Goal: Task Accomplishment & Management: Manage account settings

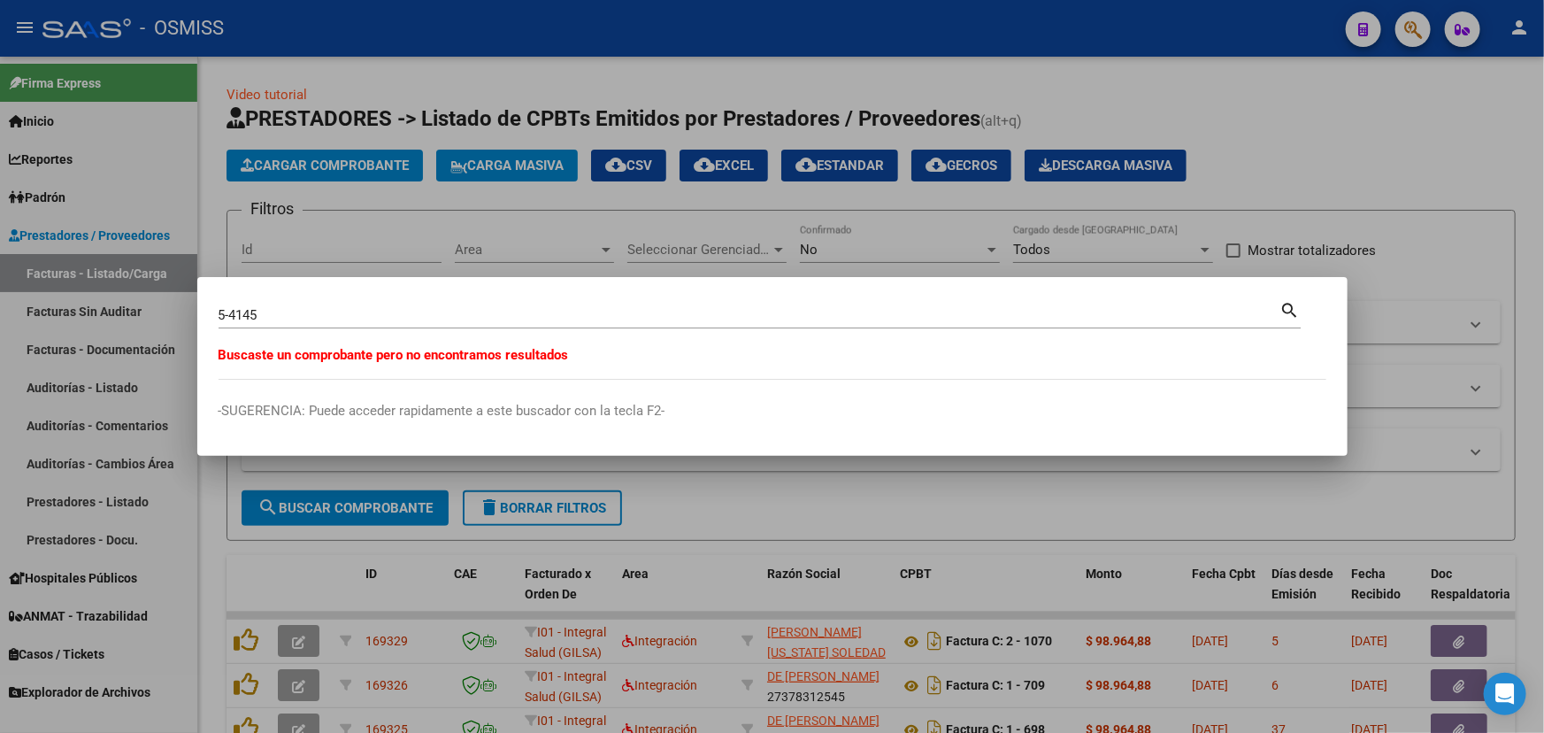
click at [1363, 142] on div at bounding box center [772, 366] width 1544 height 733
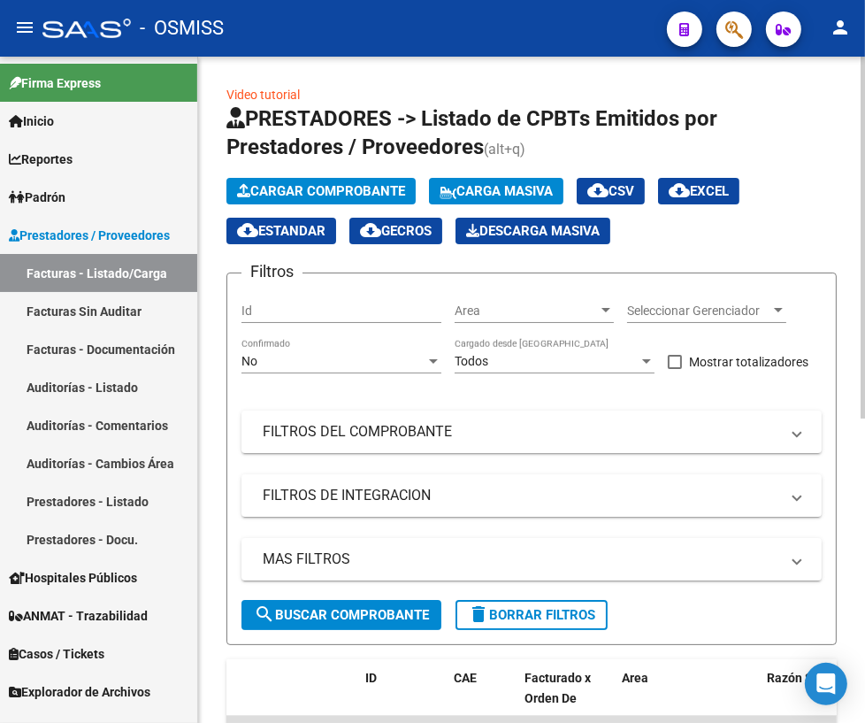
drag, startPoint x: 59, startPoint y: 389, endPoint x: 213, endPoint y: 419, distance: 156.9
click at [59, 389] on link "Auditorías - Listado" at bounding box center [98, 387] width 197 height 38
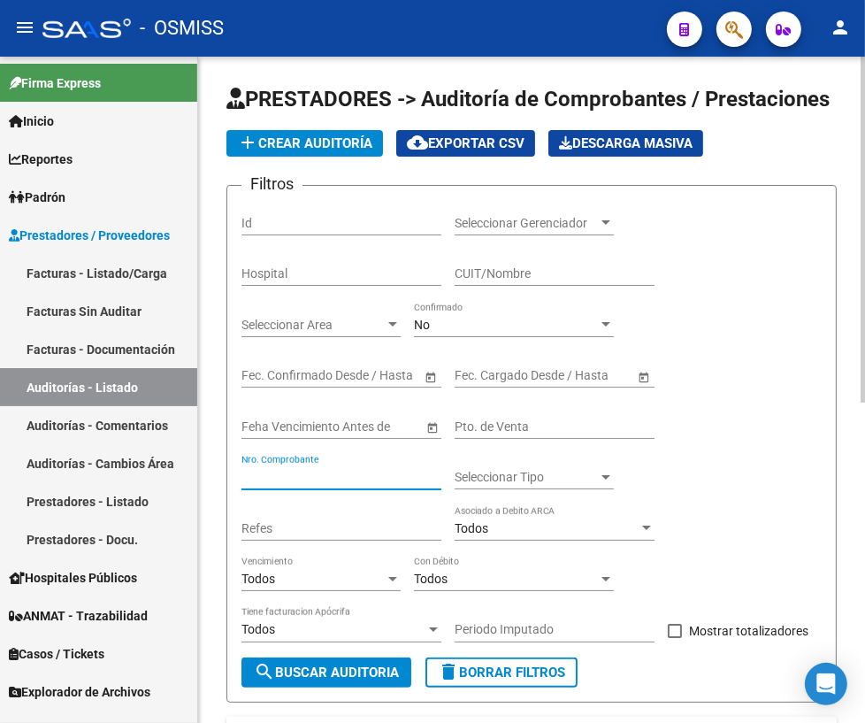
drag, startPoint x: 310, startPoint y: 468, endPoint x: 624, endPoint y: 524, distance: 319.1
click at [310, 470] on input "Nro. Comprobante" at bounding box center [342, 477] width 200 height 15
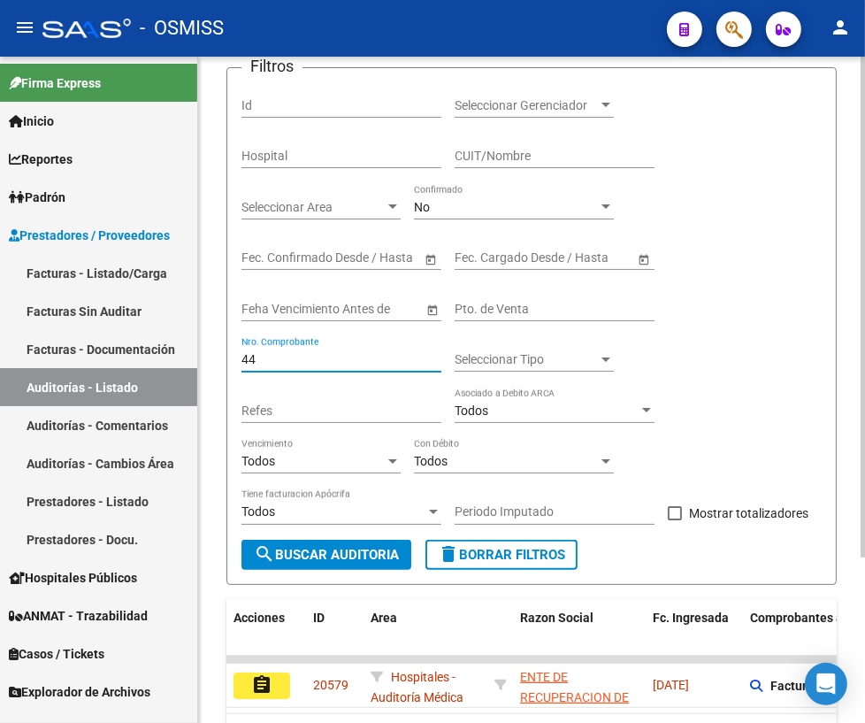
scroll to position [219, 0]
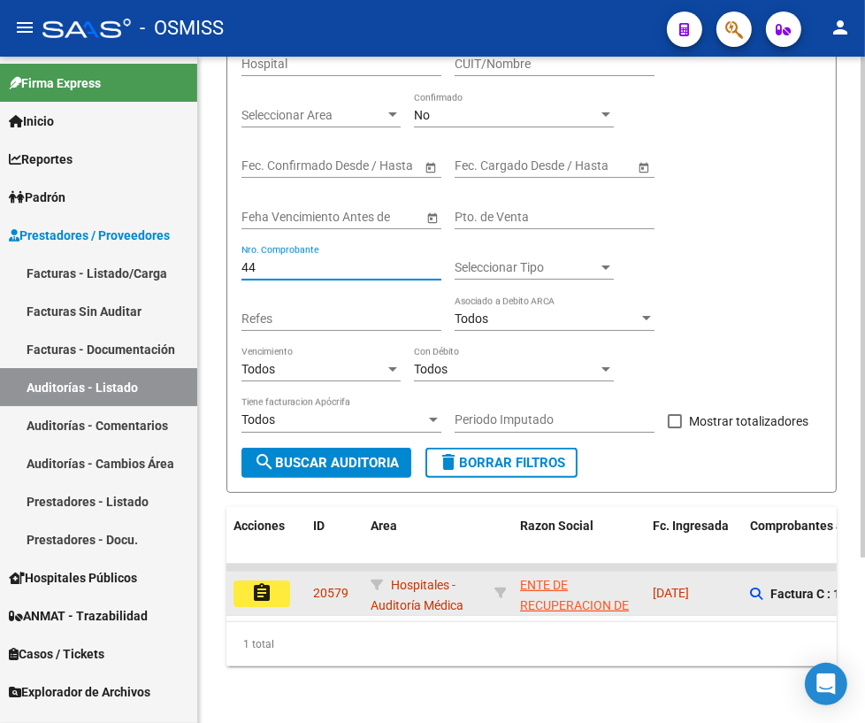
type input "44"
click at [253, 582] on mat-icon "assignment" at bounding box center [261, 592] width 21 height 21
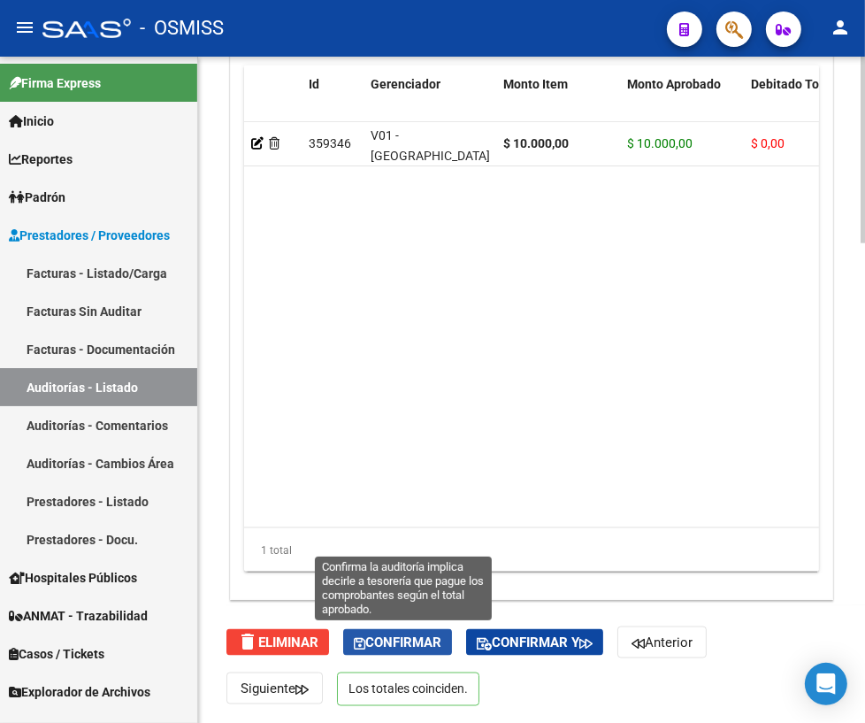
click at [397, 642] on span "Confirmar" at bounding box center [398, 643] width 88 height 16
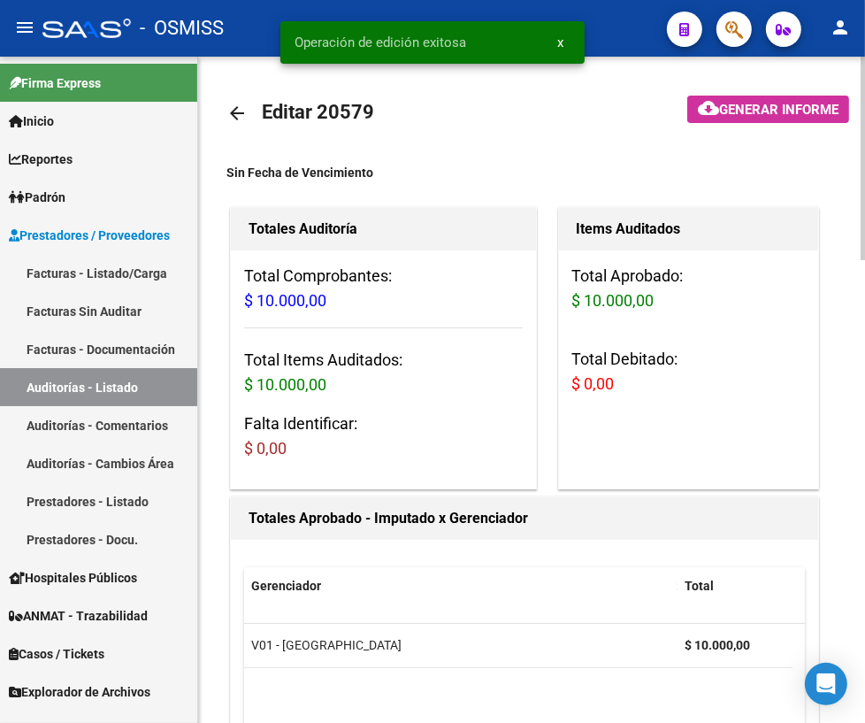
click at [233, 110] on mat-icon "arrow_back" at bounding box center [237, 113] width 21 height 21
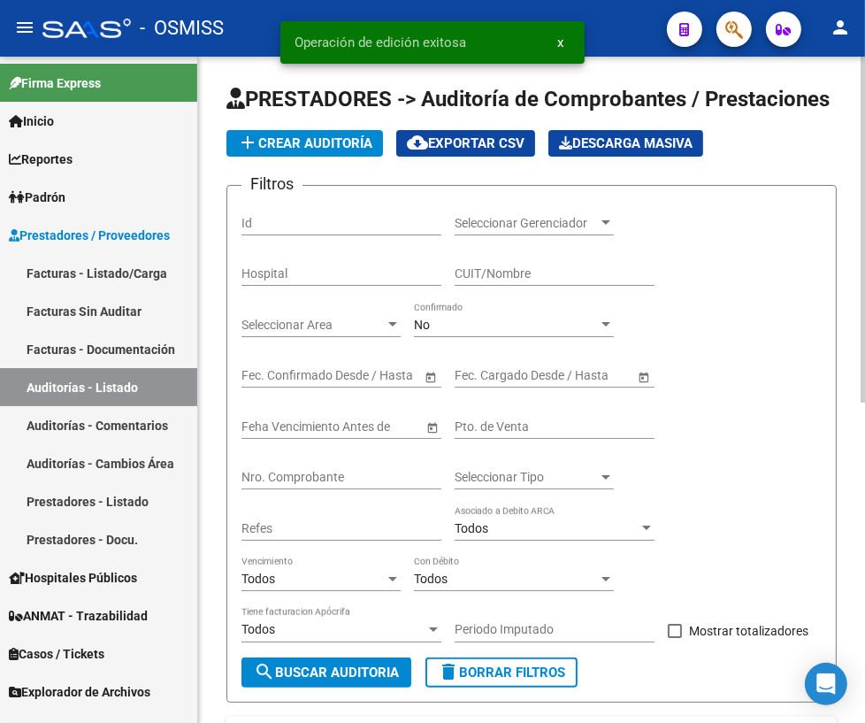
click at [296, 465] on div "Nro. Comprobante" at bounding box center [342, 471] width 200 height 35
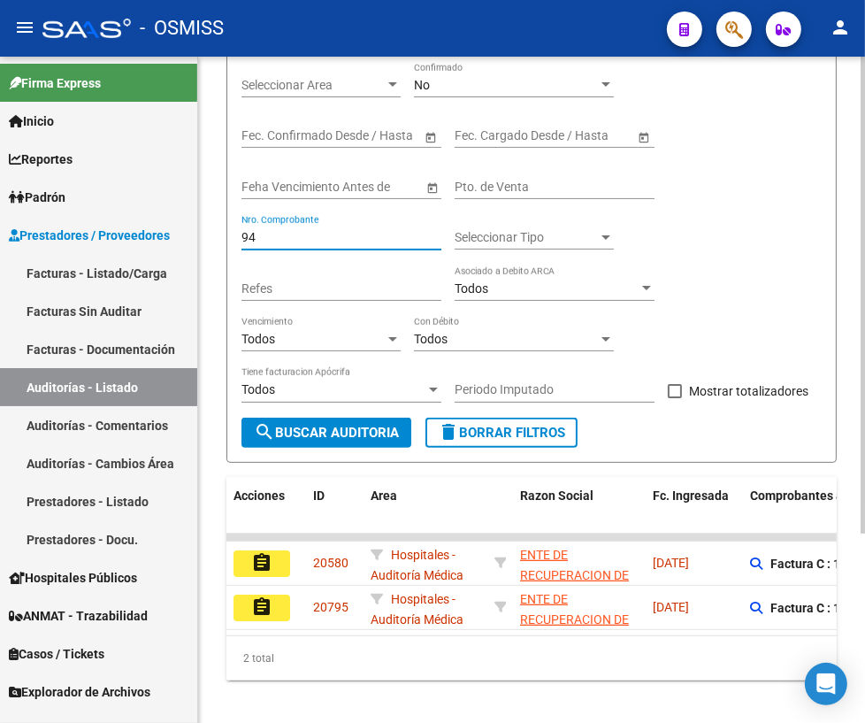
scroll to position [241, 0]
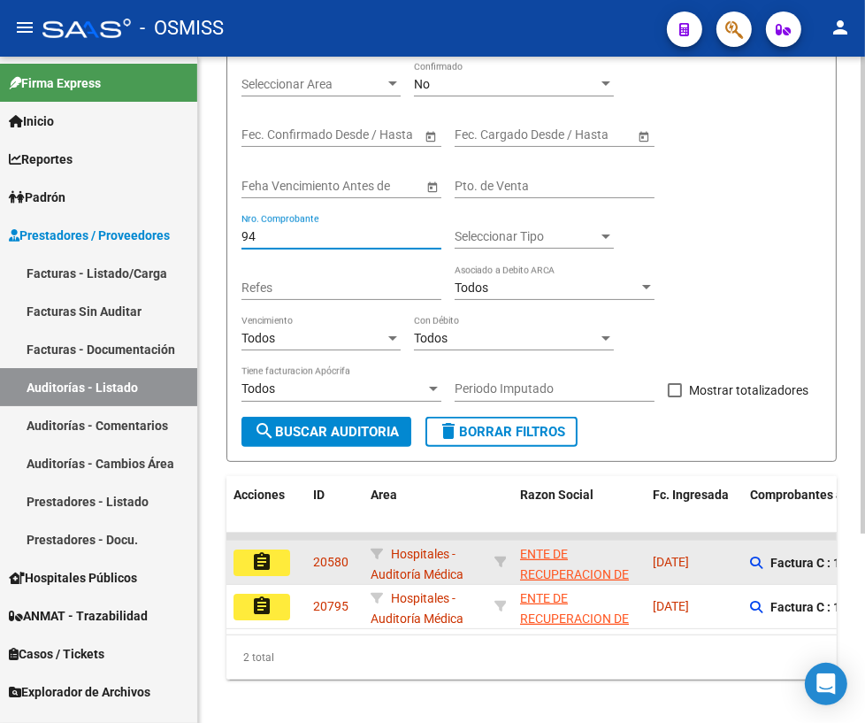
type input "94"
click at [270, 556] on mat-icon "assignment" at bounding box center [261, 561] width 21 height 21
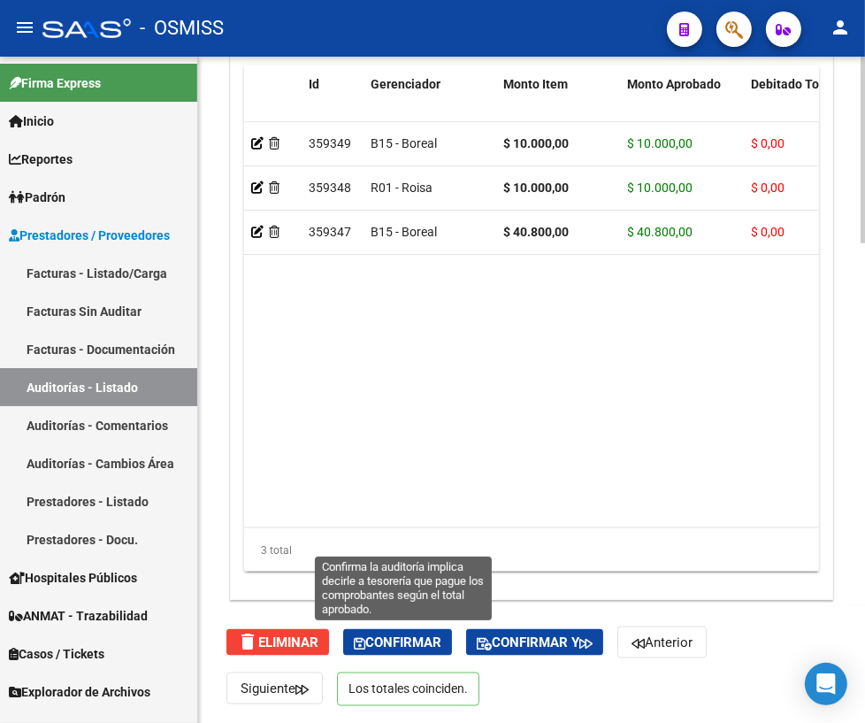
click at [431, 640] on span "Confirmar" at bounding box center [398, 643] width 88 height 16
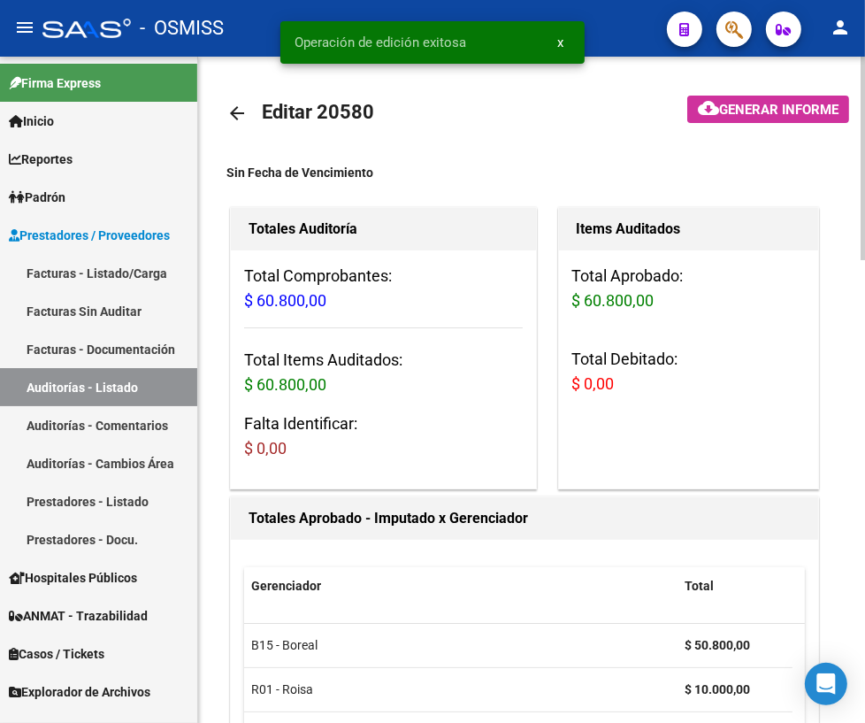
click at [235, 115] on mat-icon "arrow_back" at bounding box center [237, 113] width 21 height 21
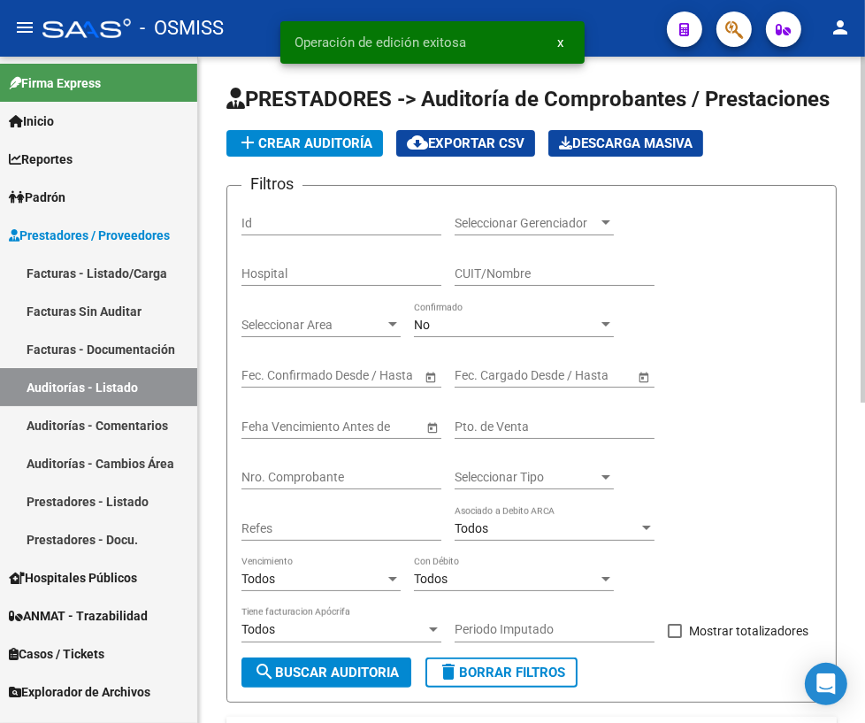
click at [339, 474] on input "Nro. Comprobante" at bounding box center [342, 477] width 200 height 15
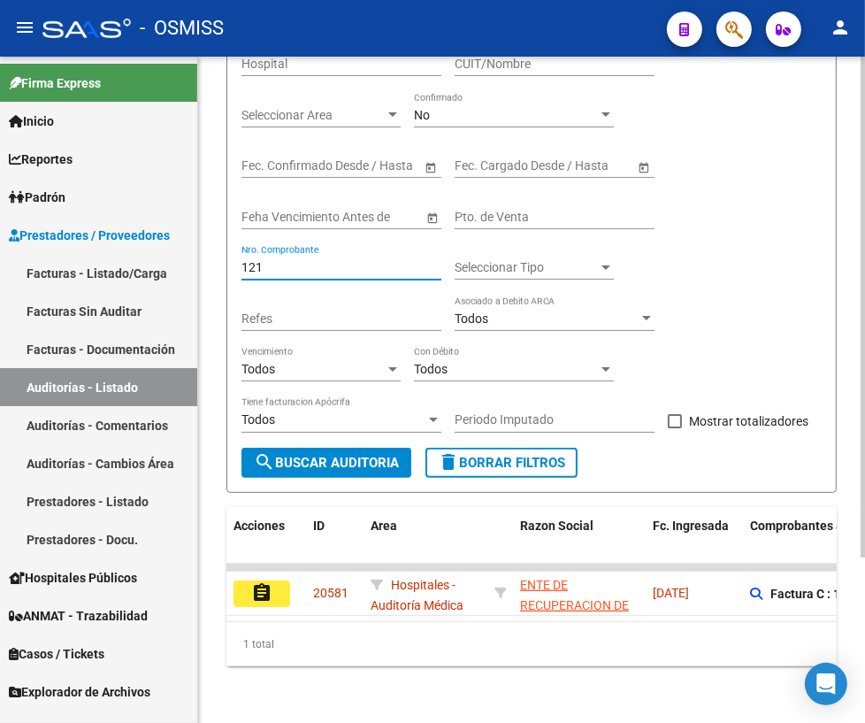
scroll to position [219, 0]
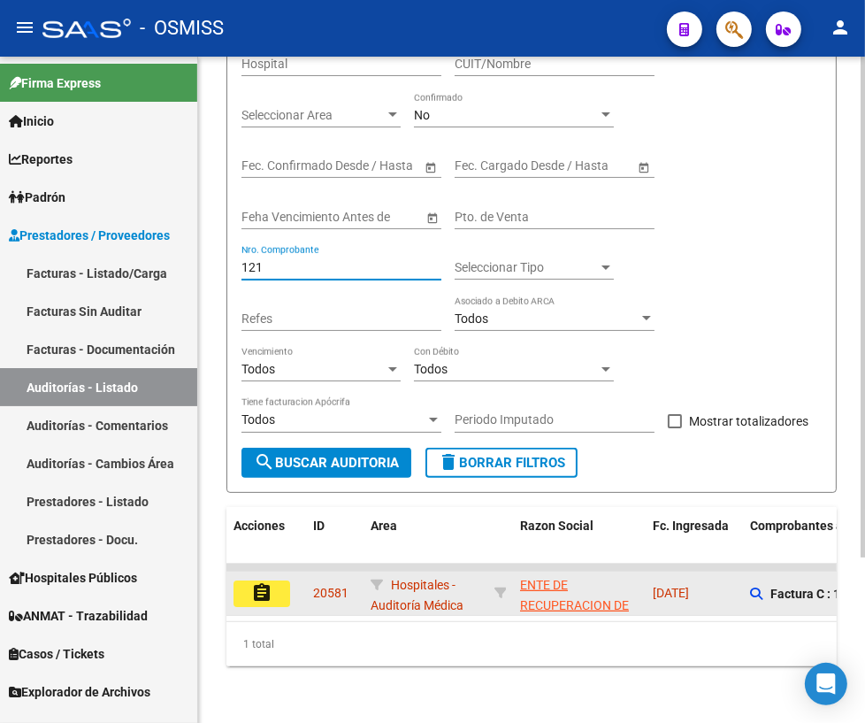
type input "121"
click at [258, 585] on mat-icon "assignment" at bounding box center [261, 592] width 21 height 21
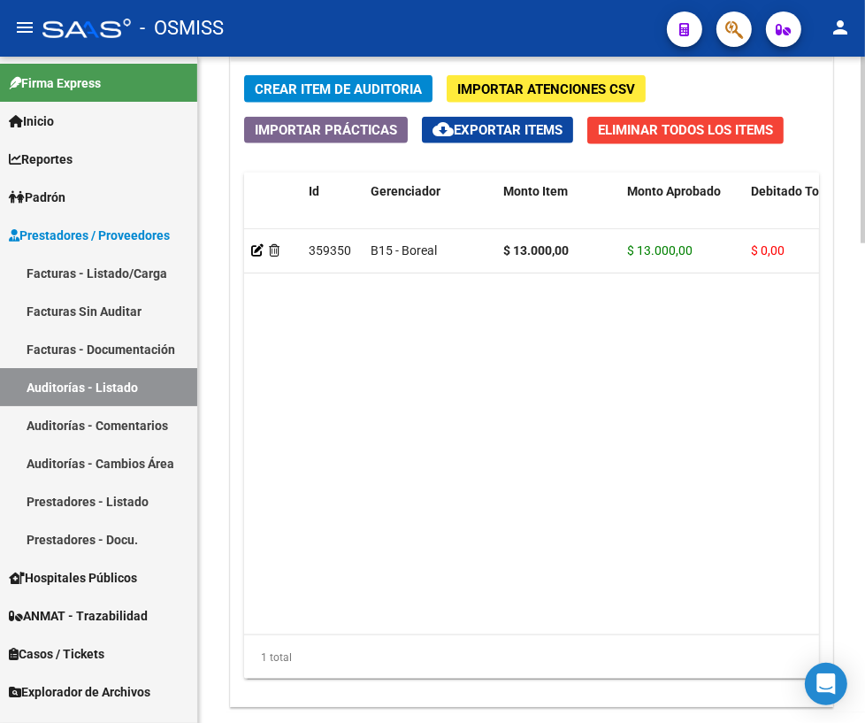
scroll to position [1711, 0]
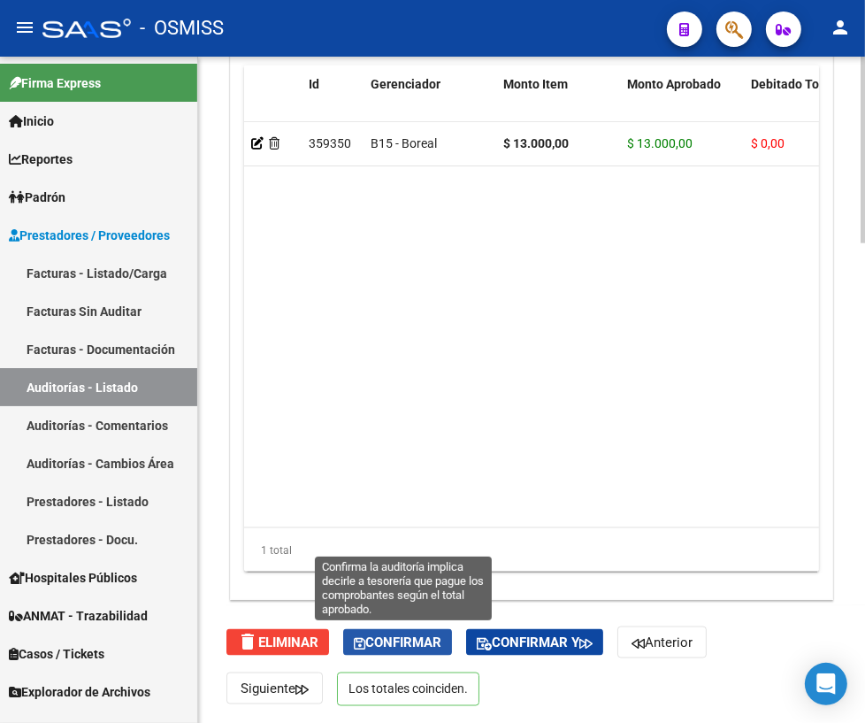
click at [398, 642] on span "Confirmar" at bounding box center [398, 643] width 88 height 16
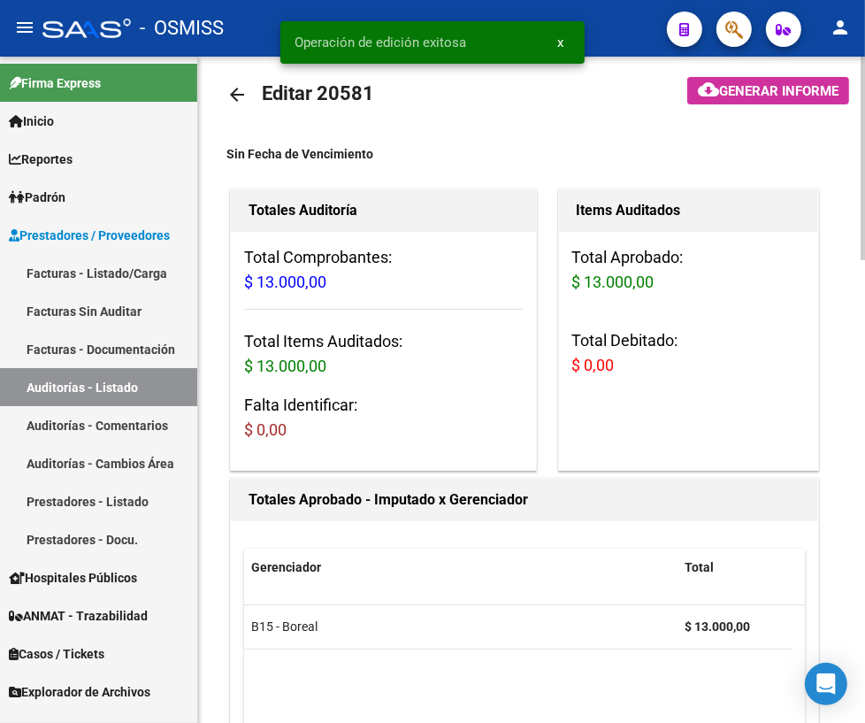
scroll to position [0, 0]
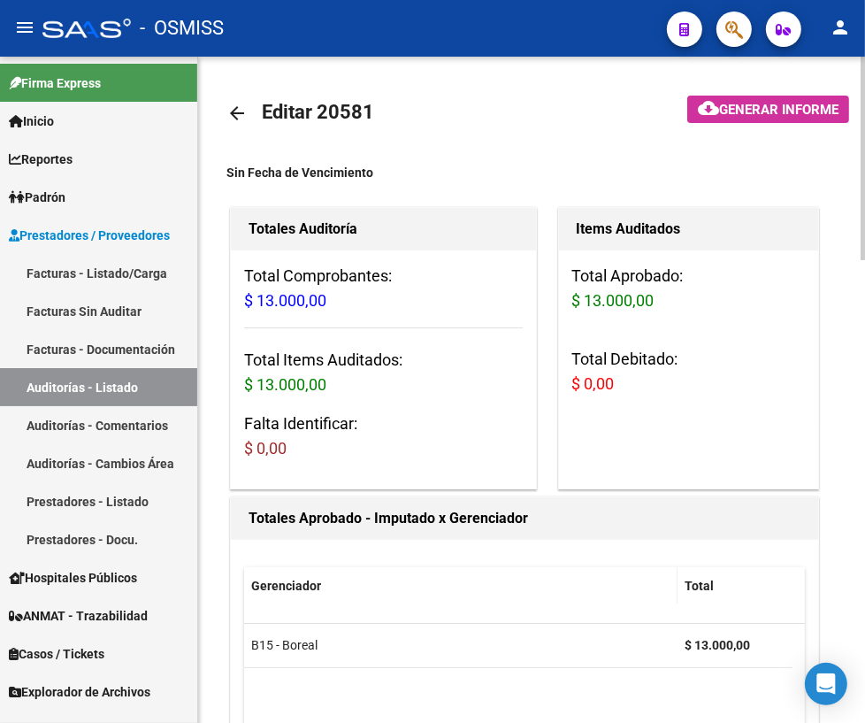
click at [237, 112] on mat-icon "arrow_back" at bounding box center [237, 113] width 21 height 21
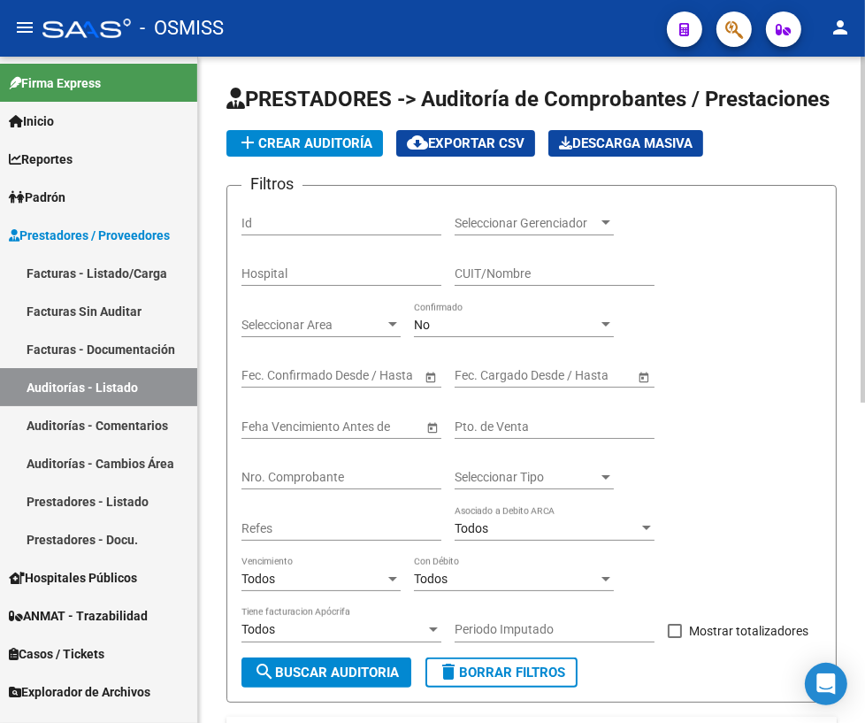
click at [327, 473] on input "Nro. Comprobante" at bounding box center [342, 477] width 200 height 15
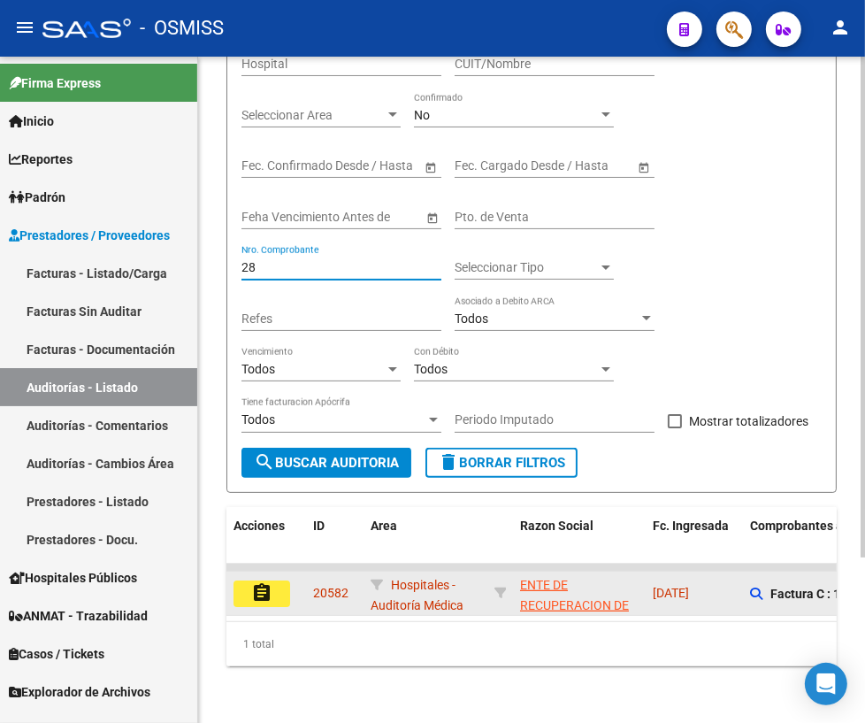
type input "28"
click at [244, 581] on button "assignment" at bounding box center [262, 594] width 57 height 27
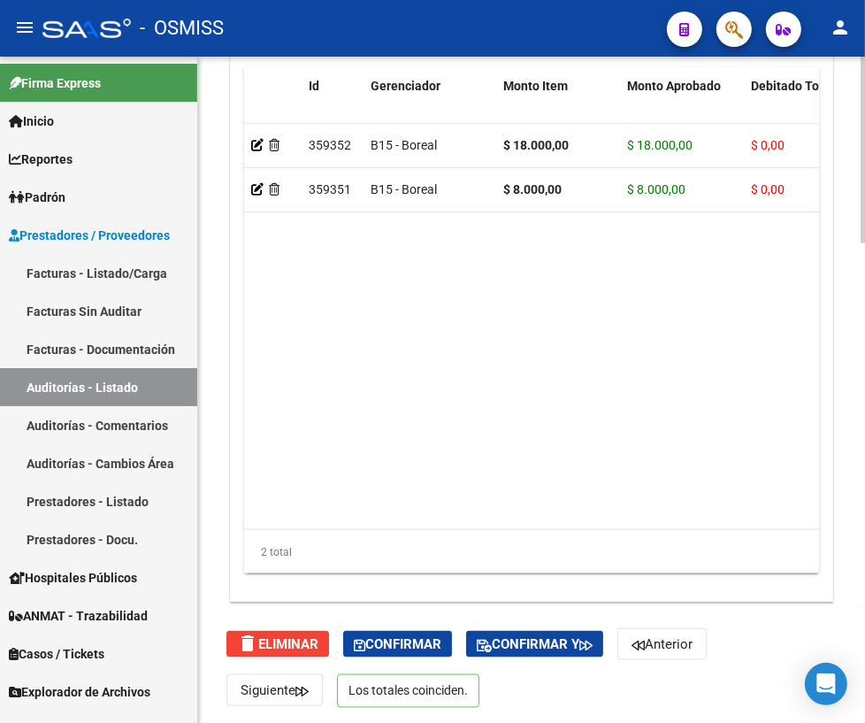
scroll to position [1711, 0]
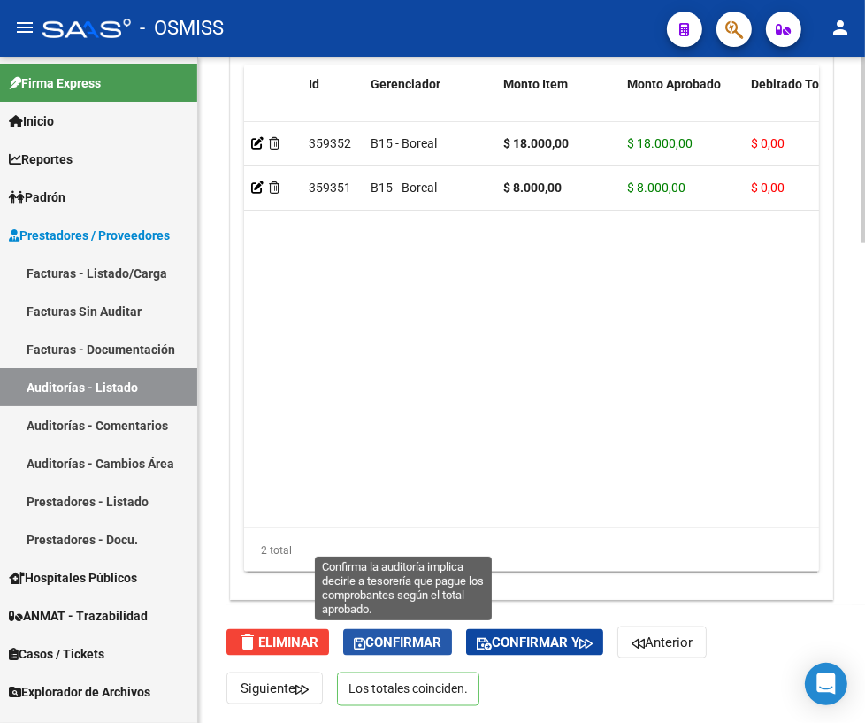
click at [416, 646] on span "Confirmar" at bounding box center [398, 643] width 88 height 16
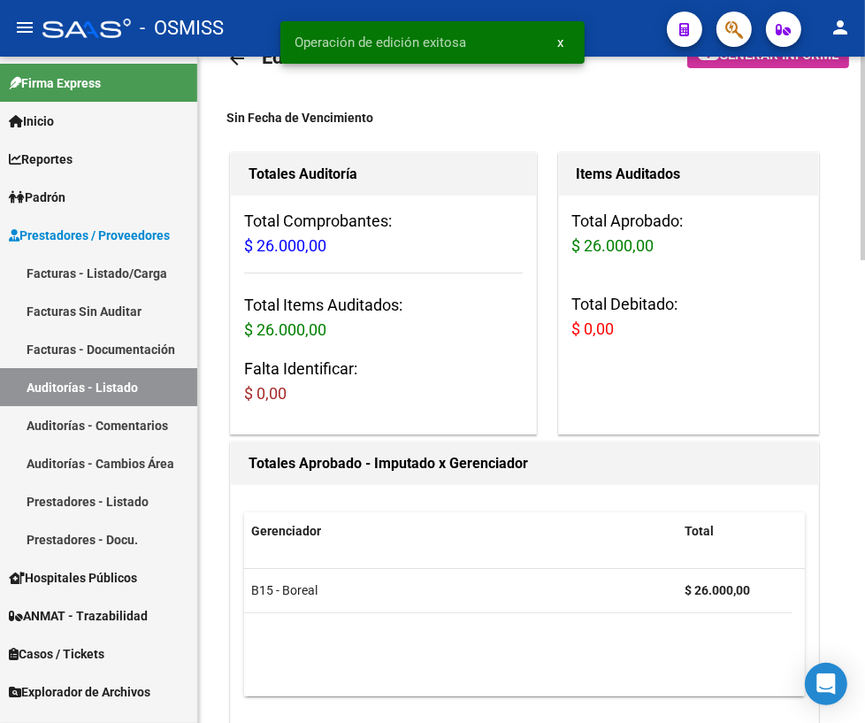
scroll to position [0, 0]
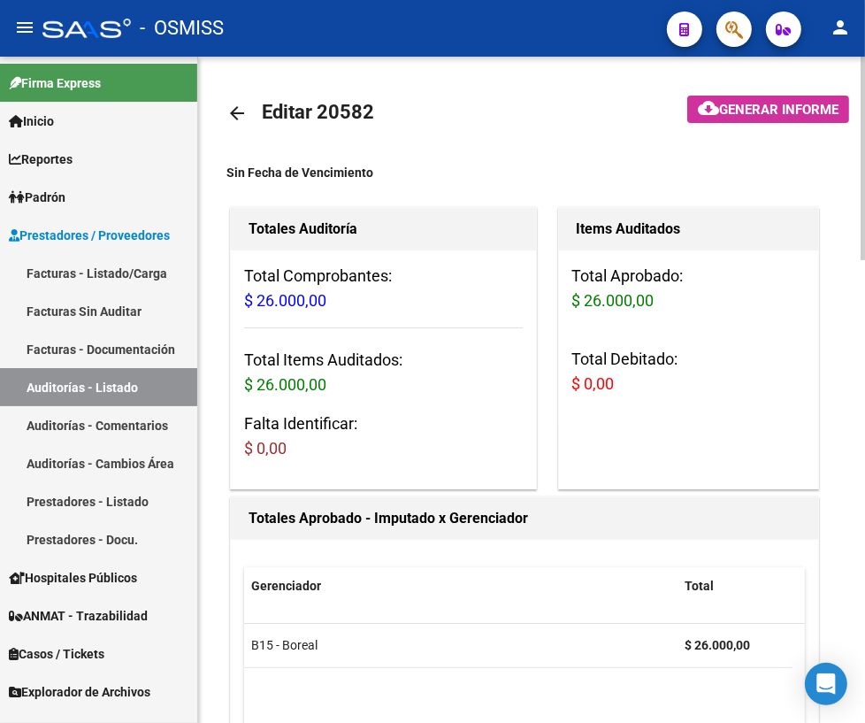
click at [235, 109] on mat-icon "arrow_back" at bounding box center [237, 113] width 21 height 21
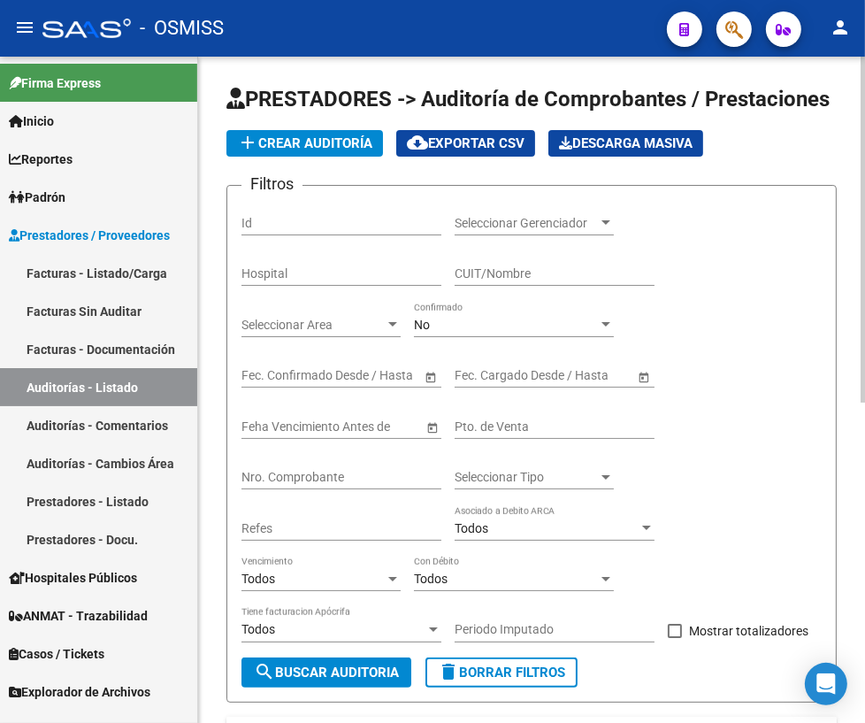
click at [307, 474] on input "Nro. Comprobante" at bounding box center [342, 477] width 200 height 15
type input "2063"
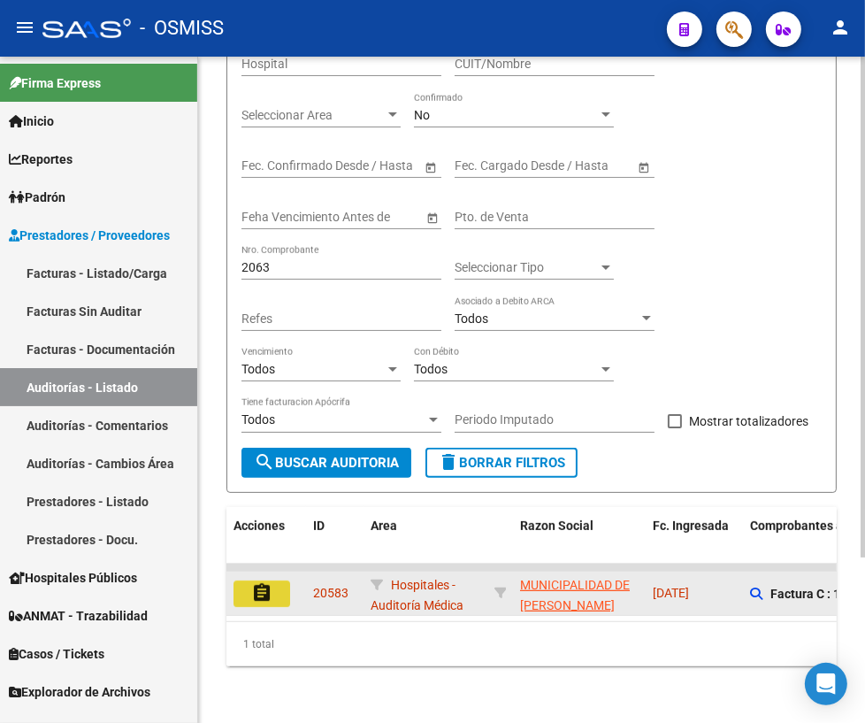
click at [252, 582] on mat-icon "assignment" at bounding box center [261, 592] width 21 height 21
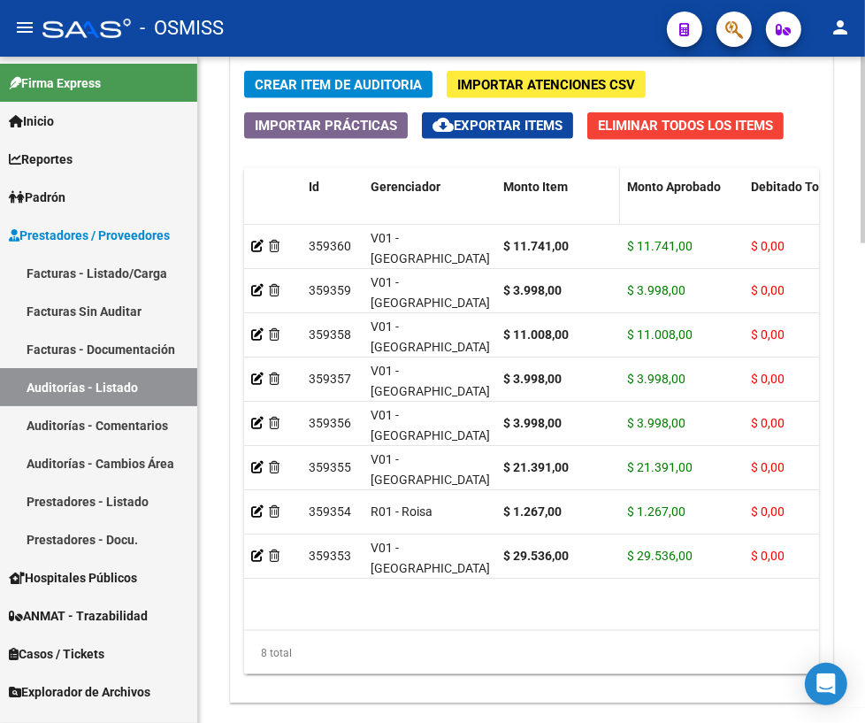
scroll to position [1711, 0]
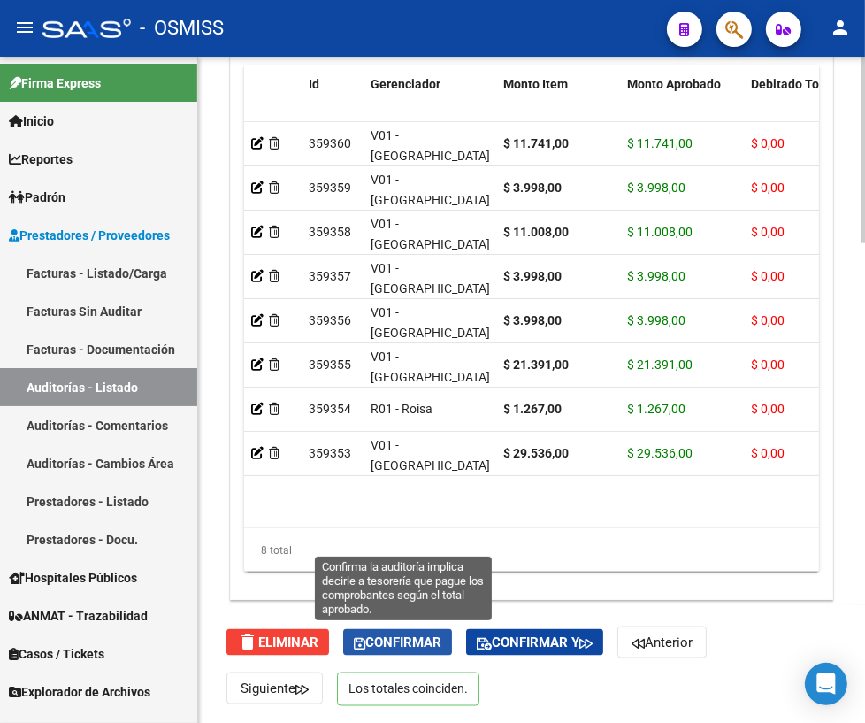
click at [407, 639] on span "Confirmar" at bounding box center [398, 643] width 88 height 16
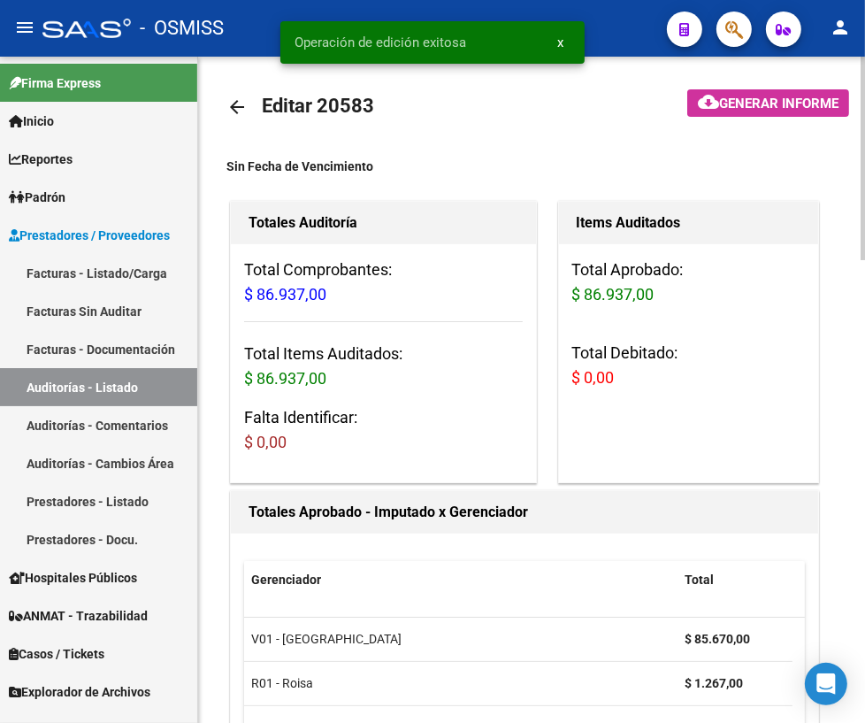
scroll to position [0, 0]
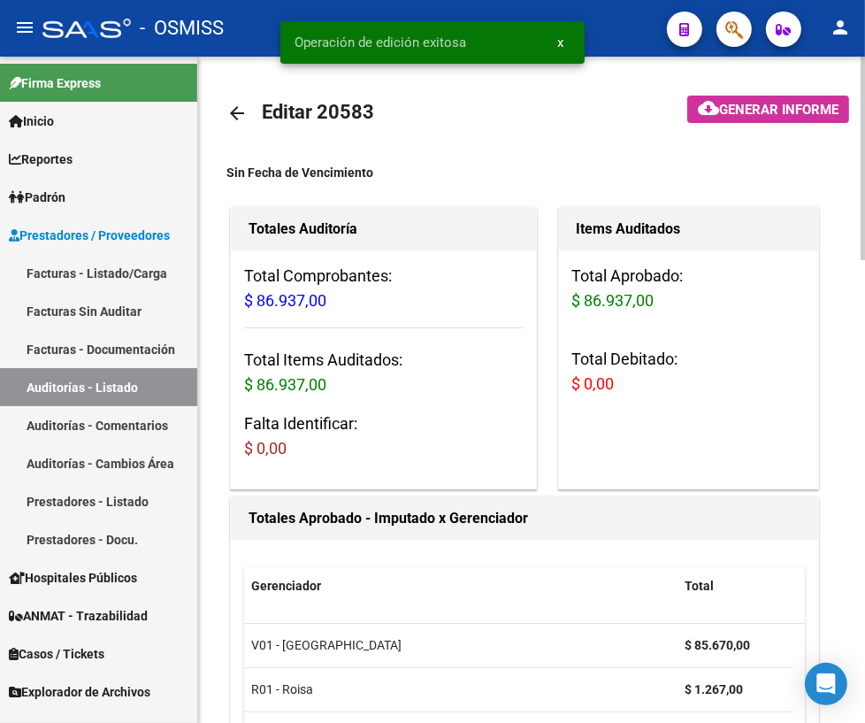
click at [238, 114] on mat-icon "arrow_back" at bounding box center [237, 113] width 21 height 21
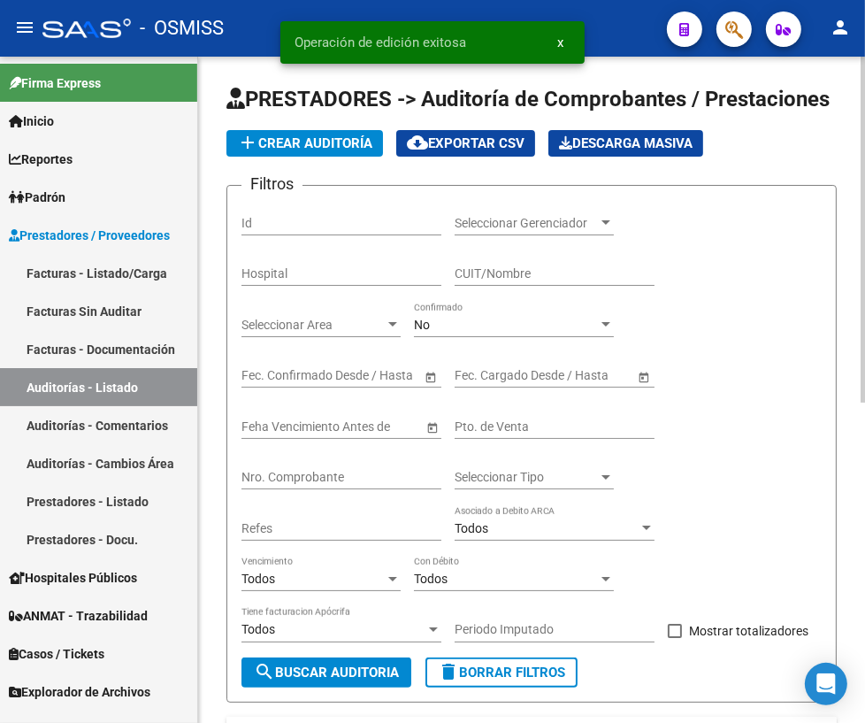
drag, startPoint x: 341, startPoint y: 478, endPoint x: 632, endPoint y: 365, distance: 312.1
click at [344, 473] on input "Nro. Comprobante" at bounding box center [342, 477] width 200 height 15
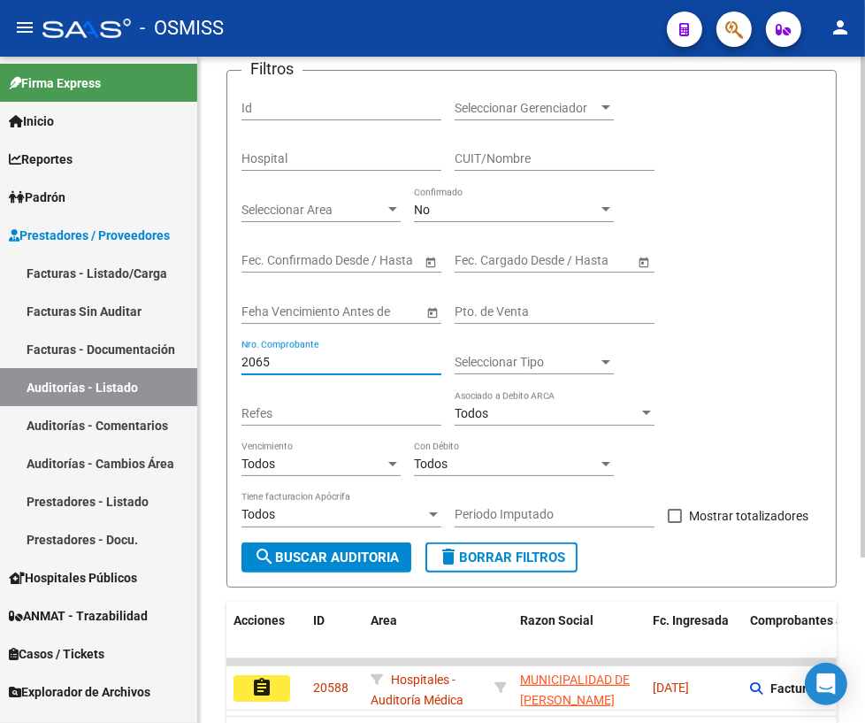
scroll to position [219, 0]
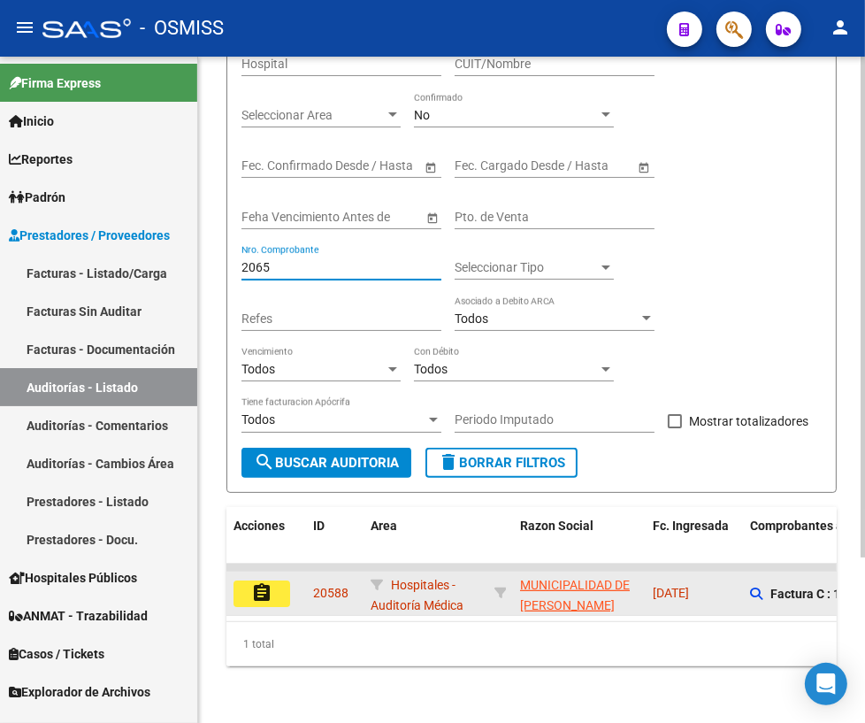
type input "2065"
click at [267, 588] on mat-icon "assignment" at bounding box center [261, 592] width 21 height 21
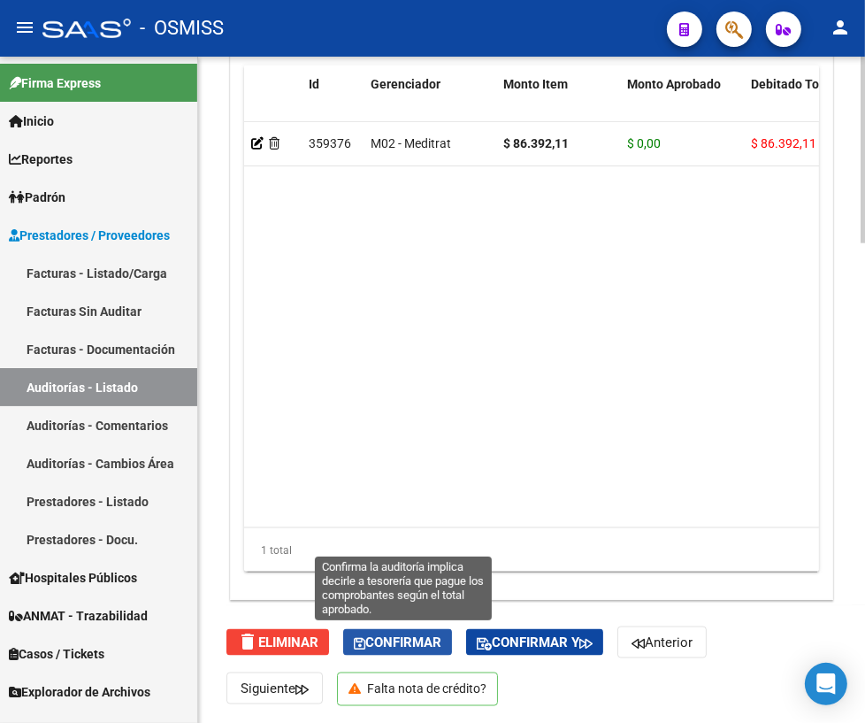
click at [395, 635] on span "Confirmar" at bounding box center [398, 643] width 88 height 16
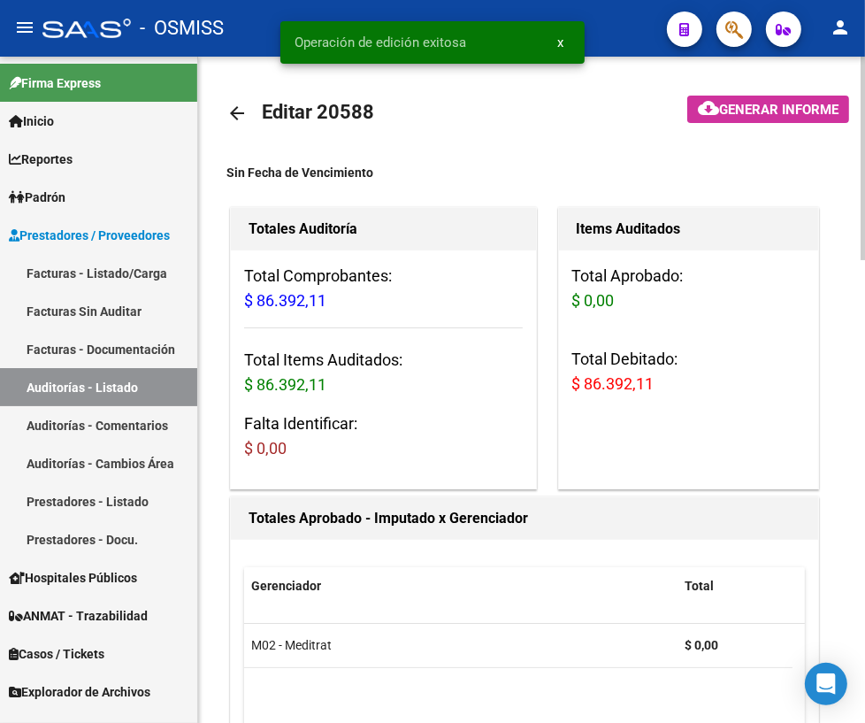
click at [239, 112] on mat-icon "arrow_back" at bounding box center [237, 113] width 21 height 21
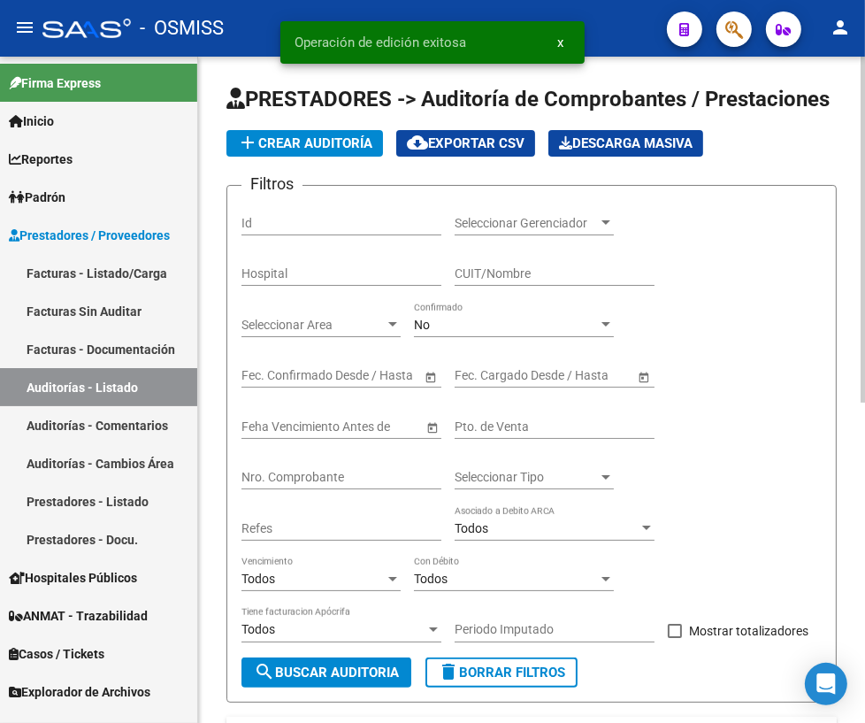
click at [287, 470] on input "Nro. Comprobante" at bounding box center [342, 477] width 200 height 15
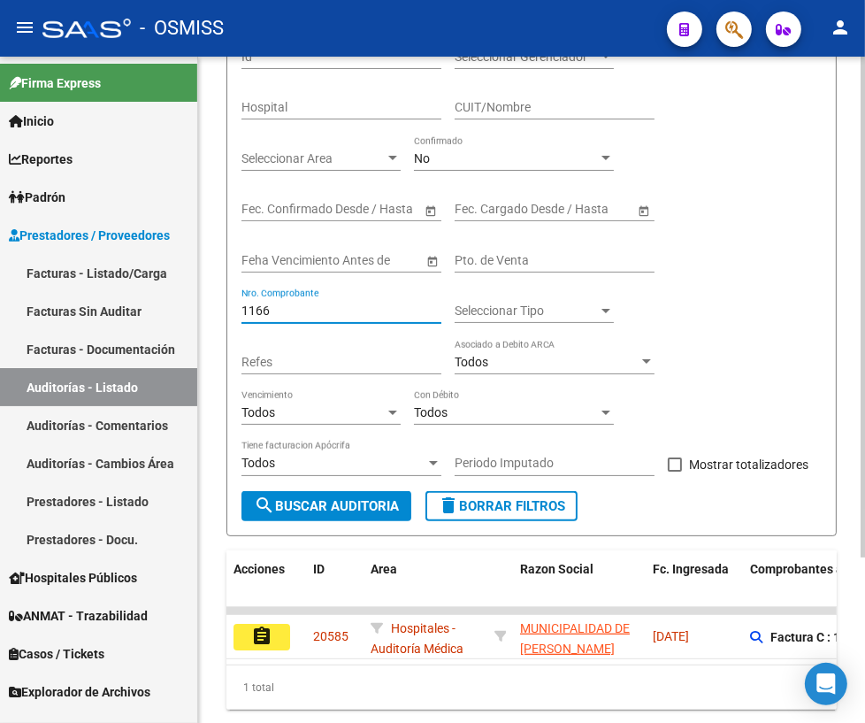
scroll to position [219, 0]
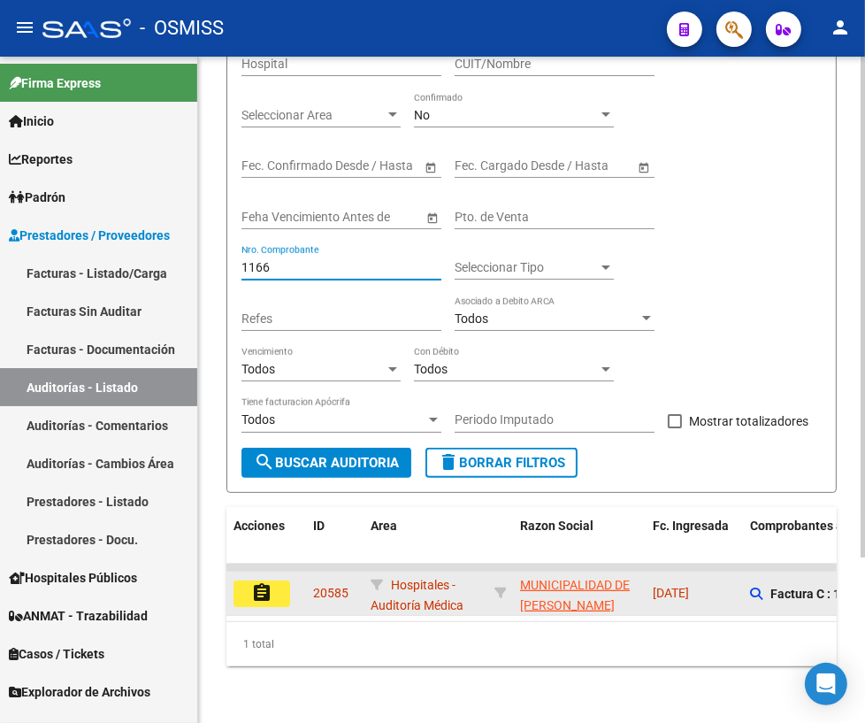
type input "1166"
click at [255, 582] on mat-icon "assignment" at bounding box center [261, 592] width 21 height 21
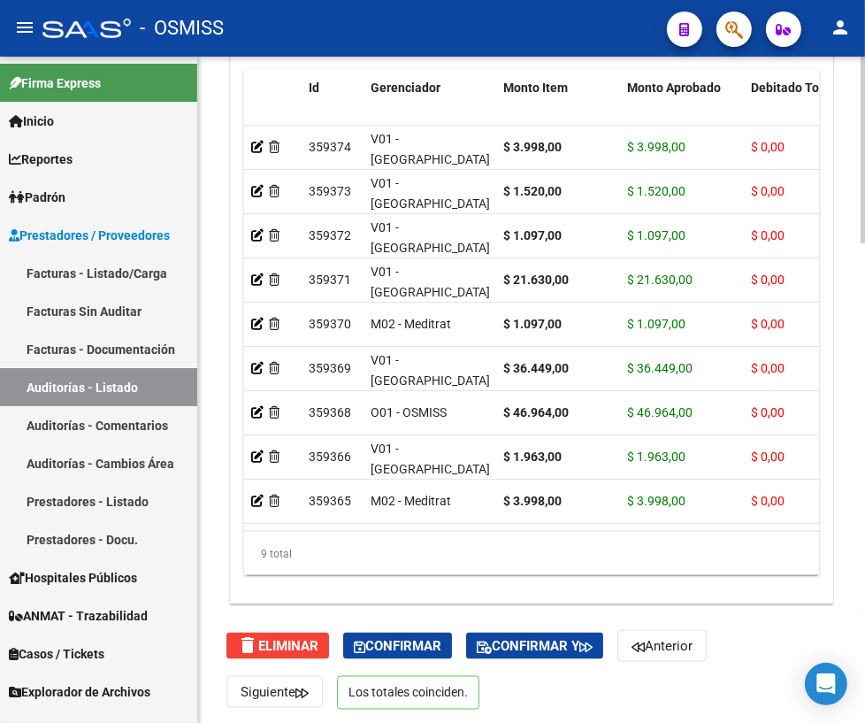
scroll to position [1711, 0]
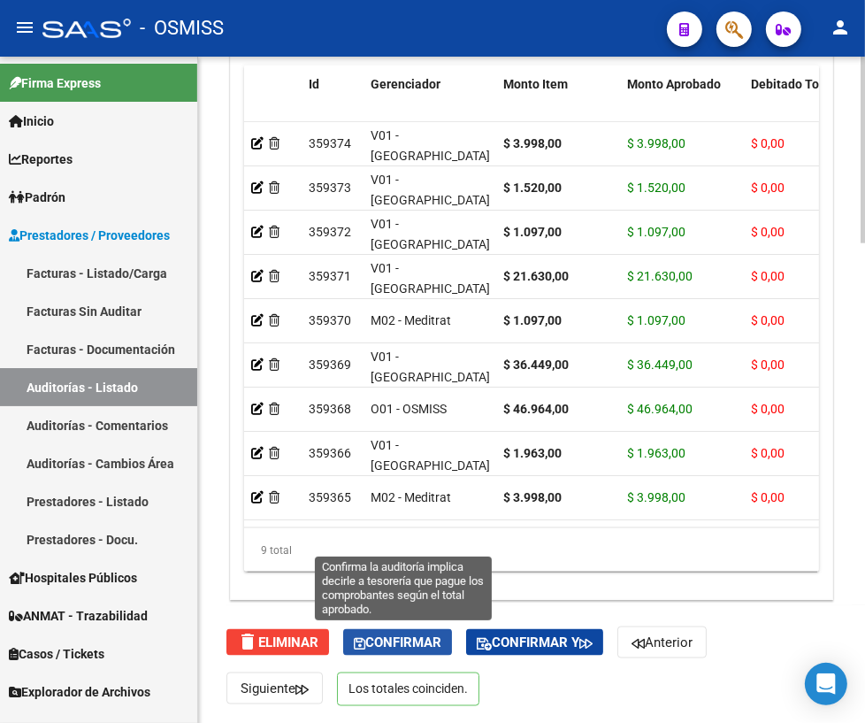
click at [390, 639] on span "Confirmar" at bounding box center [398, 643] width 88 height 16
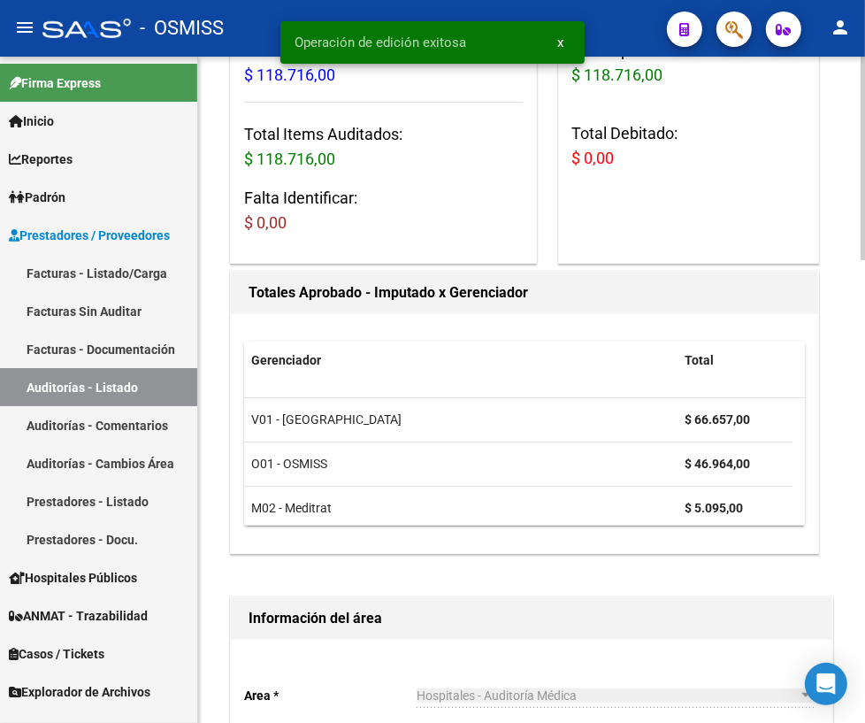
scroll to position [0, 0]
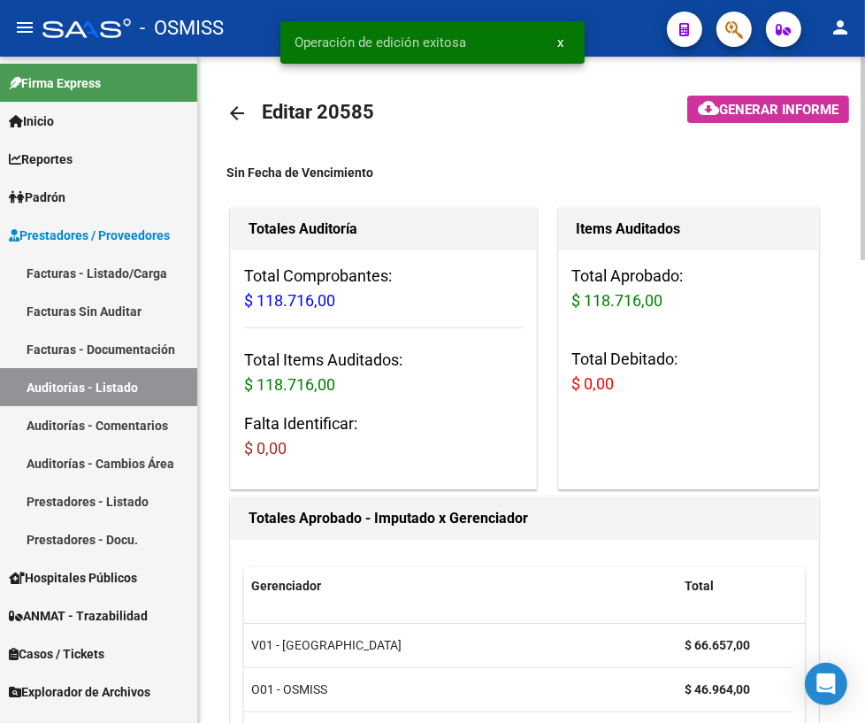
click at [235, 116] on mat-icon "arrow_back" at bounding box center [237, 113] width 21 height 21
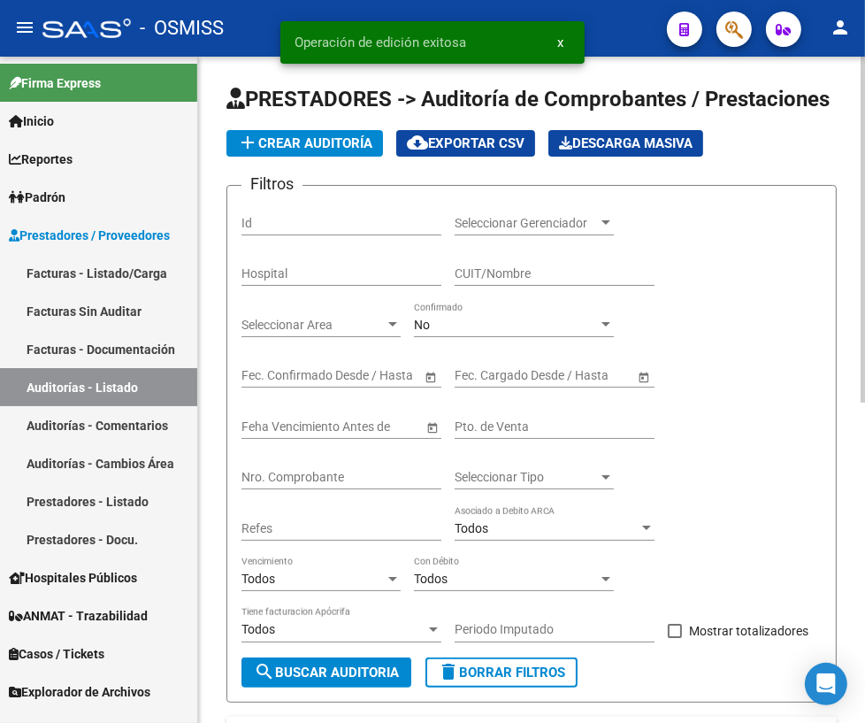
click at [296, 477] on input "Nro. Comprobante" at bounding box center [342, 477] width 200 height 15
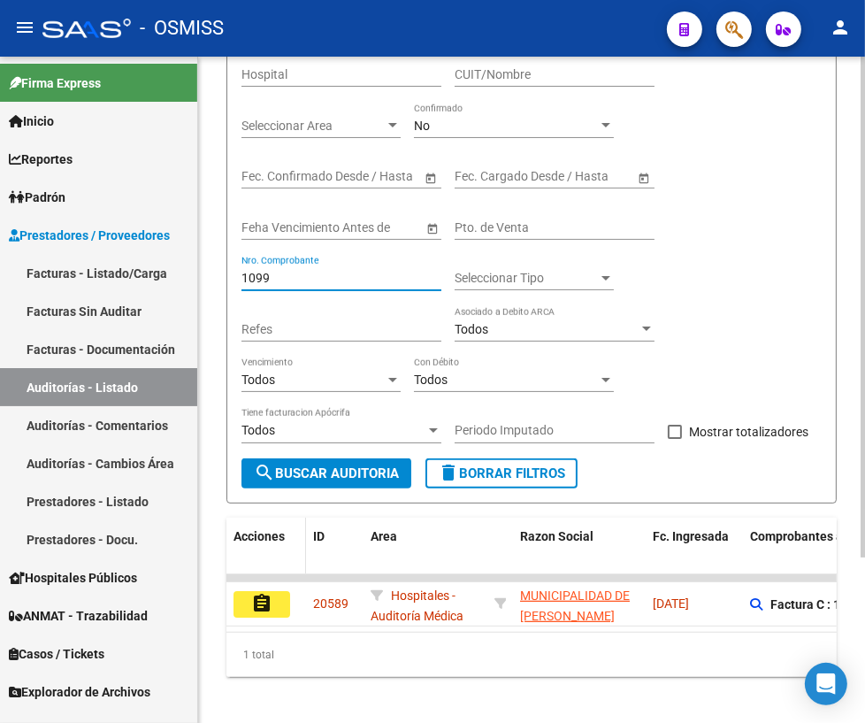
scroll to position [219, 0]
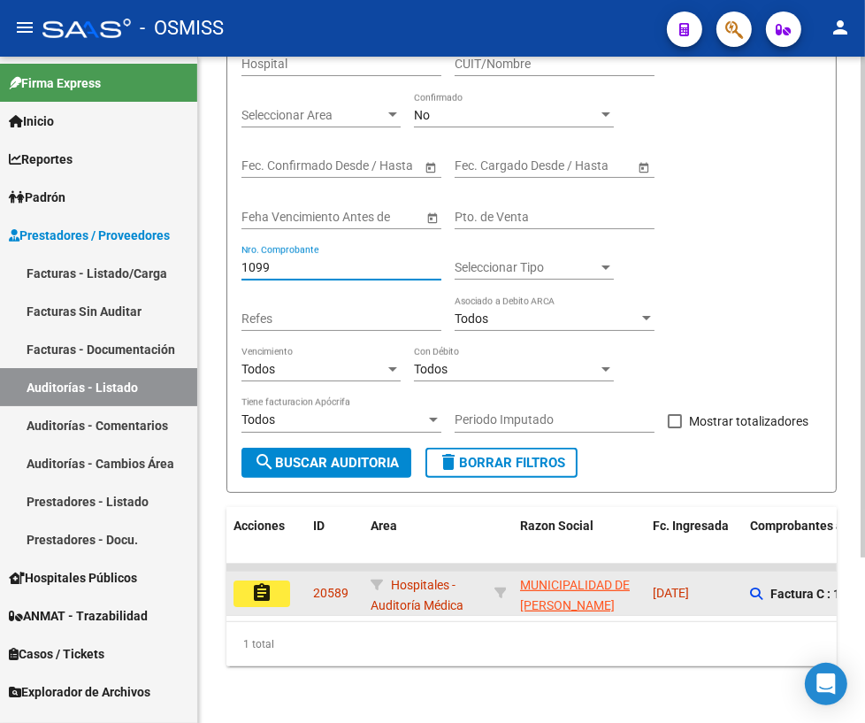
type input "1099"
click at [265, 582] on mat-icon "assignment" at bounding box center [261, 592] width 21 height 21
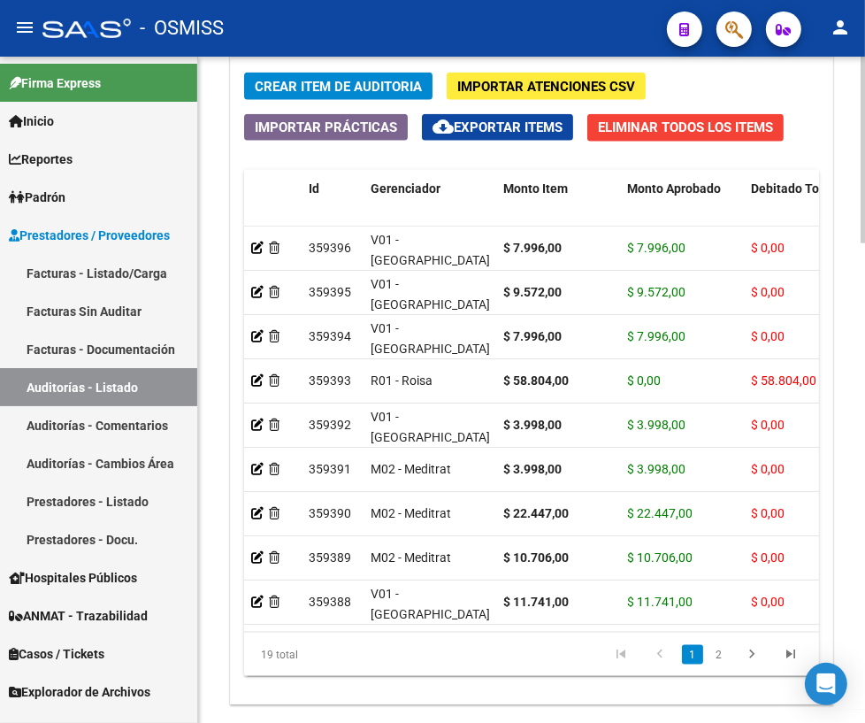
scroll to position [1711, 0]
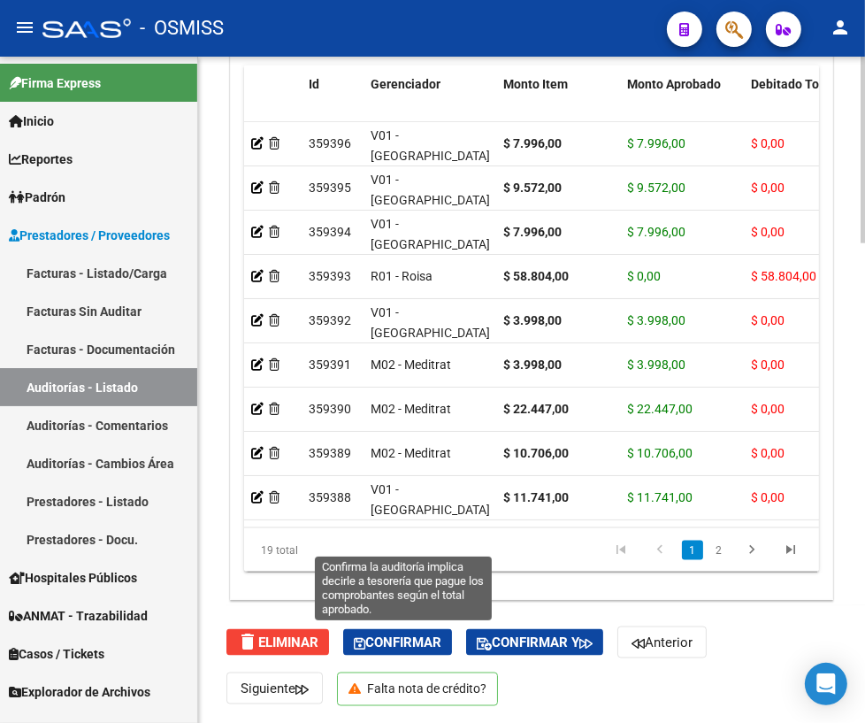
click at [378, 647] on span "Confirmar" at bounding box center [398, 643] width 88 height 16
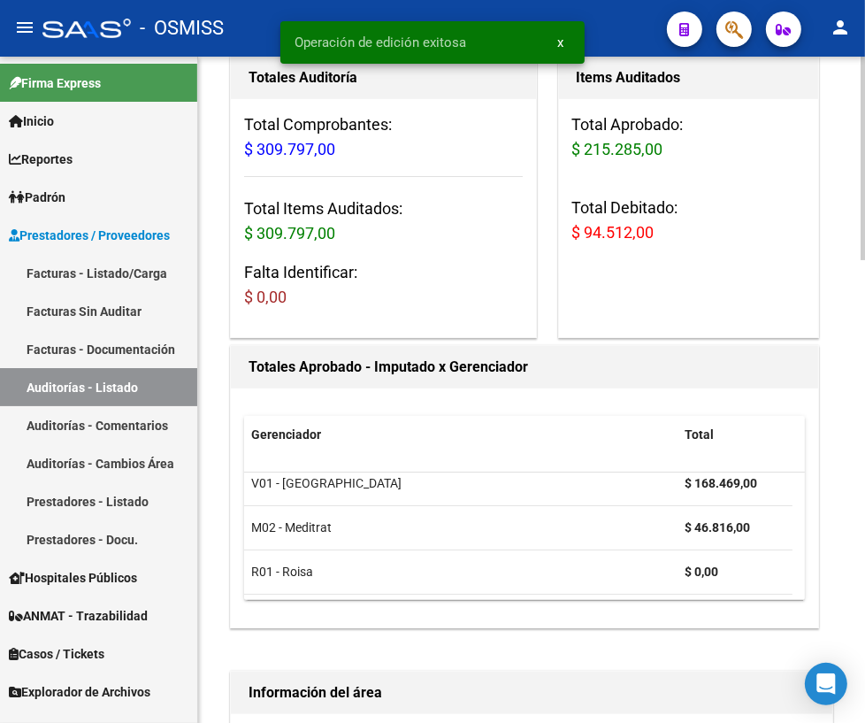
scroll to position [0, 0]
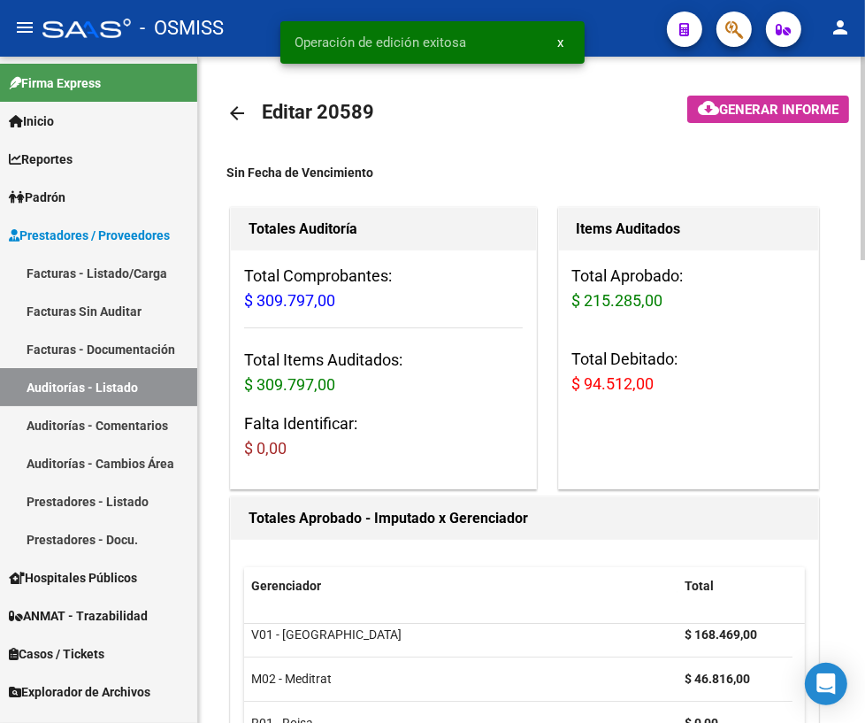
click at [237, 106] on mat-icon "arrow_back" at bounding box center [237, 113] width 21 height 21
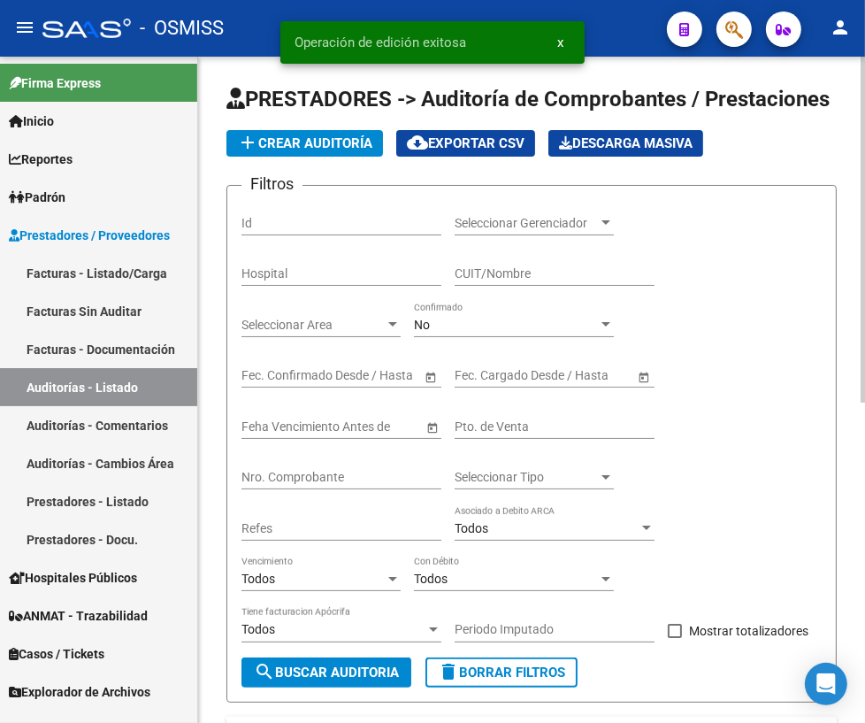
click at [316, 470] on input "Nro. Comprobante" at bounding box center [342, 477] width 200 height 15
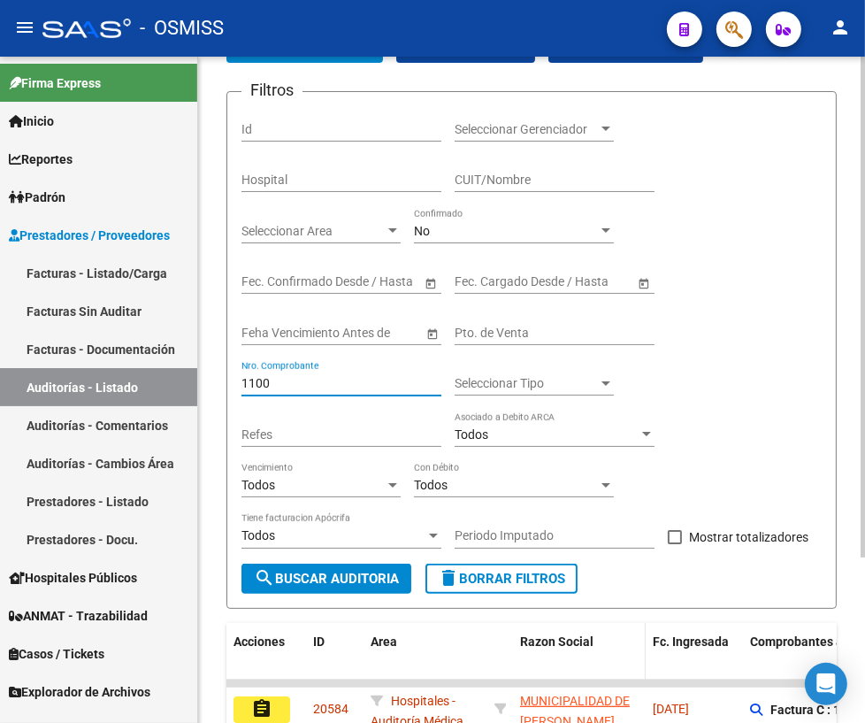
scroll to position [219, 0]
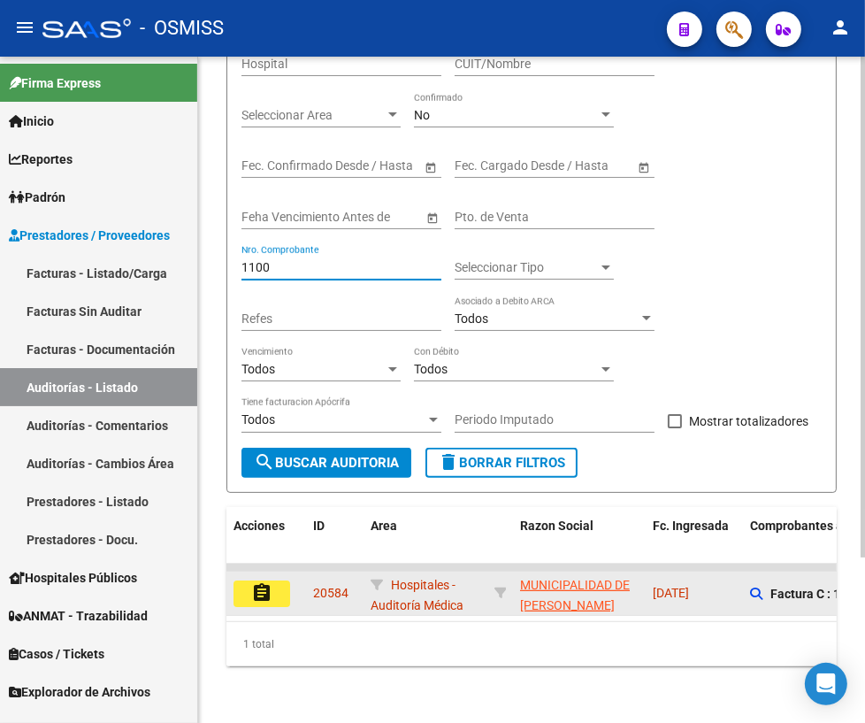
type input "1100"
click at [266, 583] on mat-icon "assignment" at bounding box center [261, 592] width 21 height 21
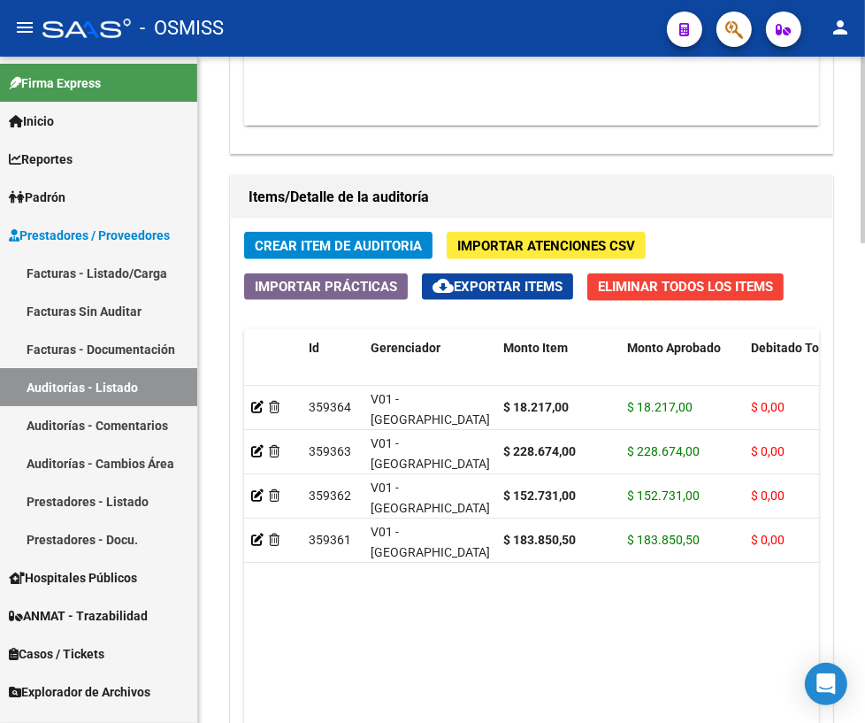
scroll to position [1689, 0]
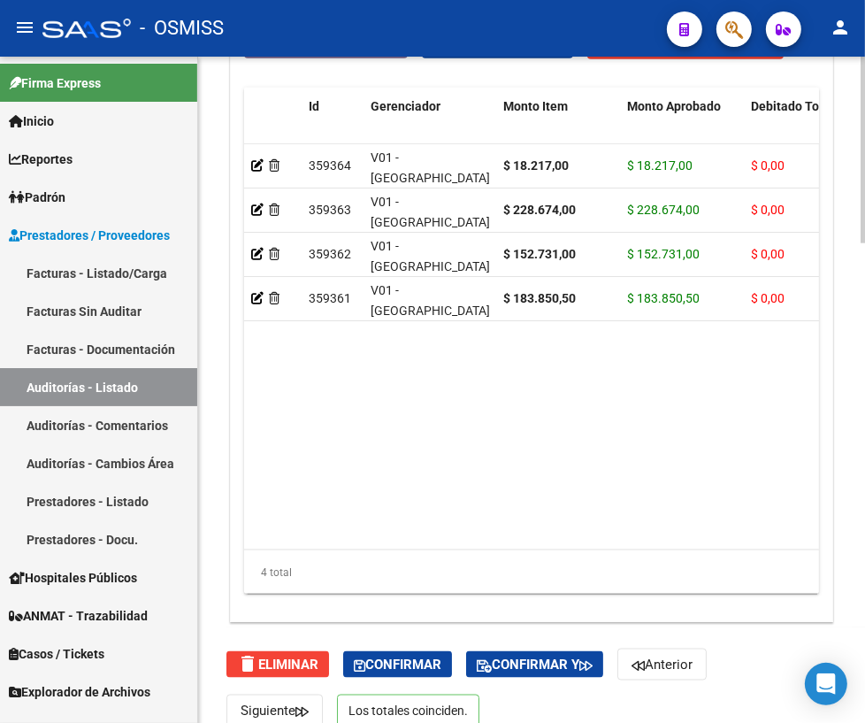
click at [365, 681] on div "delete Eliminar Confirmar Confirmar y Anterior Siguiente Los totales coinciden." at bounding box center [540, 687] width 626 height 120
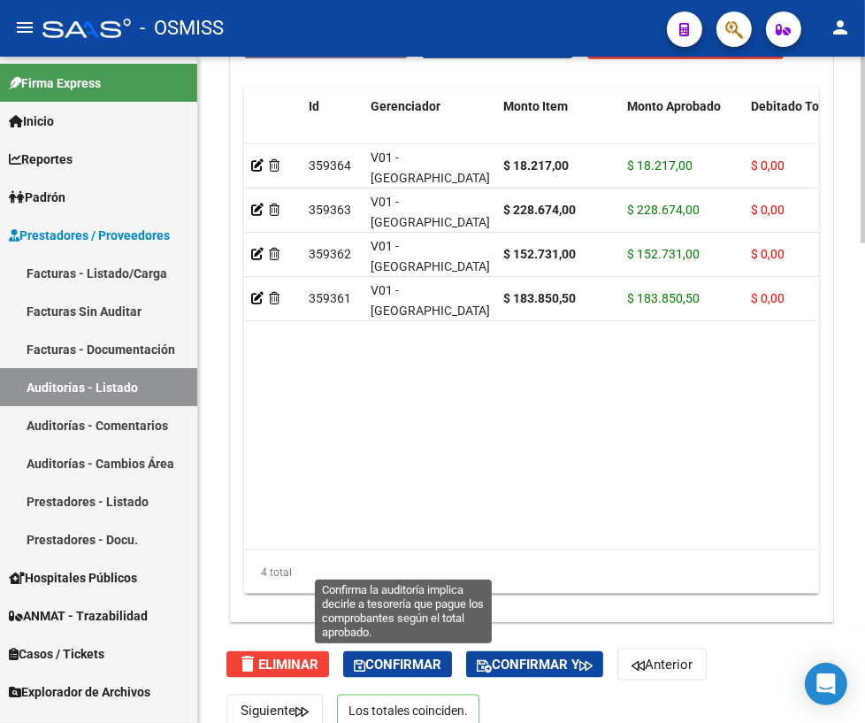
click at [361, 663] on icon "button" at bounding box center [360, 665] width 12 height 13
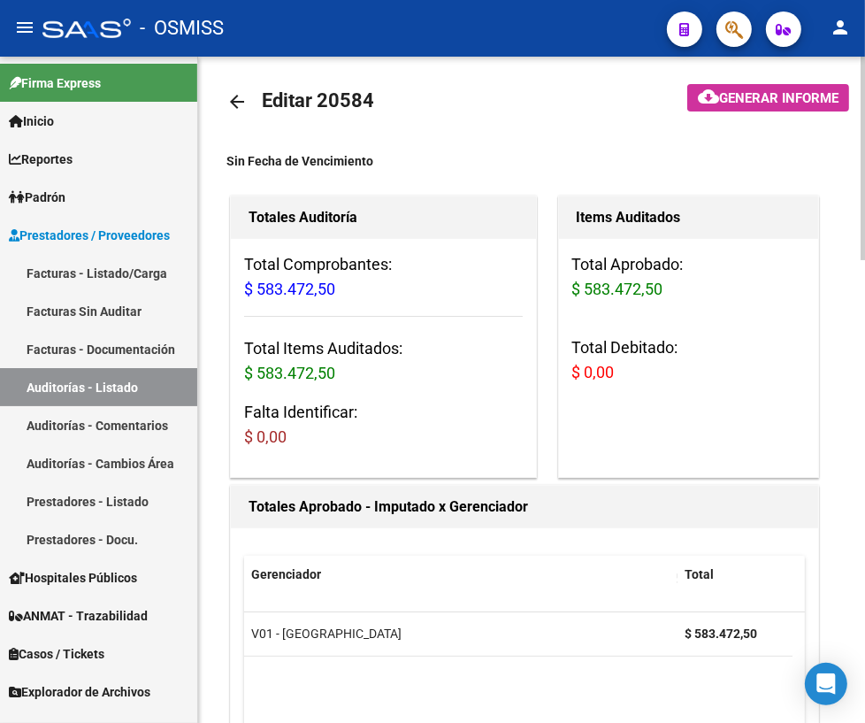
scroll to position [0, 0]
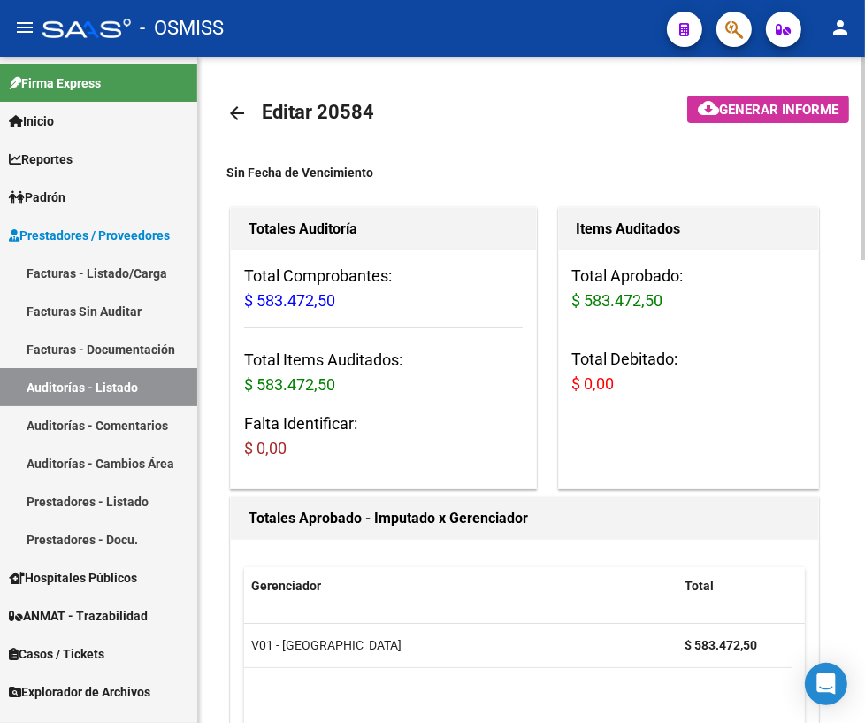
click at [238, 111] on mat-icon "arrow_back" at bounding box center [237, 113] width 21 height 21
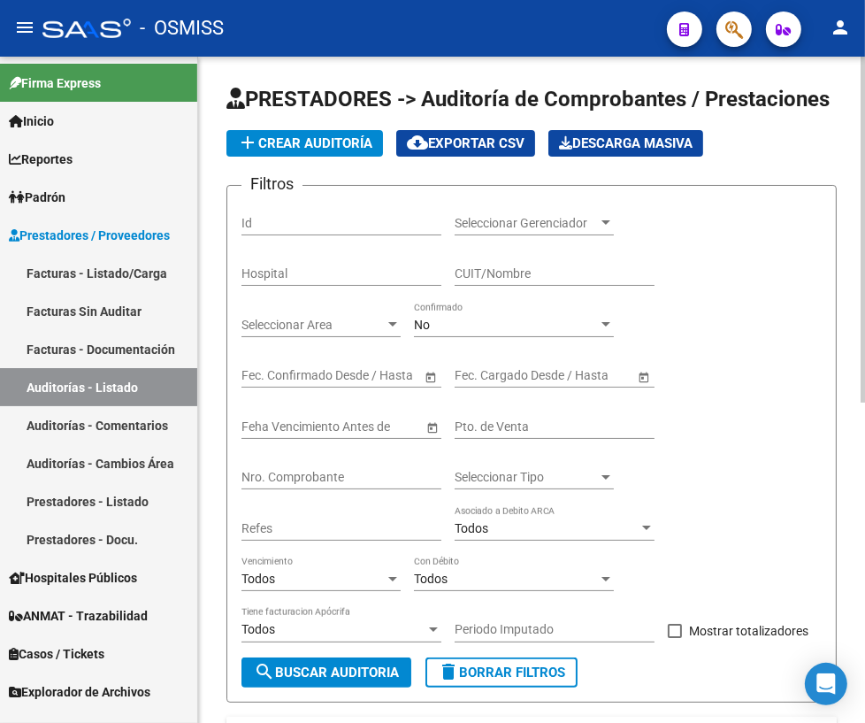
click at [318, 471] on input "Nro. Comprobante" at bounding box center [342, 477] width 200 height 15
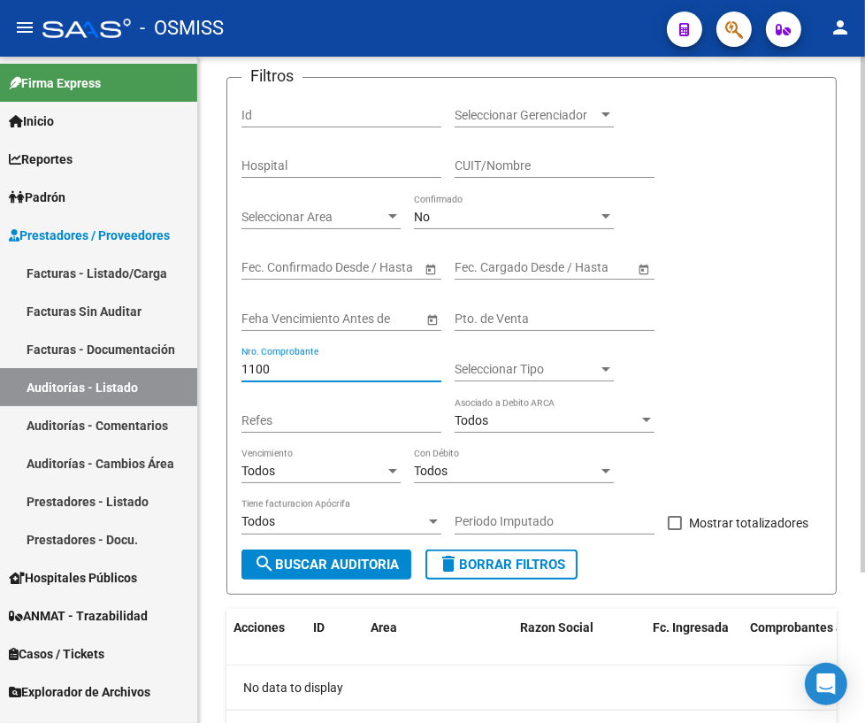
scroll to position [193, 0]
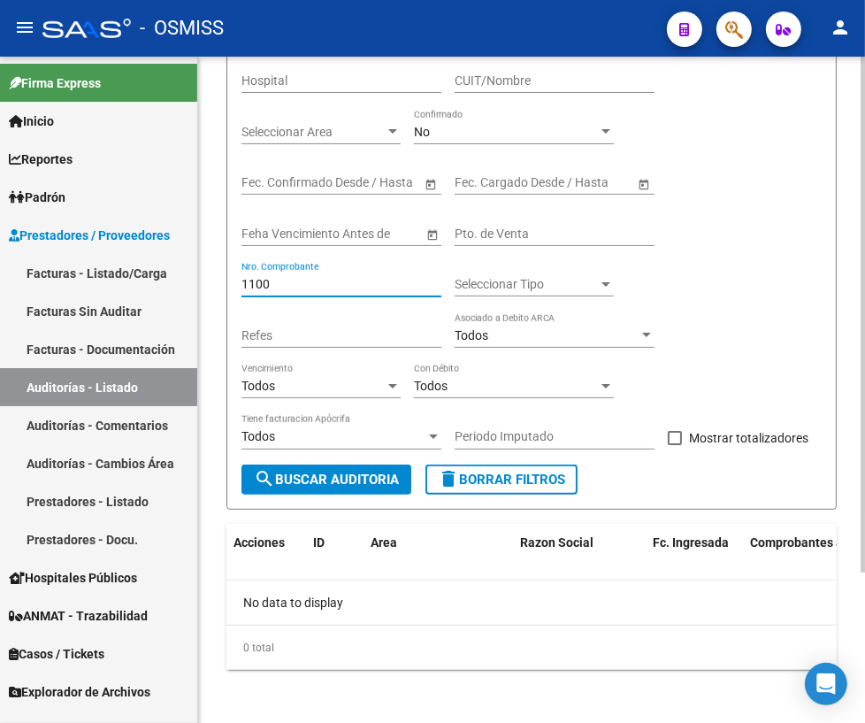
type input "1100"
click at [508, 467] on button "delete Borrar Filtros" at bounding box center [502, 480] width 152 height 30
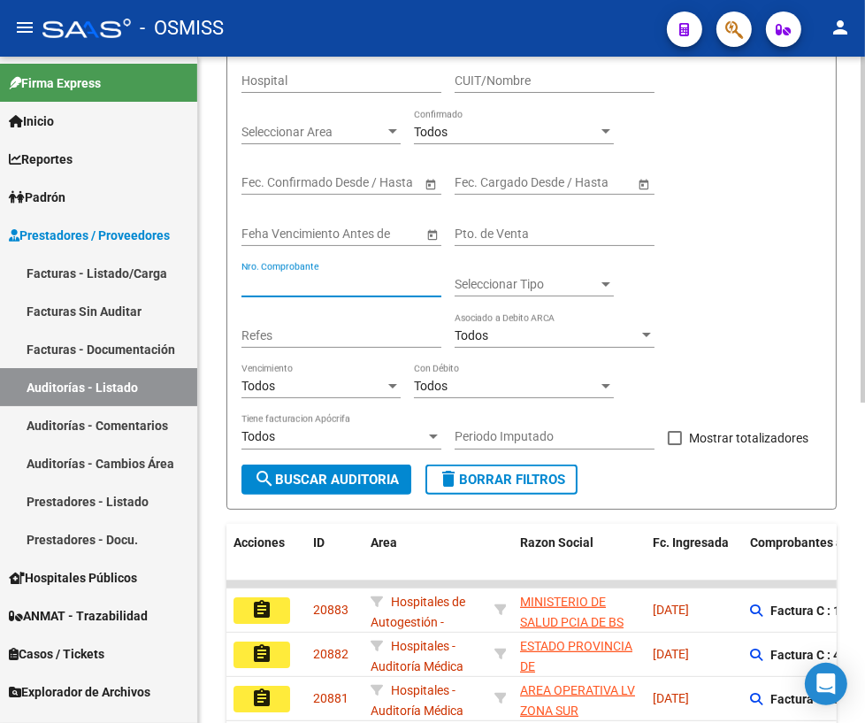
click at [314, 277] on input "Nro. Comprobante" at bounding box center [342, 284] width 200 height 15
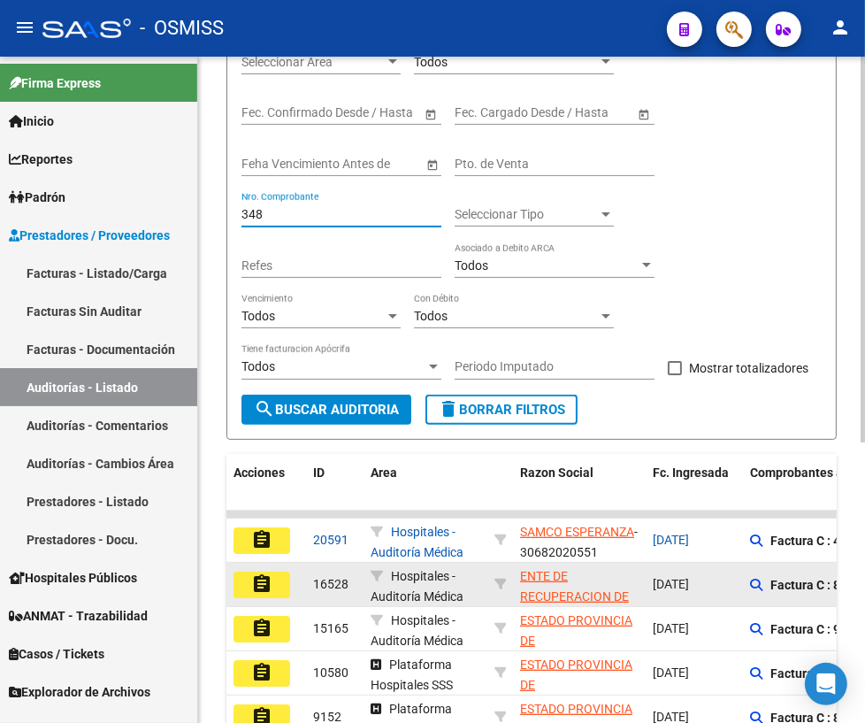
scroll to position [354, 0]
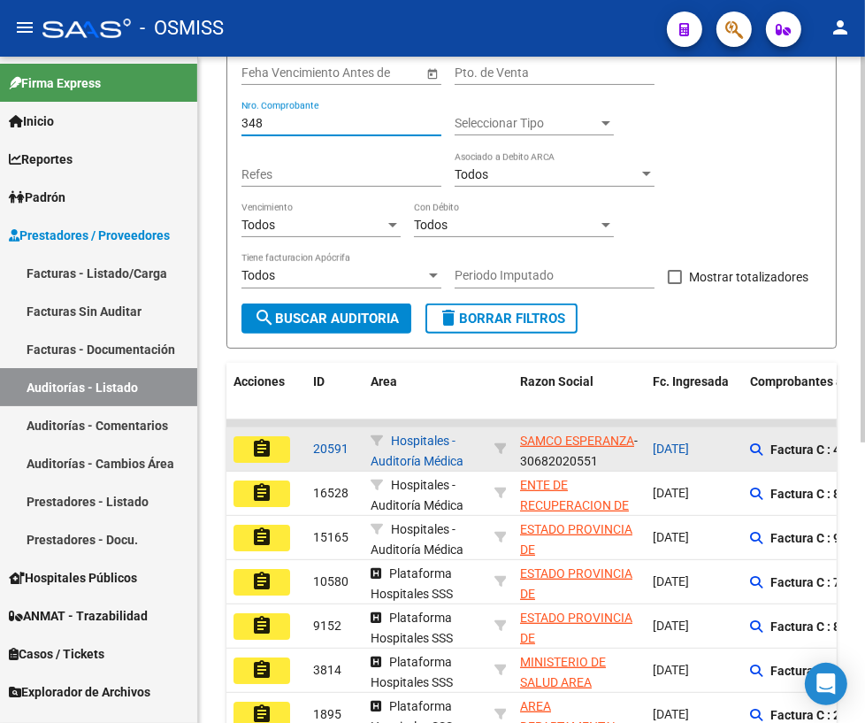
type input "348"
click at [257, 446] on mat-icon "assignment" at bounding box center [261, 448] width 21 height 21
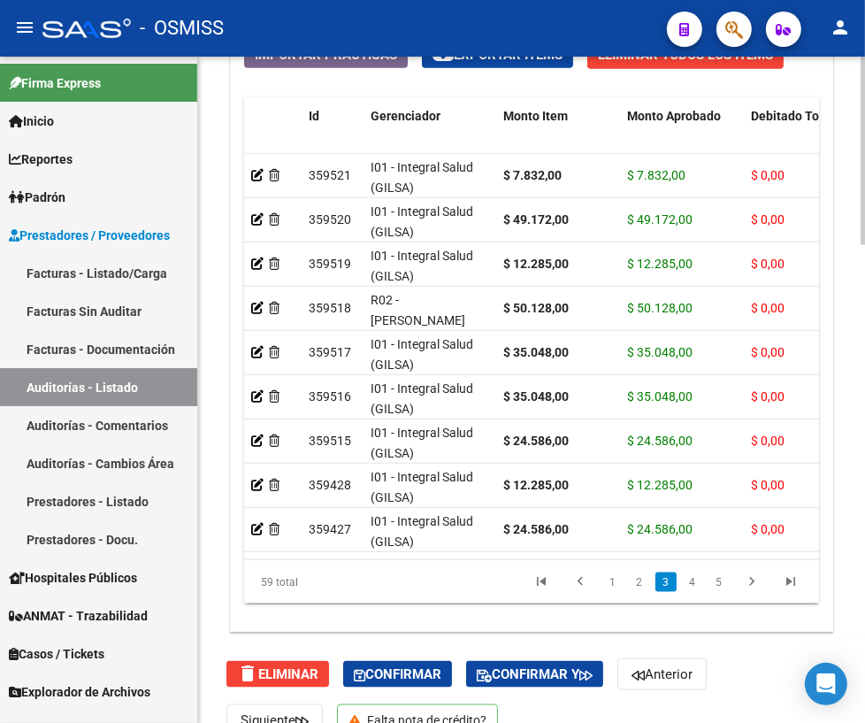
scroll to position [1682, 0]
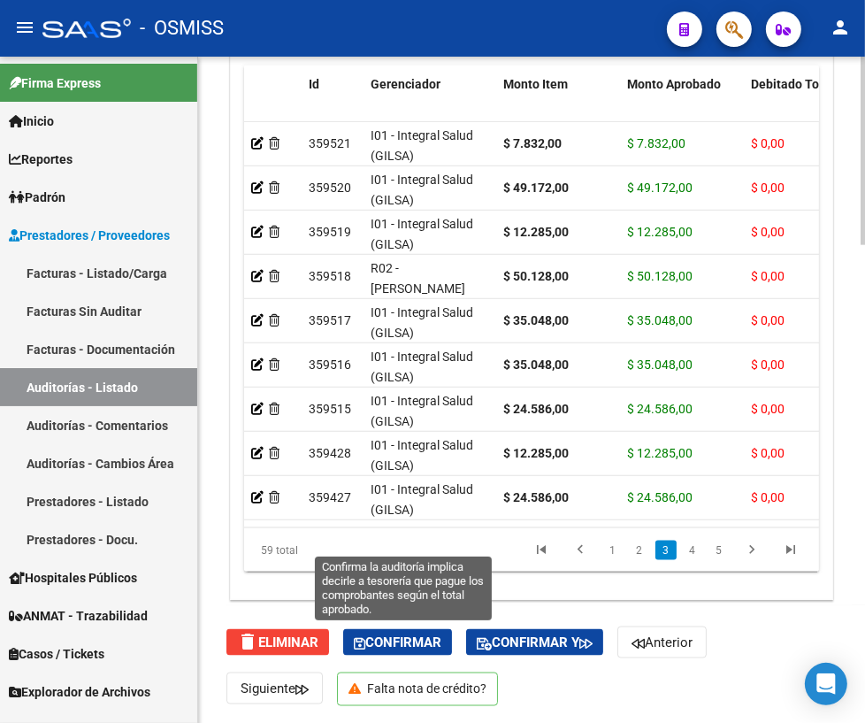
click at [380, 642] on span "Confirmar" at bounding box center [398, 643] width 88 height 16
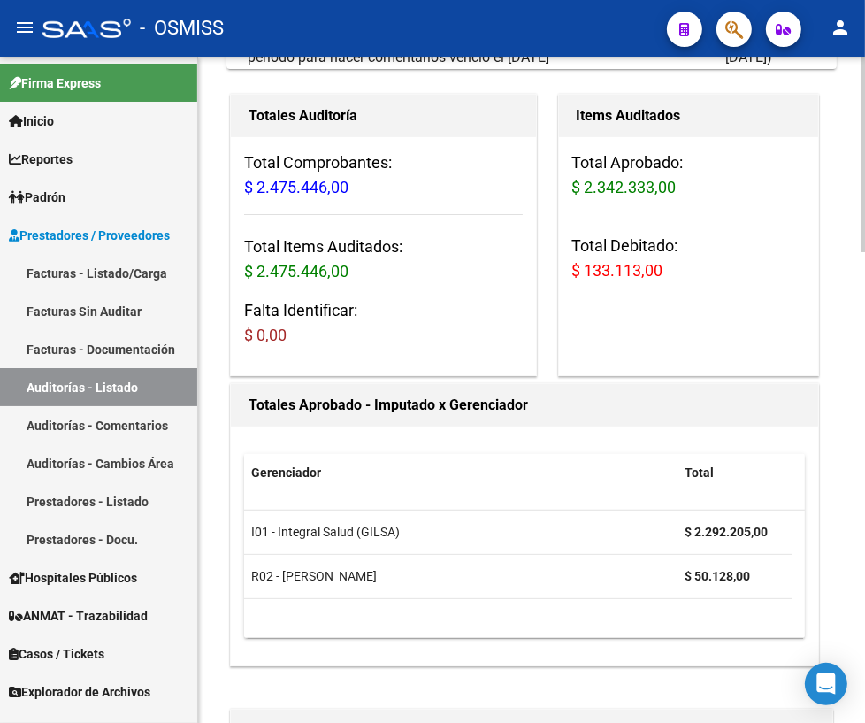
scroll to position [0, 0]
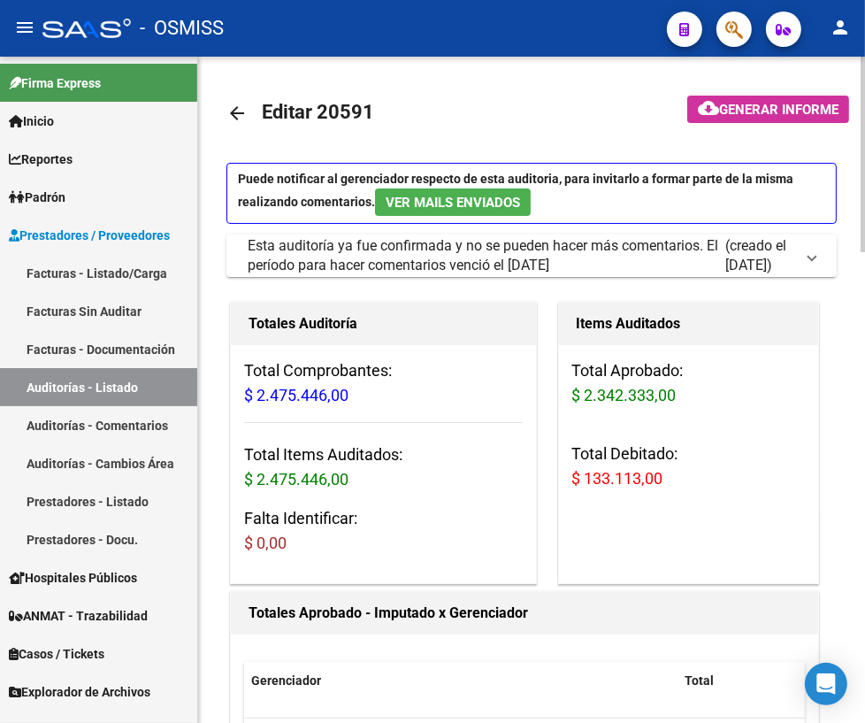
click at [230, 114] on mat-icon "arrow_back" at bounding box center [237, 113] width 21 height 21
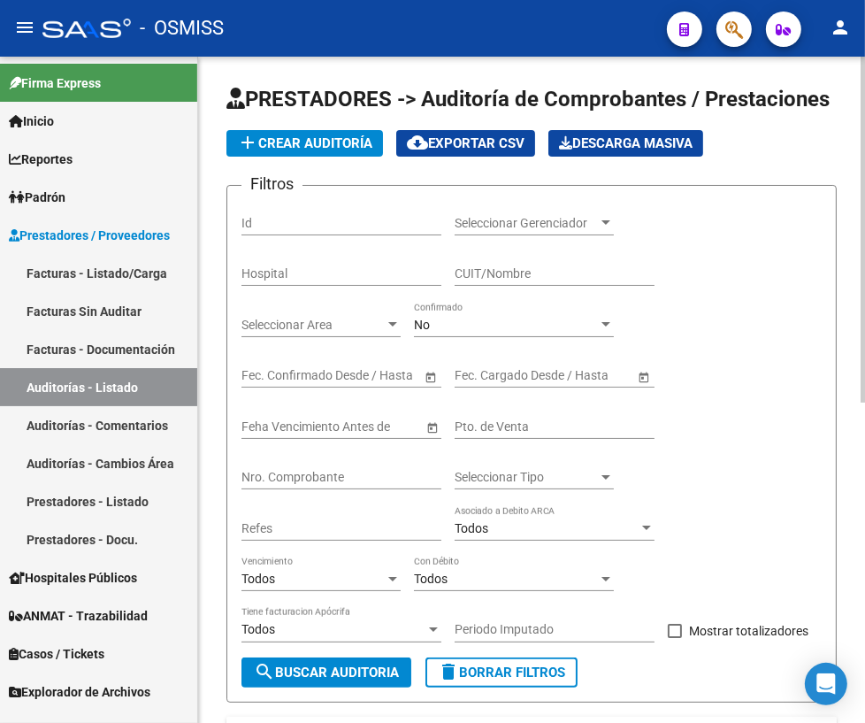
click at [350, 464] on div "Nro. Comprobante" at bounding box center [342, 471] width 200 height 35
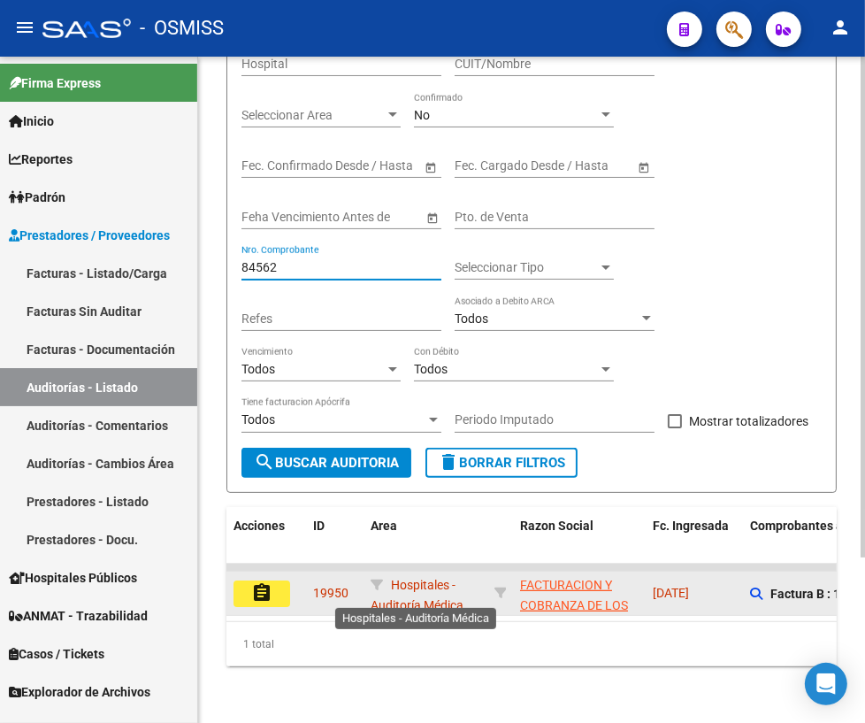
scroll to position [3, 0]
type input "84562"
click at [273, 581] on button "assignment" at bounding box center [262, 594] width 57 height 27
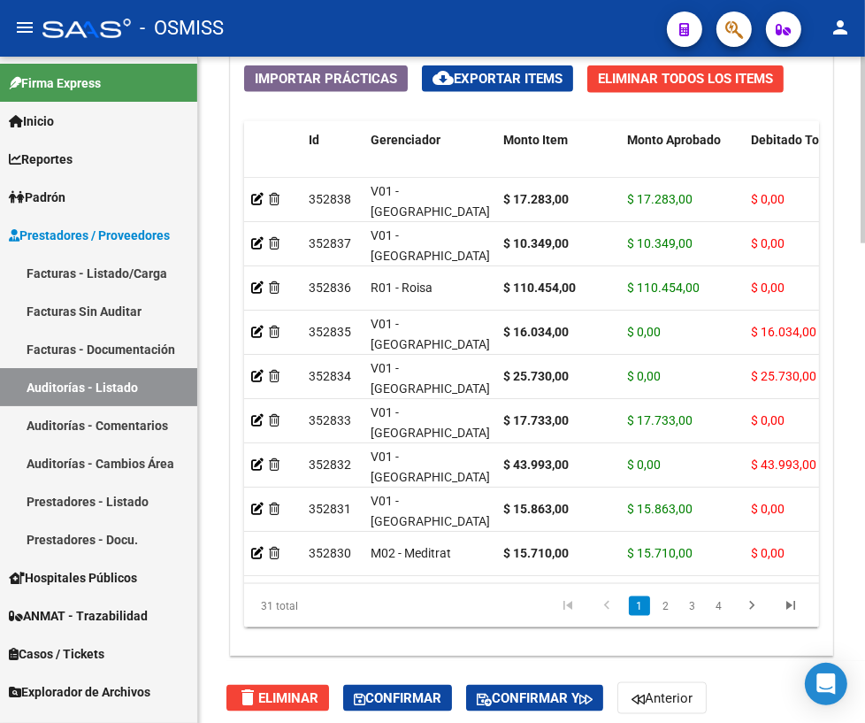
scroll to position [1711, 0]
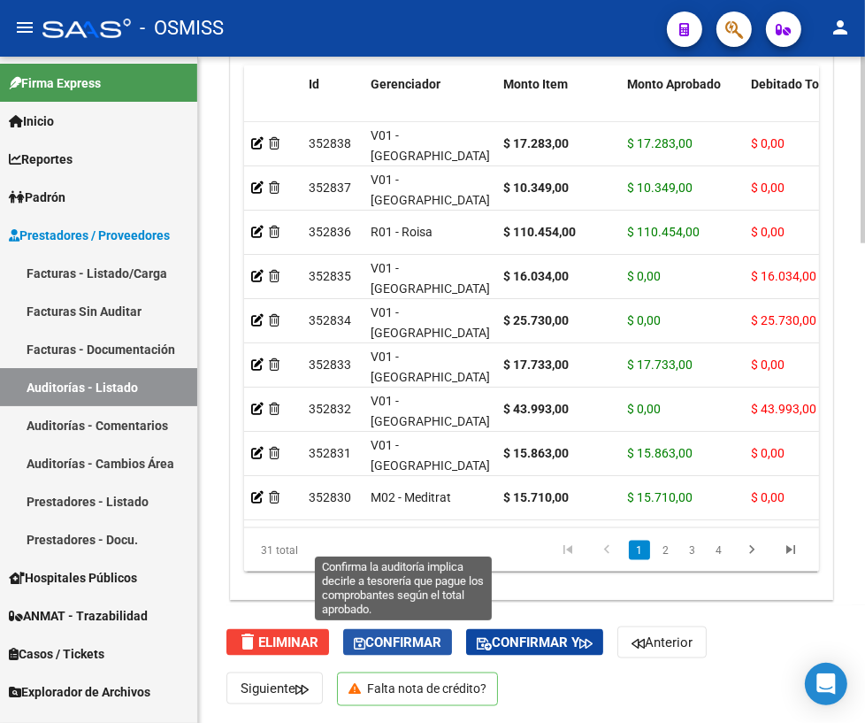
click at [394, 642] on span "Confirmar" at bounding box center [398, 643] width 88 height 16
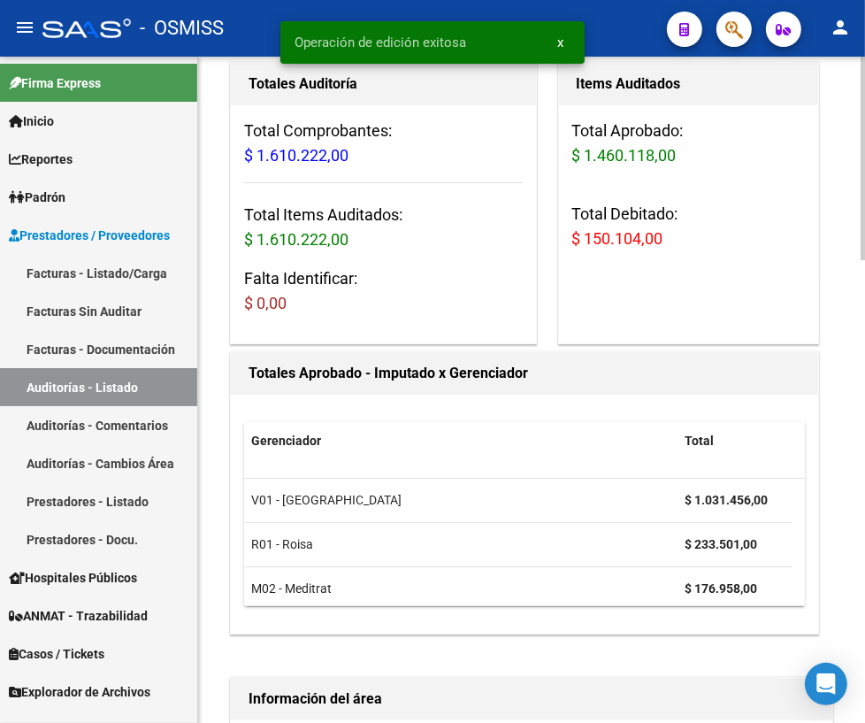
scroll to position [0, 0]
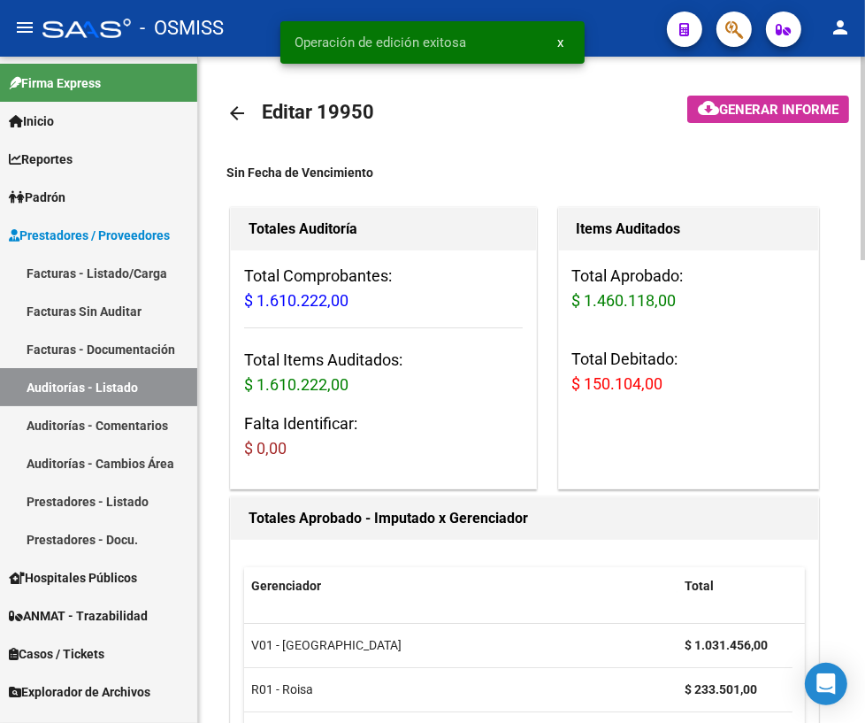
click at [232, 115] on mat-icon "arrow_back" at bounding box center [237, 113] width 21 height 21
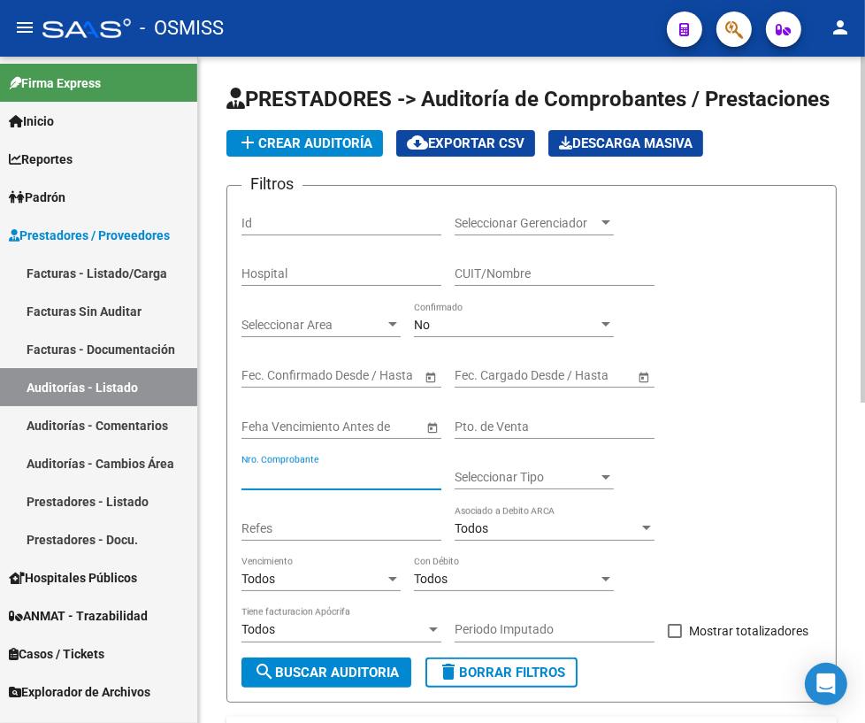
click at [301, 471] on input "Nro. Comprobante" at bounding box center [342, 477] width 200 height 15
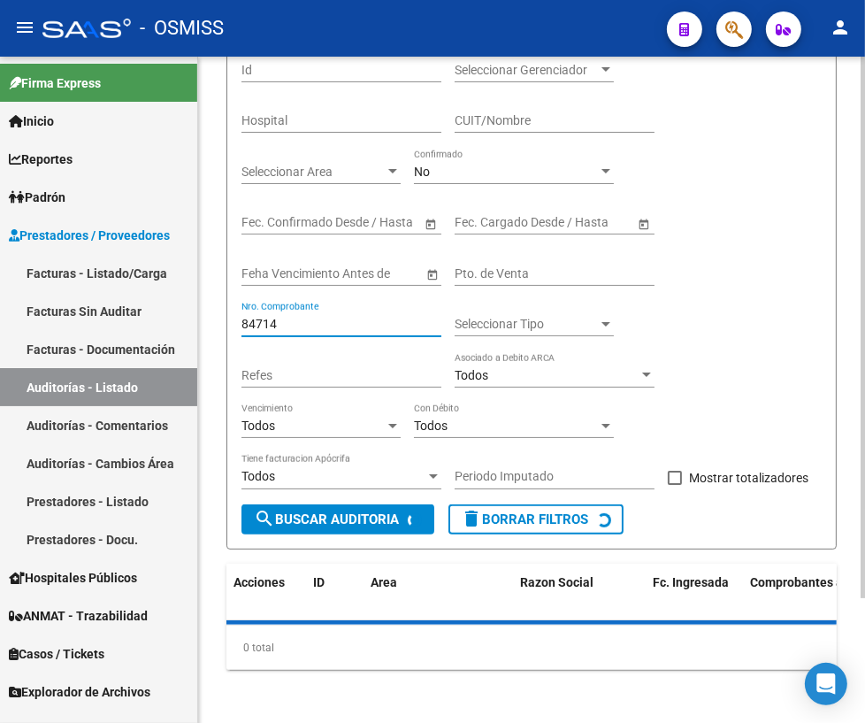
scroll to position [193, 0]
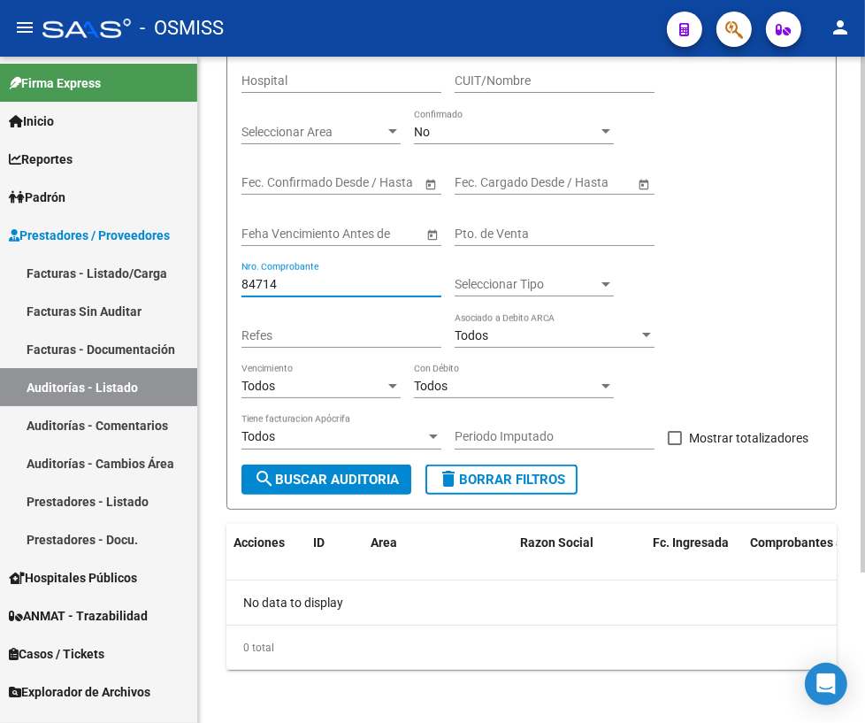
type input "84714"
click at [495, 481] on span "delete Borrar Filtros" at bounding box center [501, 480] width 127 height 16
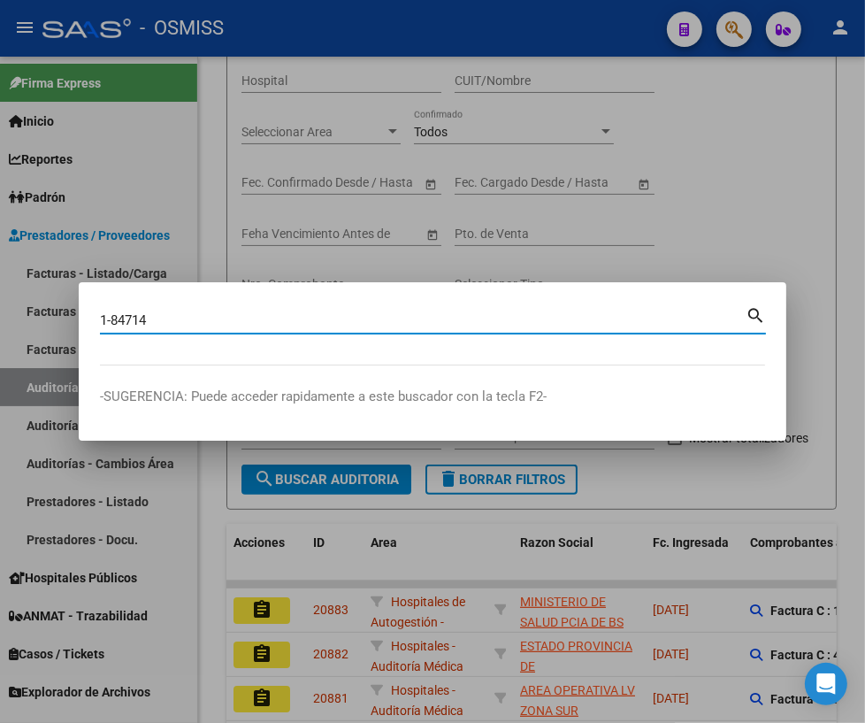
type input "1-84714"
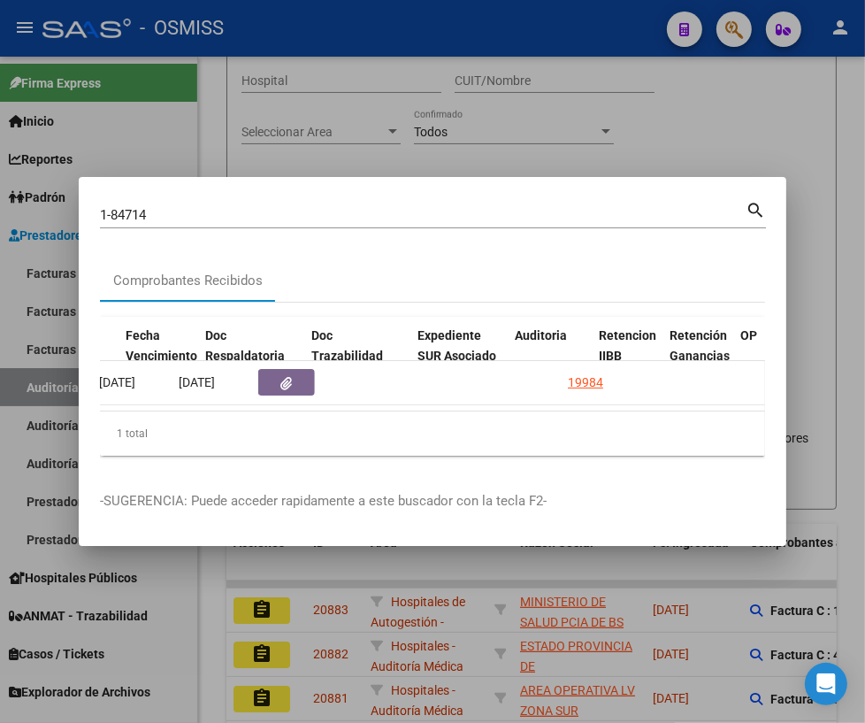
scroll to position [0, 980]
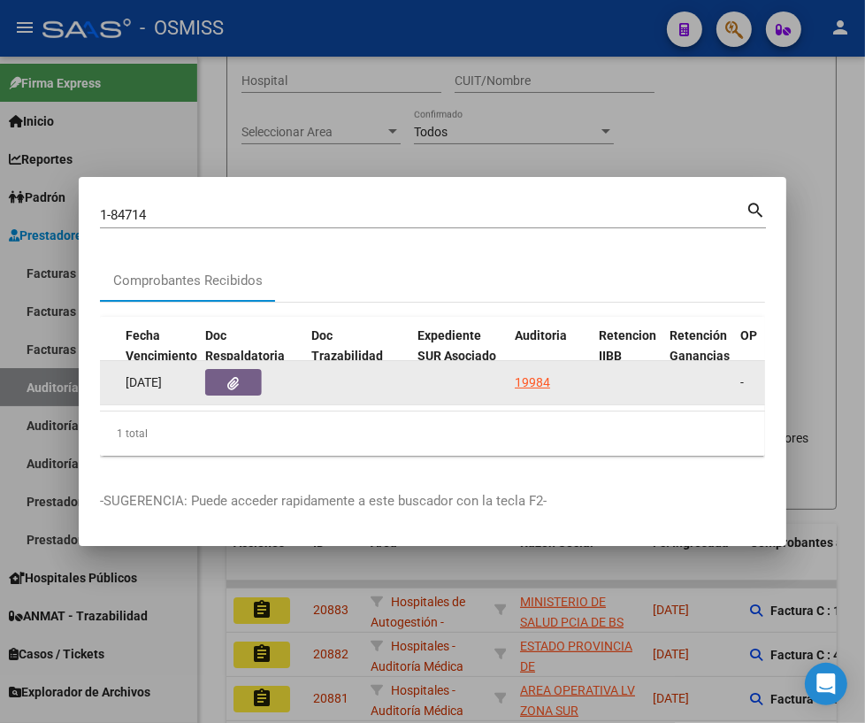
click at [509, 373] on datatable-body-cell "19984" at bounding box center [550, 382] width 84 height 43
click at [526, 377] on div "19984" at bounding box center [532, 383] width 35 height 20
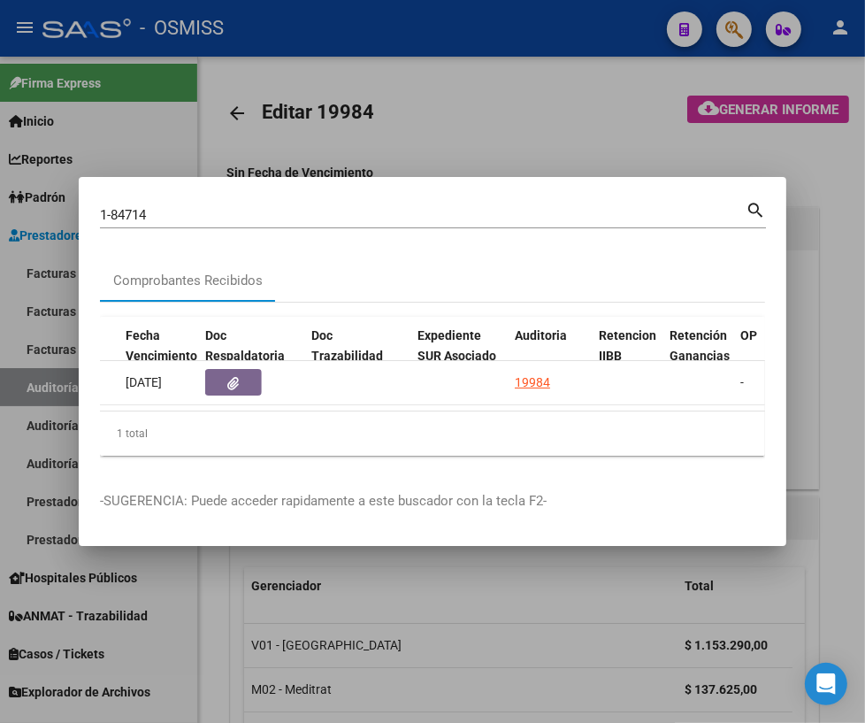
click at [214, 592] on div at bounding box center [432, 361] width 865 height 723
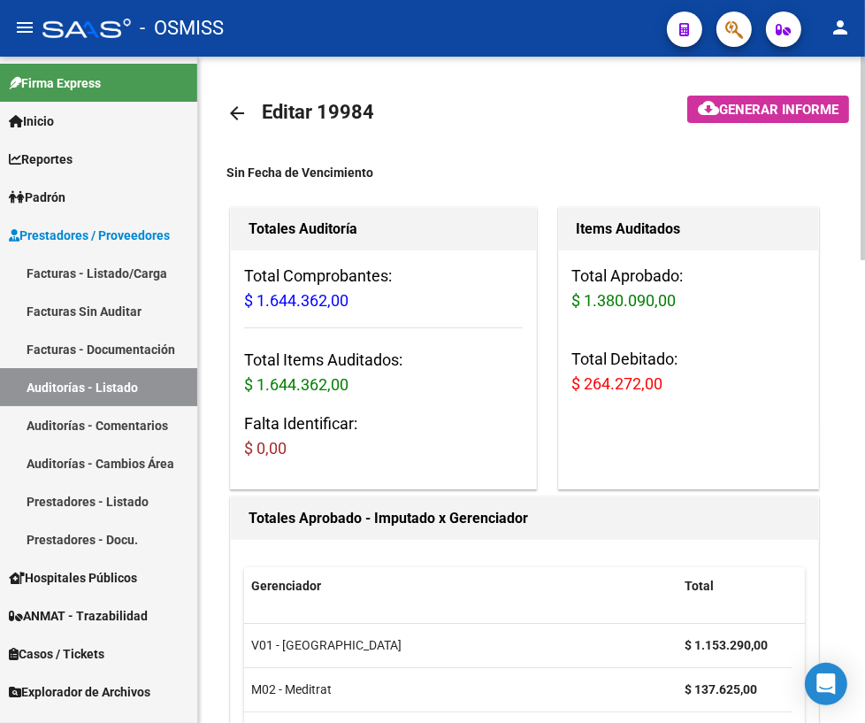
click at [231, 118] on mat-icon "arrow_back" at bounding box center [237, 113] width 21 height 21
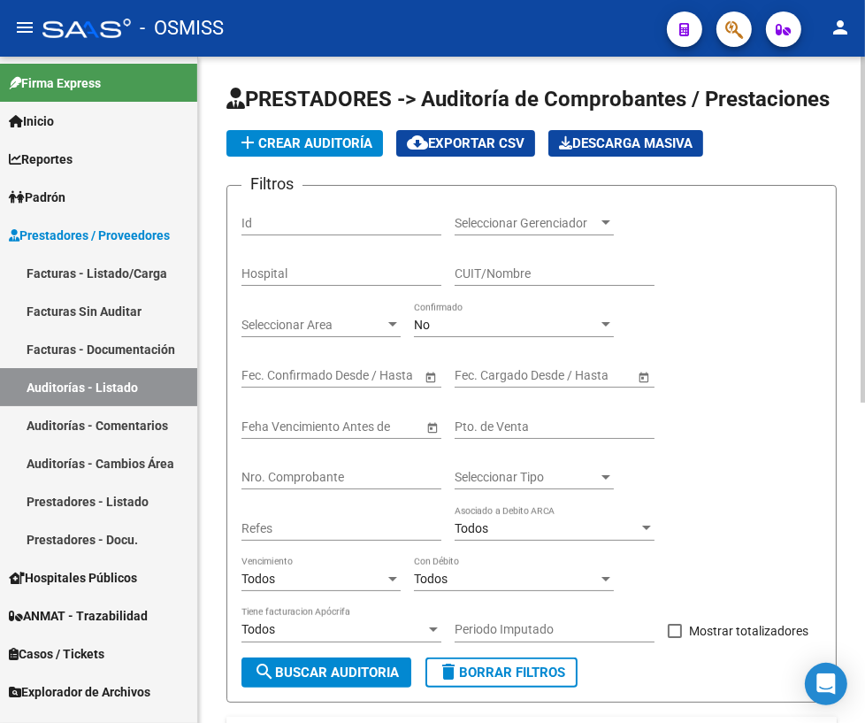
click at [301, 480] on input "Nro. Comprobante" at bounding box center [342, 477] width 200 height 15
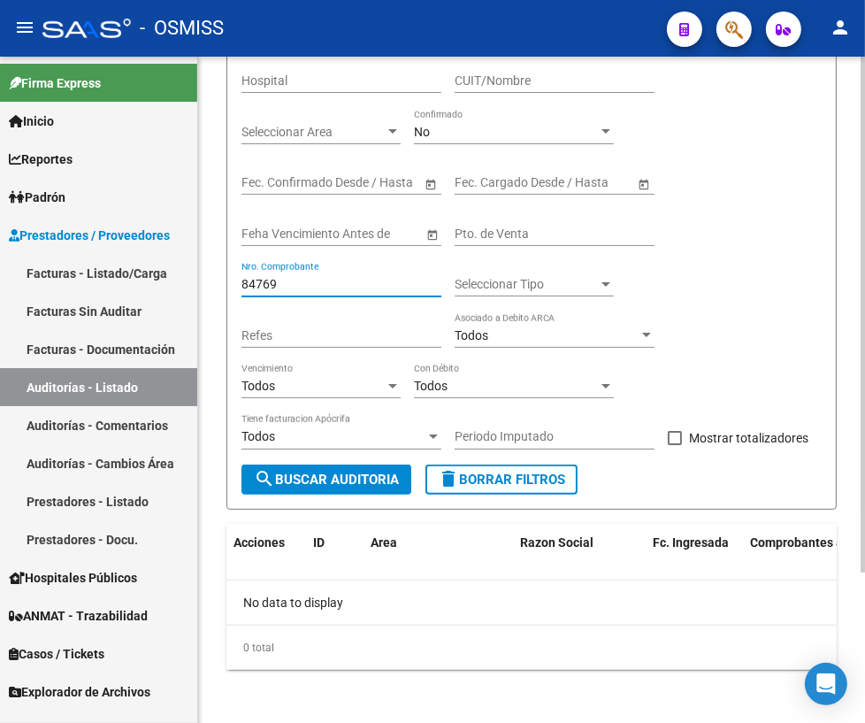
type input "84769"
click at [517, 478] on span "delete Borrar Filtros" at bounding box center [501, 480] width 127 height 16
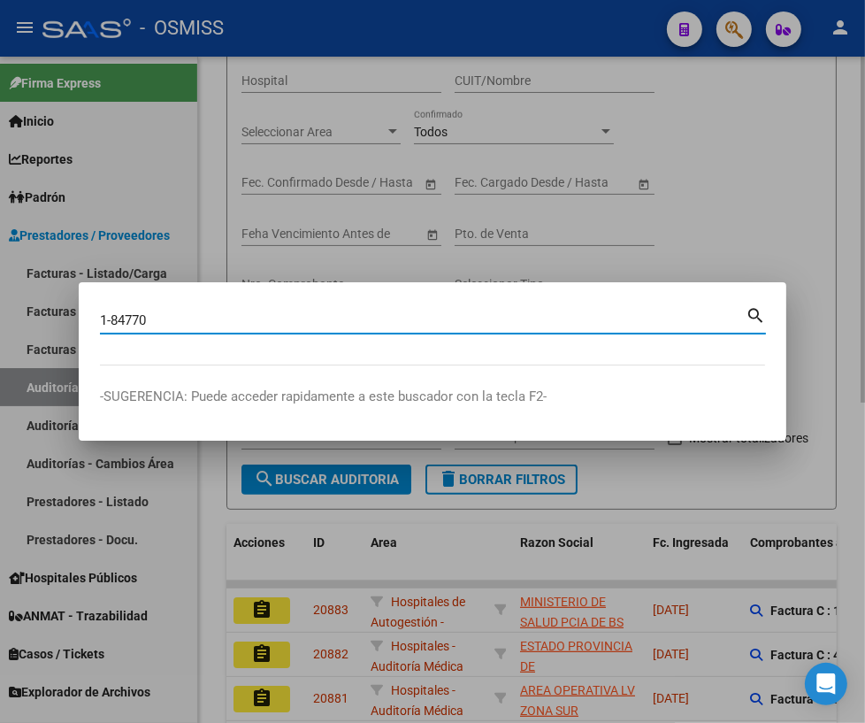
type input "1-84770"
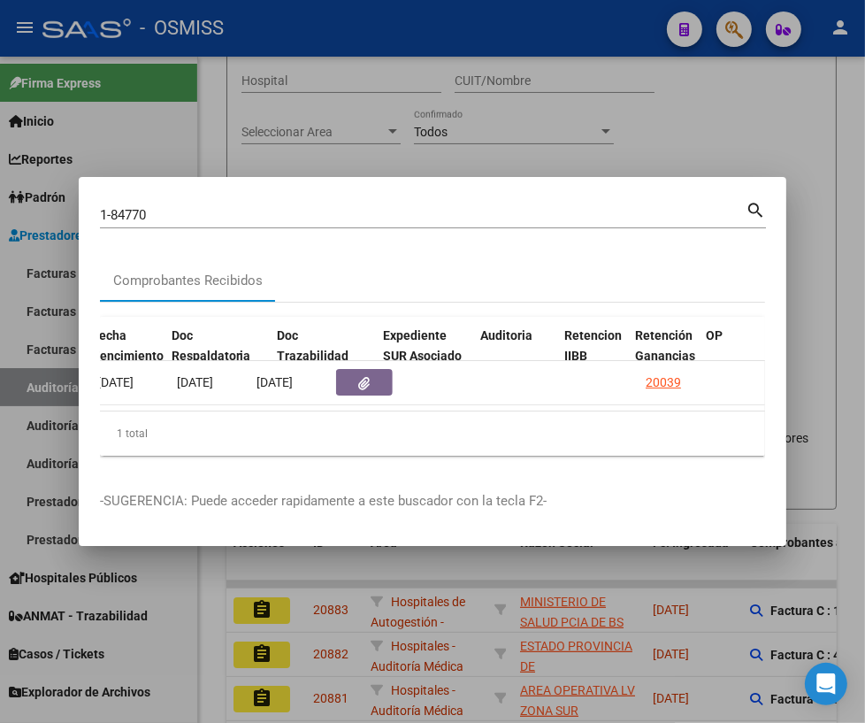
scroll to position [0, 1144]
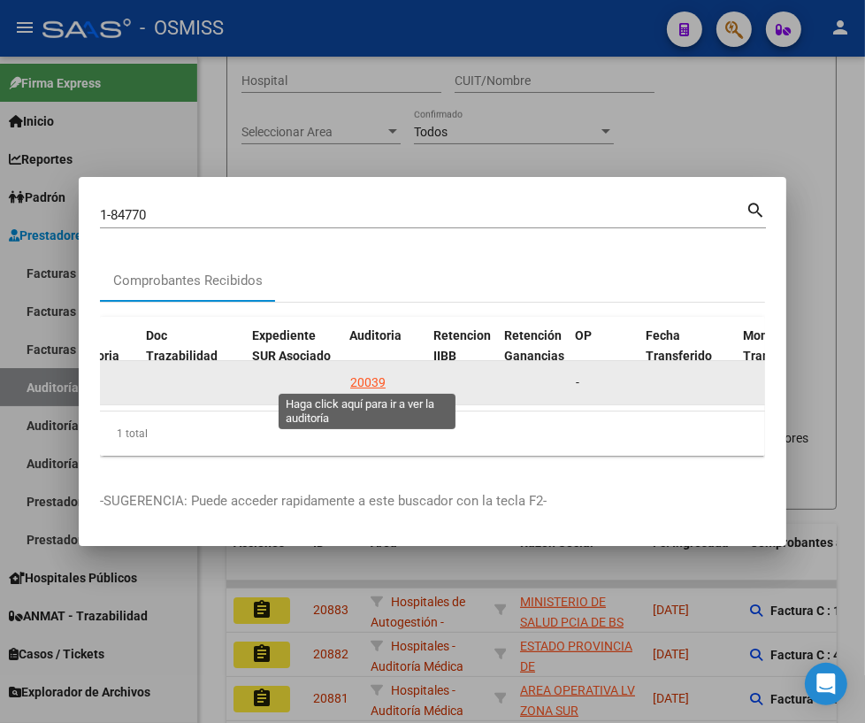
click at [372, 376] on div "20039" at bounding box center [367, 383] width 35 height 20
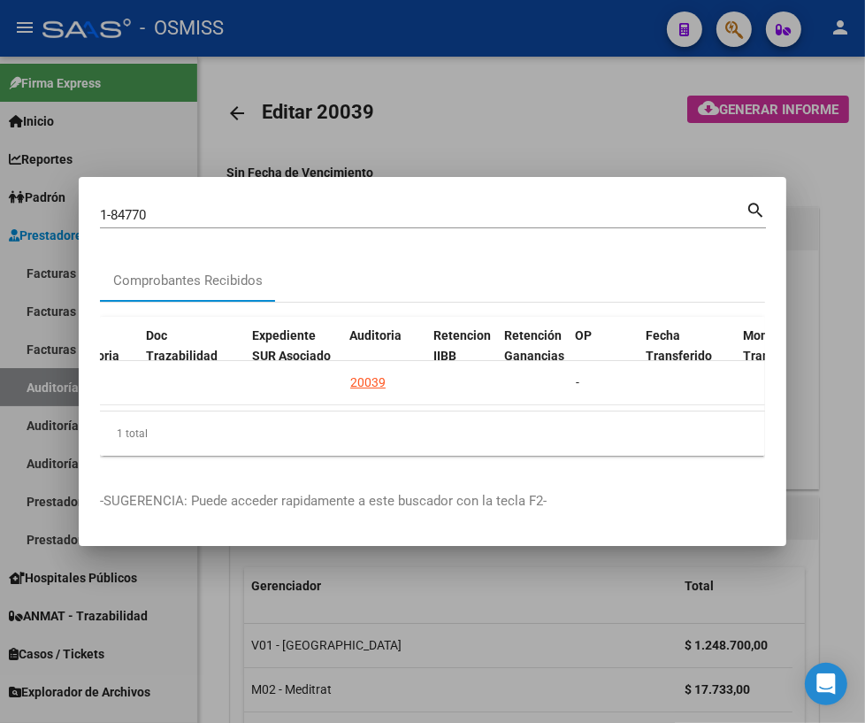
click at [221, 646] on div at bounding box center [432, 361] width 865 height 723
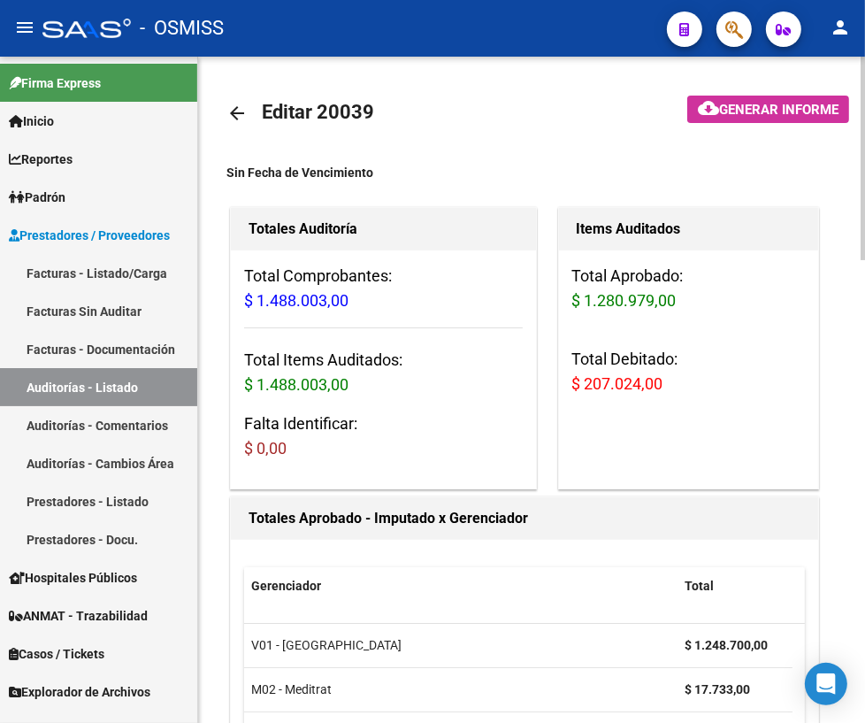
click at [240, 110] on mat-icon "arrow_back" at bounding box center [237, 113] width 21 height 21
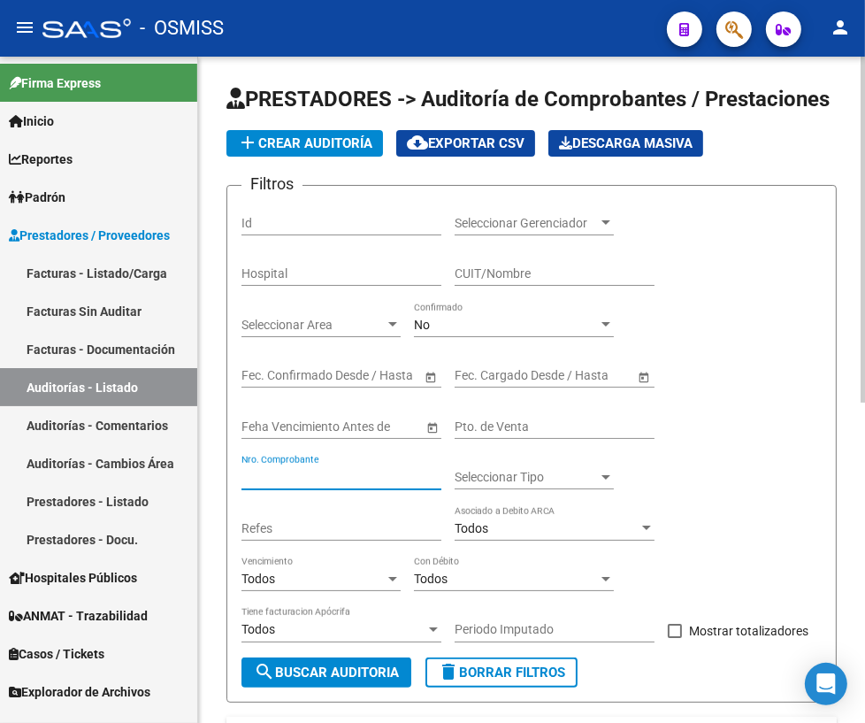
click at [288, 478] on input "Nro. Comprobante" at bounding box center [342, 477] width 200 height 15
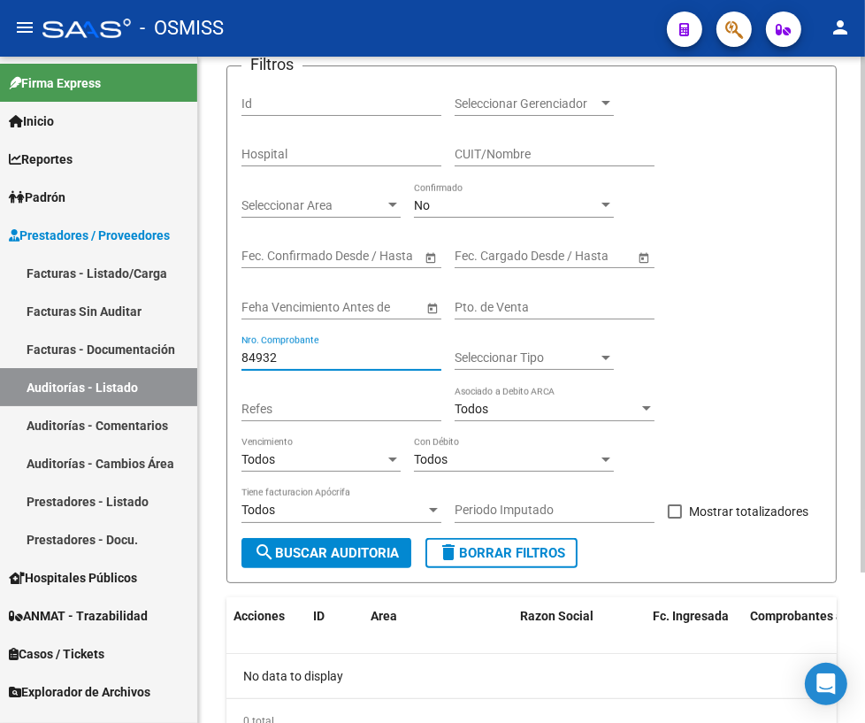
scroll to position [193, 0]
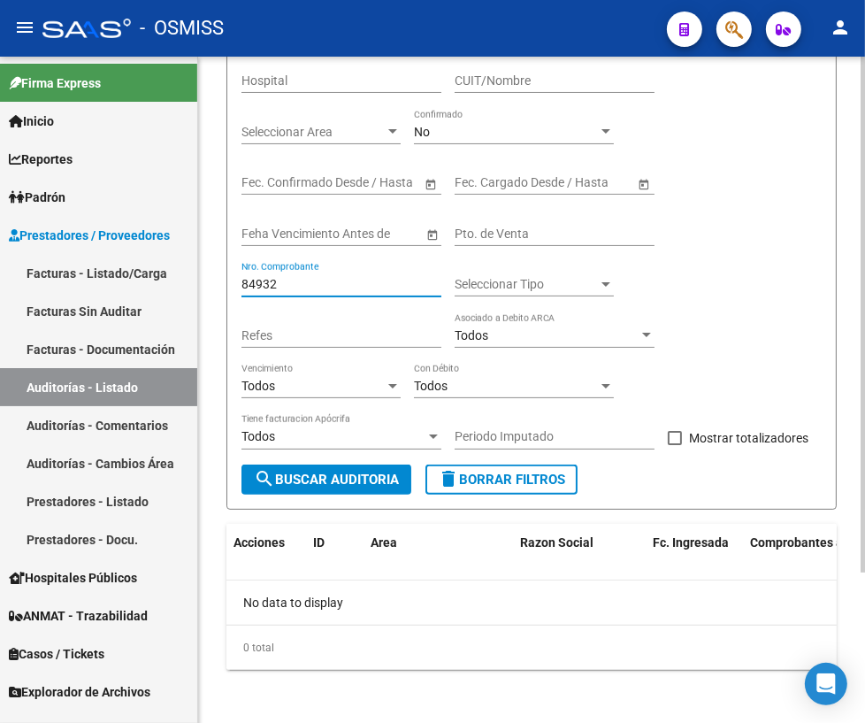
type input "84932"
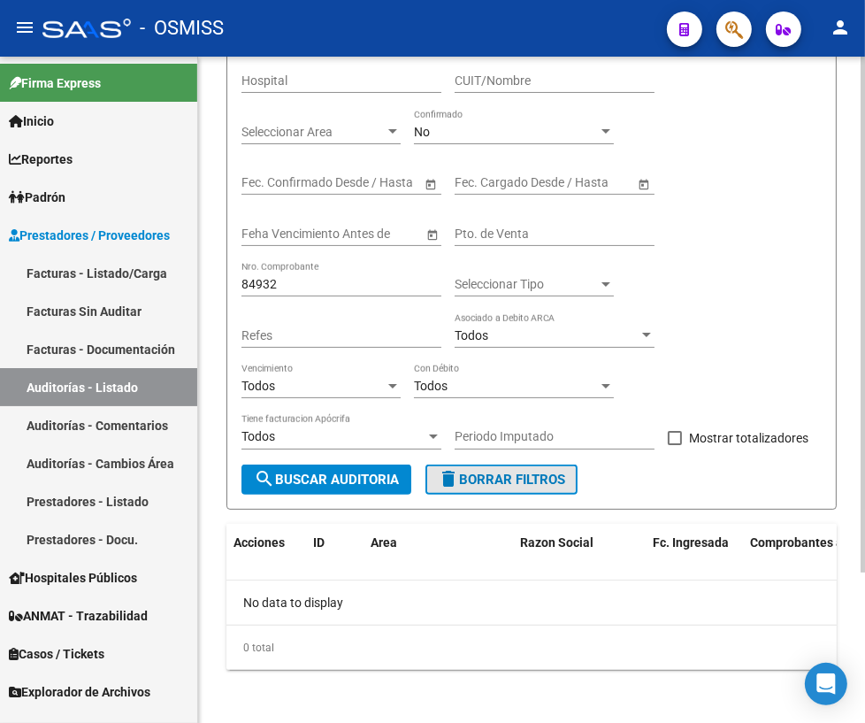
click at [529, 477] on span "delete Borrar Filtros" at bounding box center [501, 480] width 127 height 16
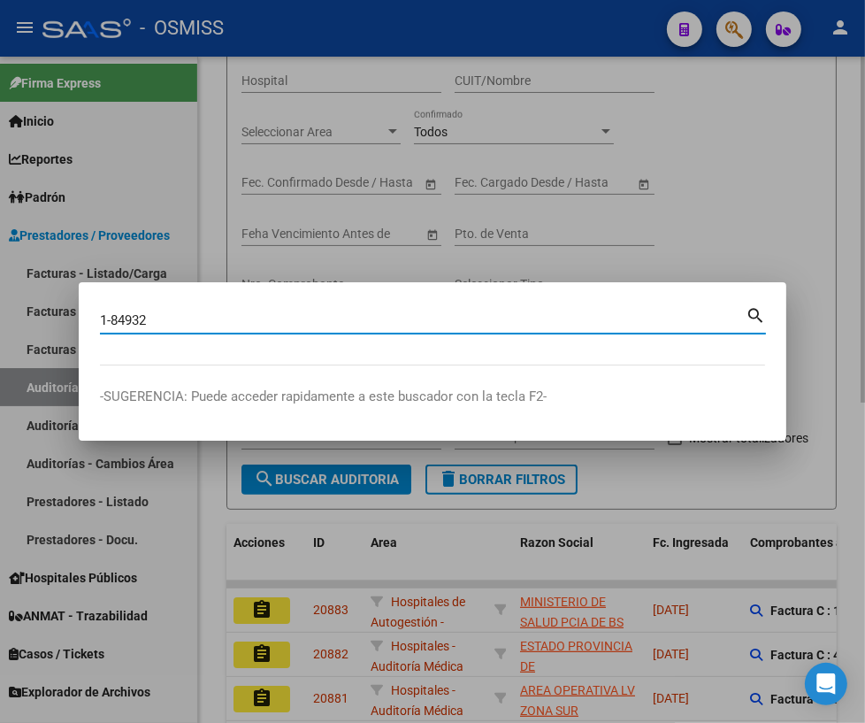
type input "1-84932"
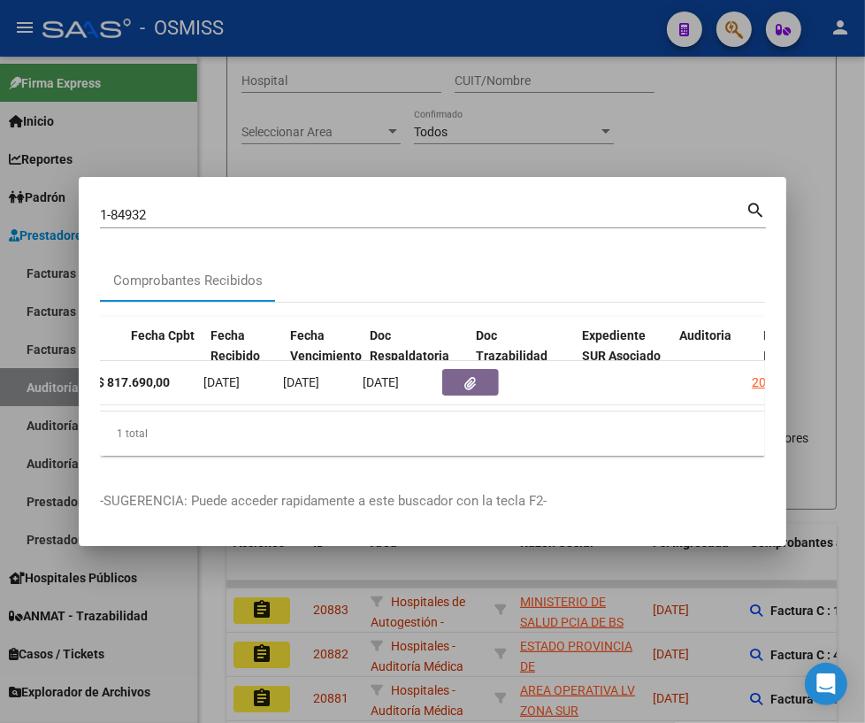
scroll to position [0, 960]
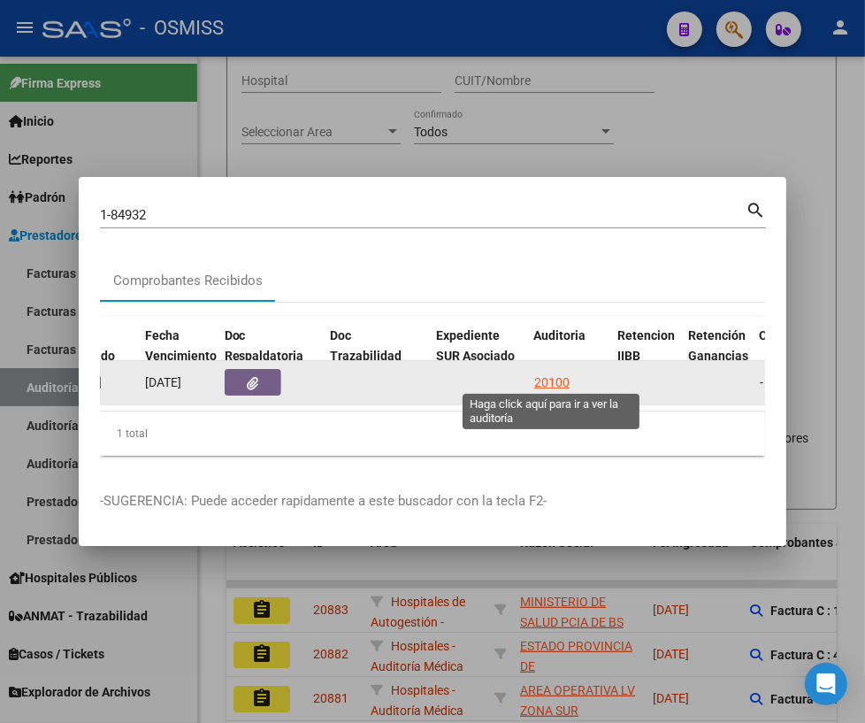
click at [549, 380] on div "20100" at bounding box center [552, 383] width 35 height 20
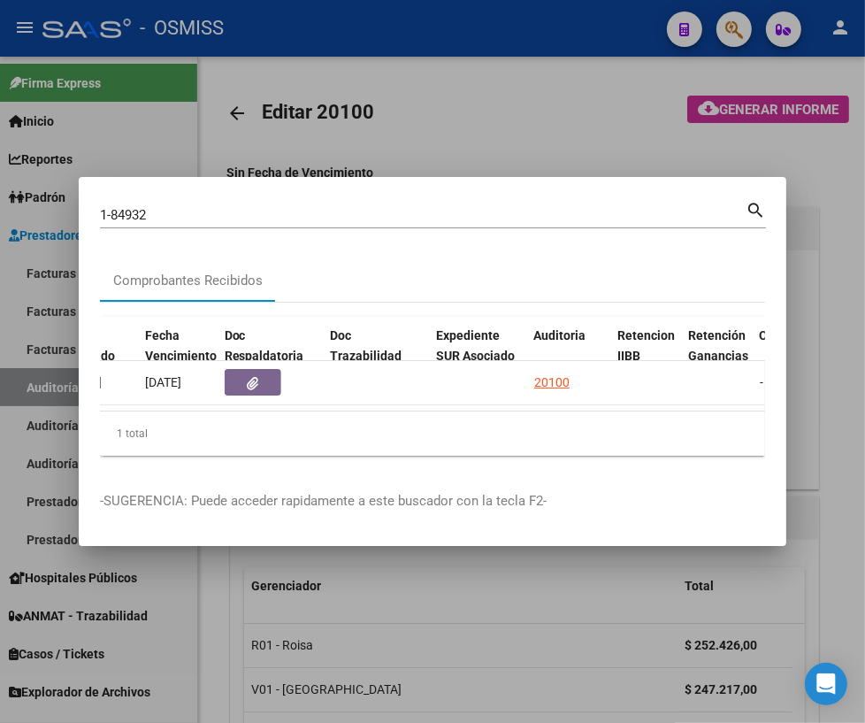
click at [198, 663] on div at bounding box center [432, 361] width 865 height 723
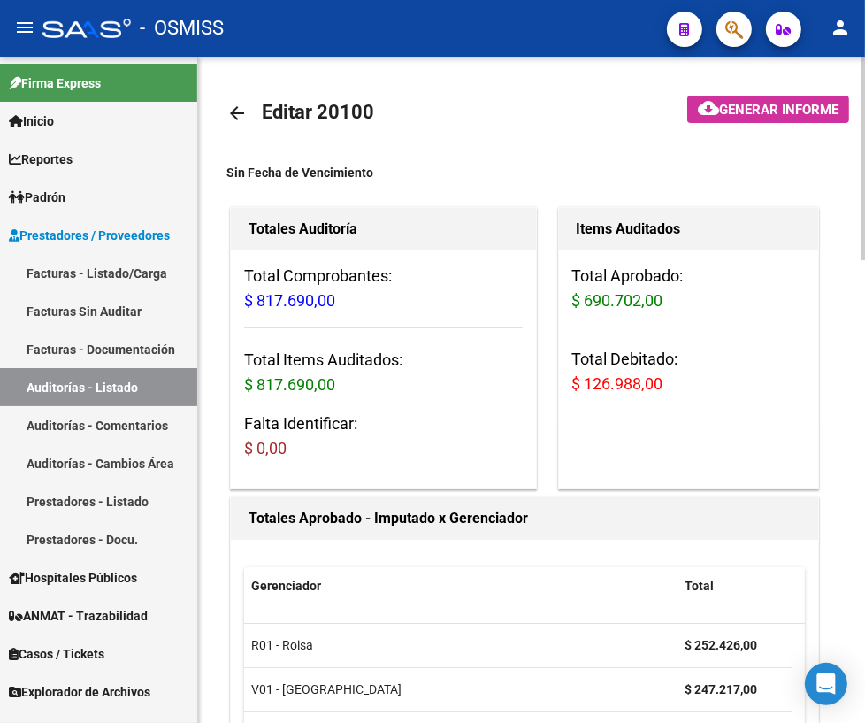
click at [244, 111] on mat-icon "arrow_back" at bounding box center [237, 113] width 21 height 21
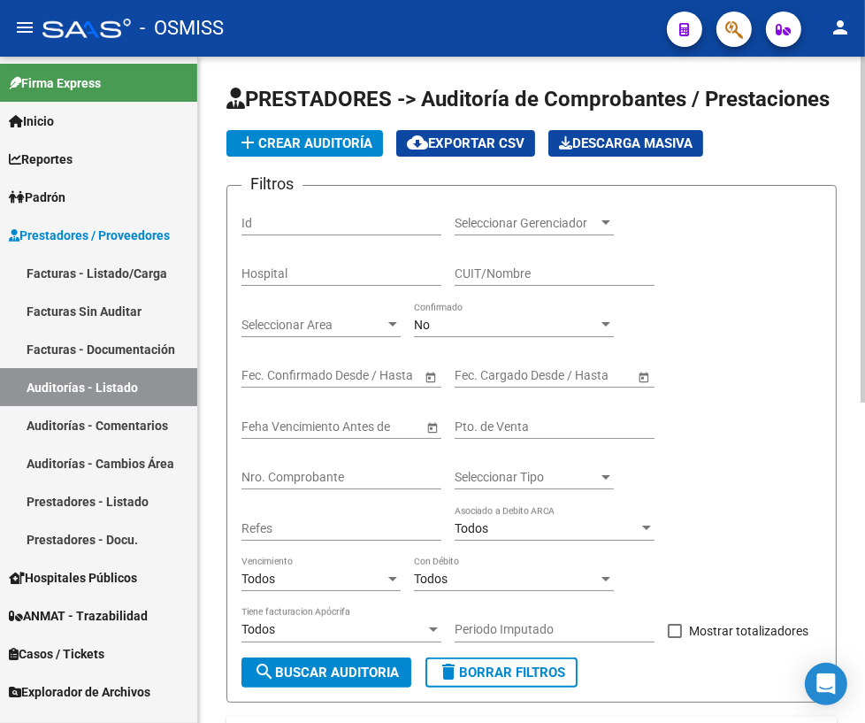
click at [323, 471] on input "Nro. Comprobante" at bounding box center [342, 477] width 200 height 15
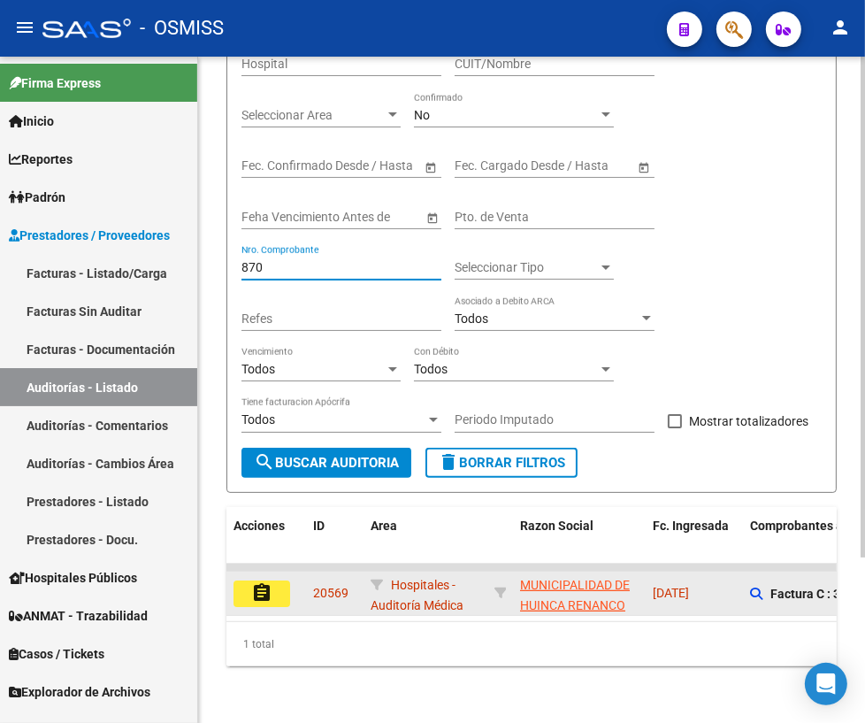
type input "870"
click at [275, 582] on button "assignment" at bounding box center [262, 594] width 57 height 27
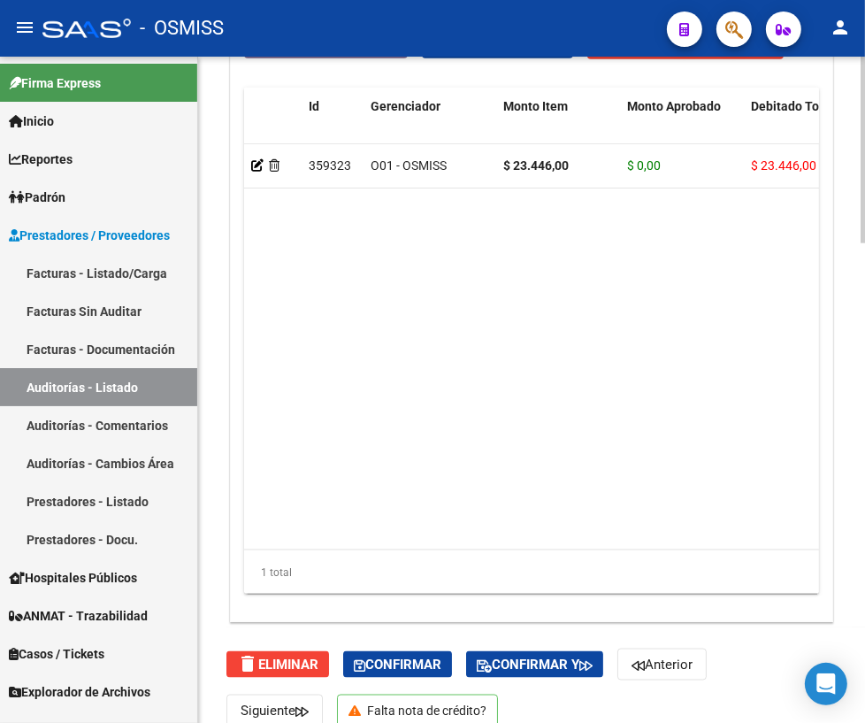
scroll to position [1711, 0]
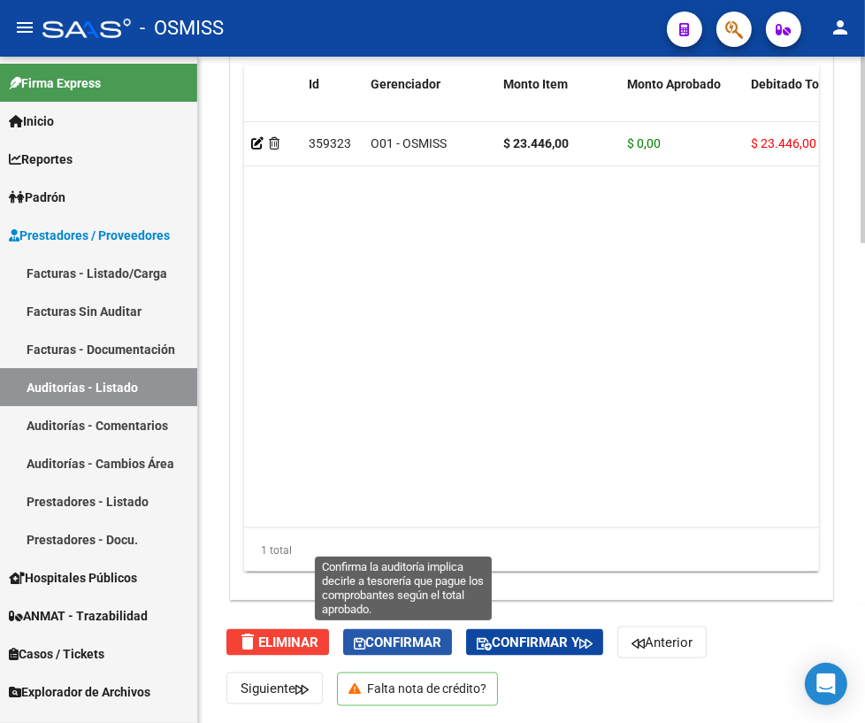
click at [365, 643] on icon "button" at bounding box center [360, 643] width 12 height 13
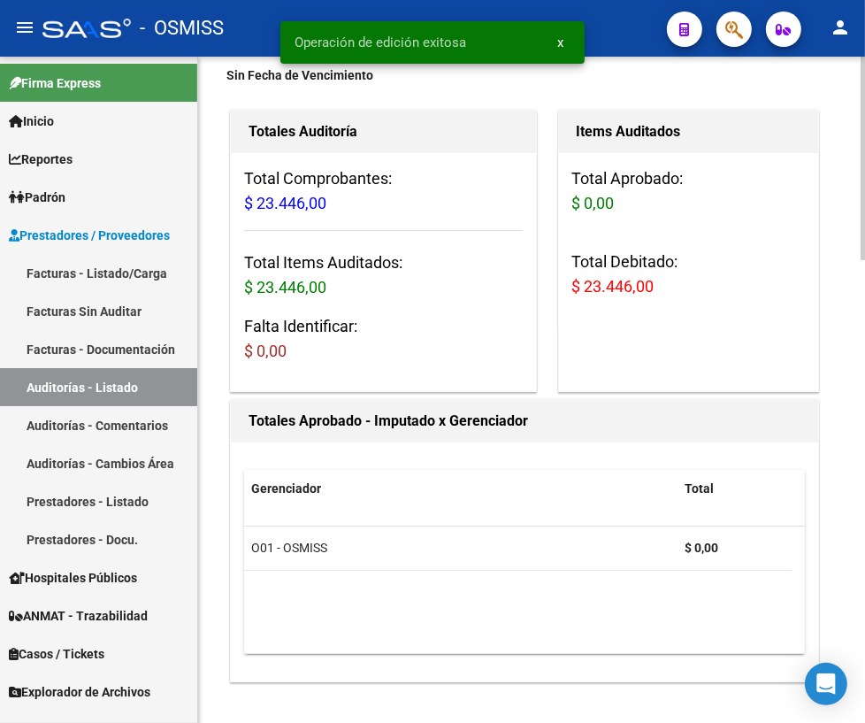
scroll to position [0, 0]
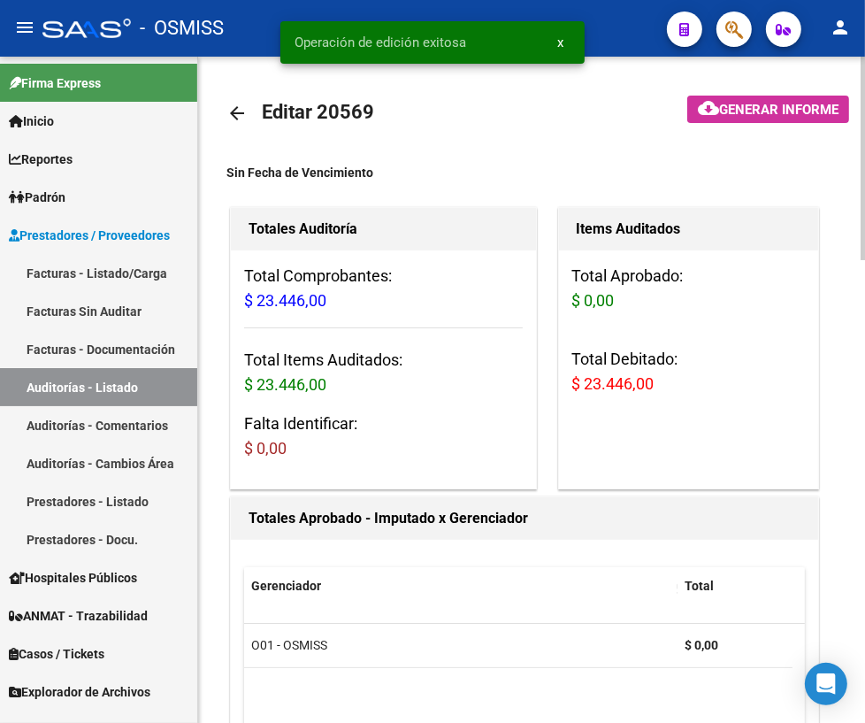
click at [238, 112] on mat-icon "arrow_back" at bounding box center [237, 113] width 21 height 21
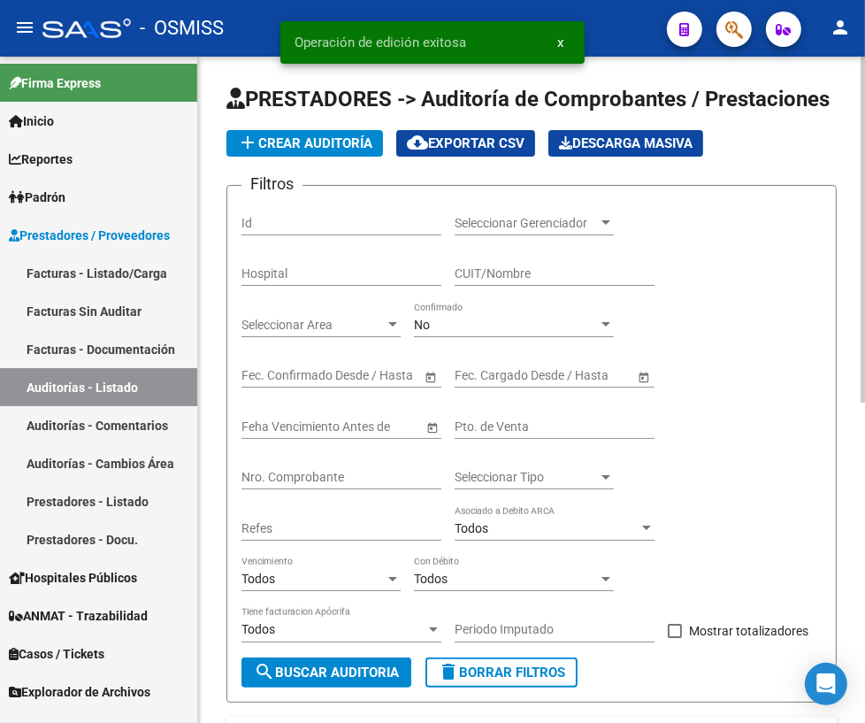
click at [291, 480] on input "Nro. Comprobante" at bounding box center [342, 477] width 200 height 15
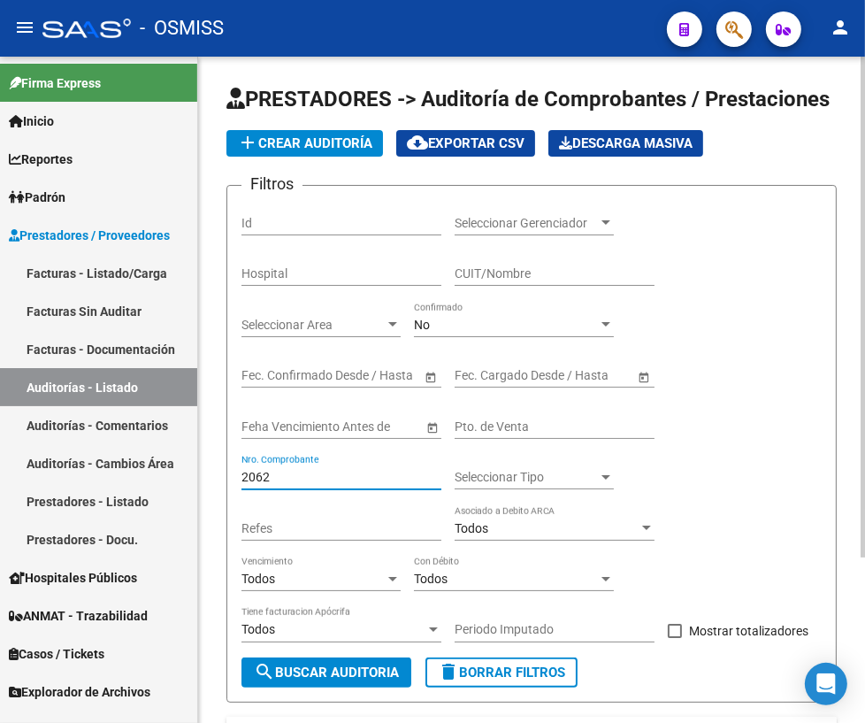
scroll to position [219, 0]
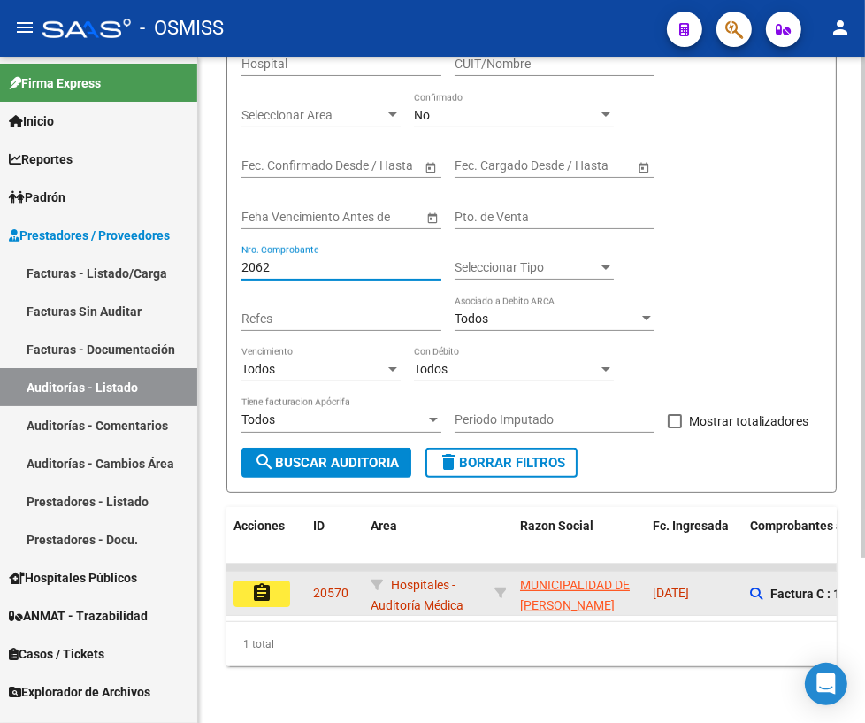
type input "2062"
click at [265, 584] on mat-icon "assignment" at bounding box center [261, 592] width 21 height 21
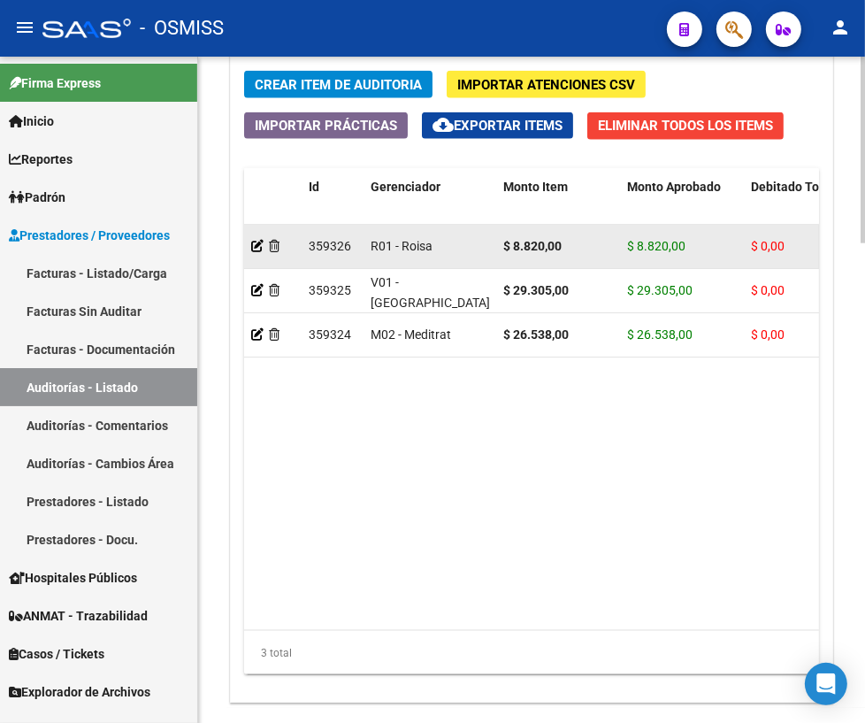
scroll to position [1711, 0]
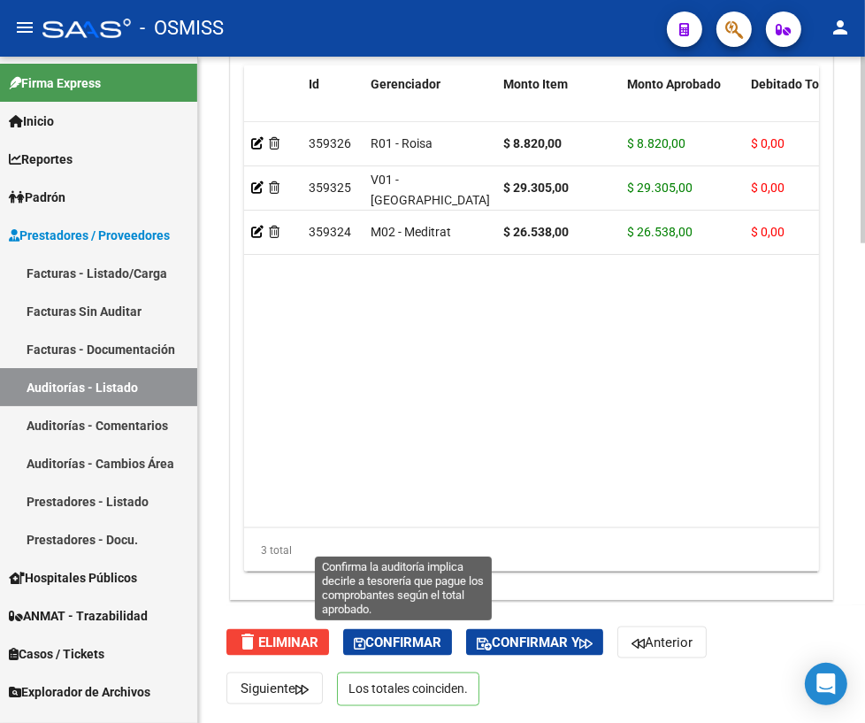
click at [371, 635] on span "Confirmar" at bounding box center [398, 643] width 88 height 16
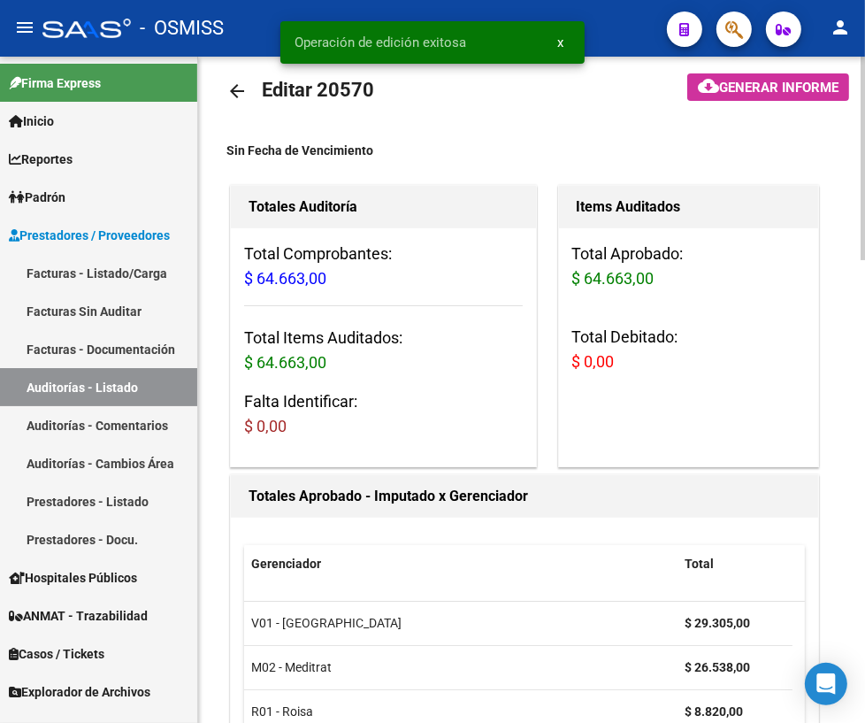
scroll to position [0, 0]
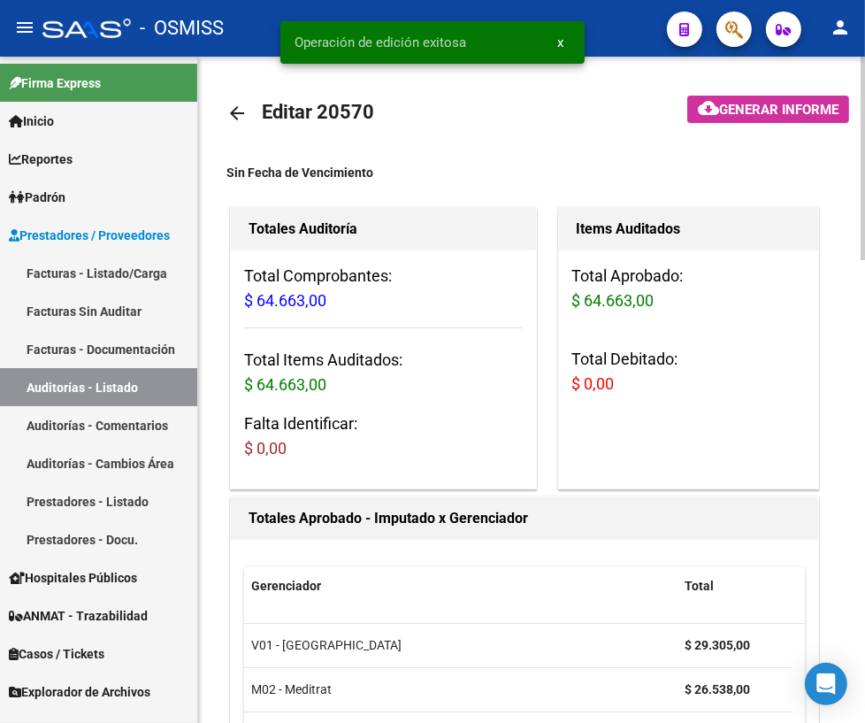
click at [232, 112] on mat-icon "arrow_back" at bounding box center [237, 113] width 21 height 21
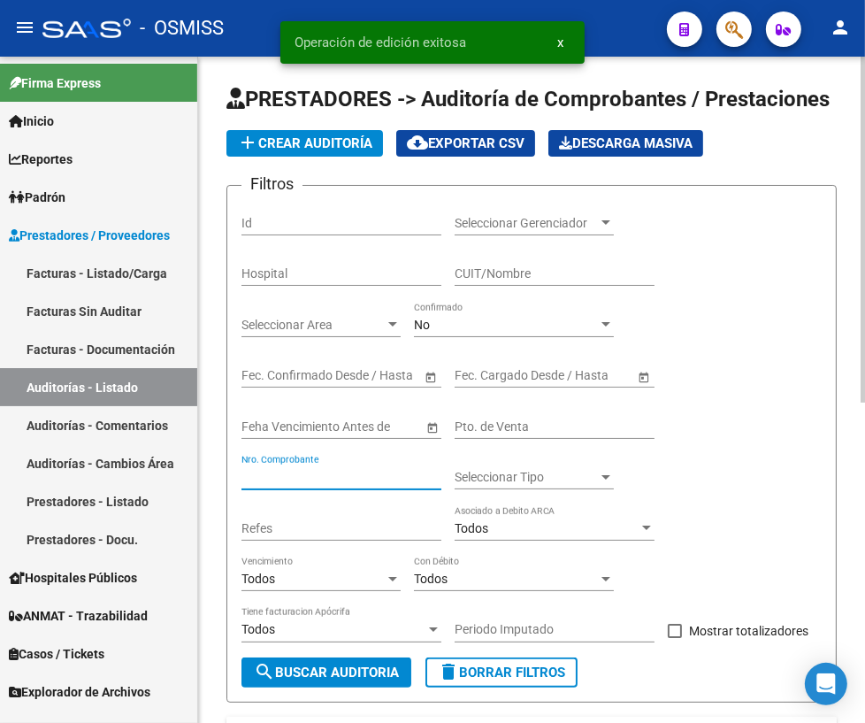
click at [301, 472] on input "Nro. Comprobante" at bounding box center [342, 477] width 200 height 15
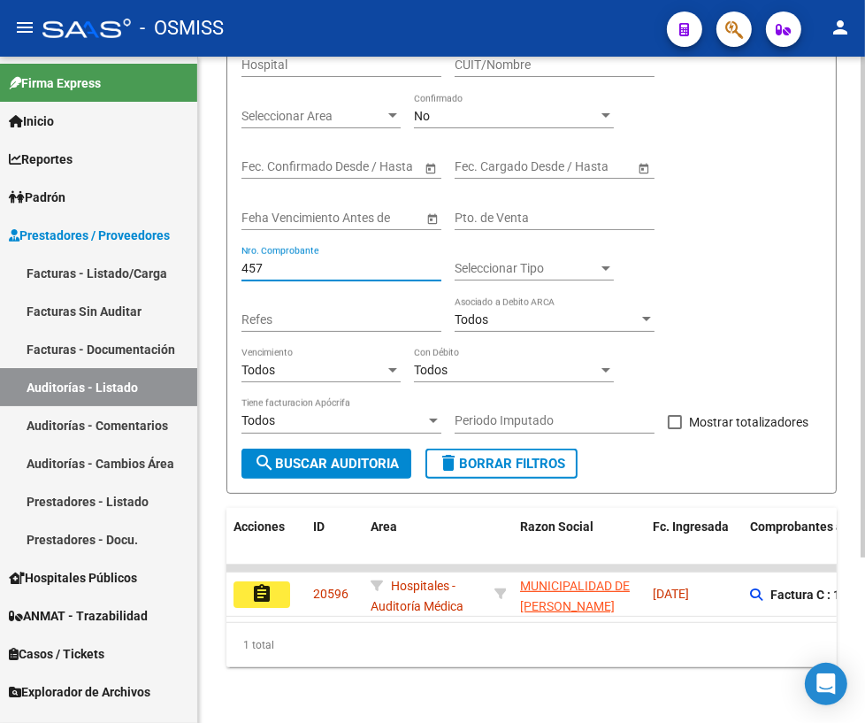
scroll to position [219, 0]
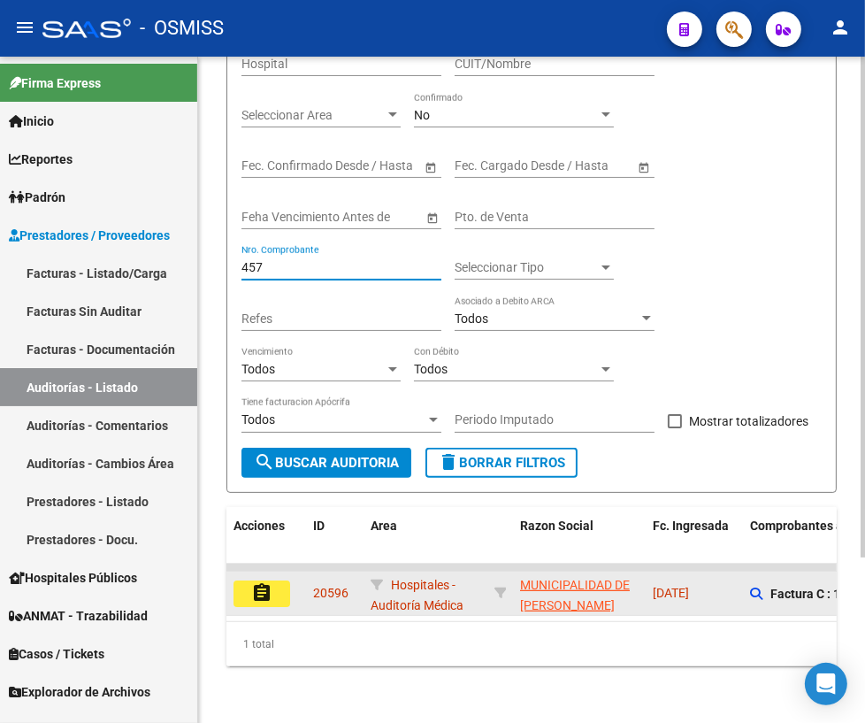
type input "457"
click at [258, 584] on mat-icon "assignment" at bounding box center [261, 592] width 21 height 21
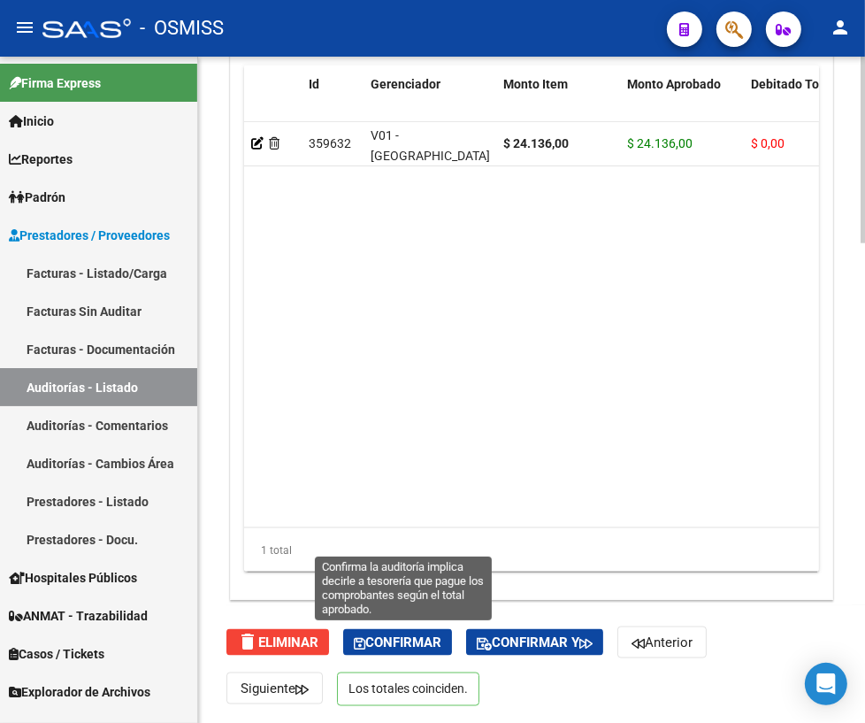
click at [399, 644] on span "Confirmar" at bounding box center [398, 643] width 88 height 16
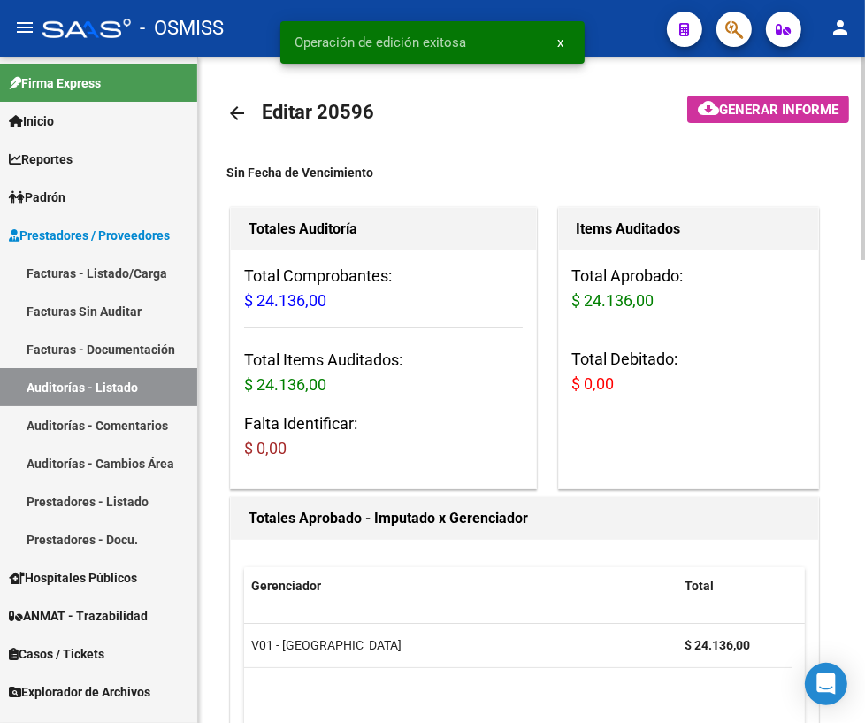
click at [227, 105] on mat-icon "arrow_back" at bounding box center [237, 113] width 21 height 21
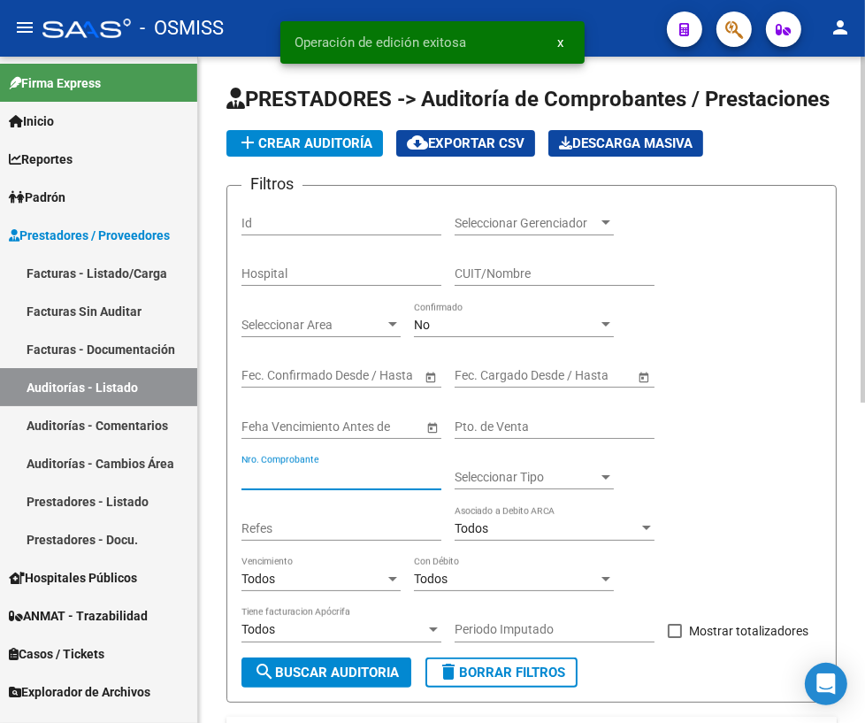
click at [372, 478] on input "Nro. Comprobante" at bounding box center [342, 477] width 200 height 15
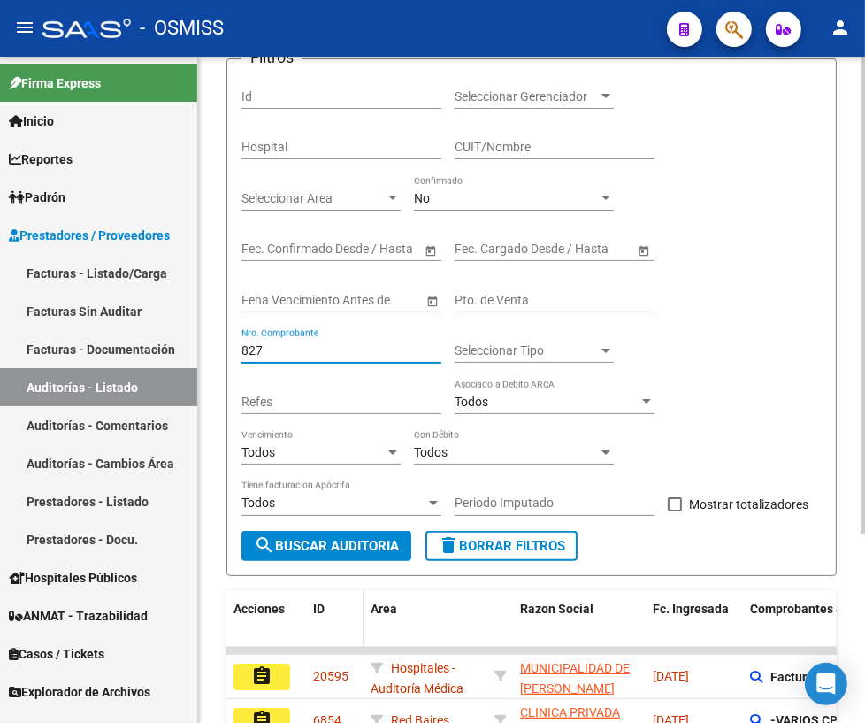
scroll to position [263, 0]
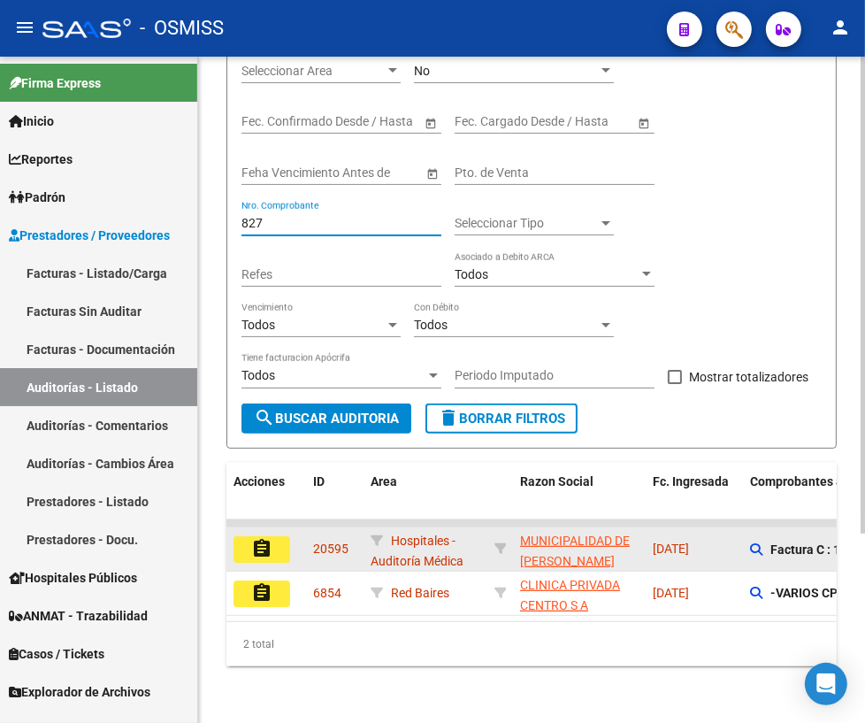
type input "827"
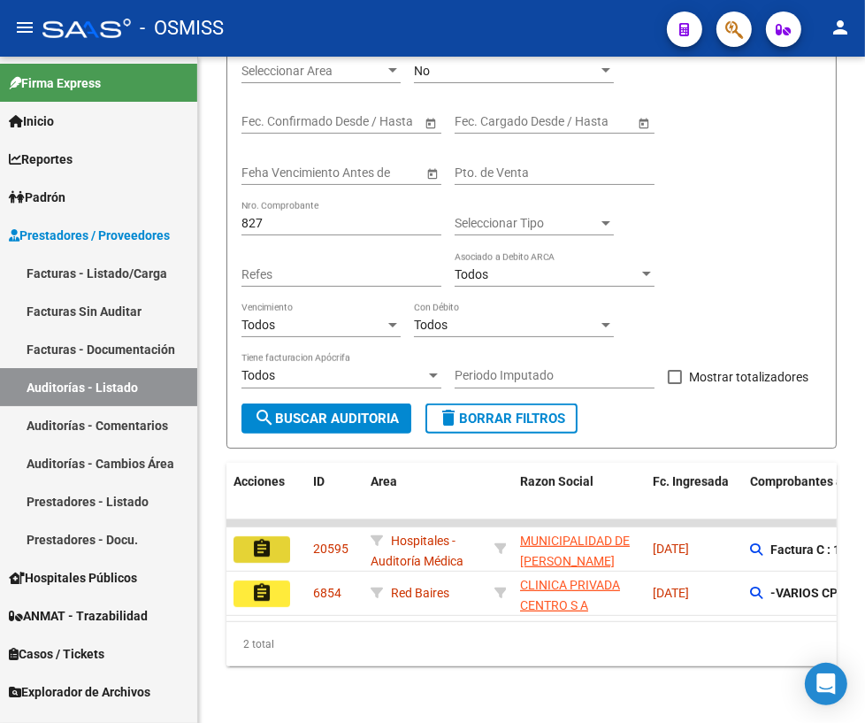
click at [251, 538] on mat-icon "assignment" at bounding box center [261, 548] width 21 height 21
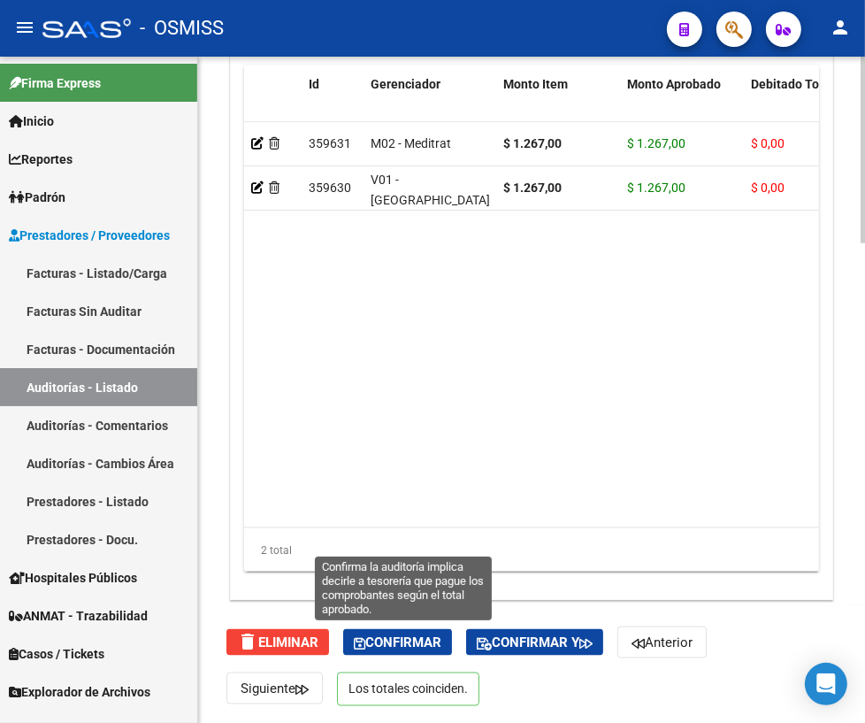
click at [380, 638] on span "Confirmar" at bounding box center [398, 643] width 88 height 16
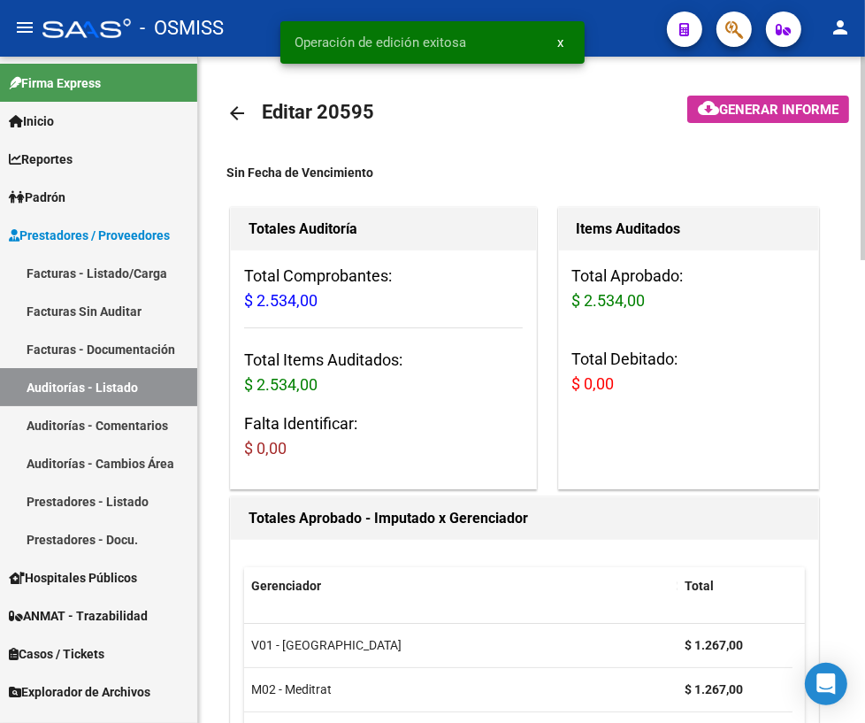
click at [238, 109] on mat-icon "arrow_back" at bounding box center [237, 113] width 21 height 21
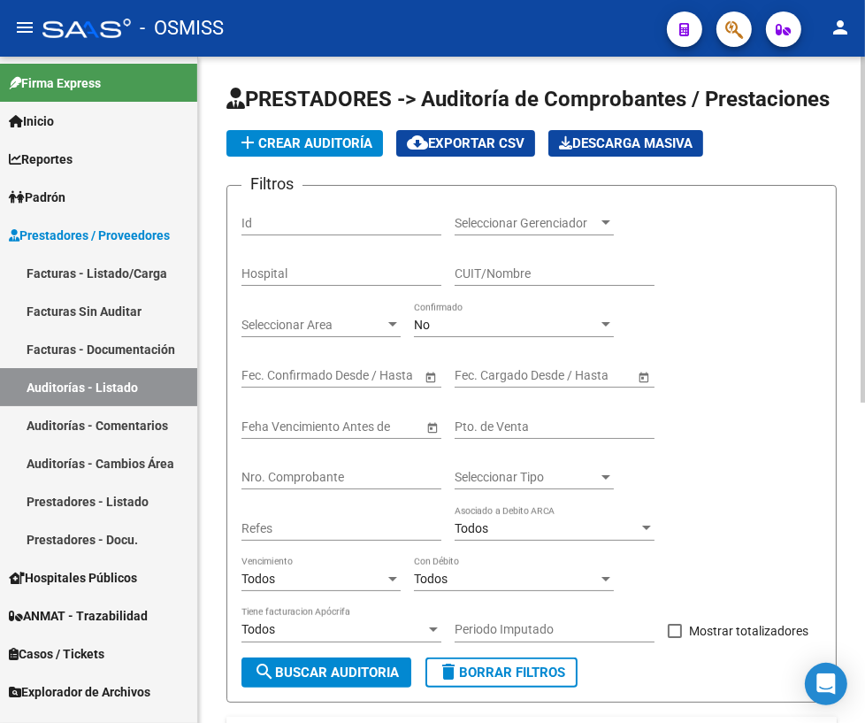
click at [393, 480] on input "Nro. Comprobante" at bounding box center [342, 477] width 200 height 15
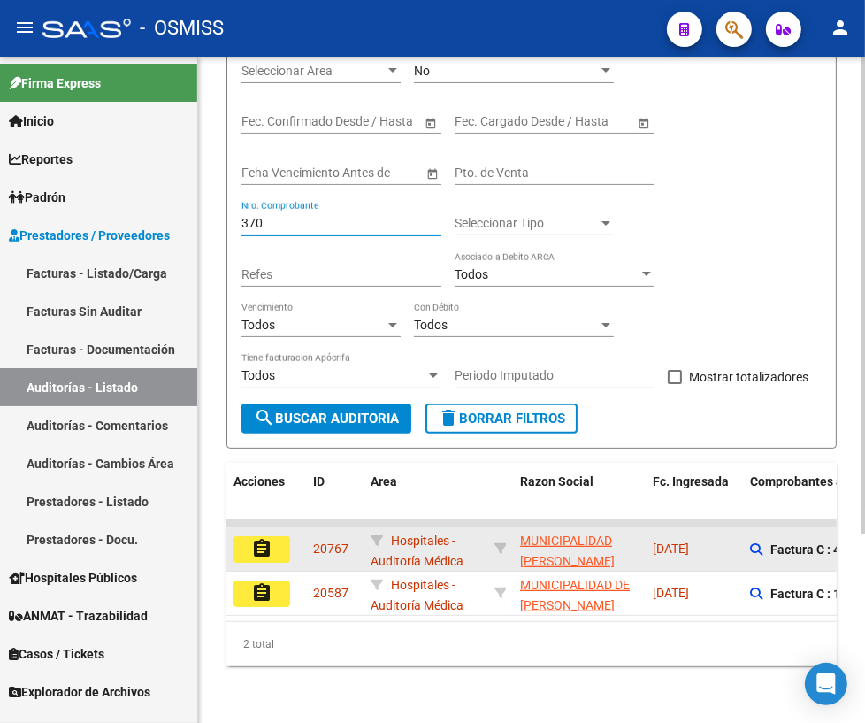
scroll to position [263, 0]
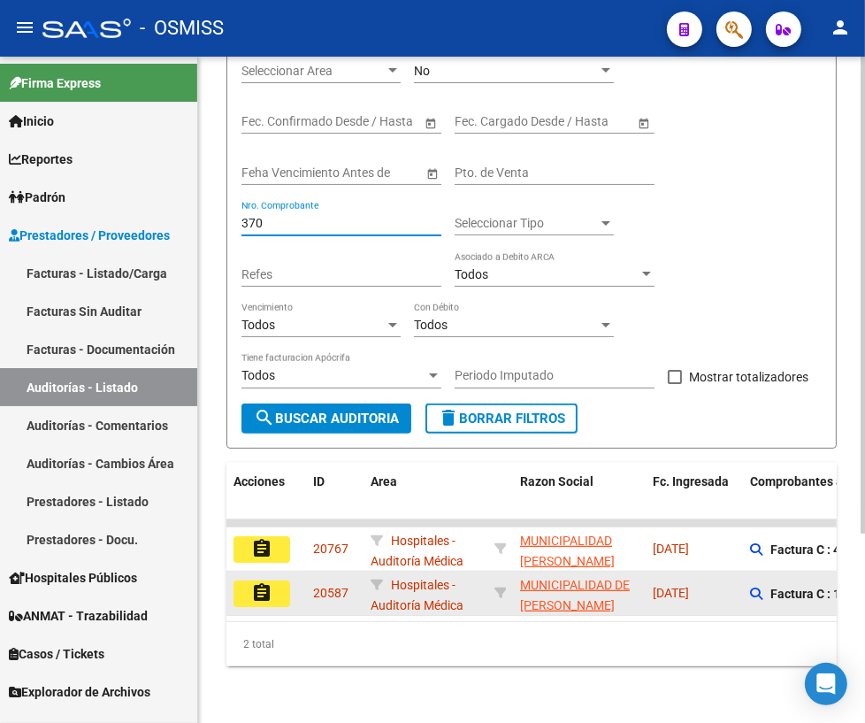
type input "370"
click at [254, 582] on mat-icon "assignment" at bounding box center [261, 592] width 21 height 21
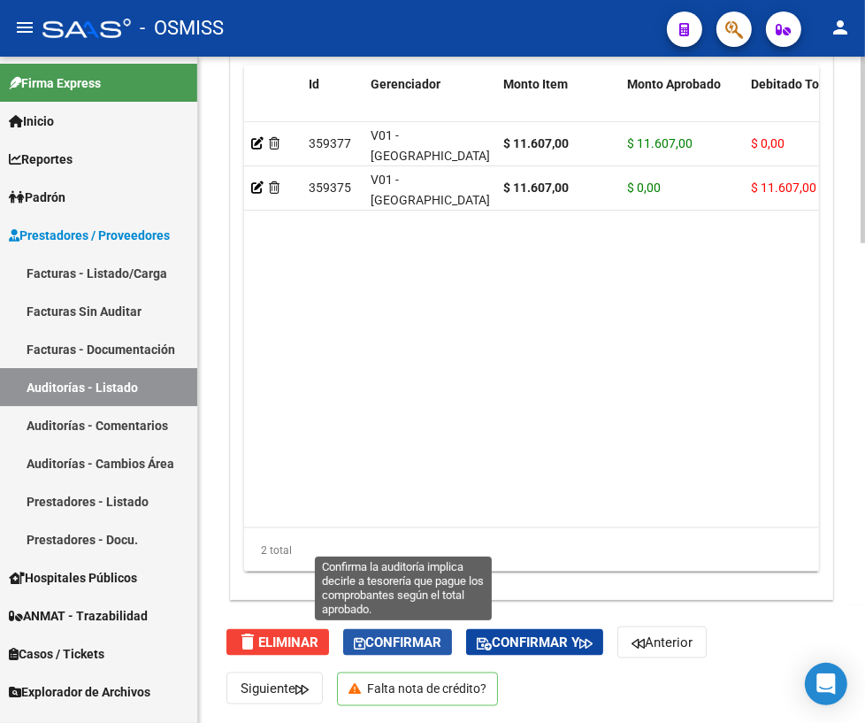
click at [380, 637] on span "Confirmar" at bounding box center [398, 643] width 88 height 16
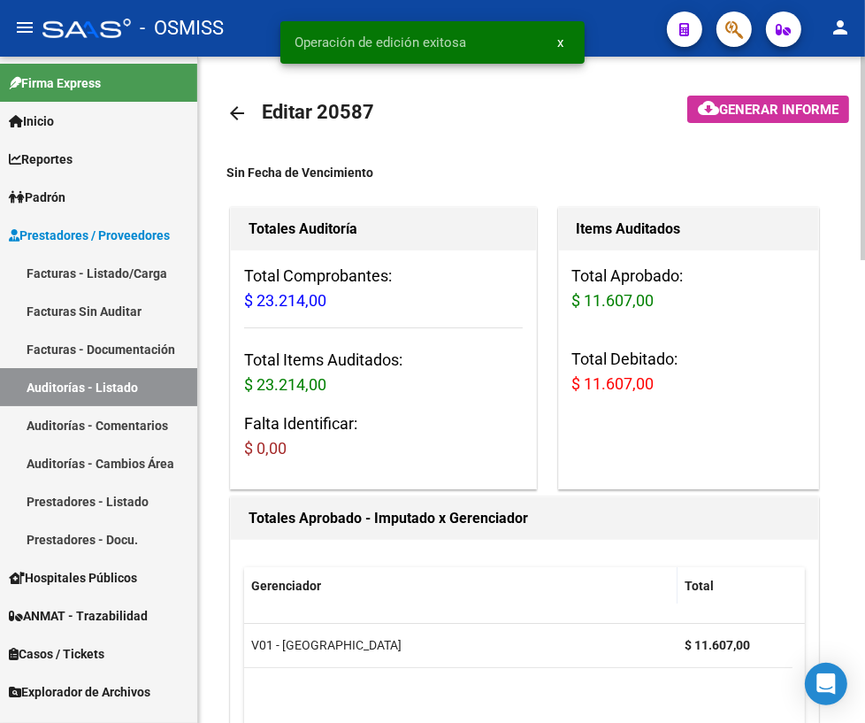
click at [233, 112] on mat-icon "arrow_back" at bounding box center [237, 113] width 21 height 21
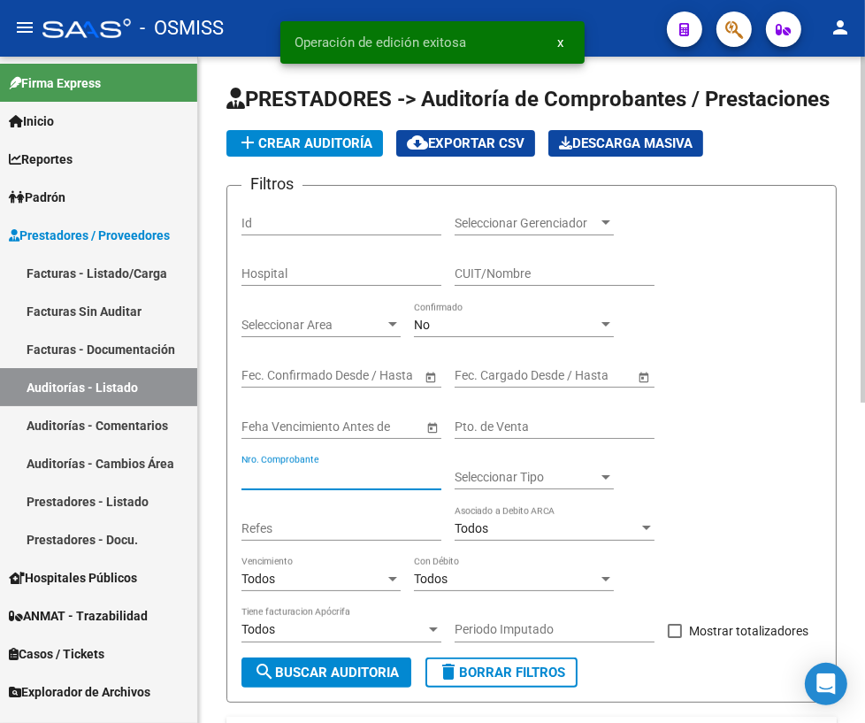
click at [299, 475] on input "Nro. Comprobante" at bounding box center [342, 477] width 200 height 15
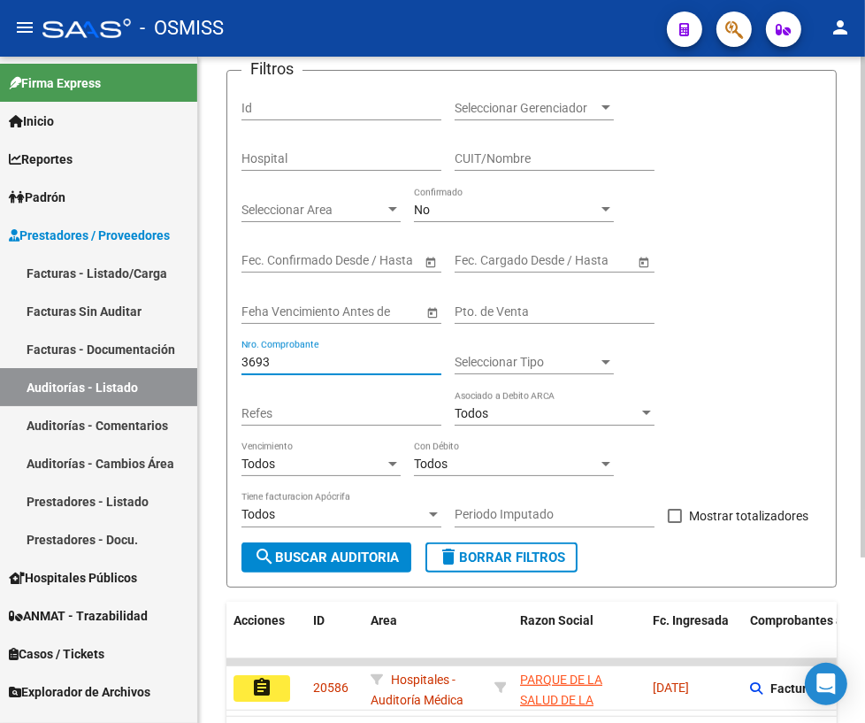
scroll to position [219, 0]
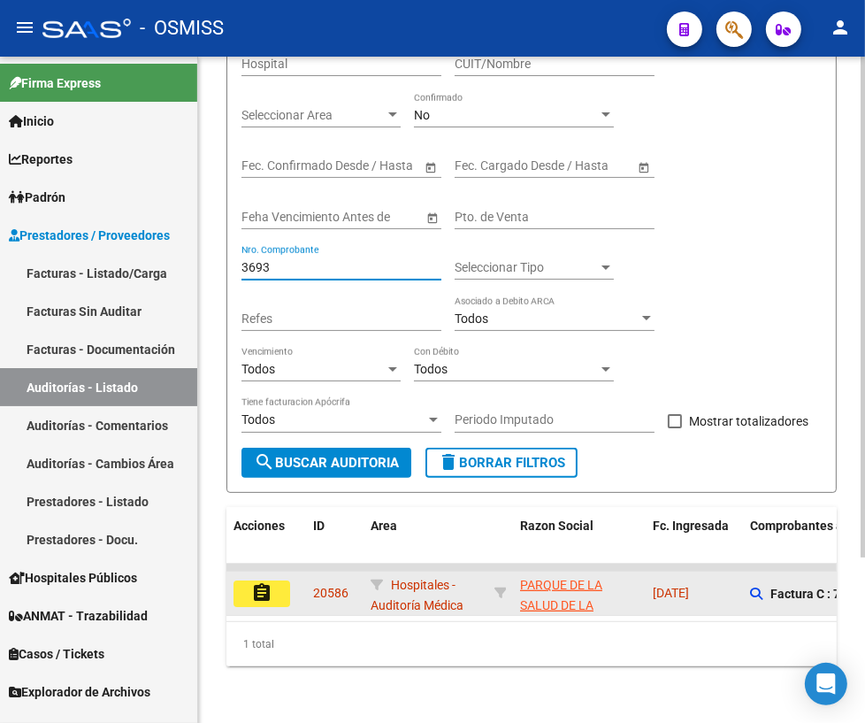
type input "3693"
click at [254, 582] on mat-icon "assignment" at bounding box center [261, 592] width 21 height 21
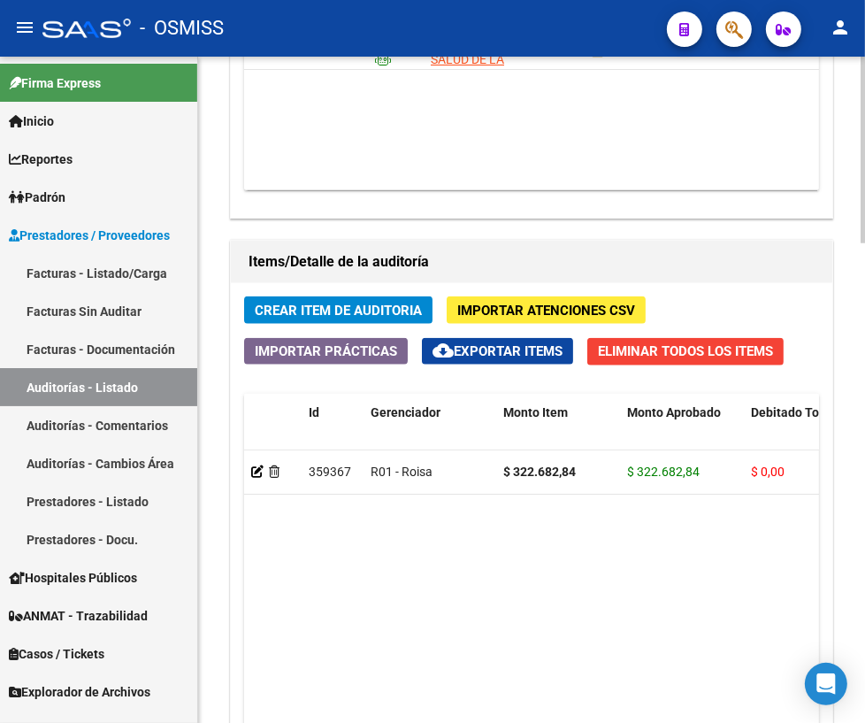
scroll to position [1609, 0]
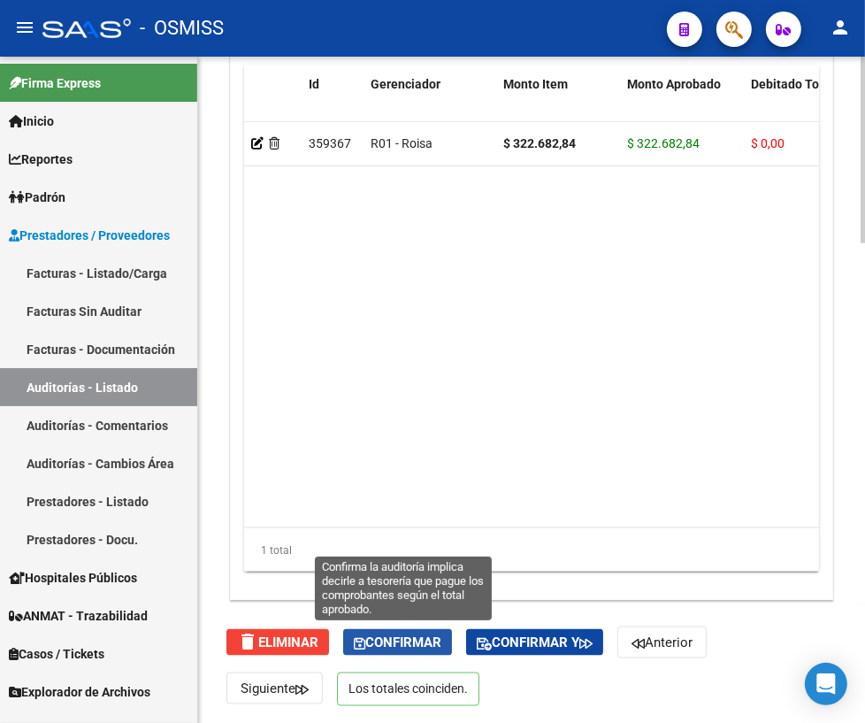
click at [388, 642] on span "Confirmar" at bounding box center [398, 643] width 88 height 16
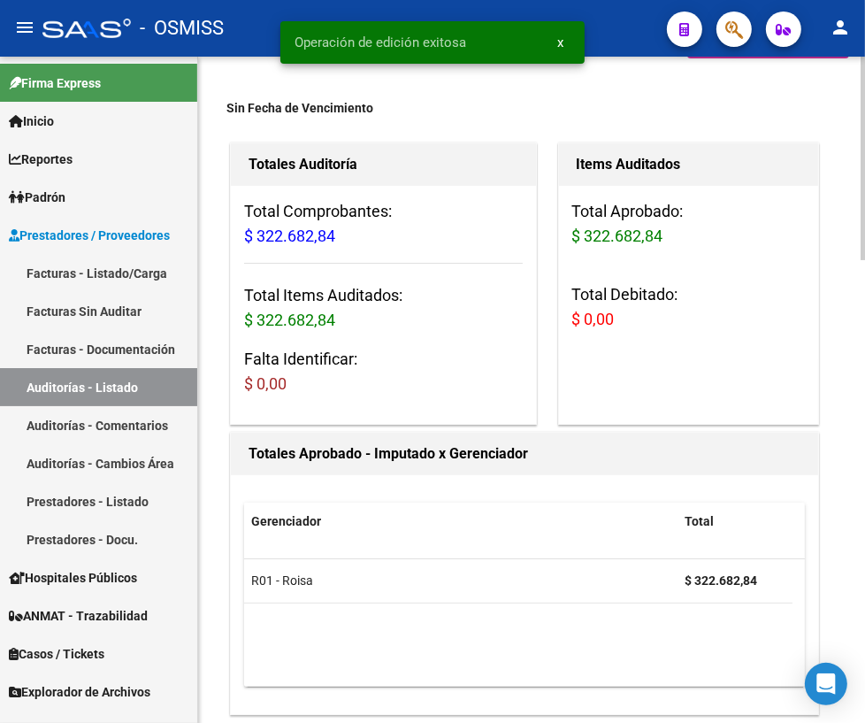
scroll to position [0, 0]
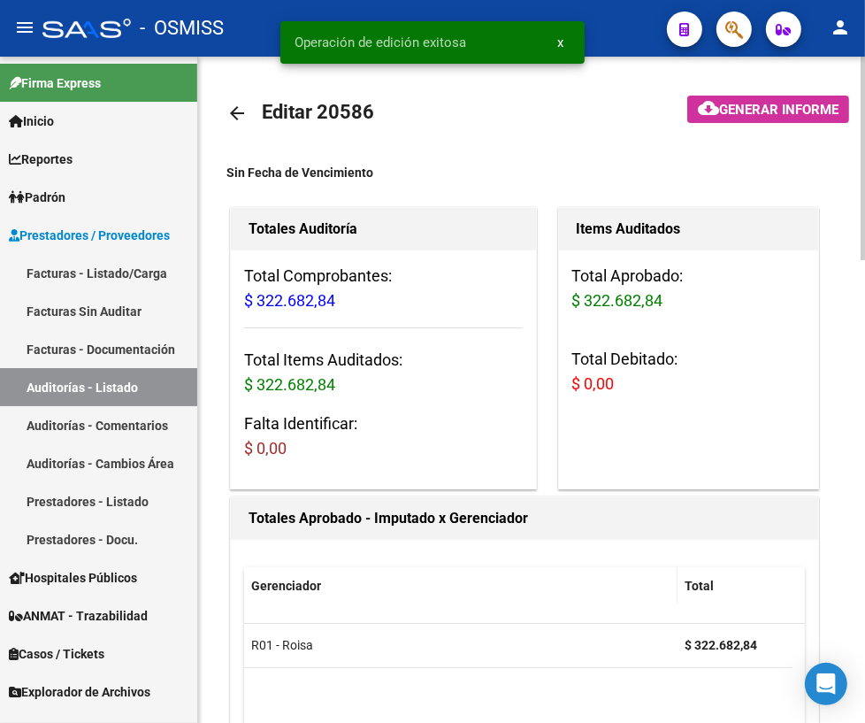
click at [230, 107] on mat-icon "arrow_back" at bounding box center [237, 113] width 21 height 21
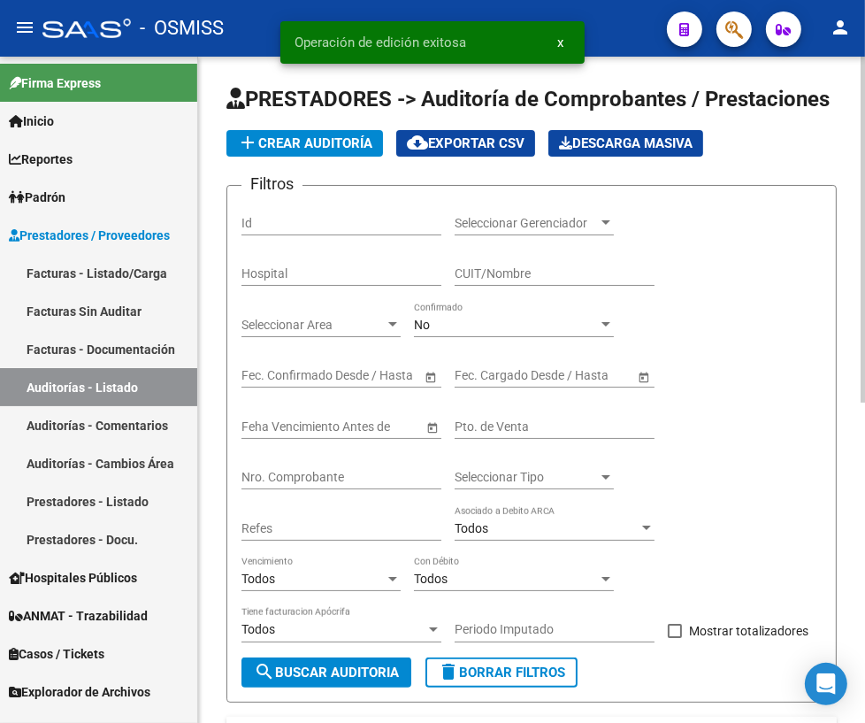
click at [304, 483] on div "Nro. Comprobante" at bounding box center [342, 471] width 200 height 35
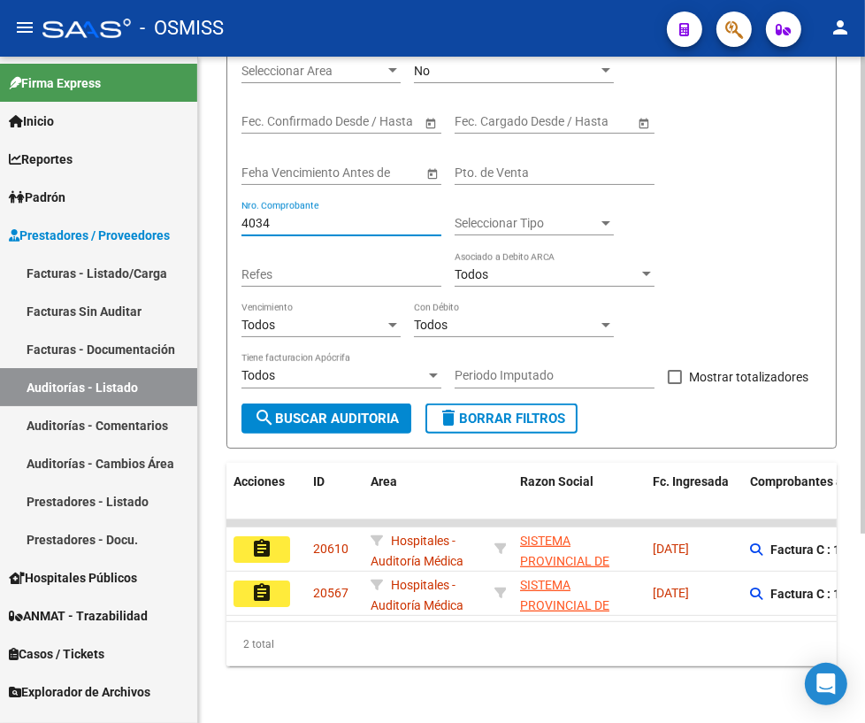
scroll to position [263, 0]
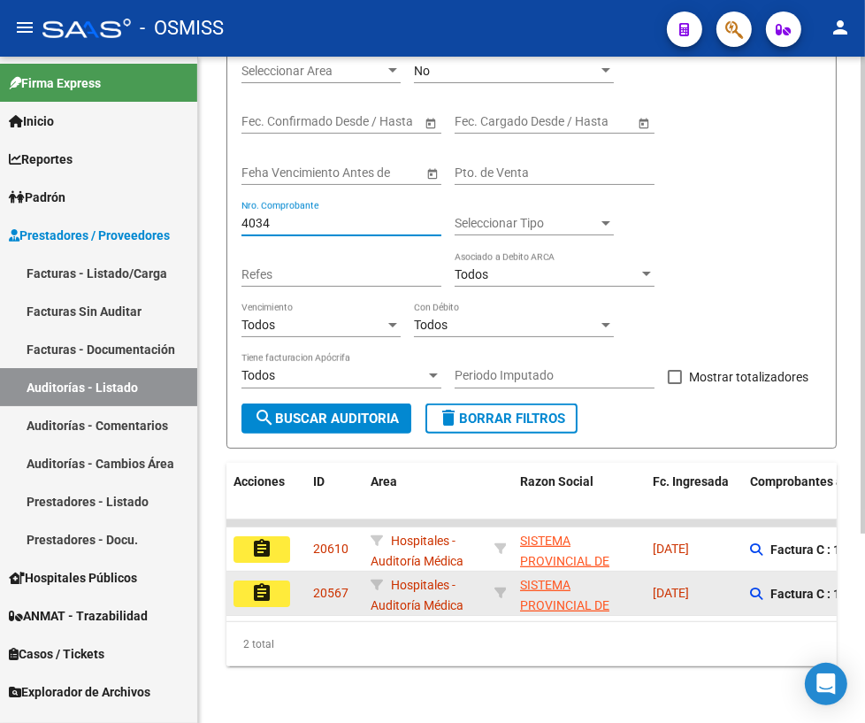
type input "4034"
click at [263, 584] on mat-icon "assignment" at bounding box center [261, 592] width 21 height 21
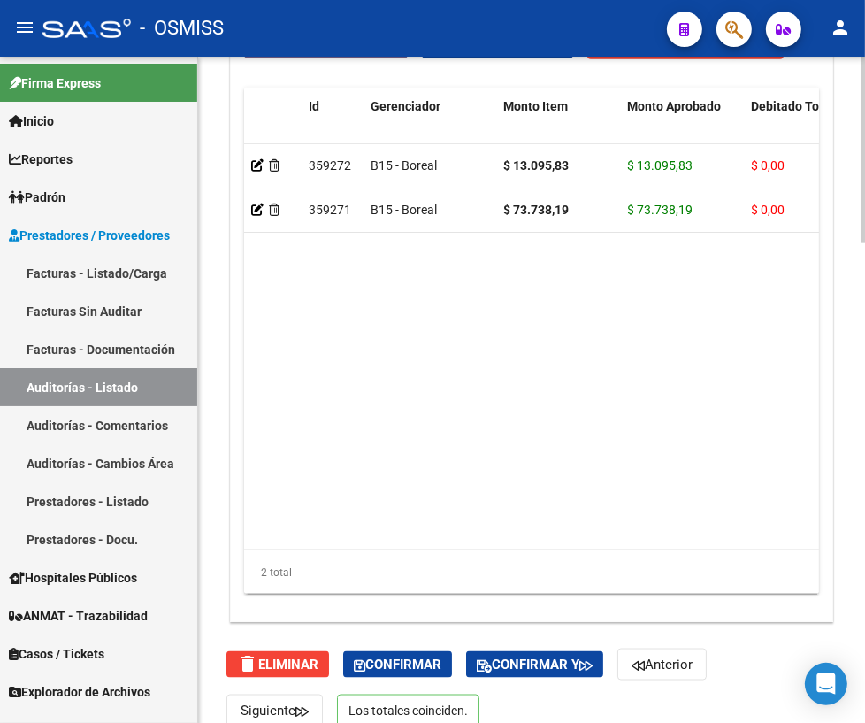
scroll to position [1711, 0]
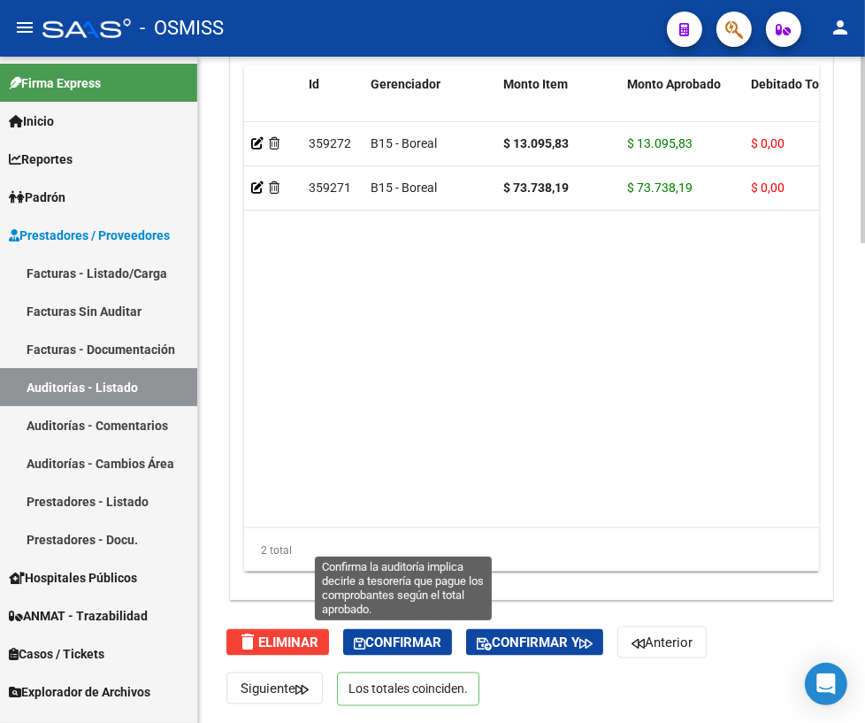
click at [407, 639] on span "Confirmar" at bounding box center [398, 643] width 88 height 16
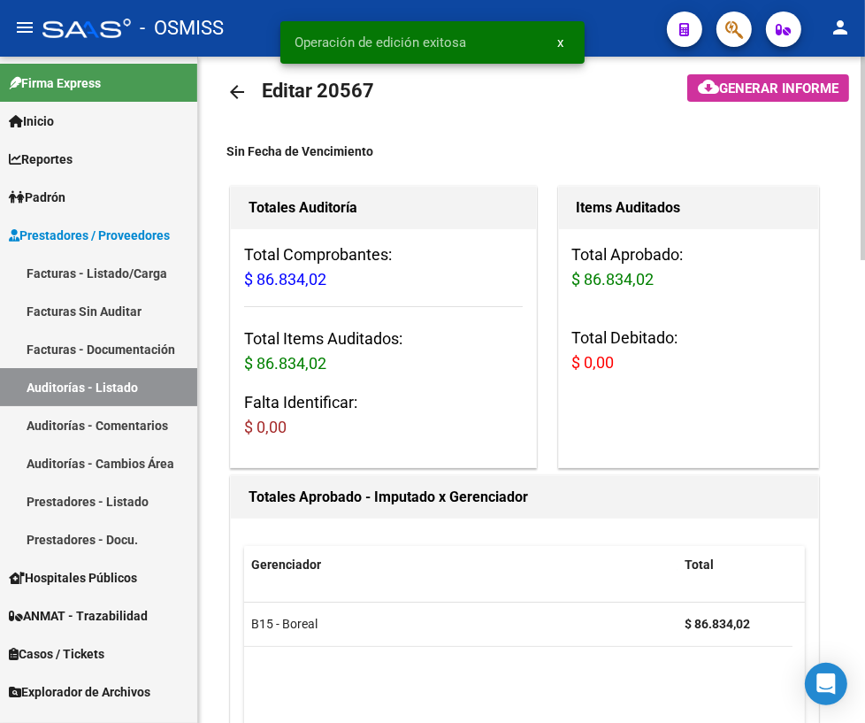
scroll to position [0, 0]
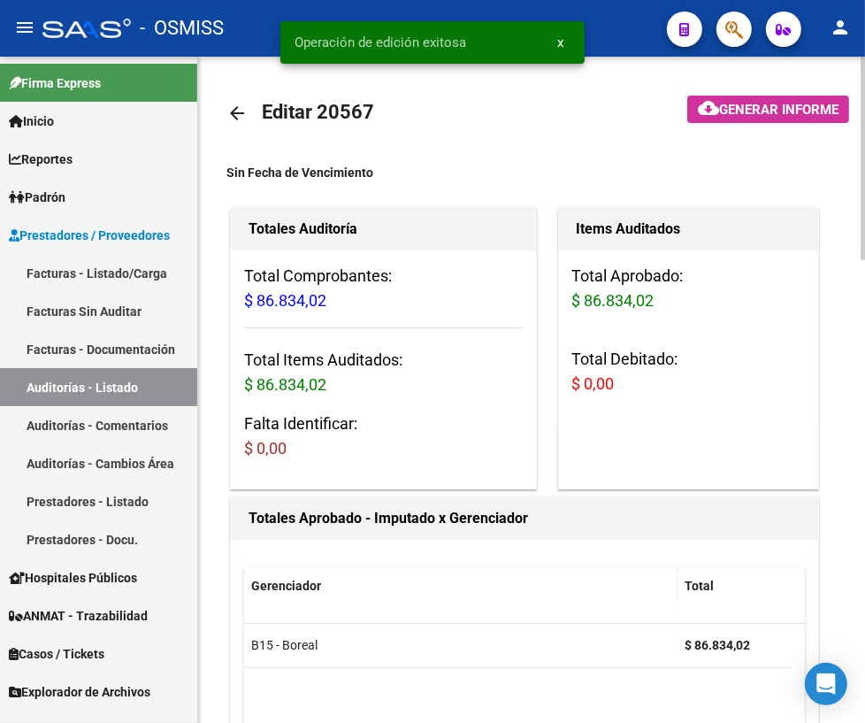
click at [234, 112] on mat-icon "arrow_back" at bounding box center [237, 113] width 21 height 21
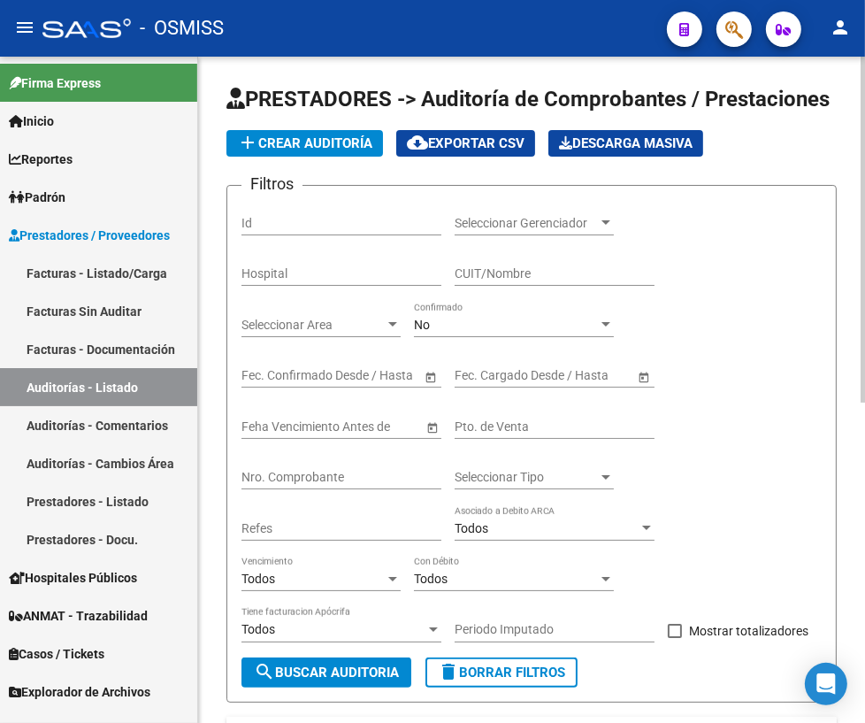
click at [295, 470] on input "Nro. Comprobante" at bounding box center [342, 477] width 200 height 15
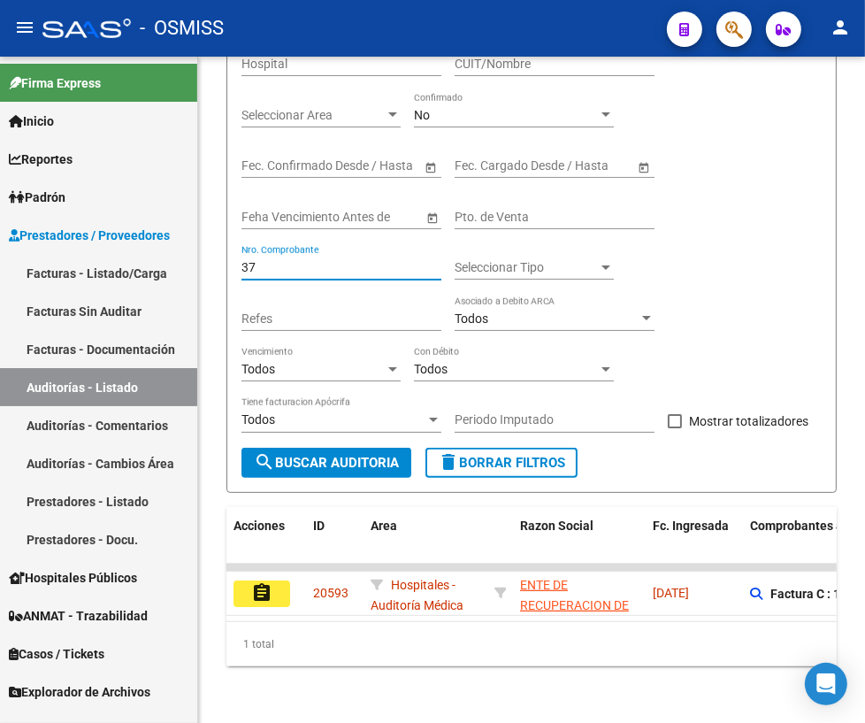
scroll to position [219, 0]
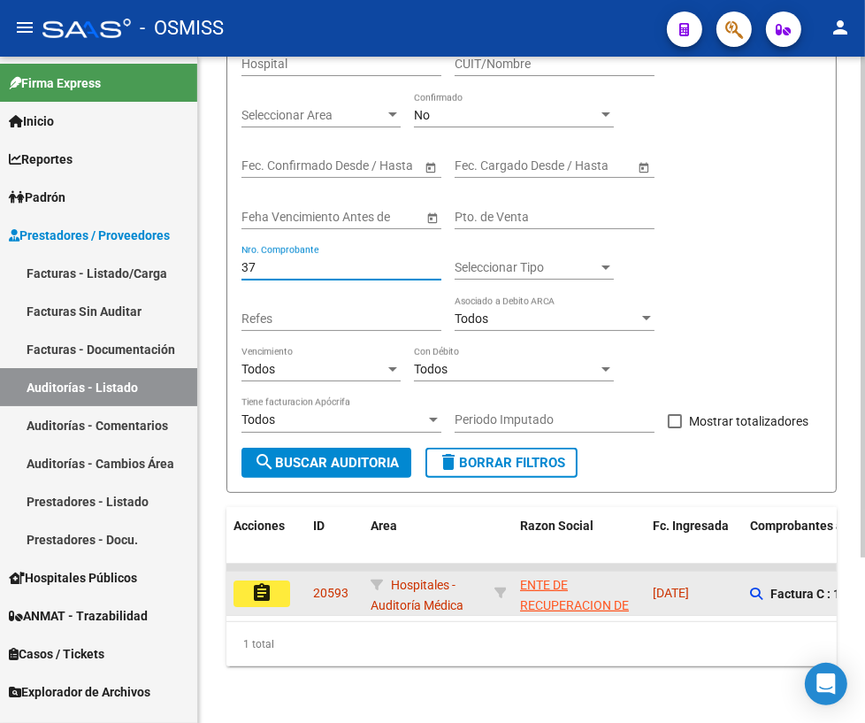
type input "37"
click at [260, 582] on mat-icon "assignment" at bounding box center [261, 592] width 21 height 21
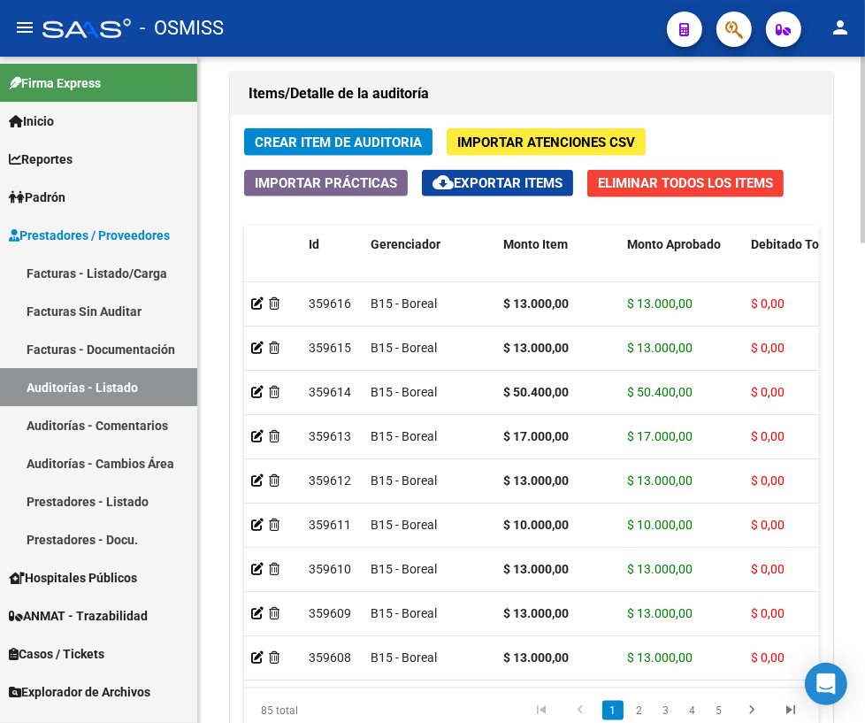
scroll to position [1711, 0]
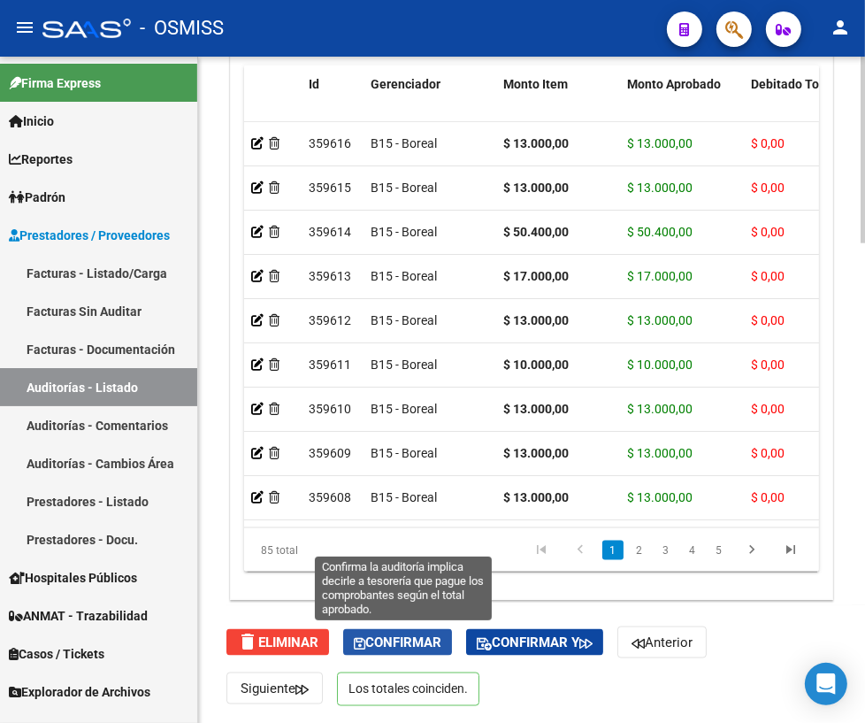
click at [404, 643] on span "Confirmar" at bounding box center [398, 643] width 88 height 16
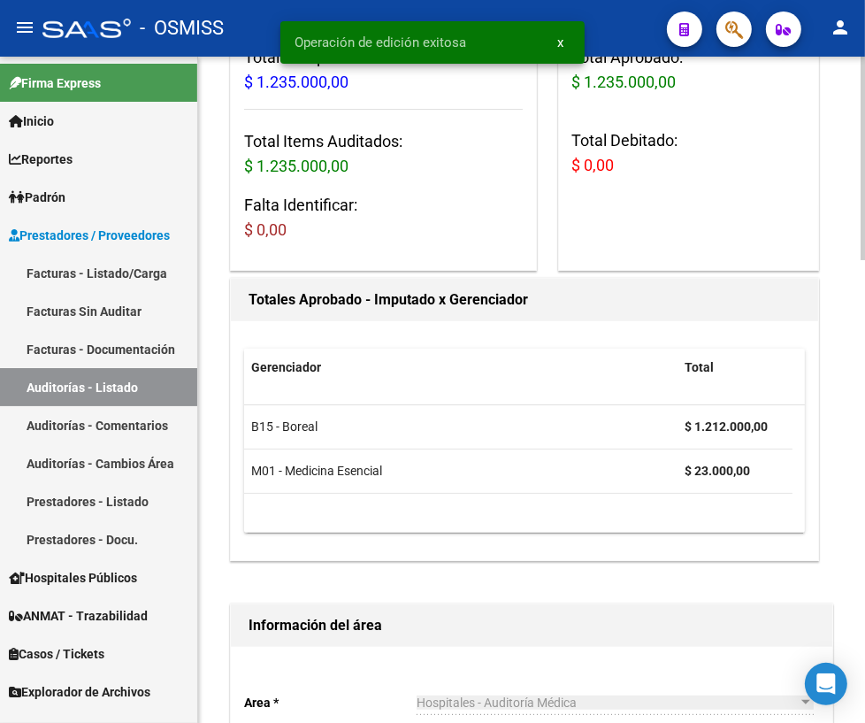
scroll to position [0, 0]
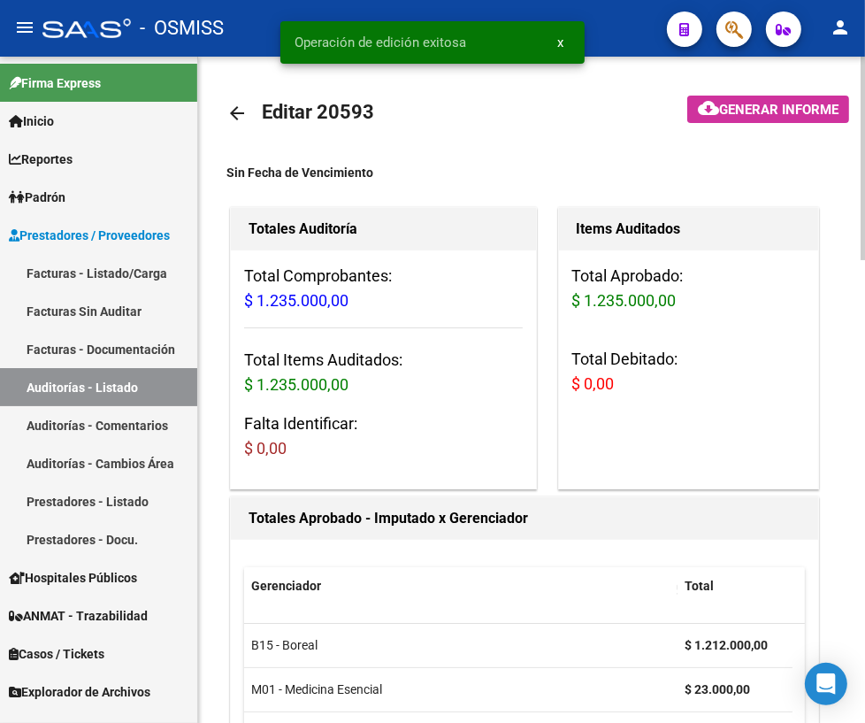
click at [230, 111] on mat-icon "arrow_back" at bounding box center [237, 113] width 21 height 21
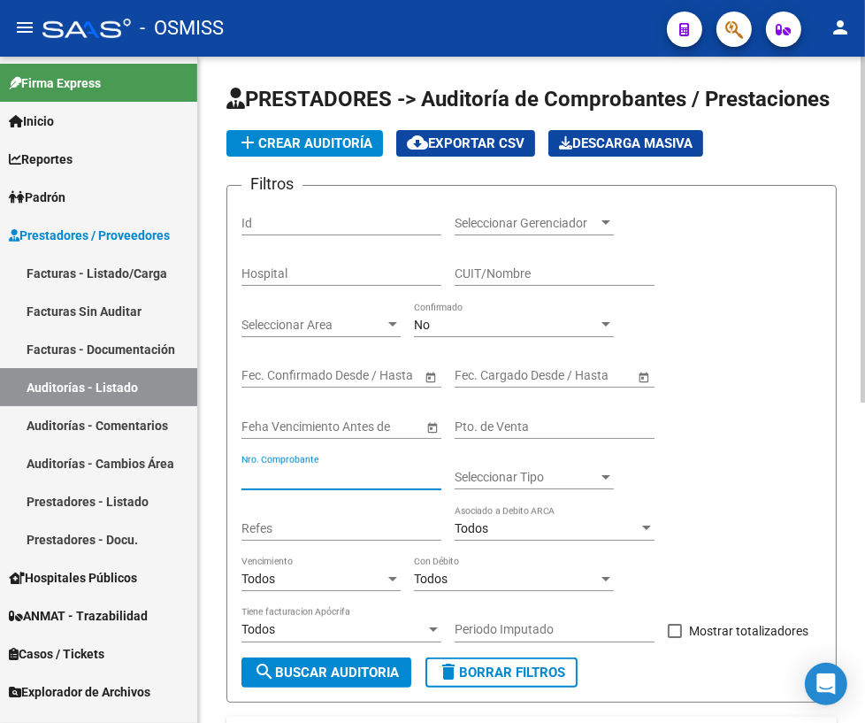
click at [288, 473] on input "Nro. Comprobante" at bounding box center [342, 477] width 200 height 15
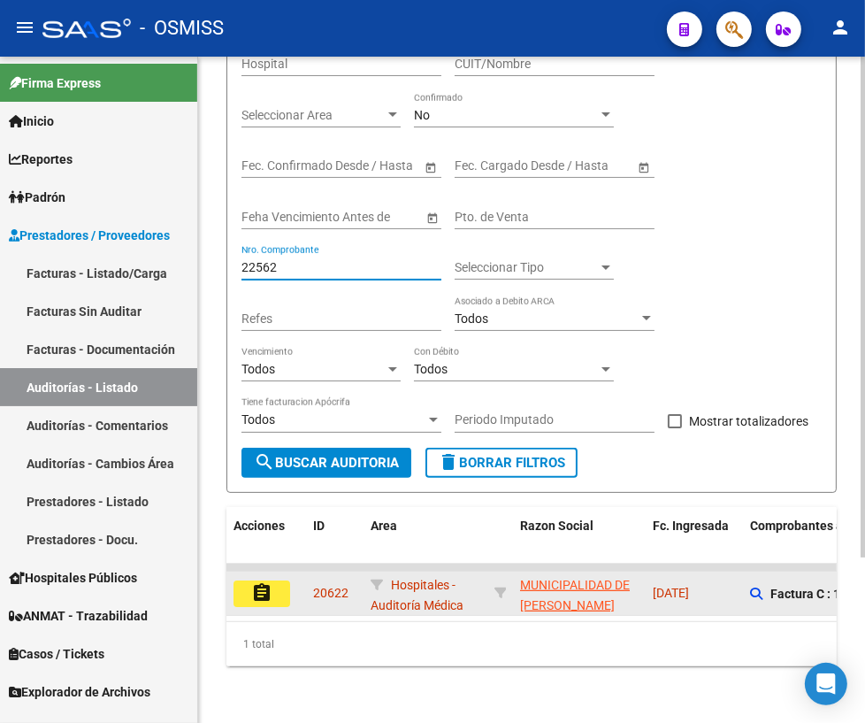
type input "22562"
click at [245, 583] on button "assignment" at bounding box center [262, 594] width 57 height 27
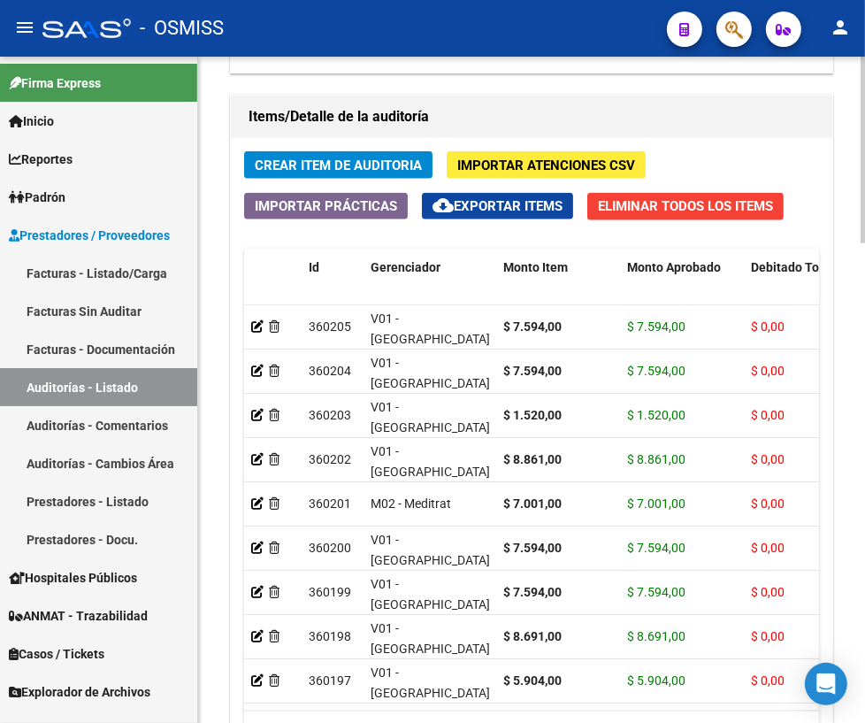
scroll to position [1711, 0]
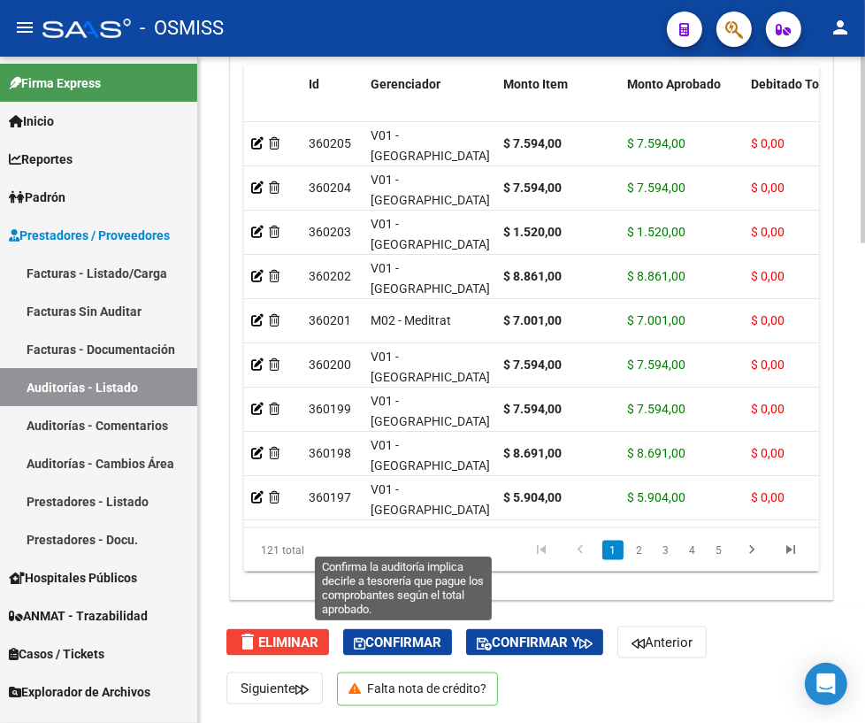
click at [392, 643] on span "Confirmar" at bounding box center [398, 643] width 88 height 16
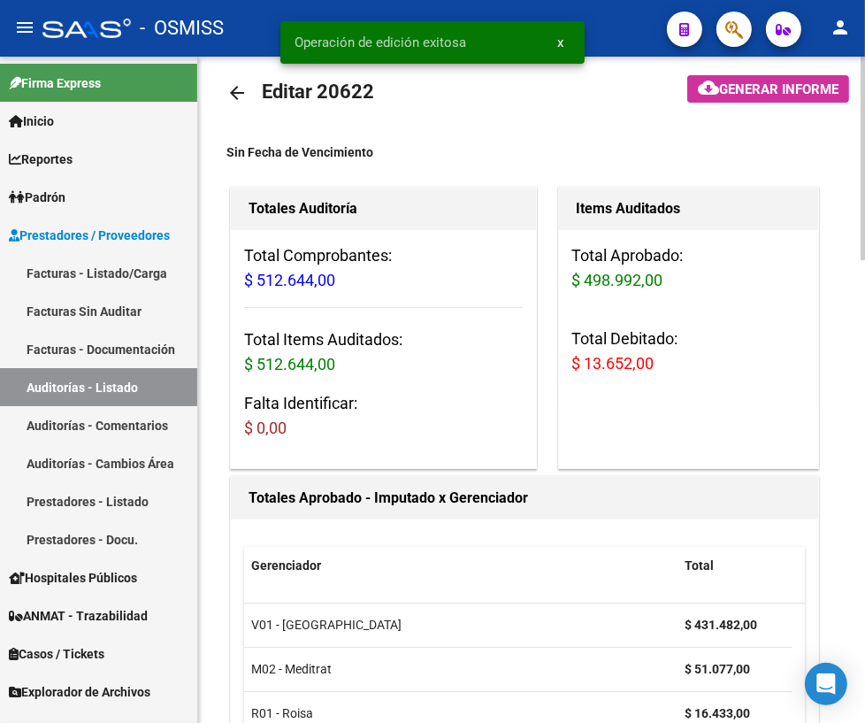
scroll to position [0, 0]
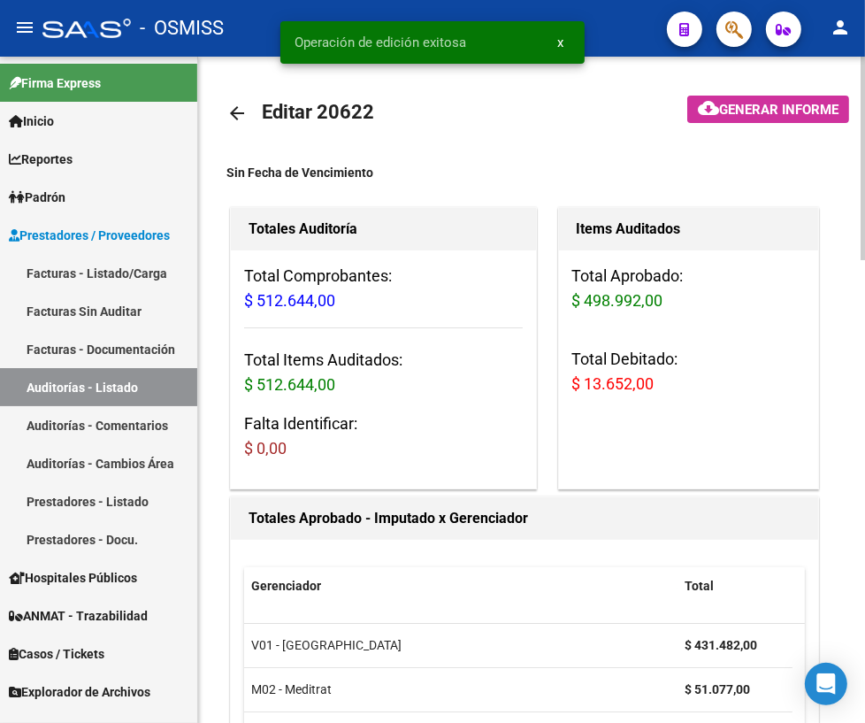
click at [235, 108] on mat-icon "arrow_back" at bounding box center [237, 113] width 21 height 21
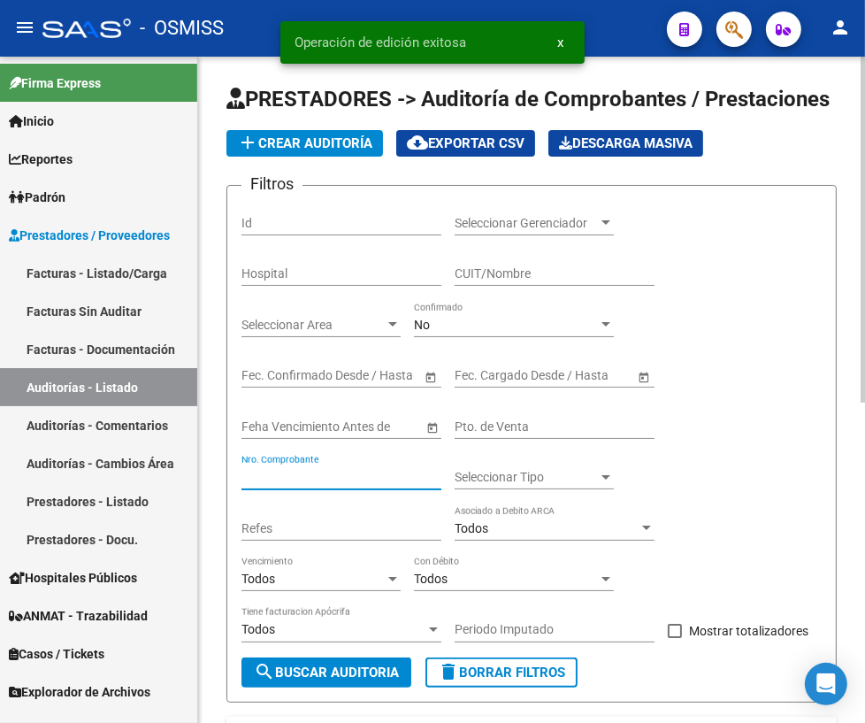
click at [322, 471] on input "Nro. Comprobante" at bounding box center [342, 477] width 200 height 15
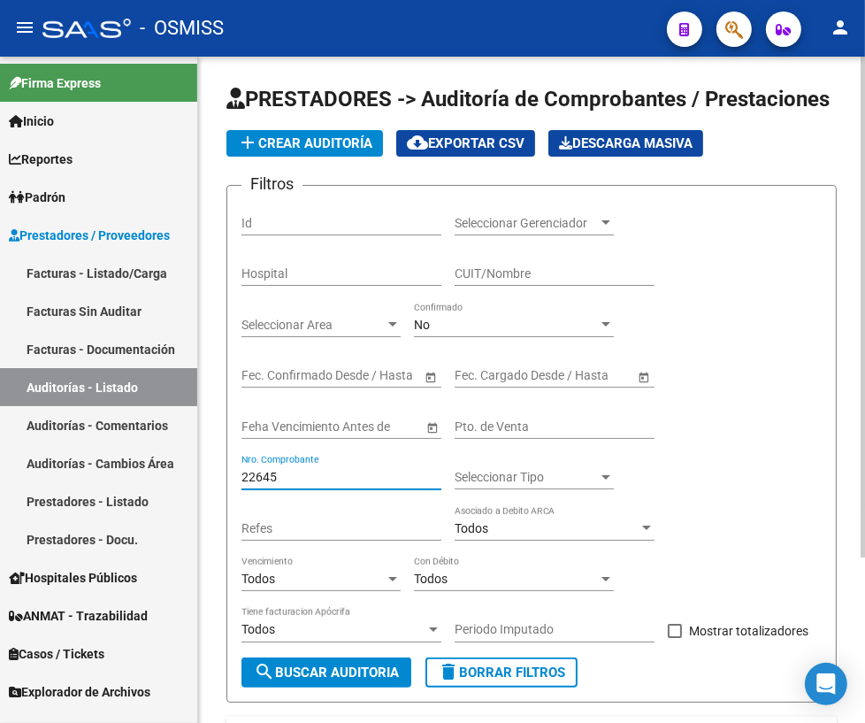
scroll to position [219, 0]
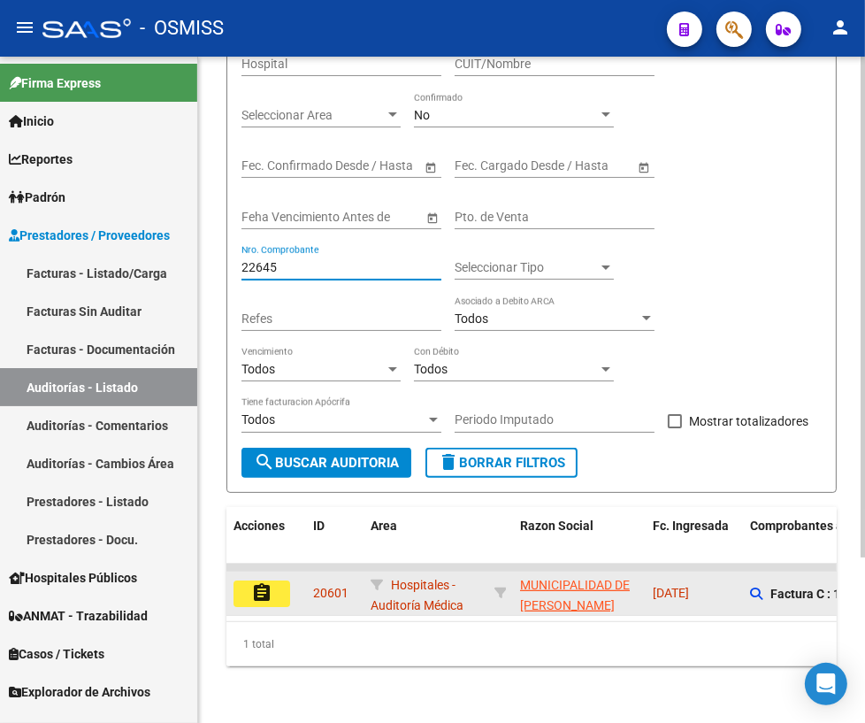
type input "22645"
click at [260, 582] on mat-icon "assignment" at bounding box center [261, 592] width 21 height 21
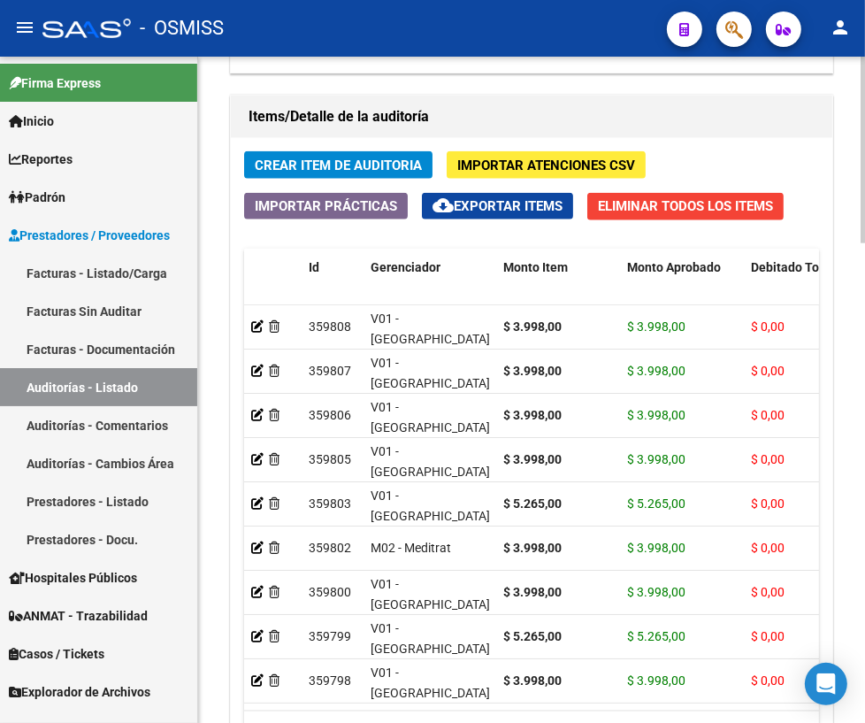
scroll to position [1711, 0]
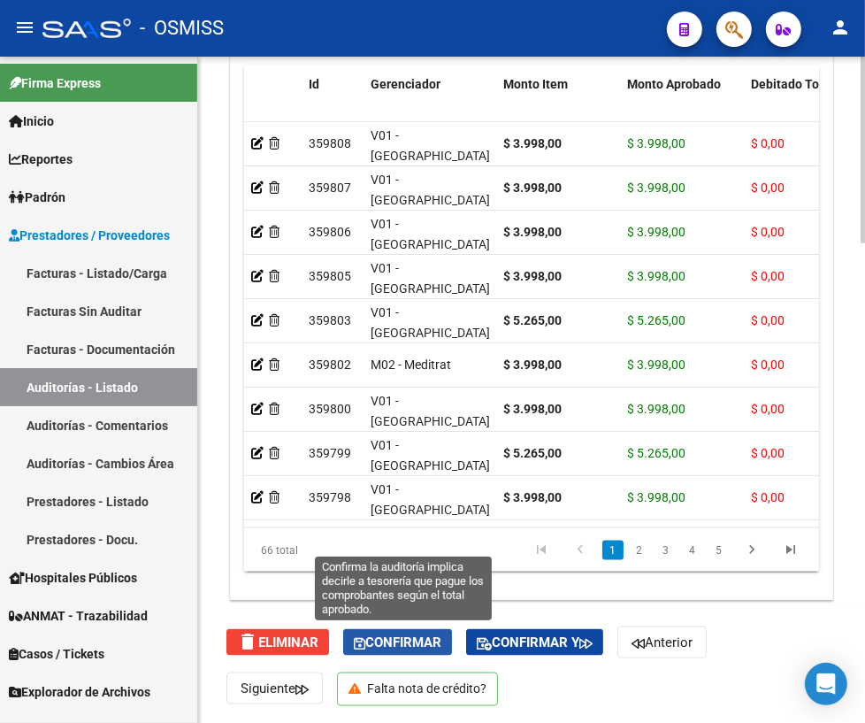
click at [365, 641] on icon "button" at bounding box center [360, 643] width 12 height 13
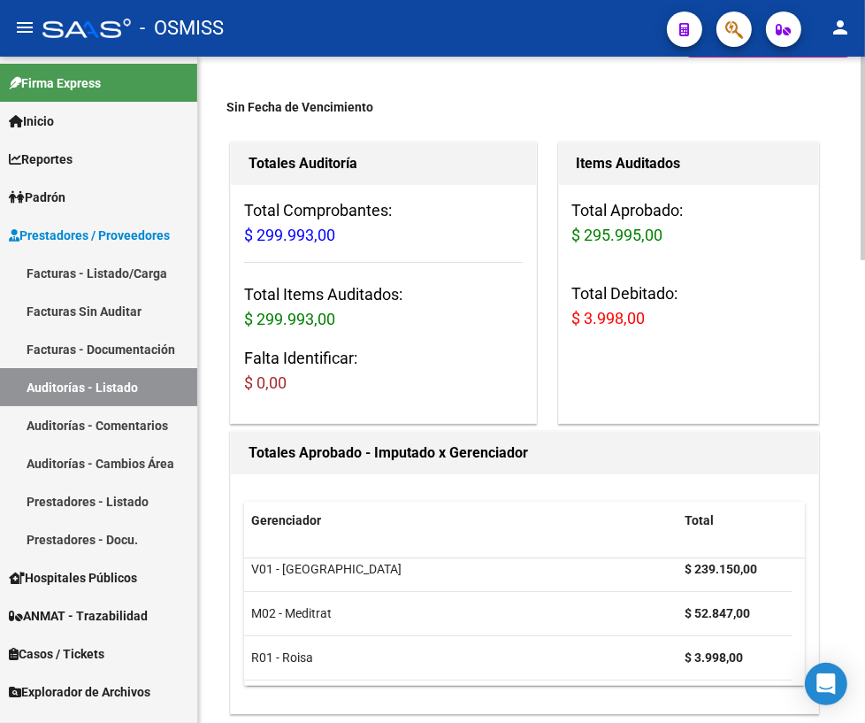
scroll to position [0, 0]
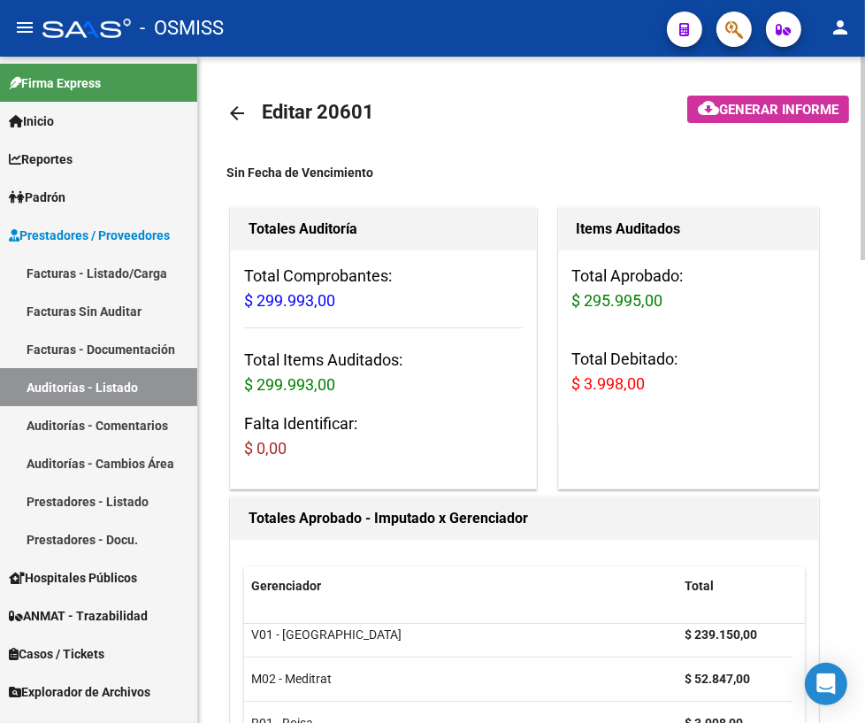
click at [235, 114] on mat-icon "arrow_back" at bounding box center [237, 113] width 21 height 21
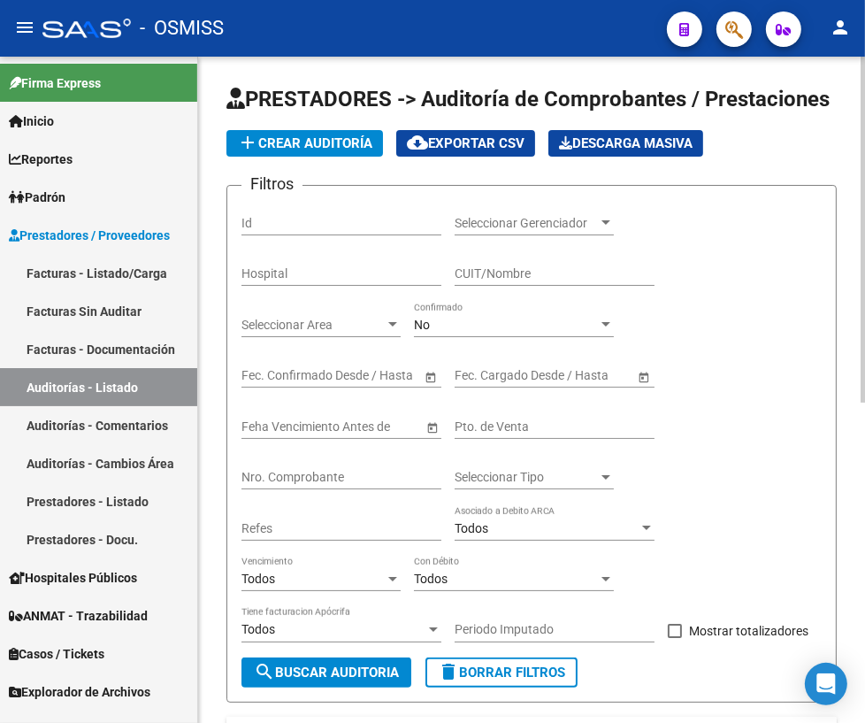
click at [251, 478] on input "Nro. Comprobante" at bounding box center [342, 477] width 200 height 15
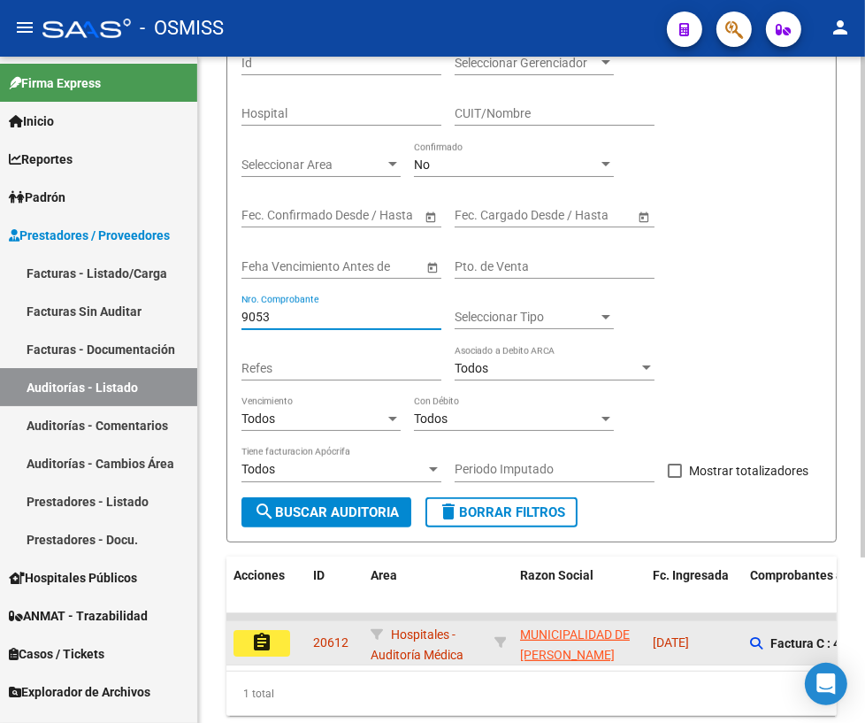
type input "9053"
click at [265, 642] on mat-icon "assignment" at bounding box center [261, 642] width 21 height 21
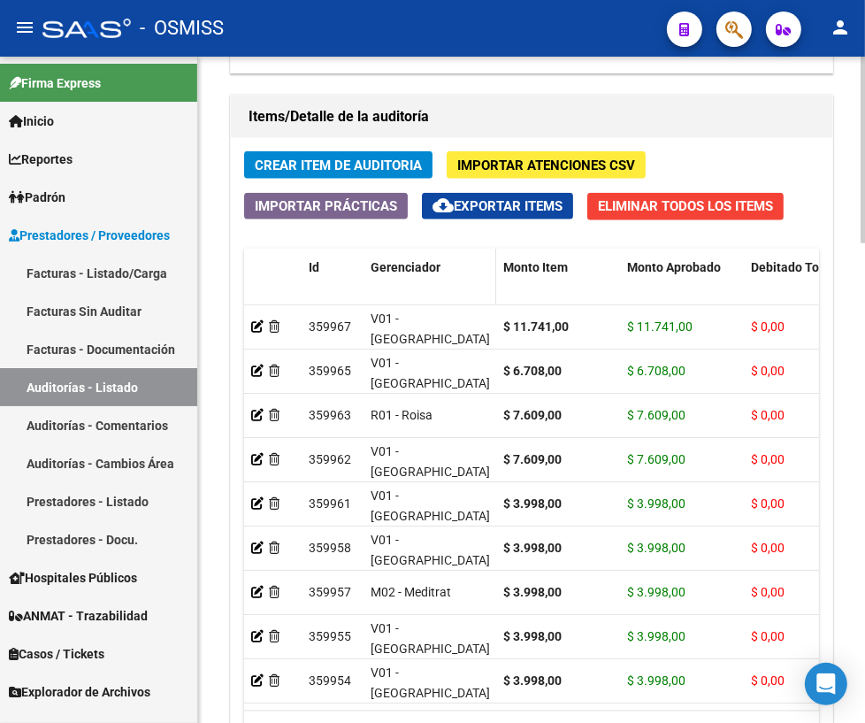
scroll to position [1711, 0]
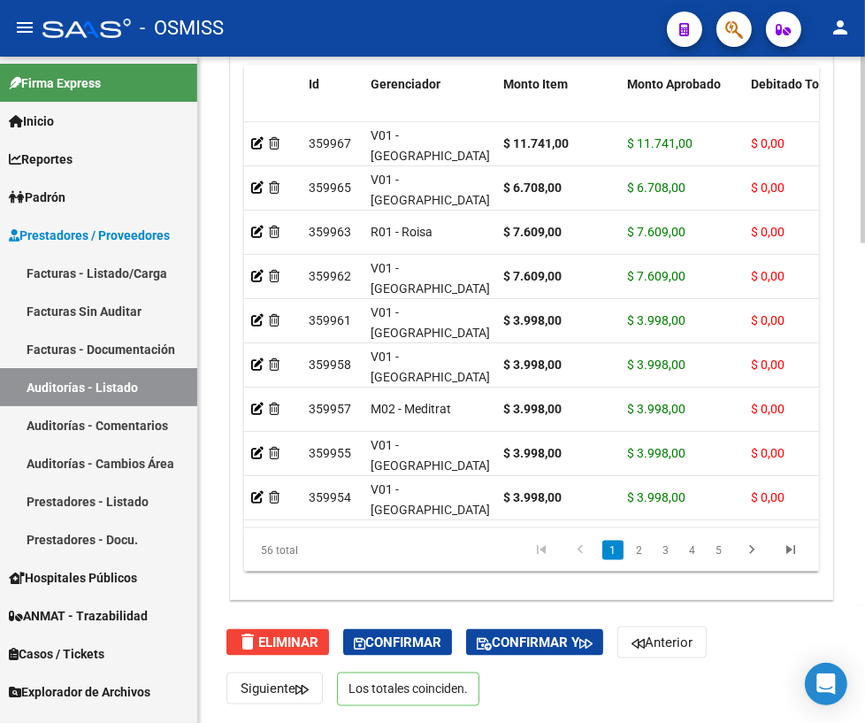
click at [369, 654] on div "delete Eliminar Confirmar Confirmar y Anterior Siguiente Los totales coinciden." at bounding box center [540, 665] width 626 height 120
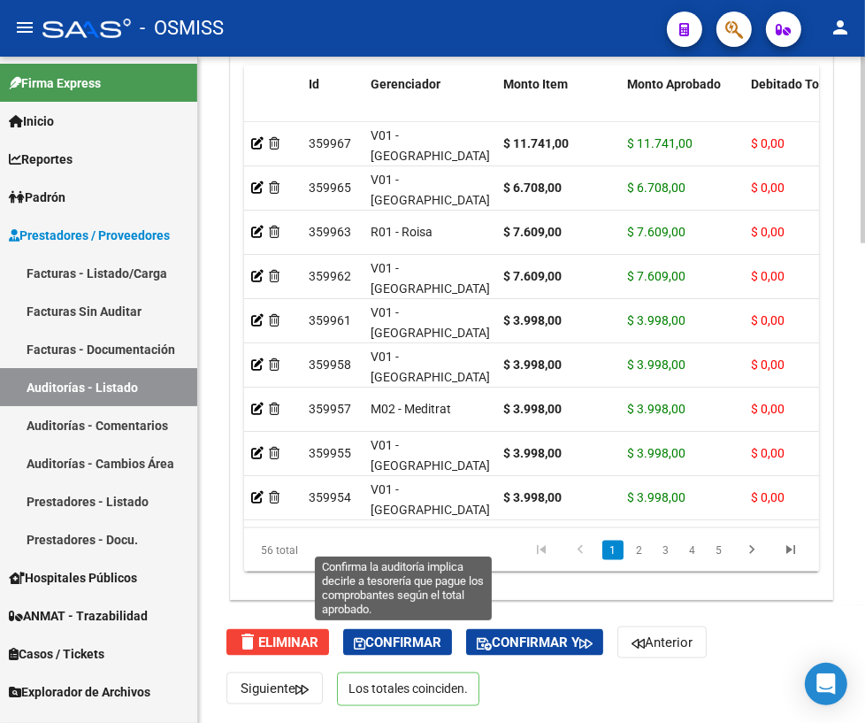
click at [369, 646] on span "Confirmar" at bounding box center [398, 643] width 88 height 16
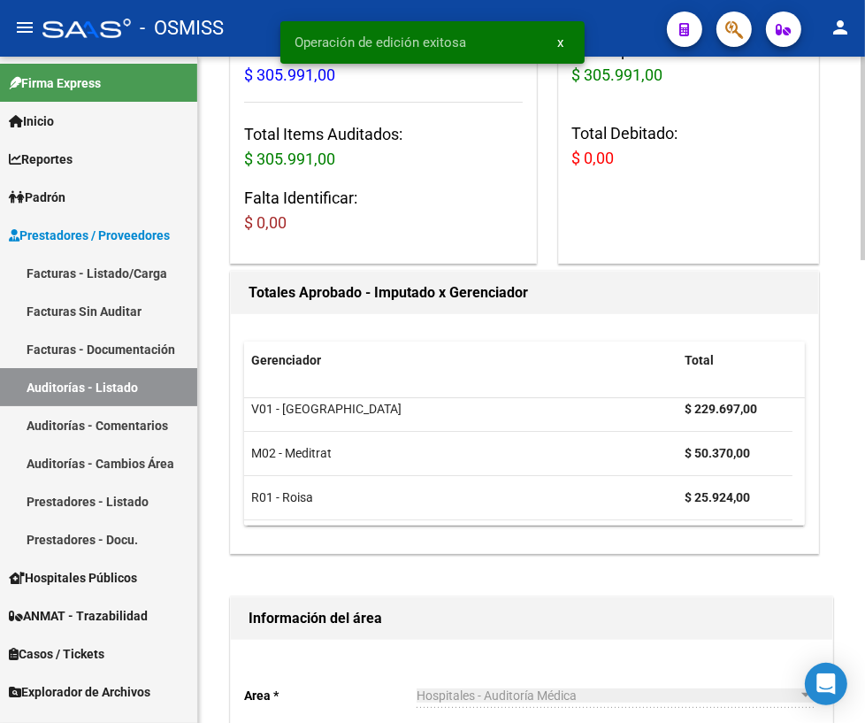
scroll to position [0, 0]
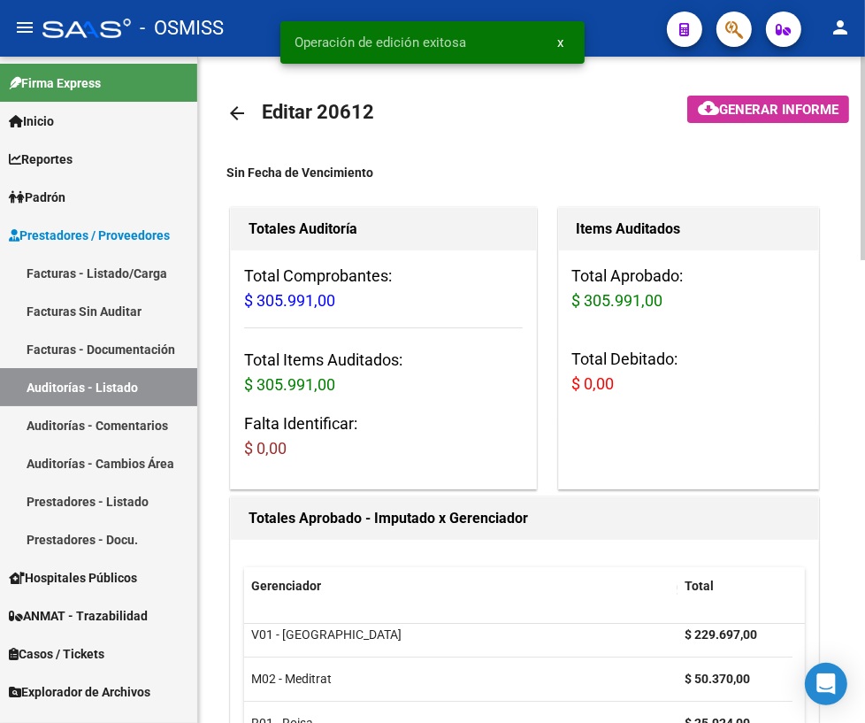
click at [233, 111] on mat-icon "arrow_back" at bounding box center [237, 113] width 21 height 21
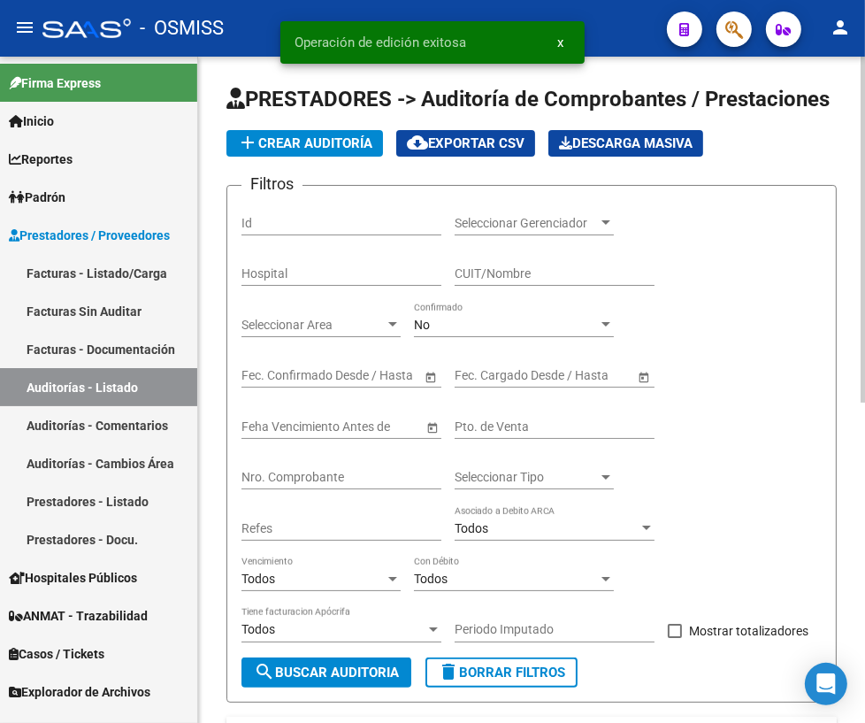
click at [302, 477] on input "Nro. Comprobante" at bounding box center [342, 477] width 200 height 15
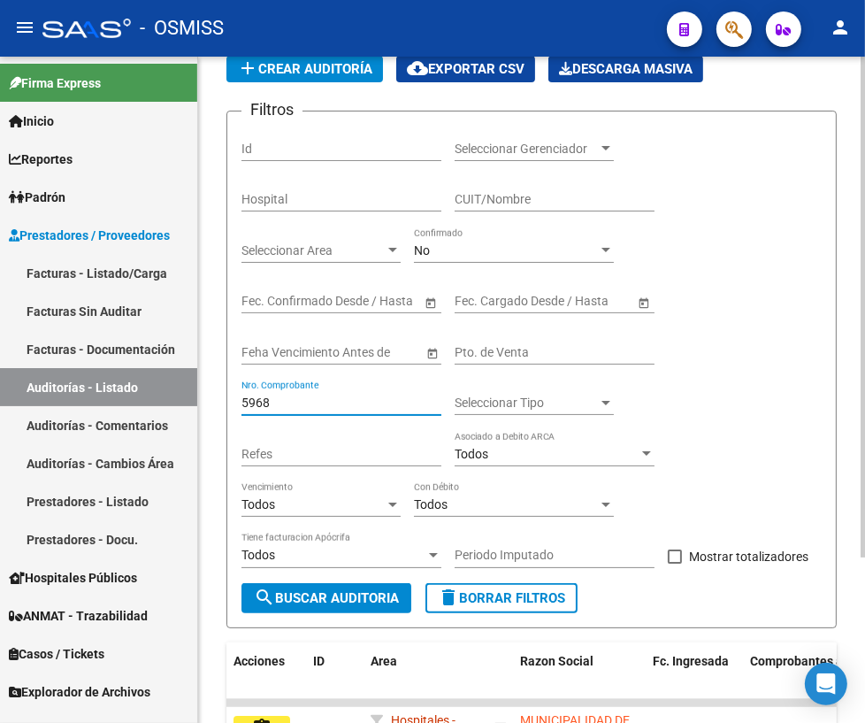
scroll to position [219, 0]
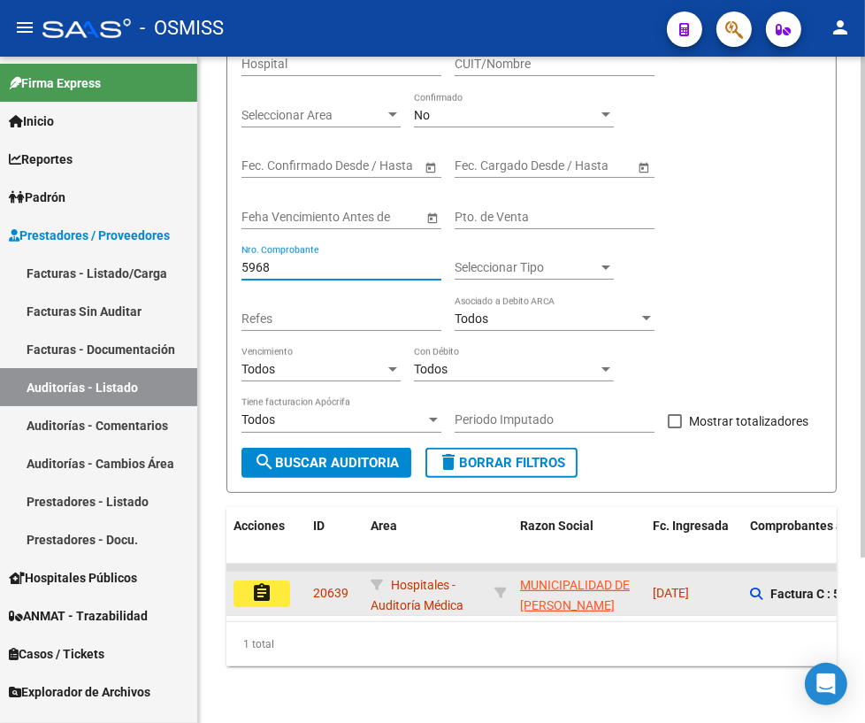
type input "5968"
click at [277, 581] on button "assignment" at bounding box center [262, 594] width 57 height 27
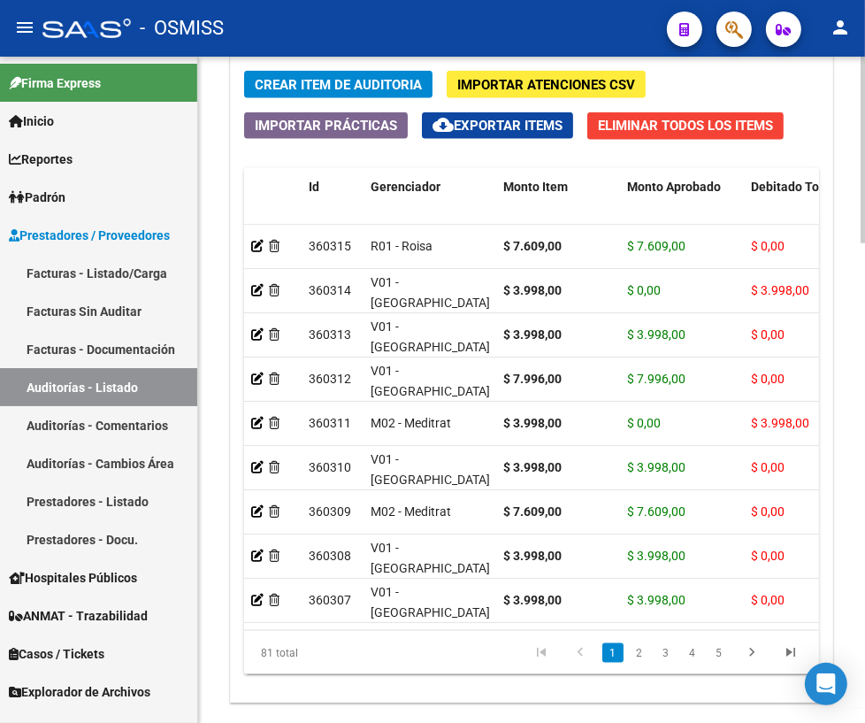
scroll to position [1711, 0]
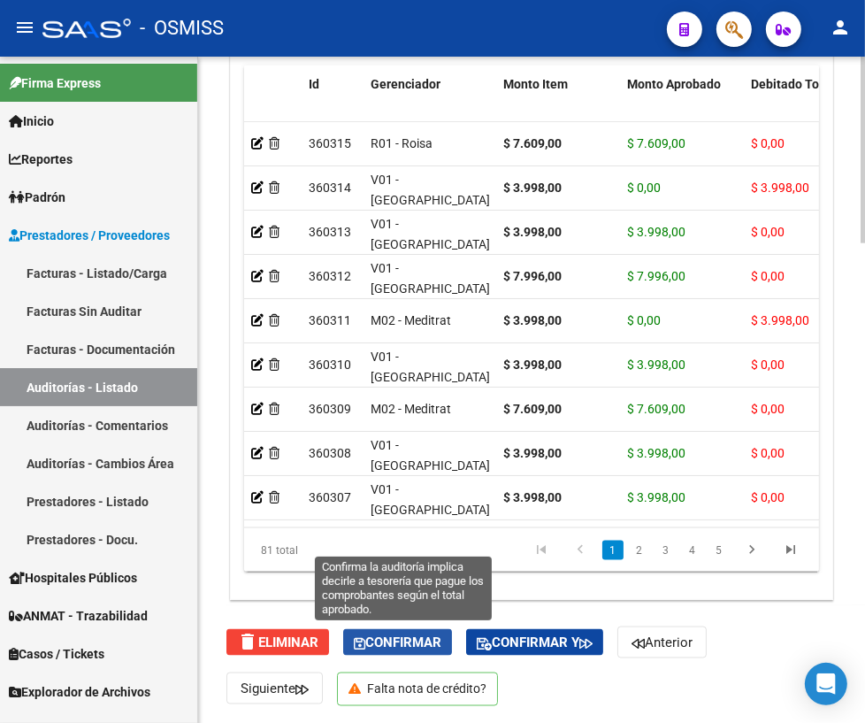
click at [400, 637] on span "Confirmar" at bounding box center [398, 643] width 88 height 16
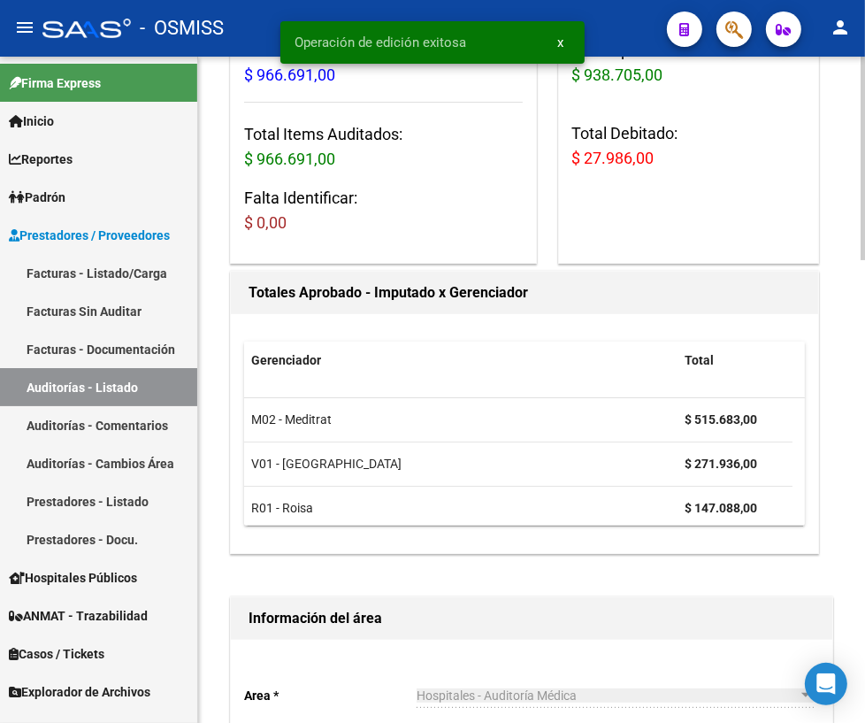
scroll to position [0, 0]
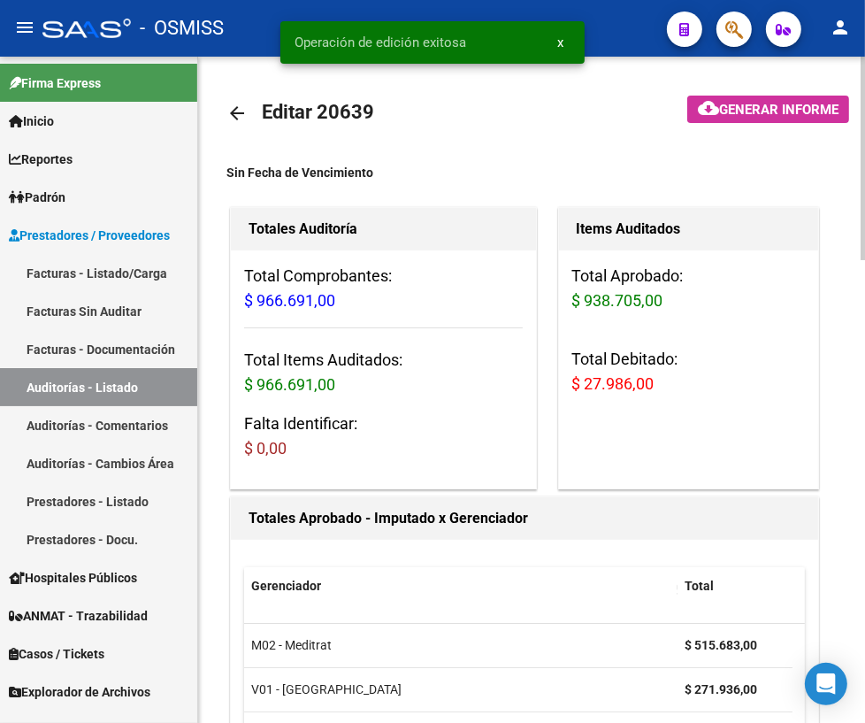
click at [234, 116] on mat-icon "arrow_back" at bounding box center [237, 113] width 21 height 21
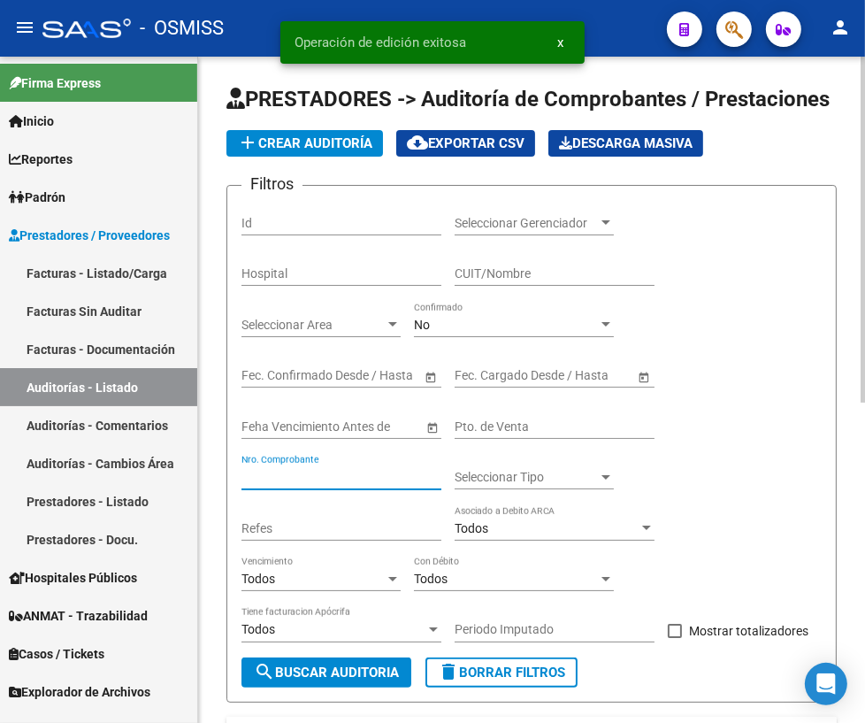
click at [308, 470] on input "Nro. Comprobante" at bounding box center [342, 477] width 200 height 15
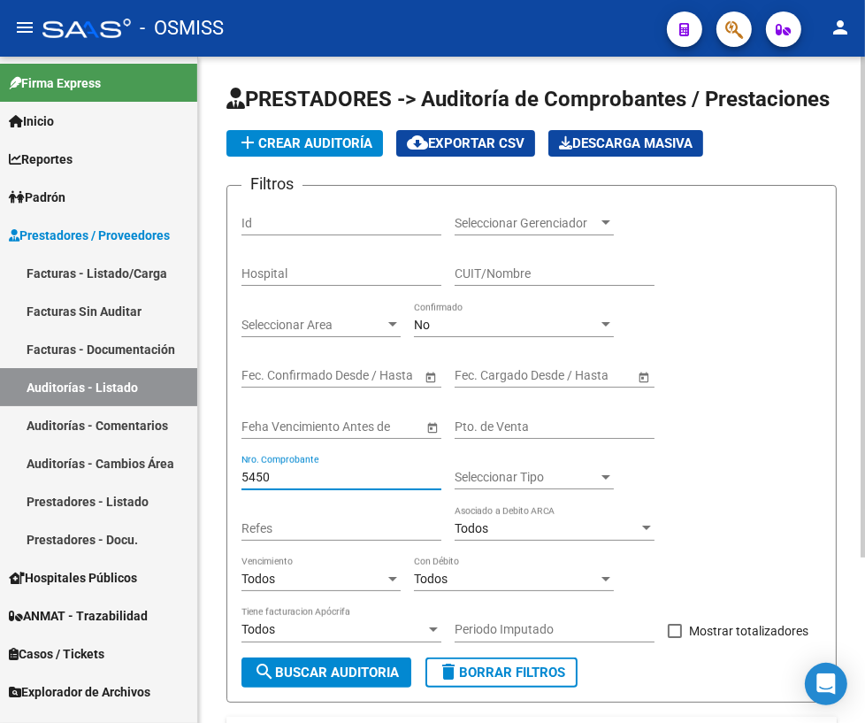
scroll to position [219, 0]
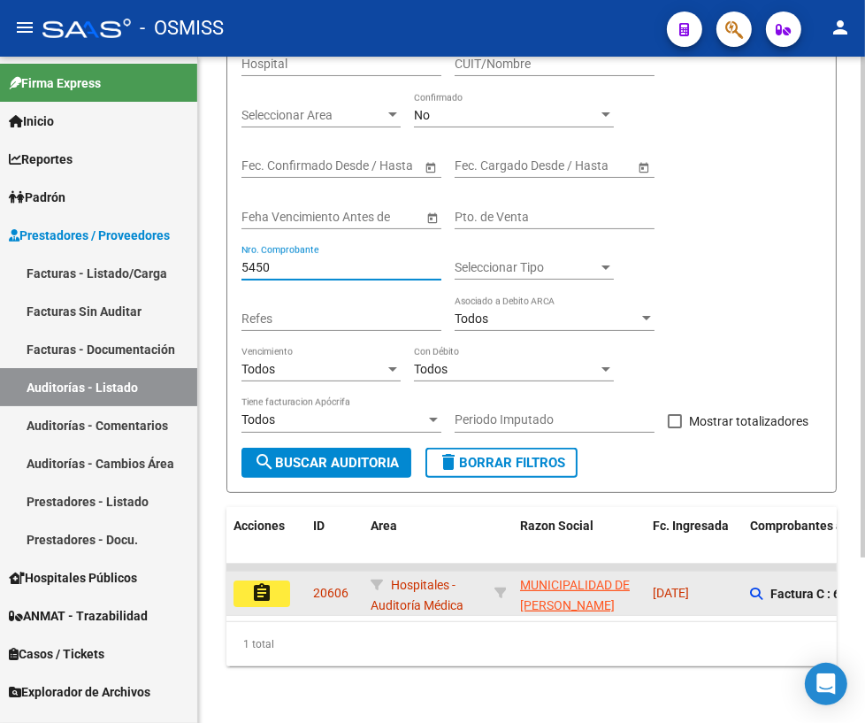
type input "5450"
click at [253, 582] on mat-icon "assignment" at bounding box center [261, 592] width 21 height 21
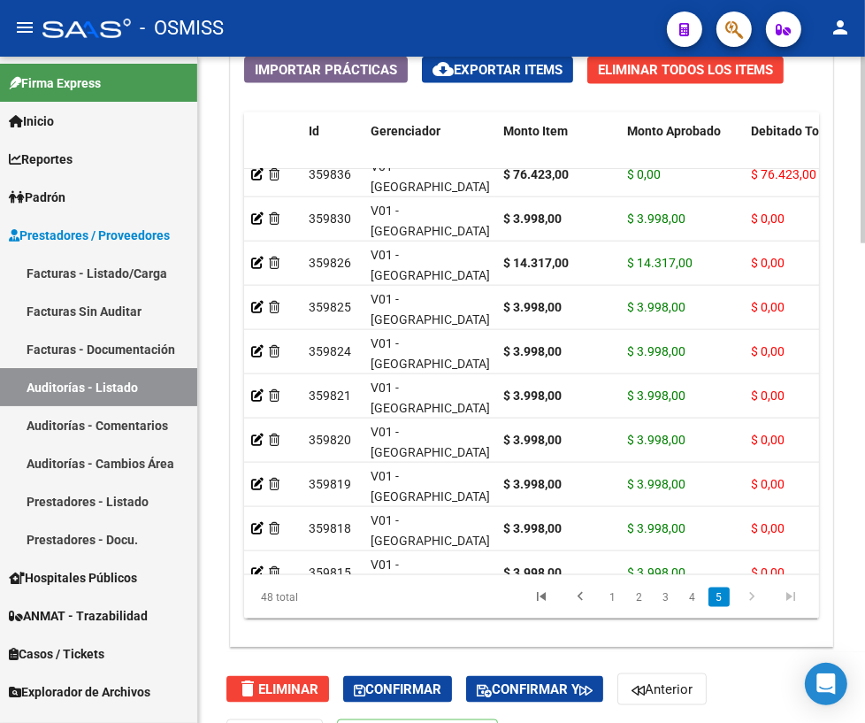
scroll to position [1711, 0]
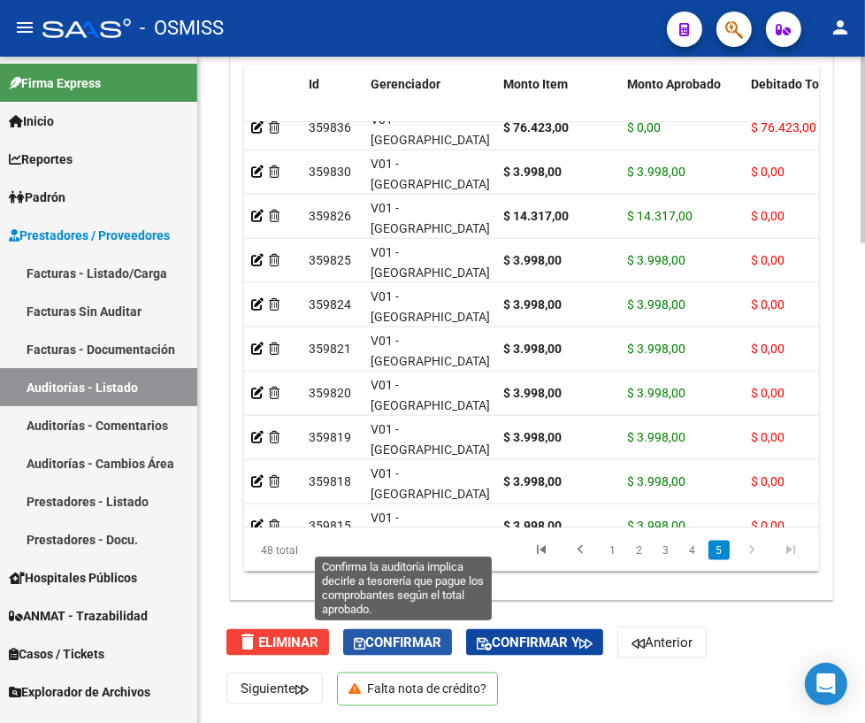
click at [405, 646] on span "Confirmar" at bounding box center [398, 643] width 88 height 16
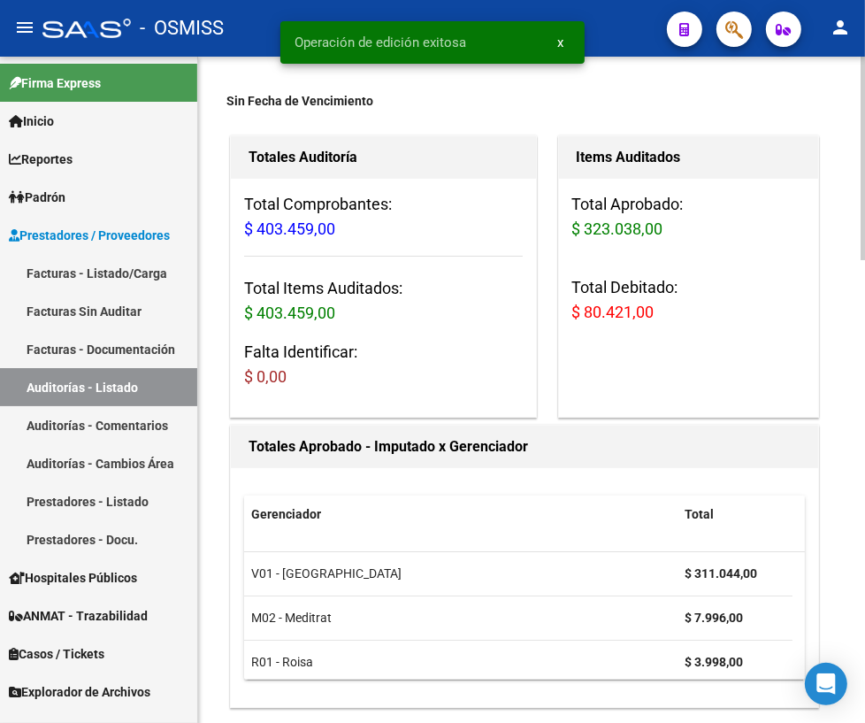
scroll to position [0, 0]
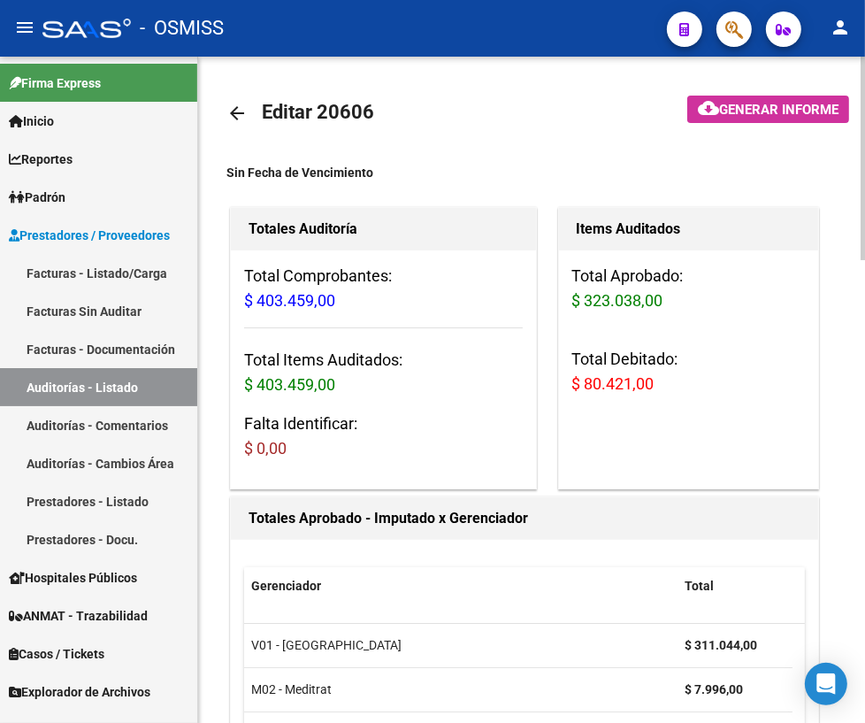
click at [233, 113] on mat-icon "arrow_back" at bounding box center [237, 113] width 21 height 21
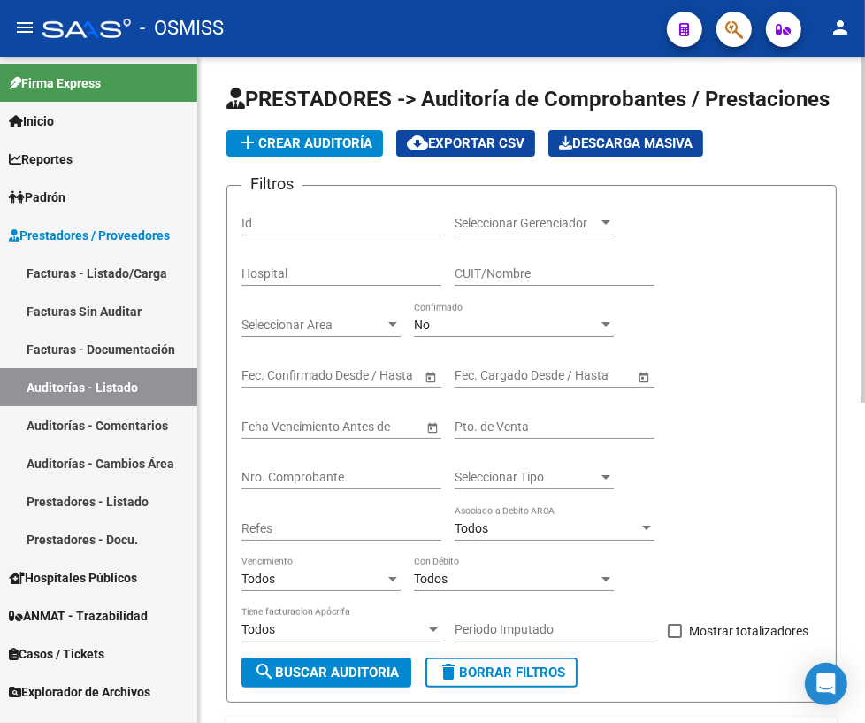
click at [288, 470] on input "Nro. Comprobante" at bounding box center [342, 477] width 200 height 15
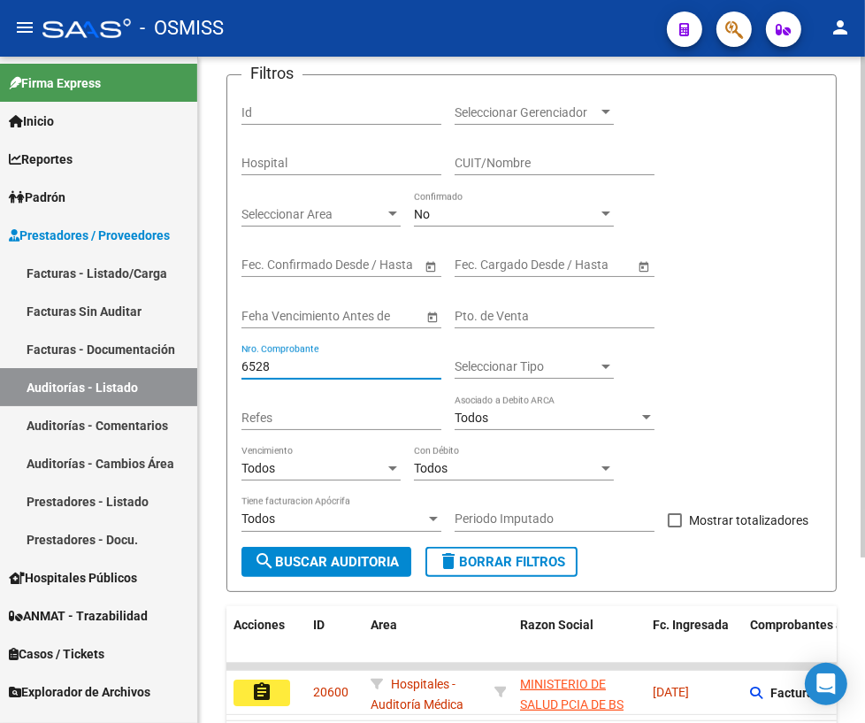
scroll to position [219, 0]
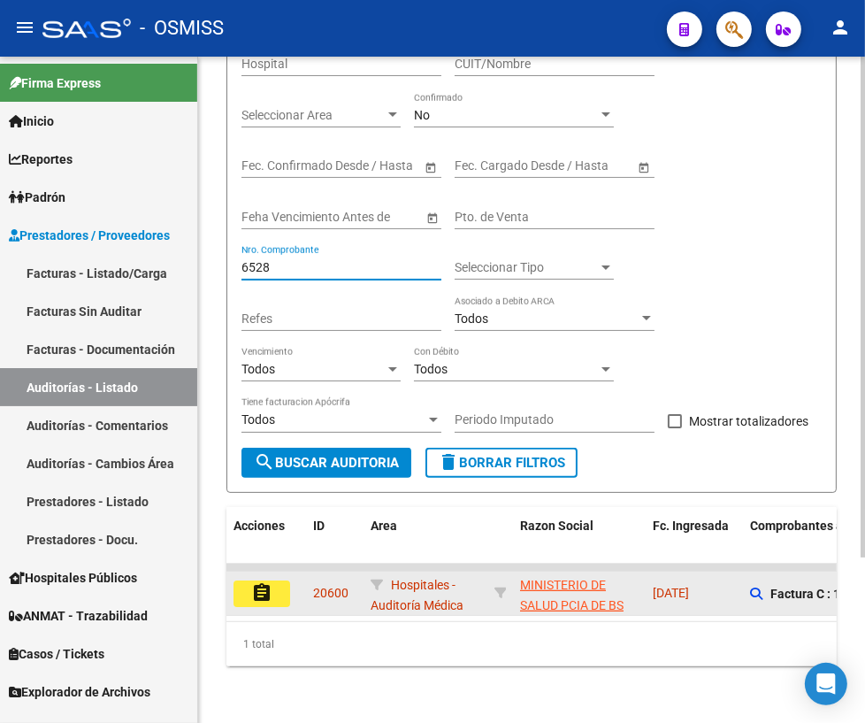
type input "6528"
click at [258, 582] on mat-icon "assignment" at bounding box center [261, 592] width 21 height 21
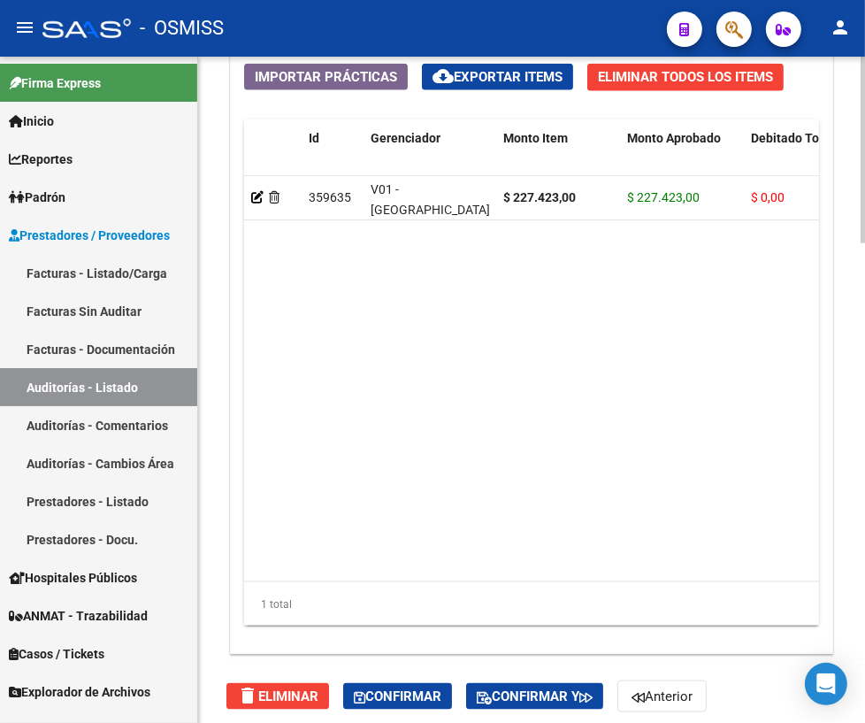
scroll to position [1711, 0]
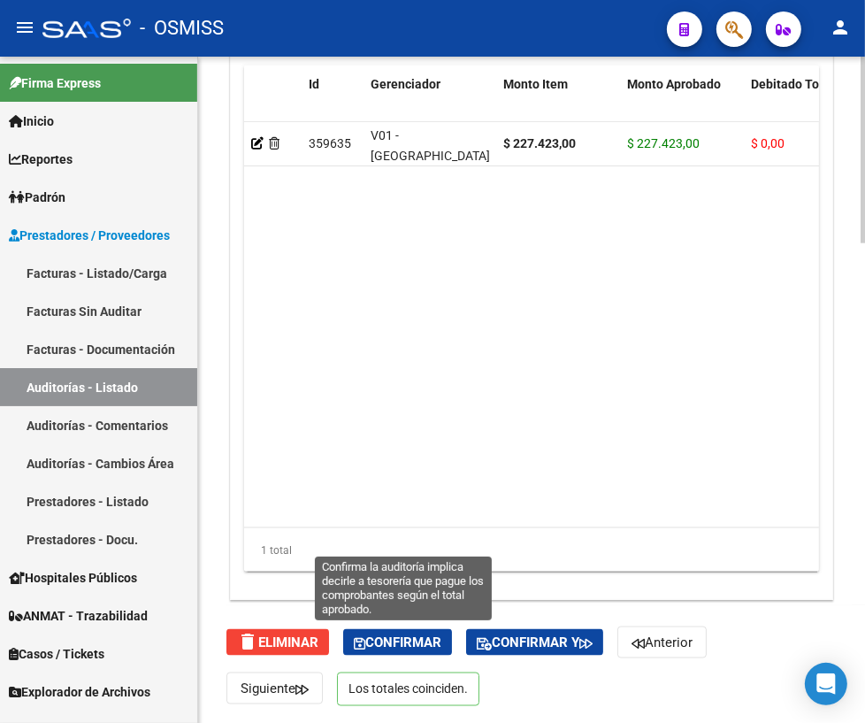
click at [393, 642] on span "Confirmar" at bounding box center [398, 643] width 88 height 16
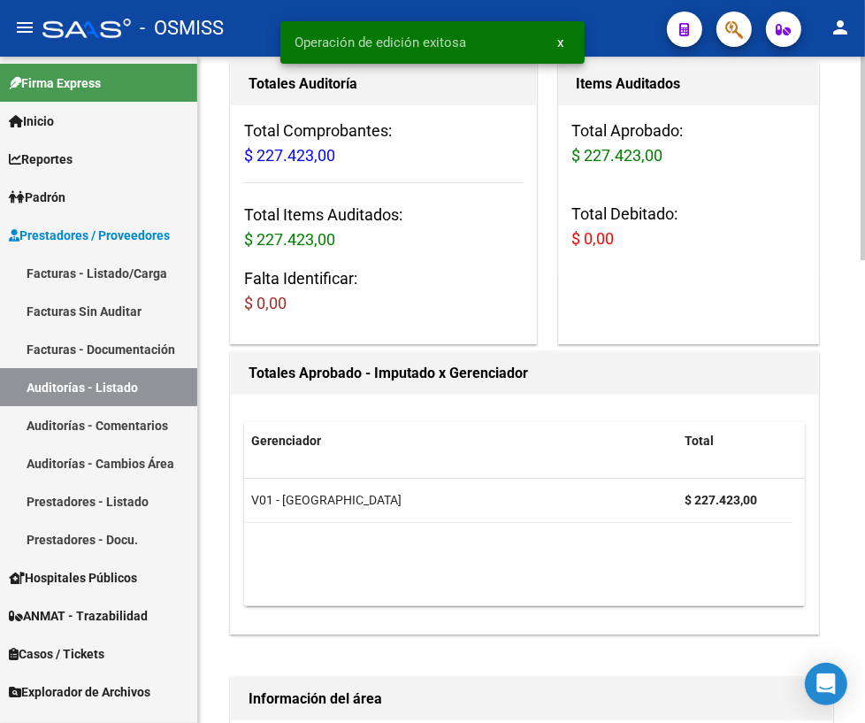
scroll to position [0, 0]
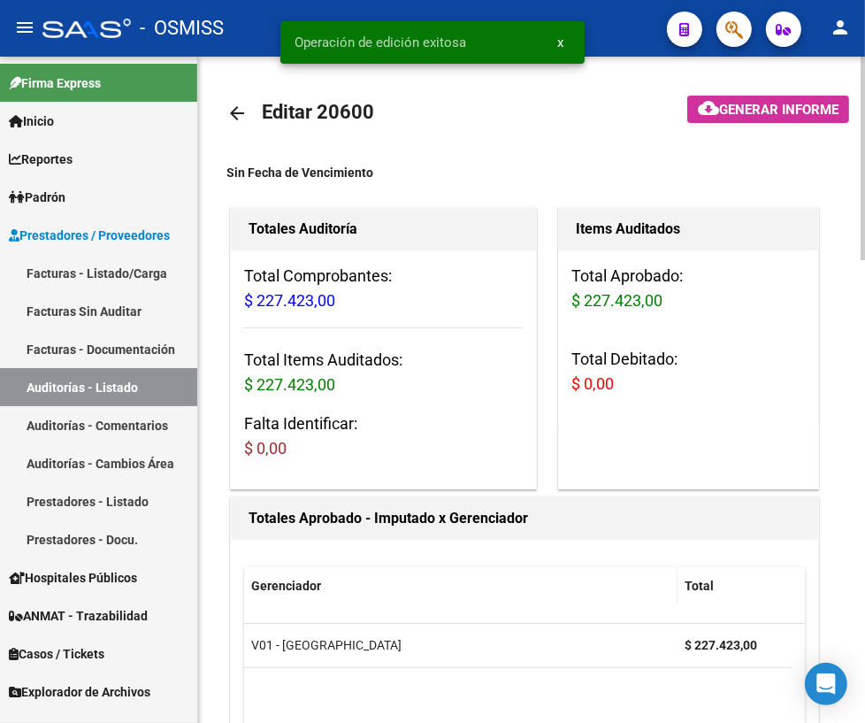
click at [236, 109] on mat-icon "arrow_back" at bounding box center [237, 113] width 21 height 21
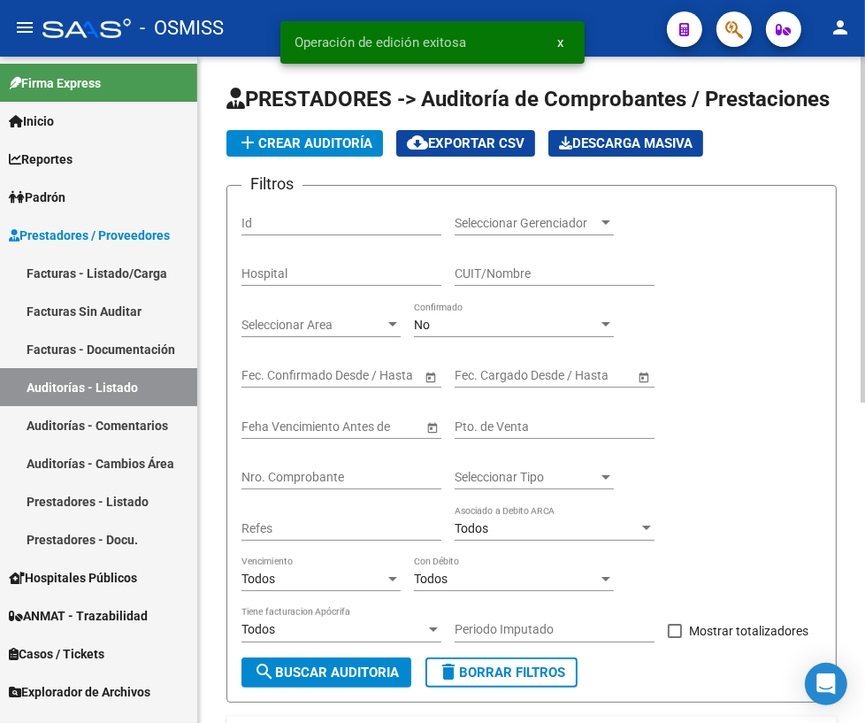
click at [277, 470] on input "Nro. Comprobante" at bounding box center [342, 477] width 200 height 15
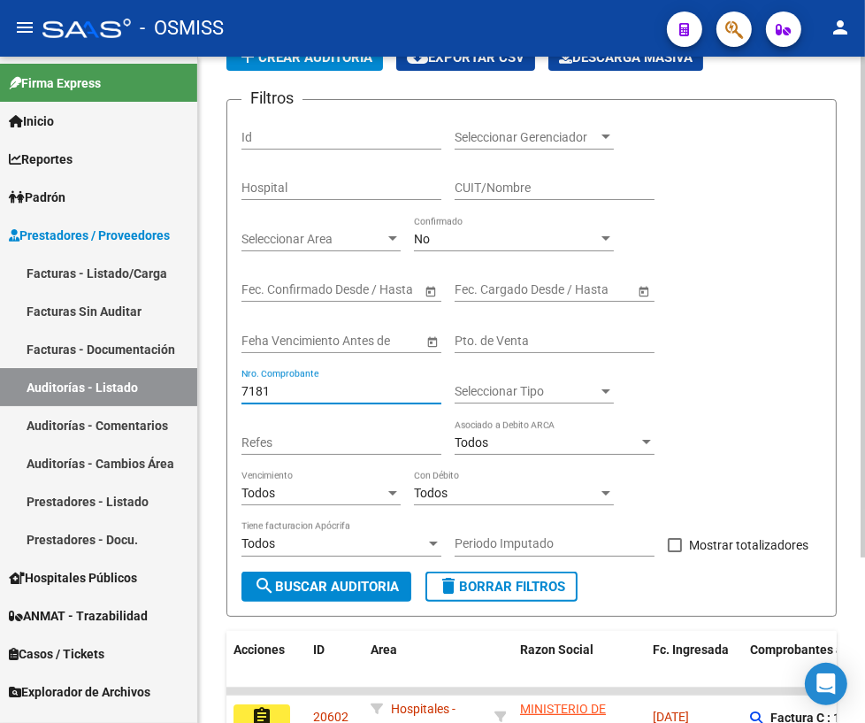
scroll to position [219, 0]
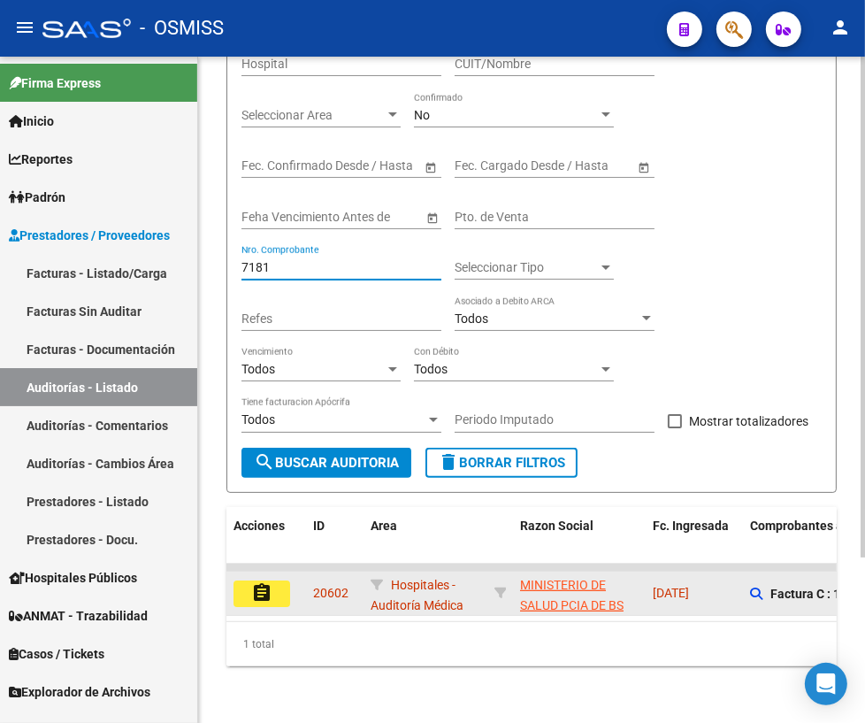
type input "7181"
click at [261, 584] on mat-icon "assignment" at bounding box center [261, 592] width 21 height 21
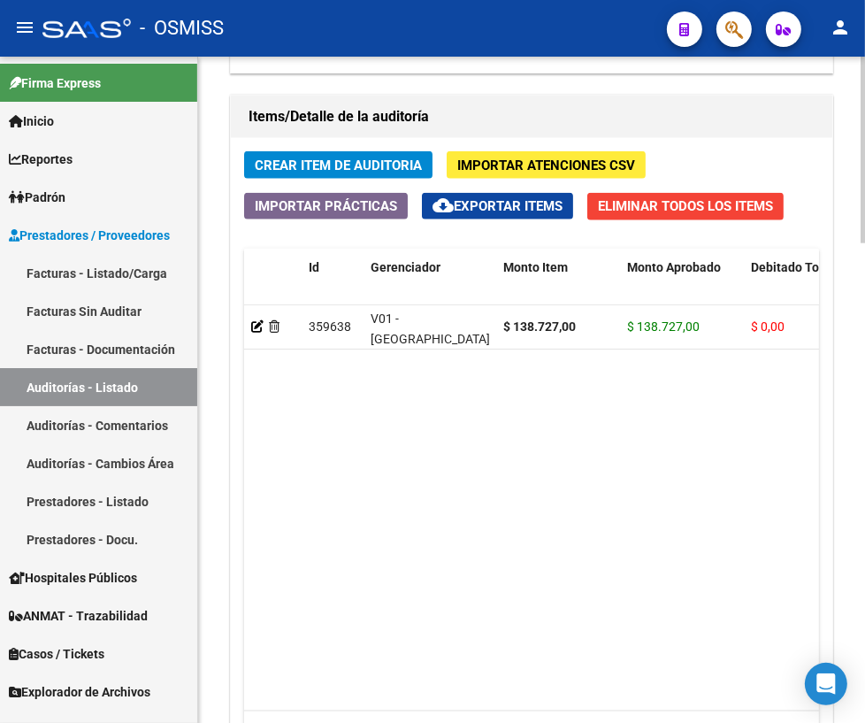
scroll to position [1711, 0]
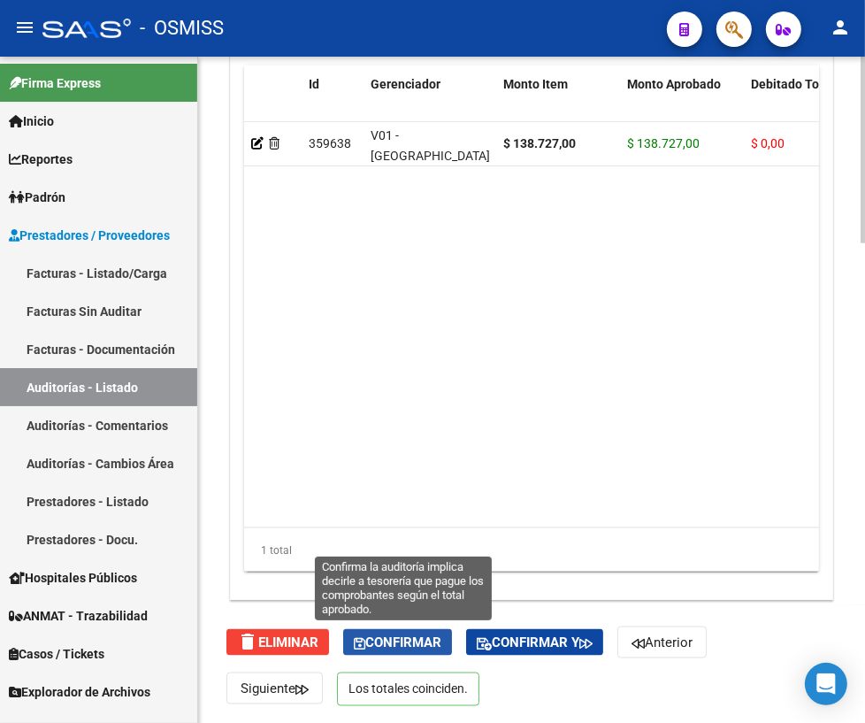
click at [415, 643] on span "Confirmar" at bounding box center [398, 643] width 88 height 16
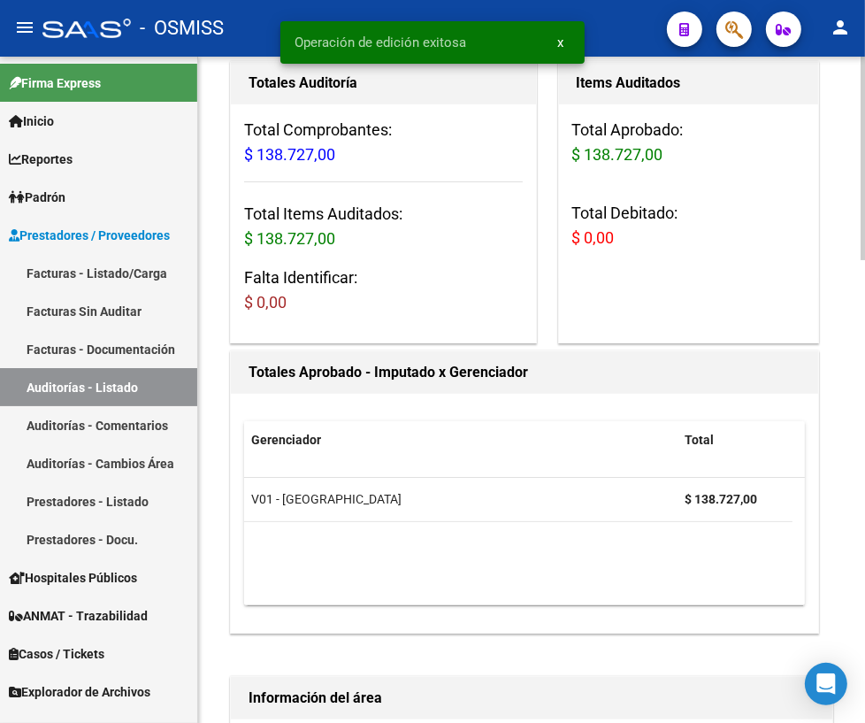
scroll to position [0, 0]
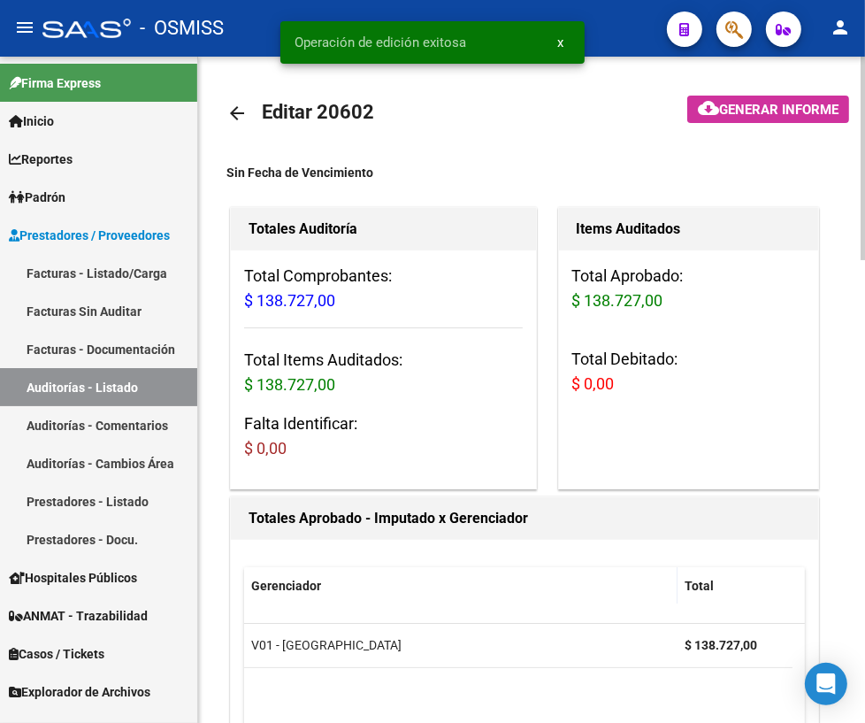
click at [235, 110] on mat-icon "arrow_back" at bounding box center [237, 113] width 21 height 21
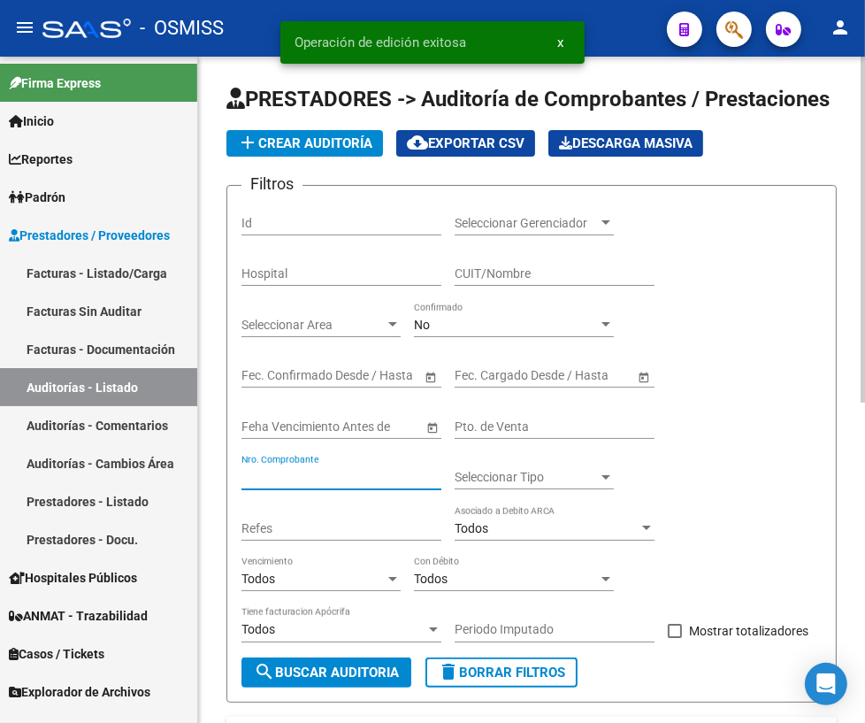
click at [316, 480] on input "Nro. Comprobante" at bounding box center [342, 477] width 200 height 15
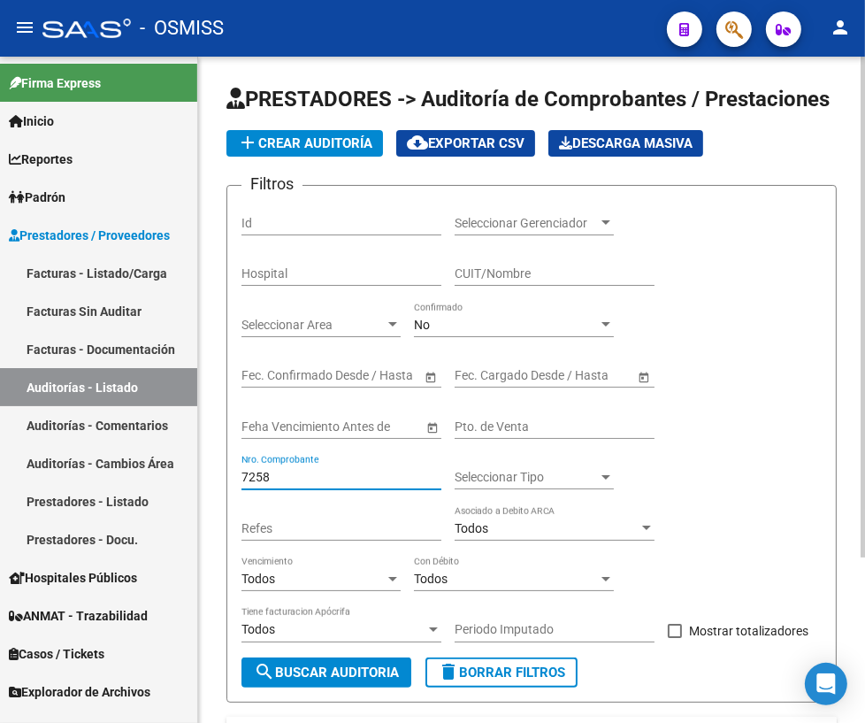
scroll to position [219, 0]
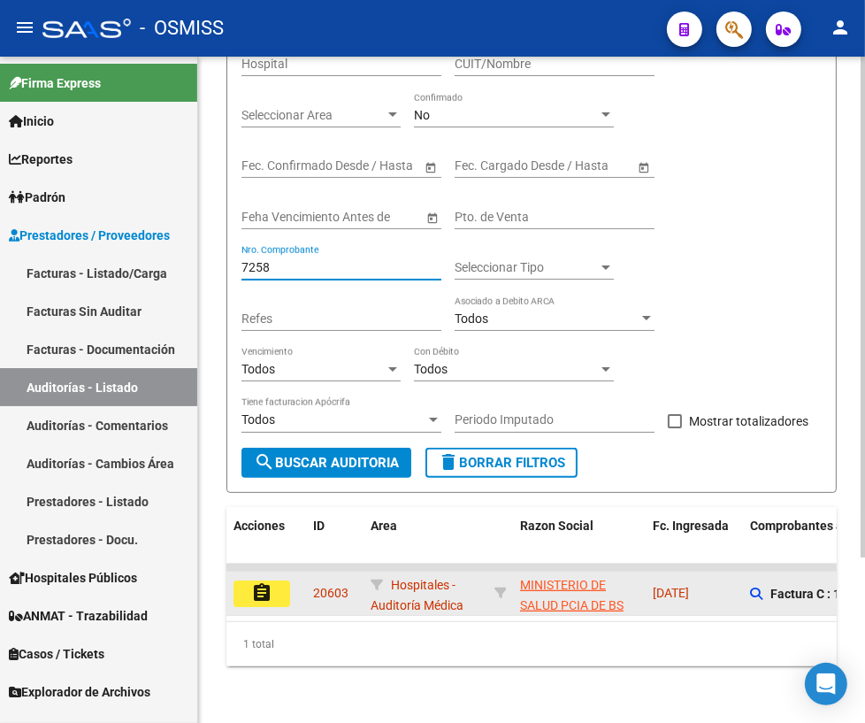
type input "7258"
click at [258, 589] on mat-icon "assignment" at bounding box center [261, 592] width 21 height 21
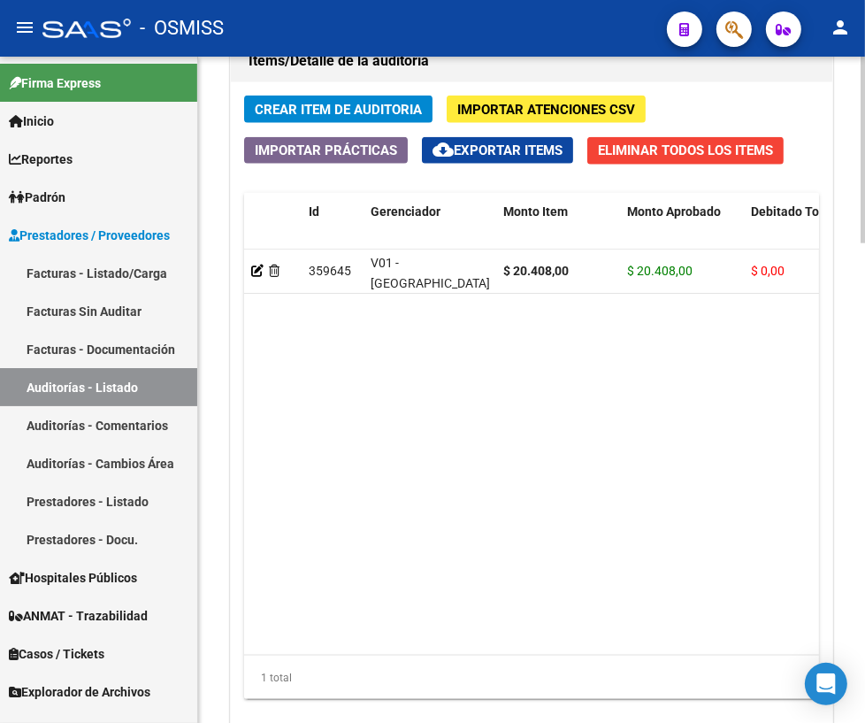
scroll to position [1711, 0]
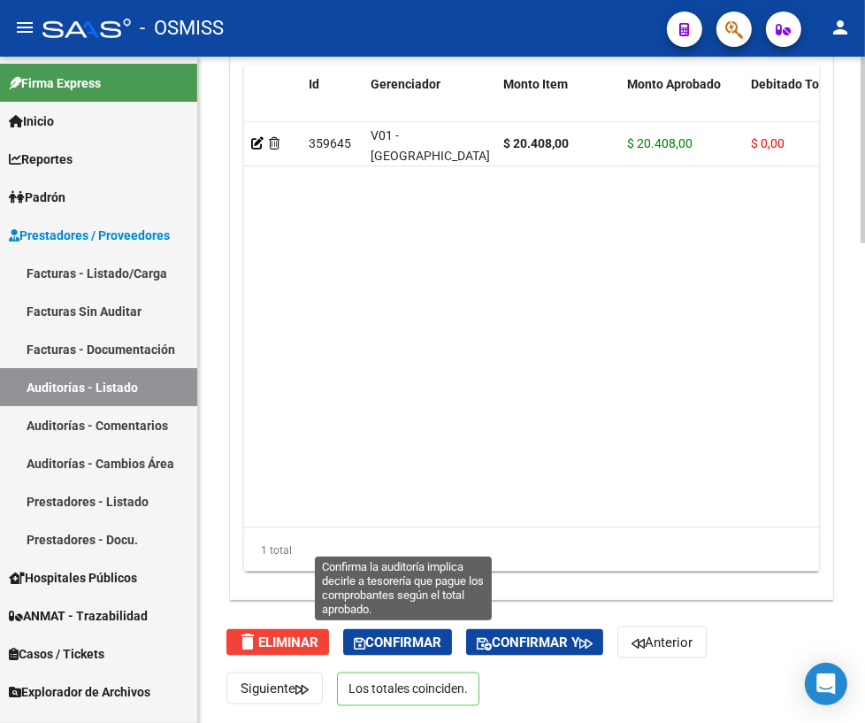
click at [408, 644] on span "Confirmar" at bounding box center [398, 643] width 88 height 16
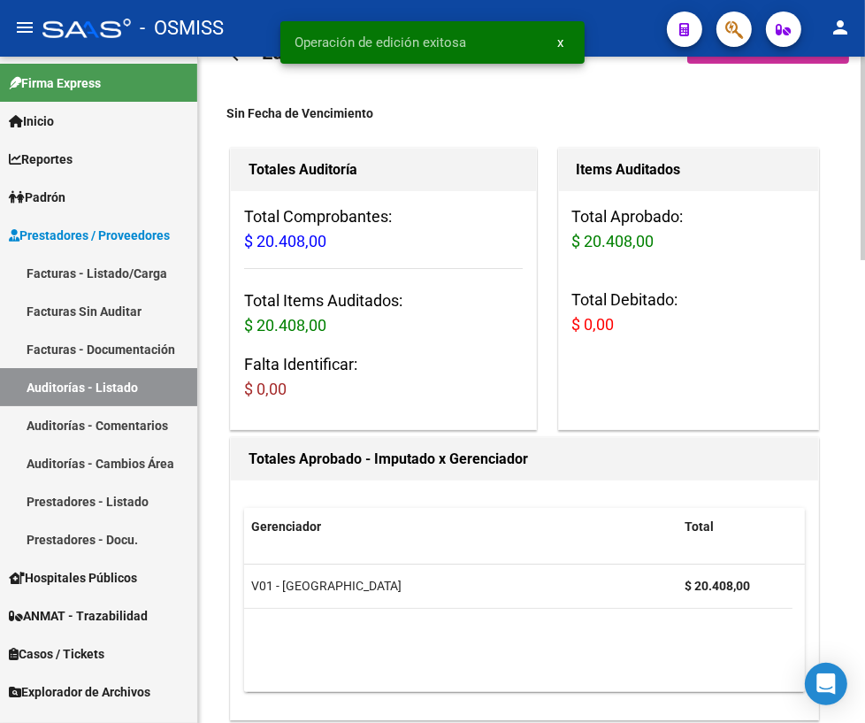
scroll to position [0, 0]
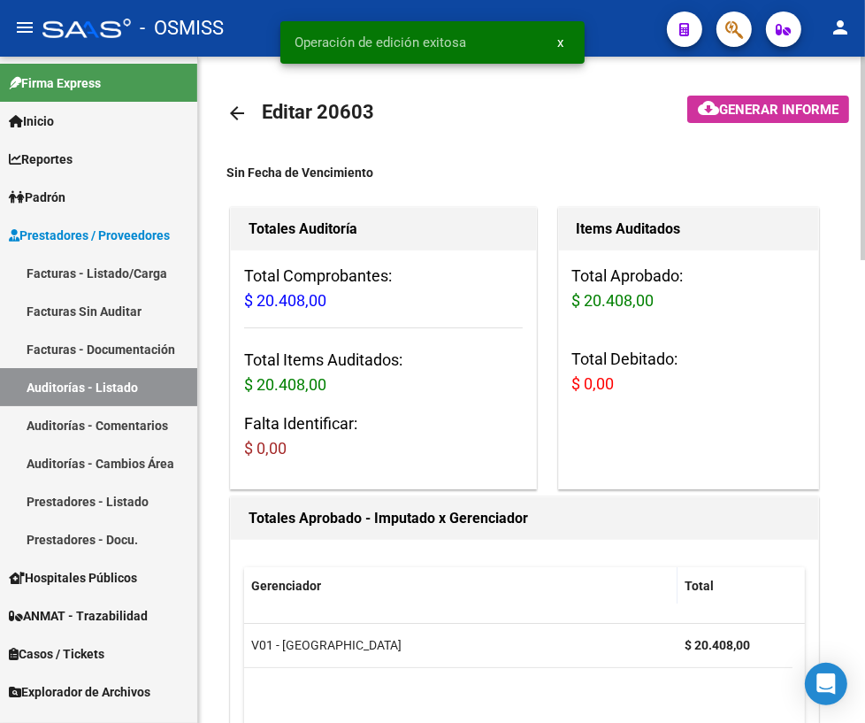
click at [232, 111] on mat-icon "arrow_back" at bounding box center [237, 113] width 21 height 21
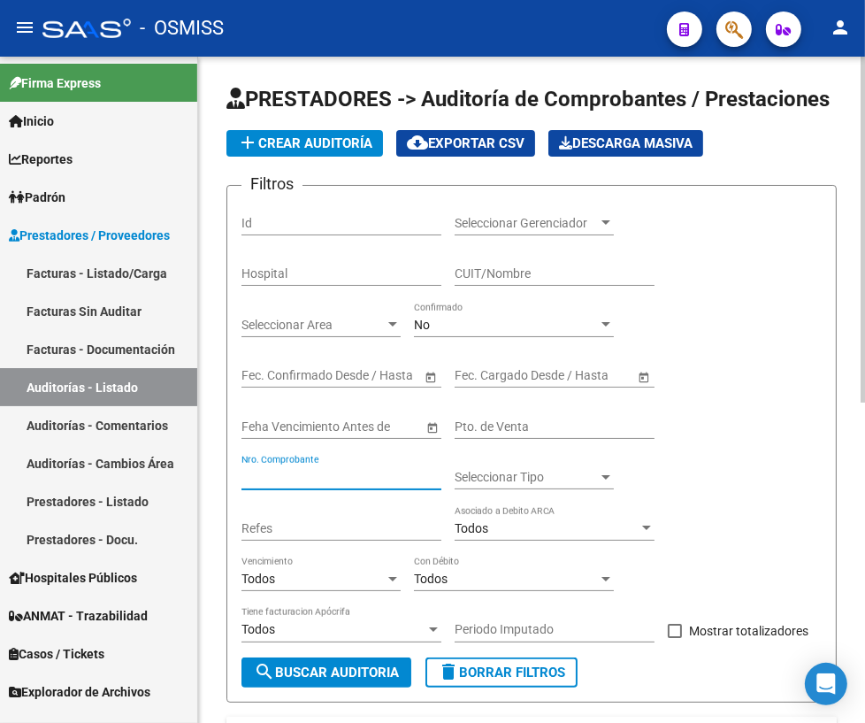
click at [333, 473] on input "Nro. Comprobante" at bounding box center [342, 477] width 200 height 15
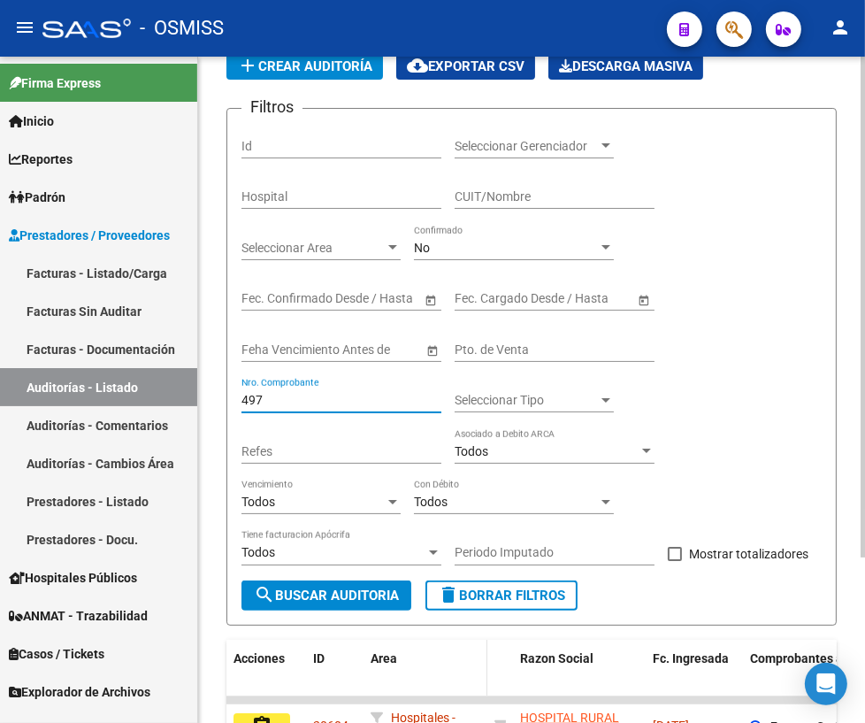
scroll to position [219, 0]
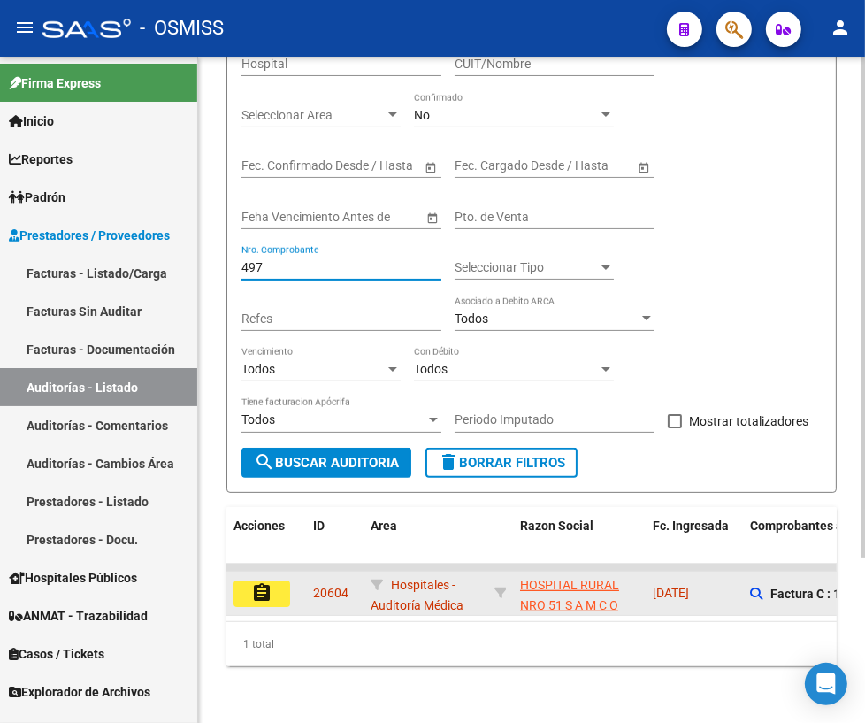
type input "497"
click at [265, 582] on mat-icon "assignment" at bounding box center [261, 592] width 21 height 21
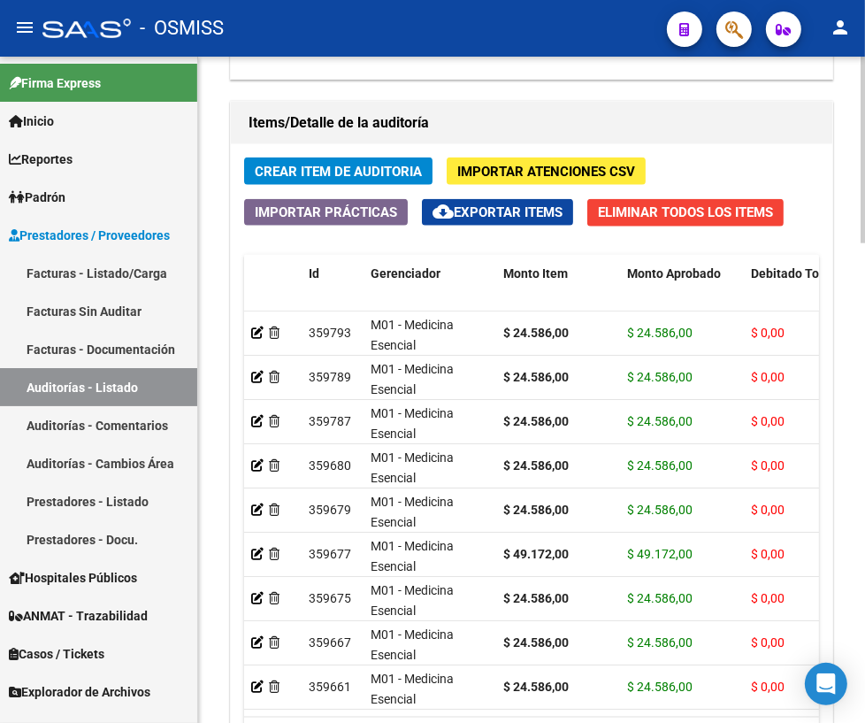
scroll to position [1711, 0]
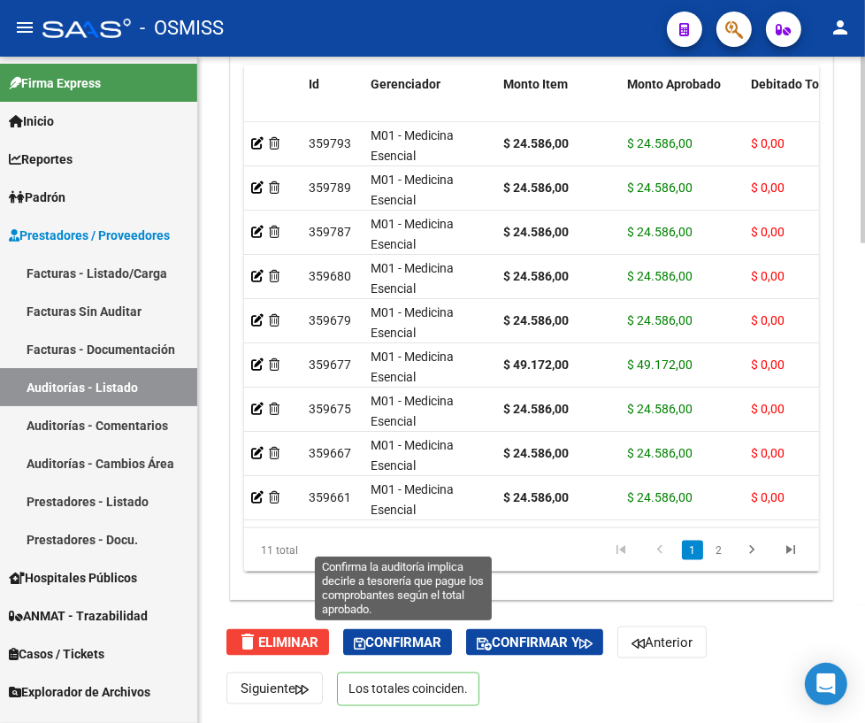
click at [379, 639] on span "Confirmar" at bounding box center [398, 643] width 88 height 16
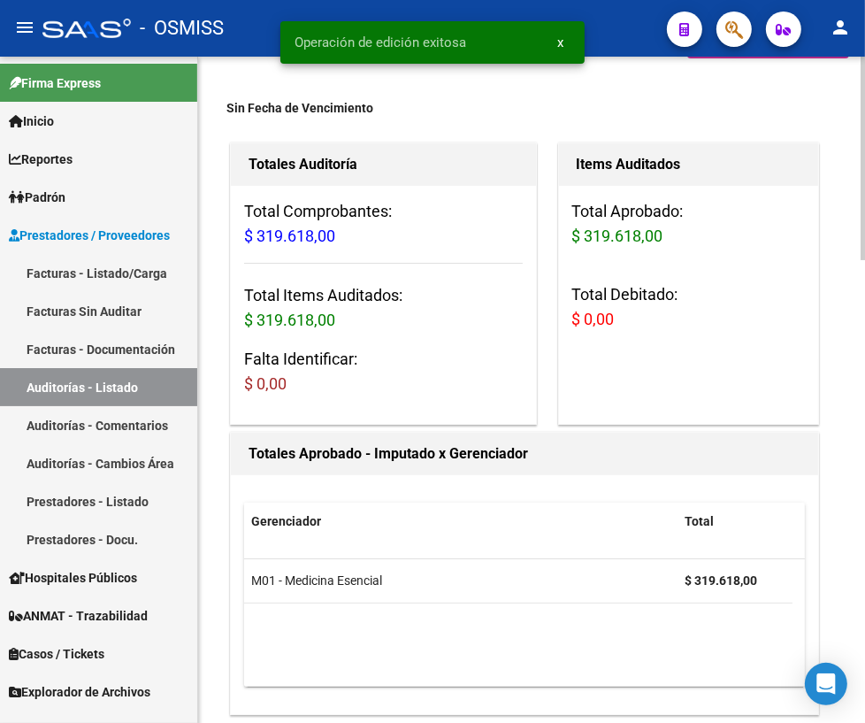
scroll to position [0, 0]
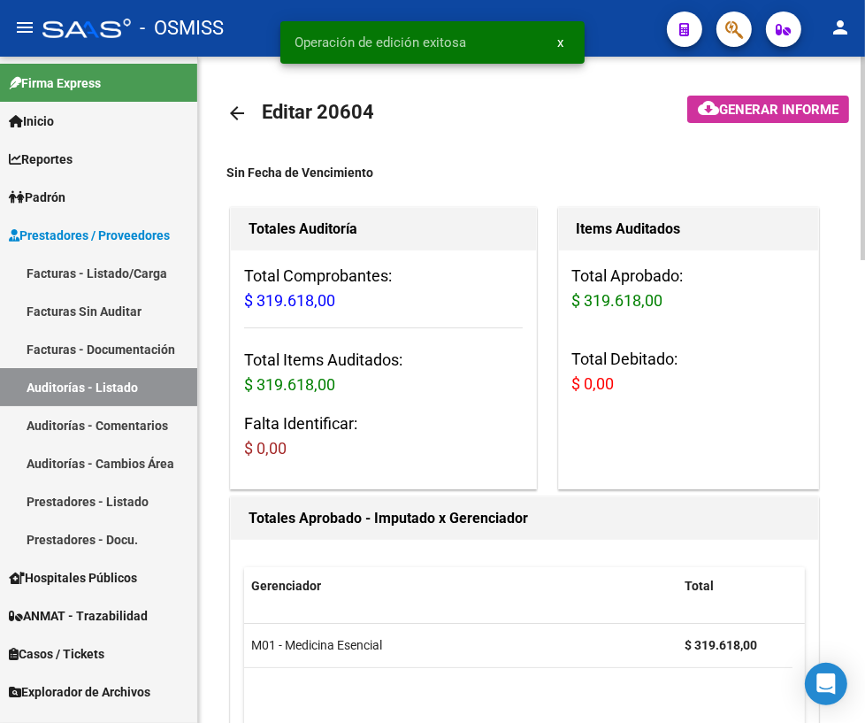
click at [239, 117] on mat-icon "arrow_back" at bounding box center [237, 113] width 21 height 21
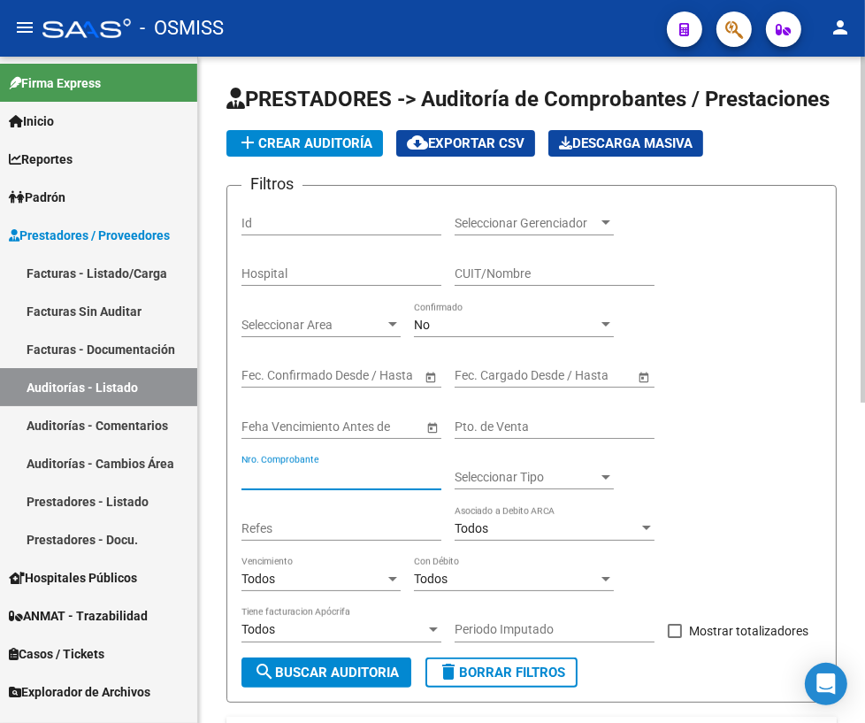
click at [282, 473] on input "Nro. Comprobante" at bounding box center [342, 477] width 200 height 15
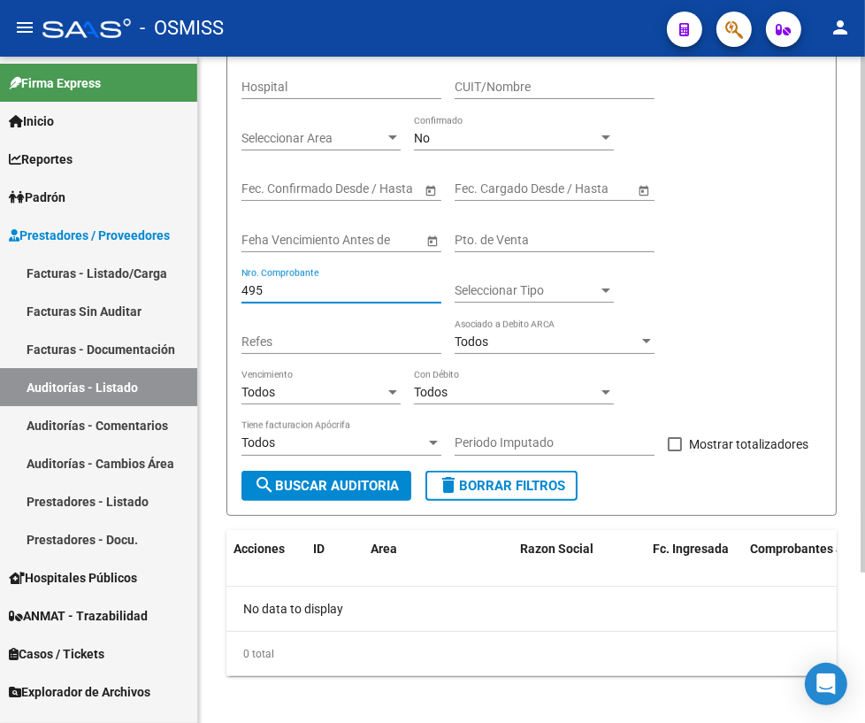
scroll to position [193, 0]
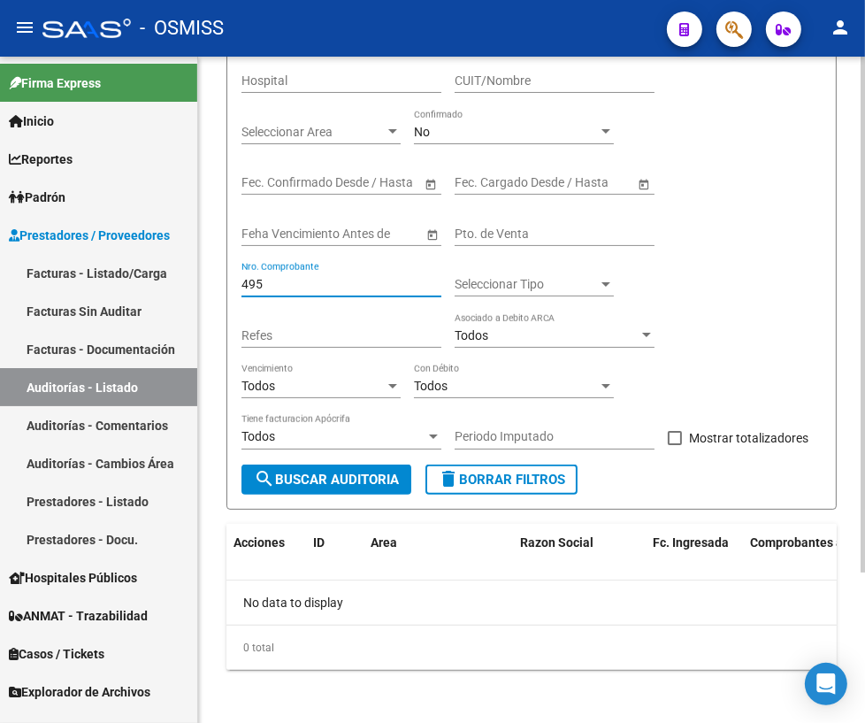
drag, startPoint x: 283, startPoint y: 283, endPoint x: 214, endPoint y: 272, distance: 70.0
click at [214, 272] on div "PRESTADORES -> Auditoría de Comprobantes / Prestaciones add Crear Auditoría clo…" at bounding box center [531, 295] width 667 height 863
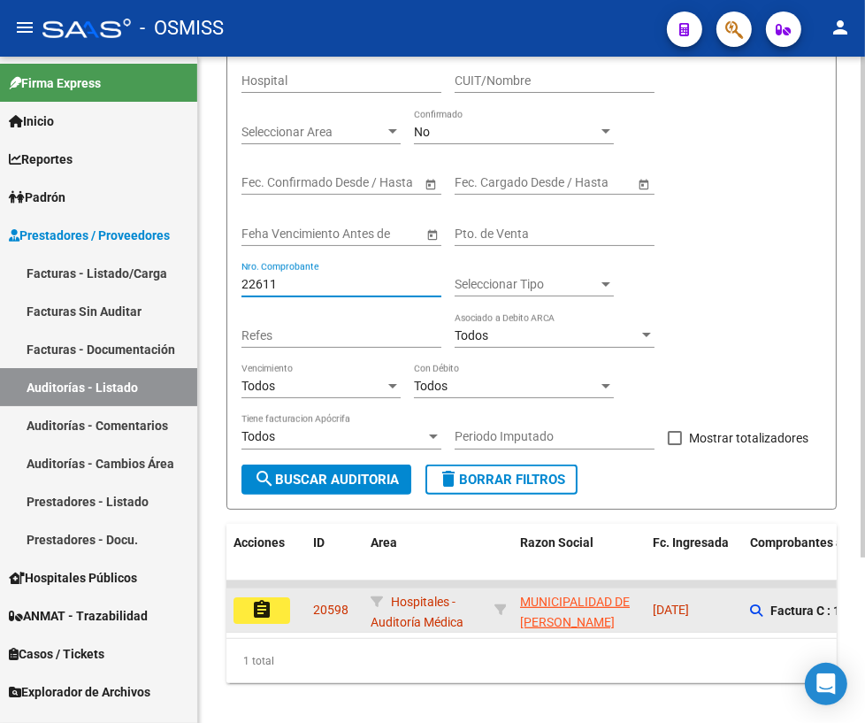
type input "22611"
click at [274, 613] on button "assignment" at bounding box center [262, 610] width 57 height 27
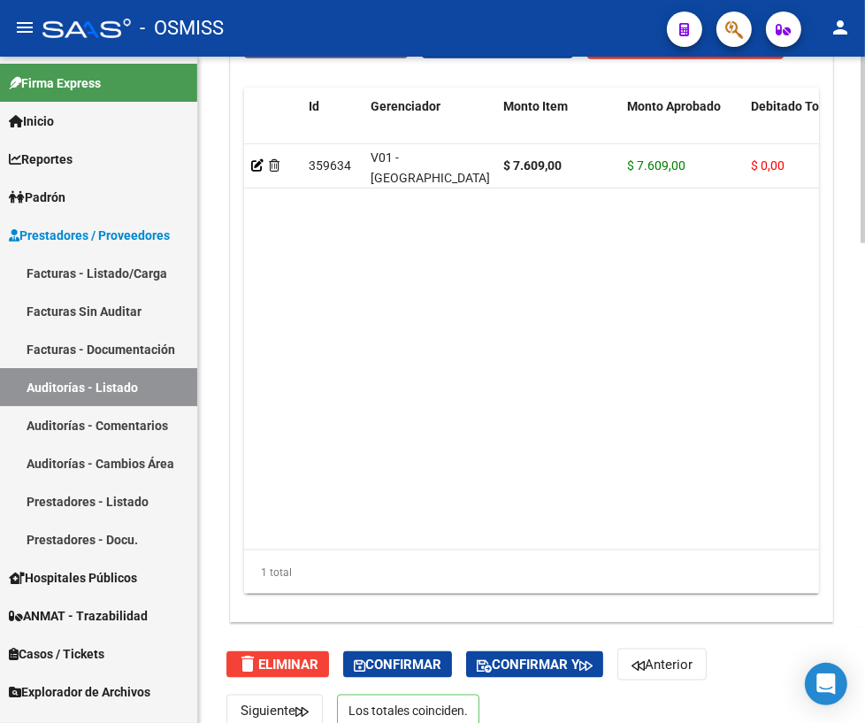
scroll to position [1711, 0]
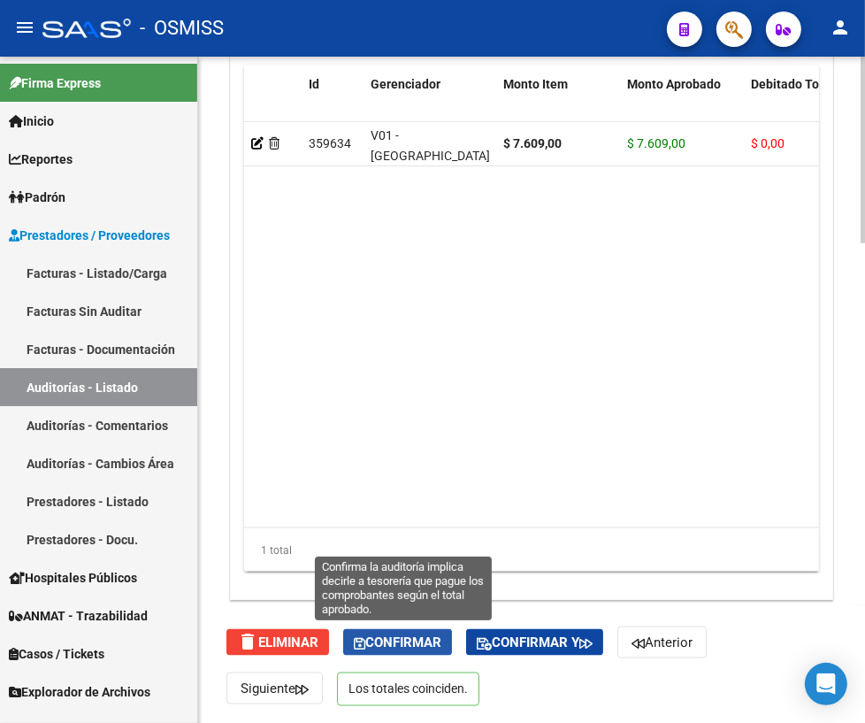
click at [414, 644] on span "Confirmar" at bounding box center [398, 643] width 88 height 16
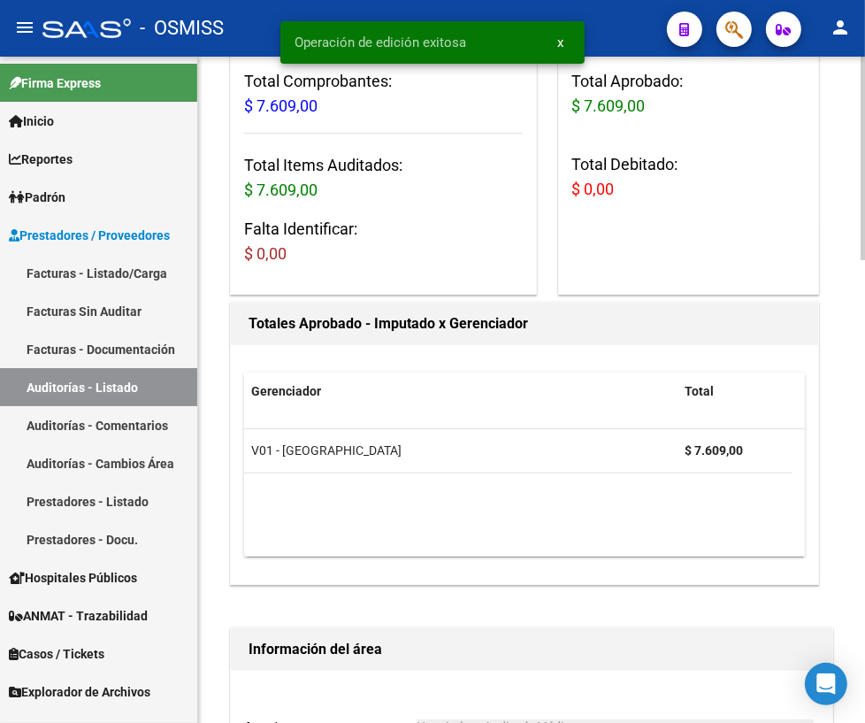
scroll to position [0, 0]
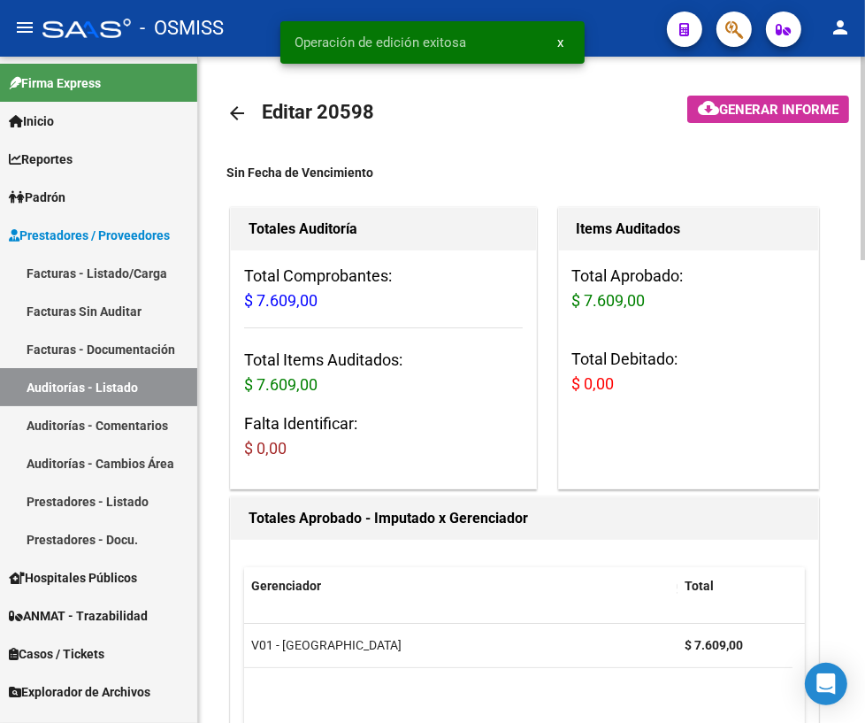
click at [236, 119] on mat-icon "arrow_back" at bounding box center [237, 113] width 21 height 21
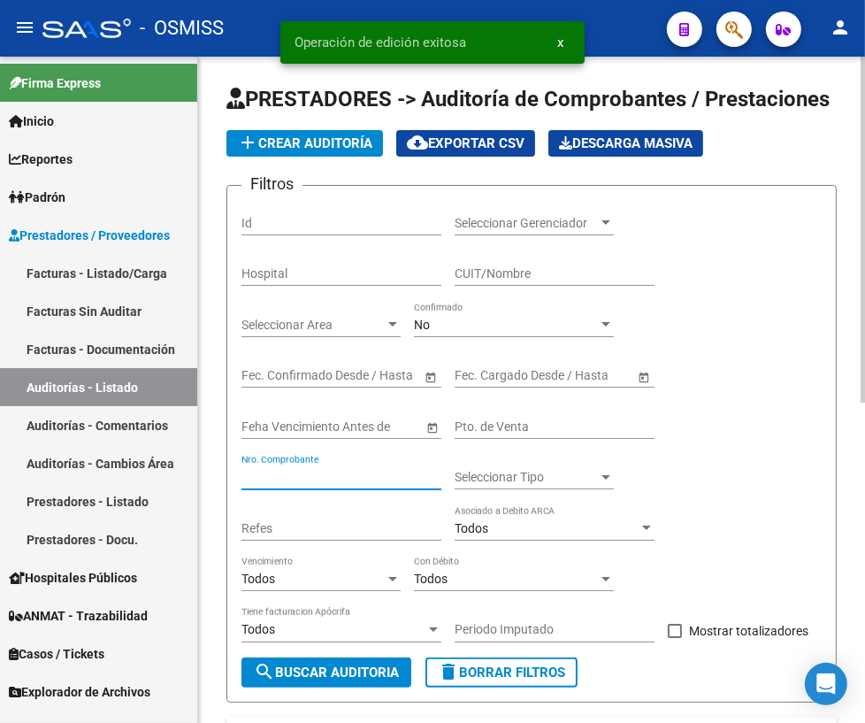
click at [310, 477] on input "Nro. Comprobante" at bounding box center [342, 477] width 200 height 15
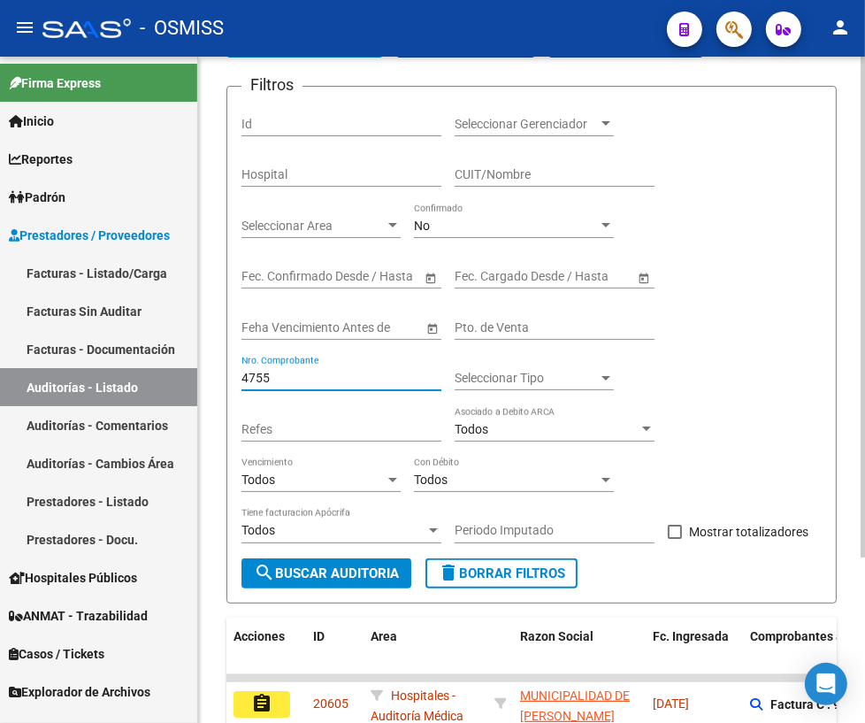
scroll to position [219, 0]
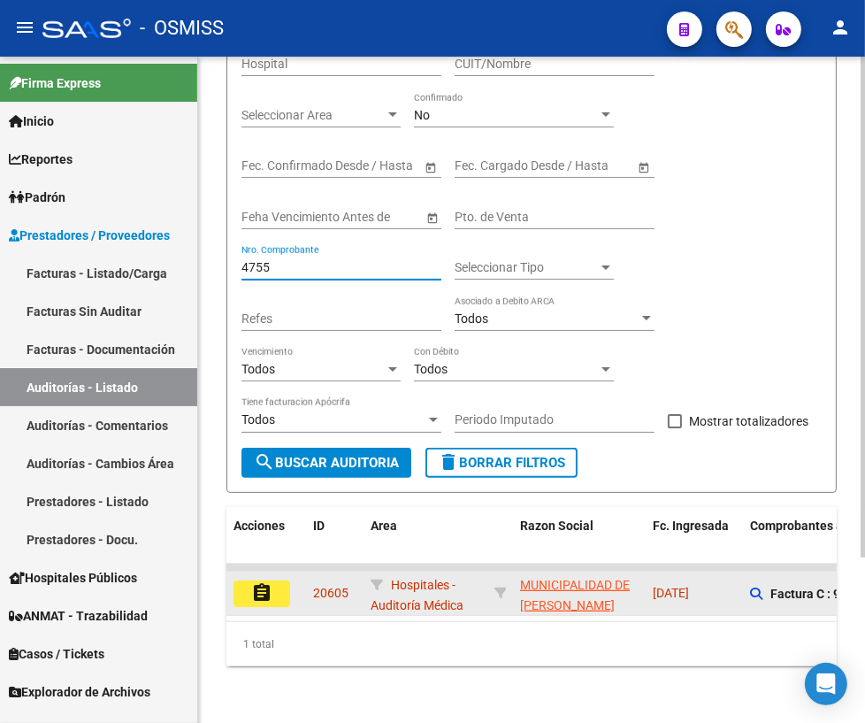
type input "4755"
click at [265, 584] on mat-icon "assignment" at bounding box center [261, 592] width 21 height 21
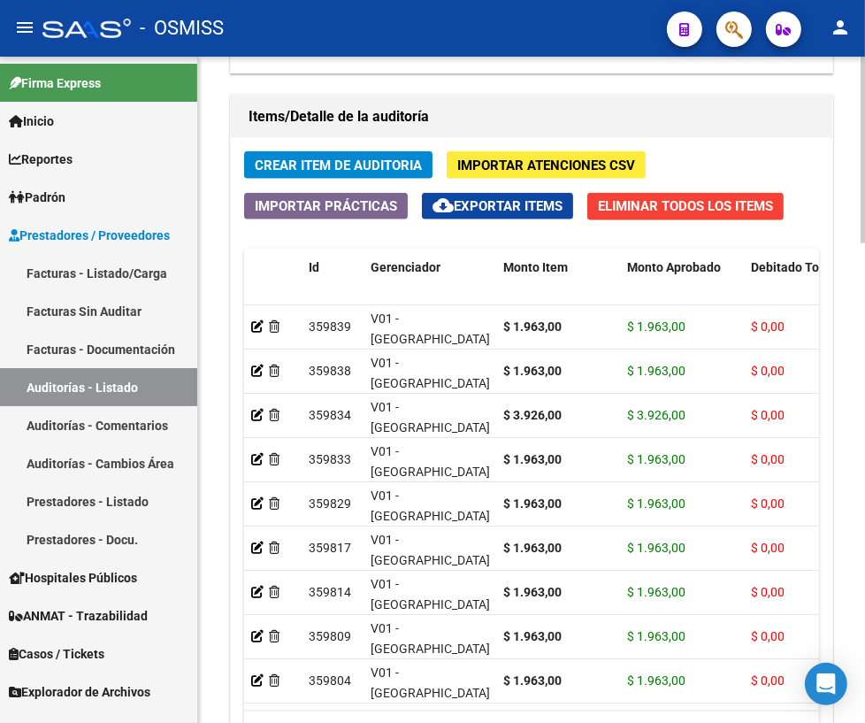
scroll to position [1711, 0]
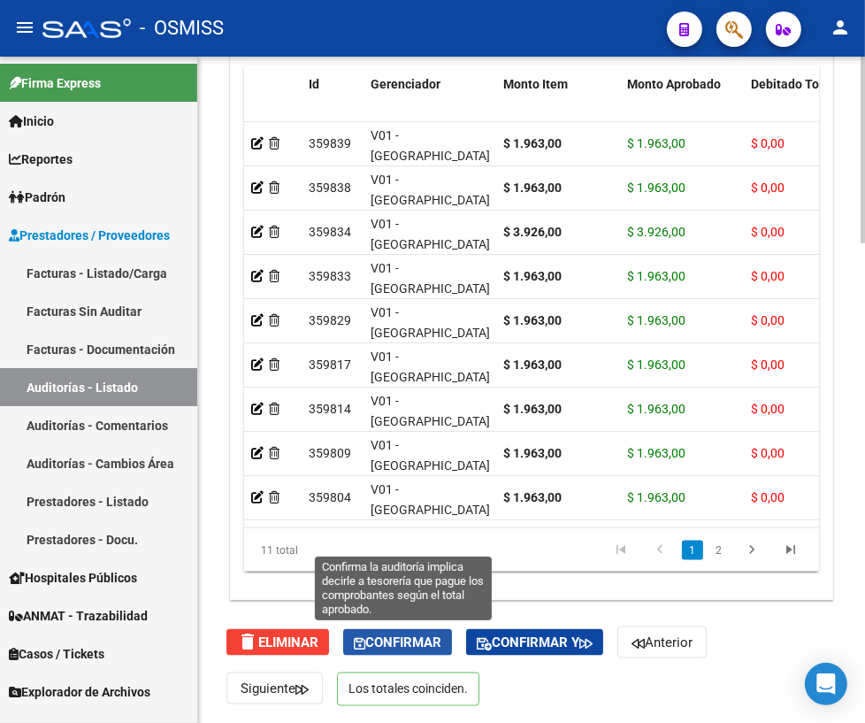
click at [380, 646] on span "Confirmar" at bounding box center [398, 643] width 88 height 16
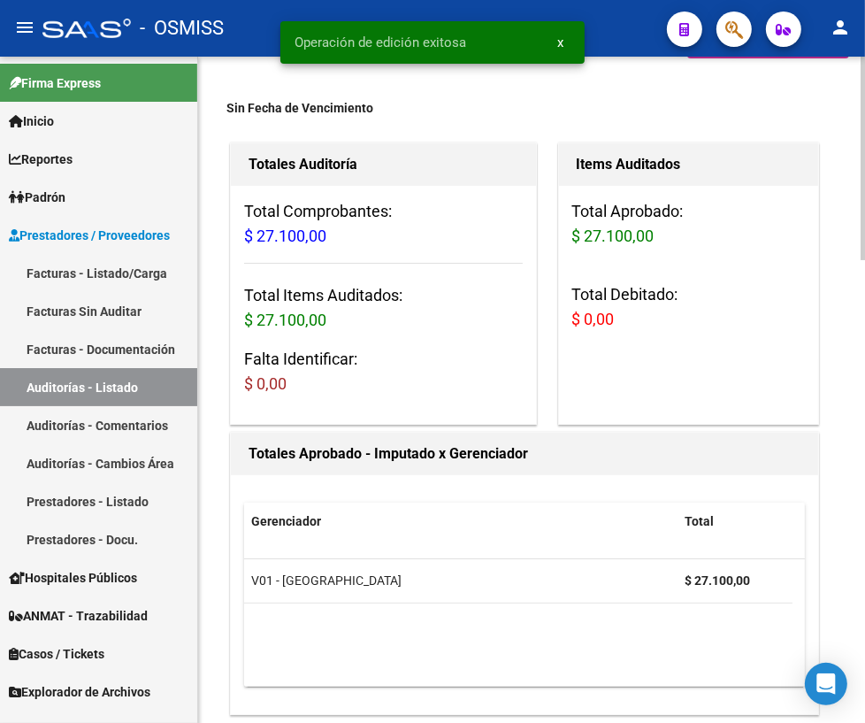
scroll to position [0, 0]
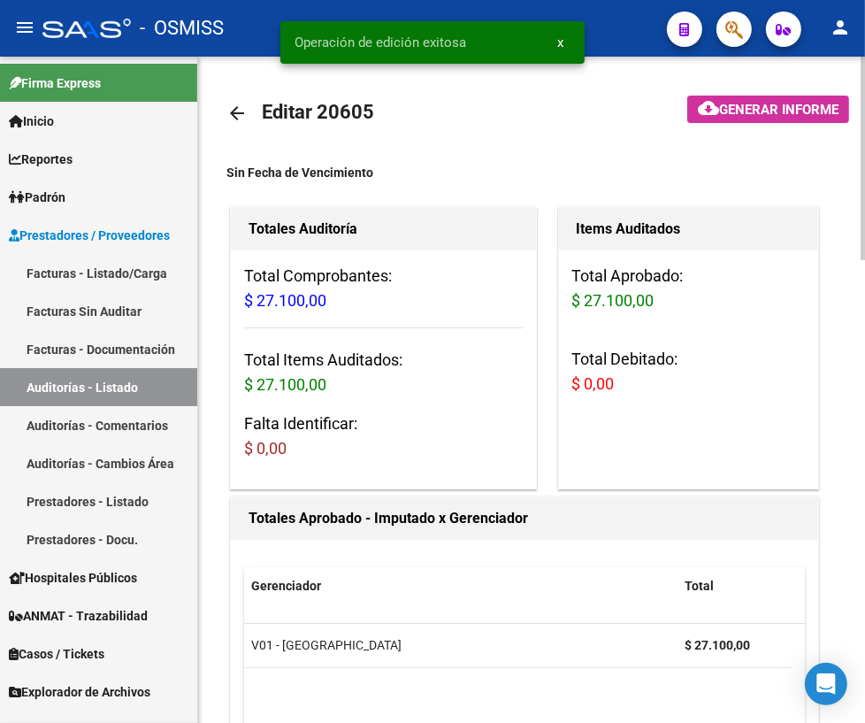
click at [241, 116] on mat-icon "arrow_back" at bounding box center [237, 113] width 21 height 21
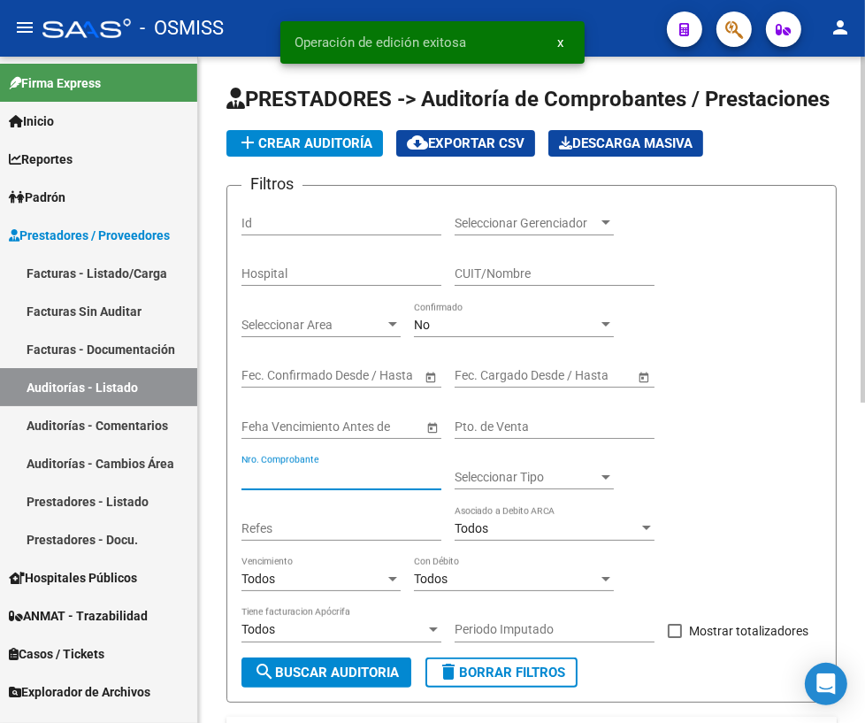
click at [332, 472] on input "Nro. Comprobante" at bounding box center [342, 477] width 200 height 15
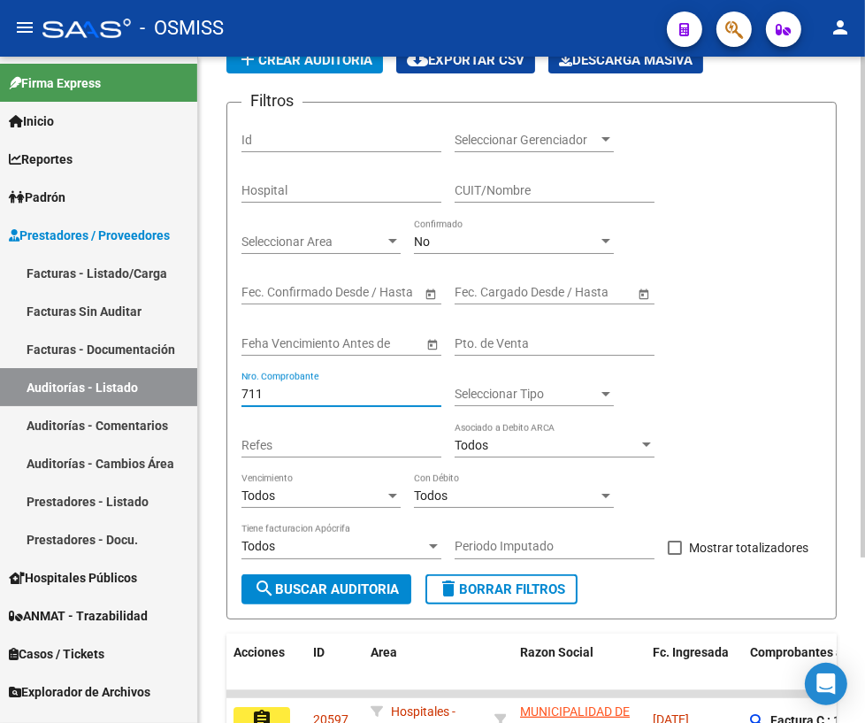
scroll to position [219, 0]
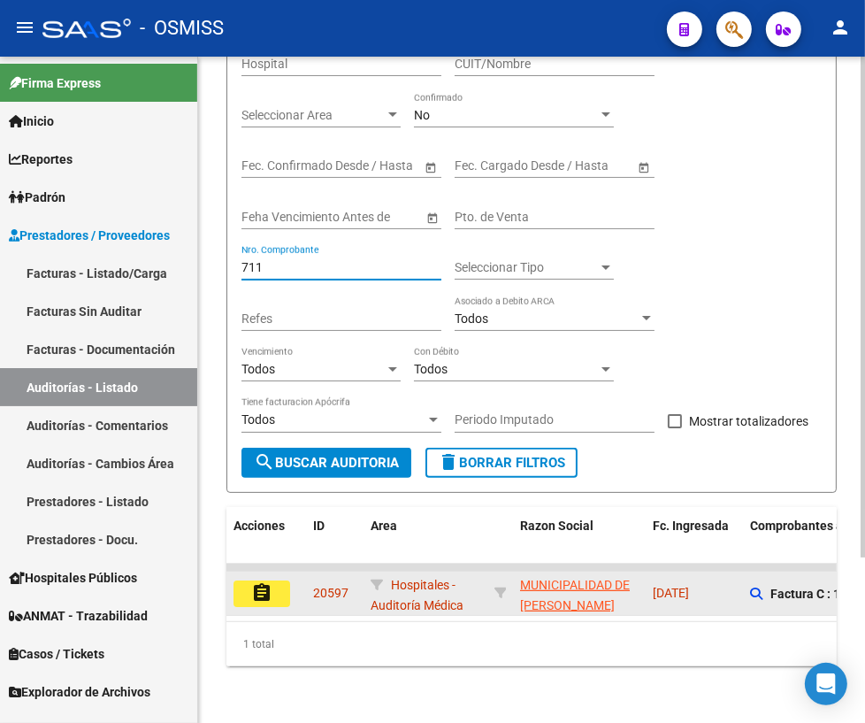
type input "711"
click at [265, 582] on mat-icon "assignment" at bounding box center [261, 592] width 21 height 21
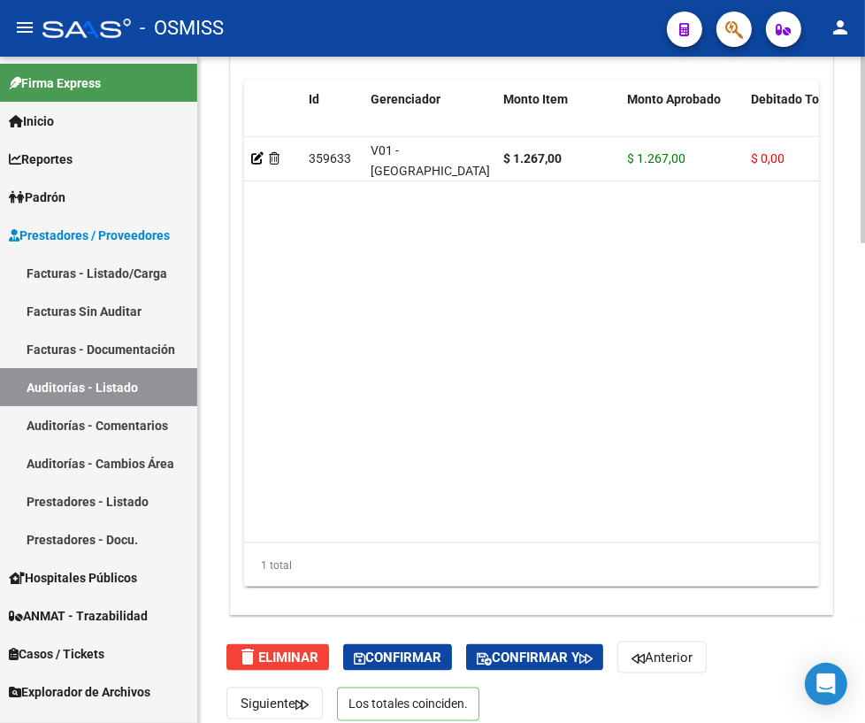
scroll to position [1711, 0]
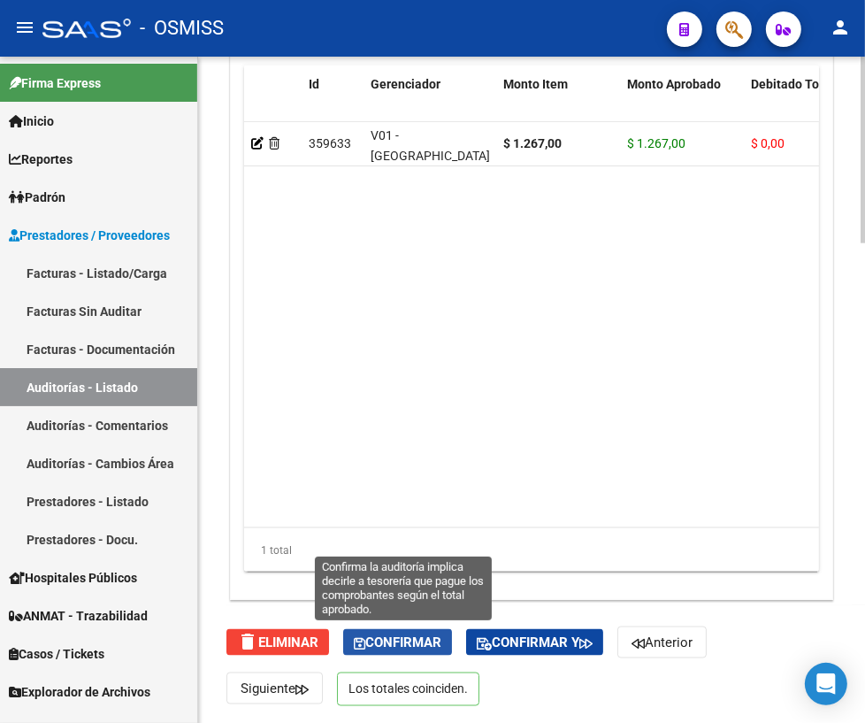
click at [420, 645] on span "Confirmar" at bounding box center [398, 643] width 88 height 16
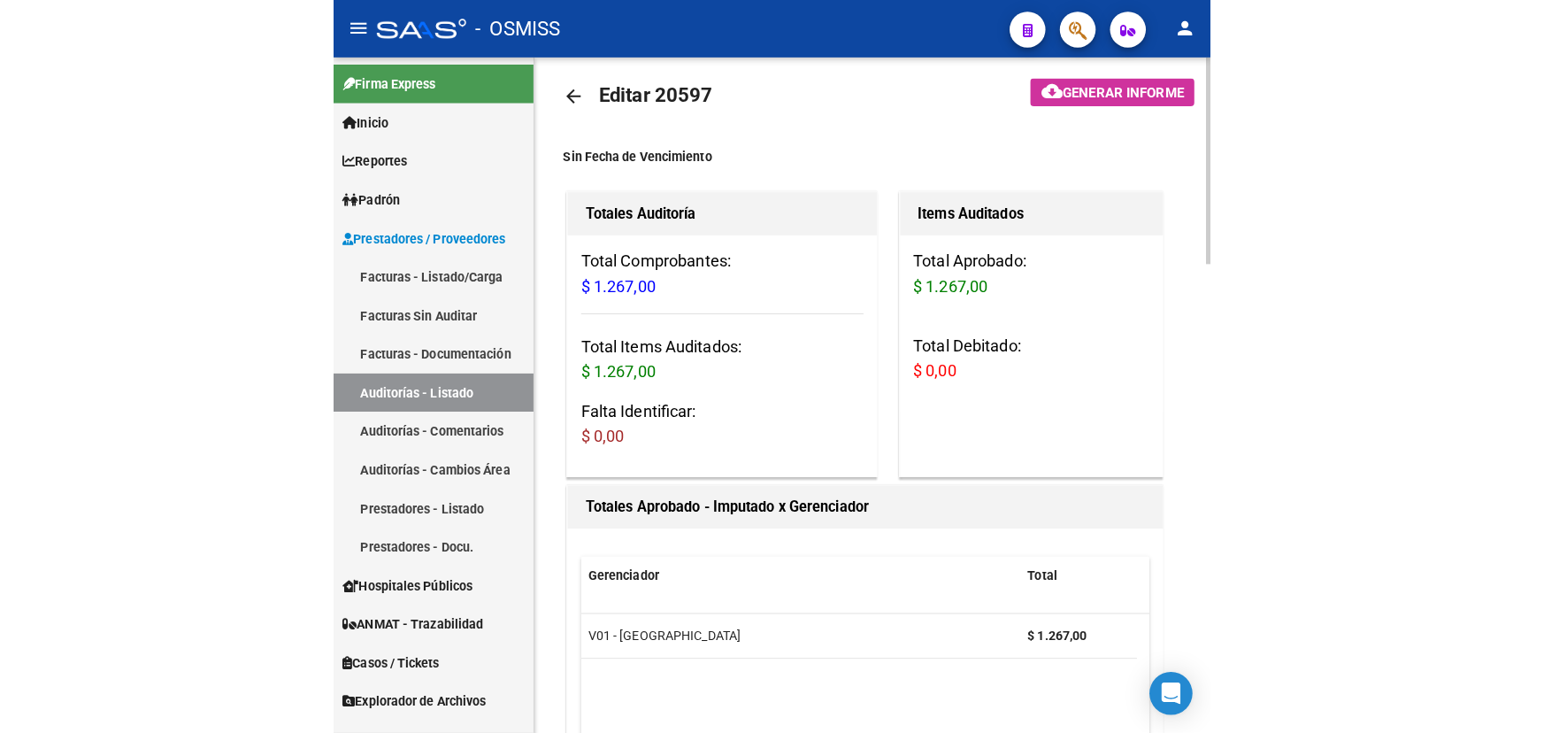
scroll to position [0, 0]
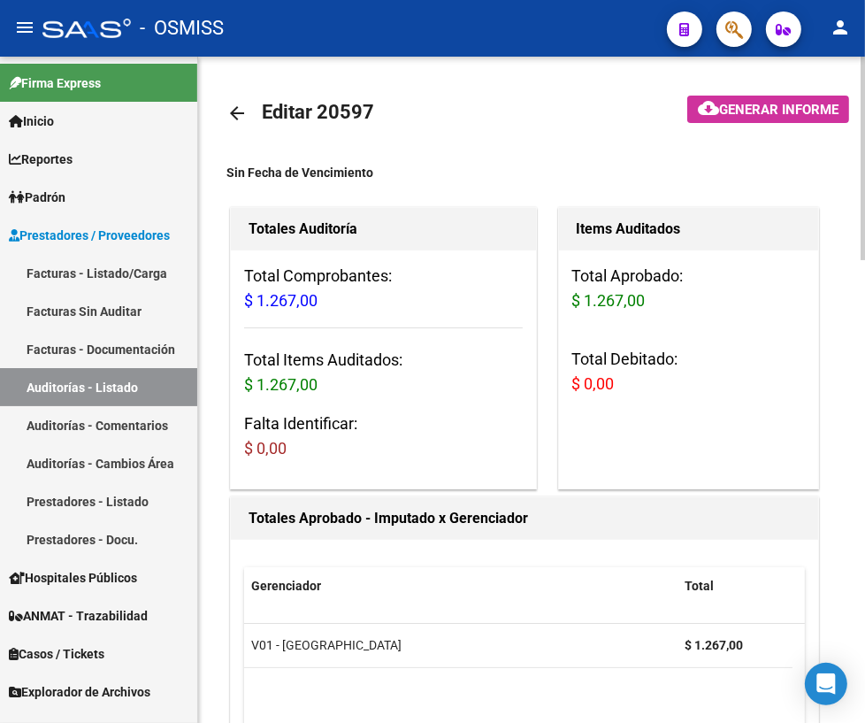
click at [230, 110] on mat-icon "arrow_back" at bounding box center [237, 113] width 21 height 21
